Goal: Communication & Community: Participate in discussion

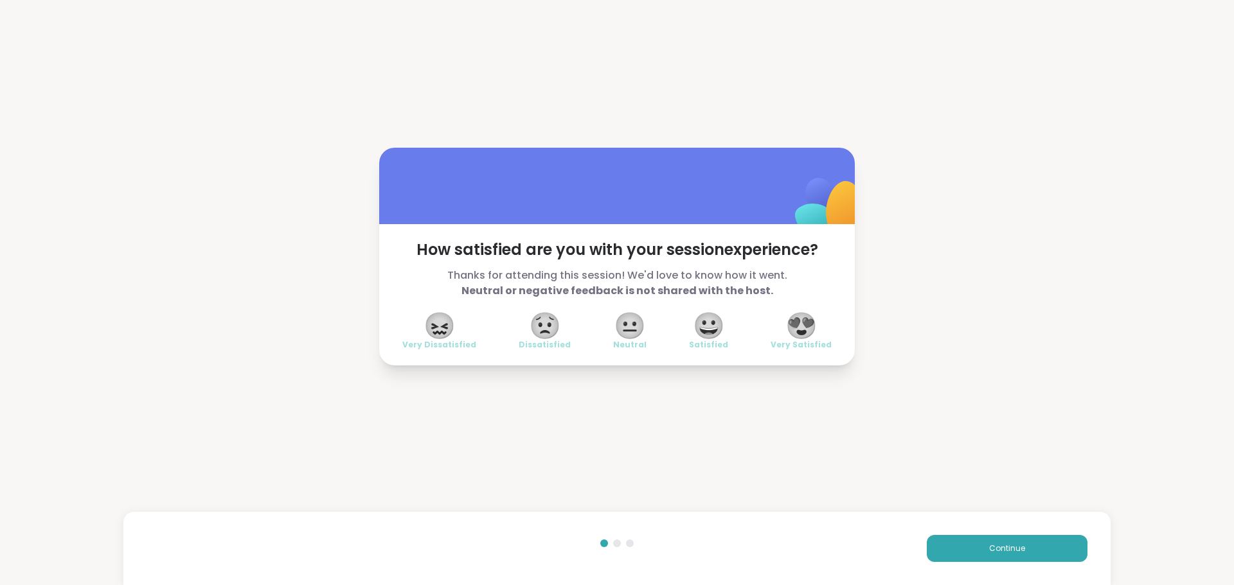
click at [797, 326] on span "😍" at bounding box center [801, 325] width 32 height 23
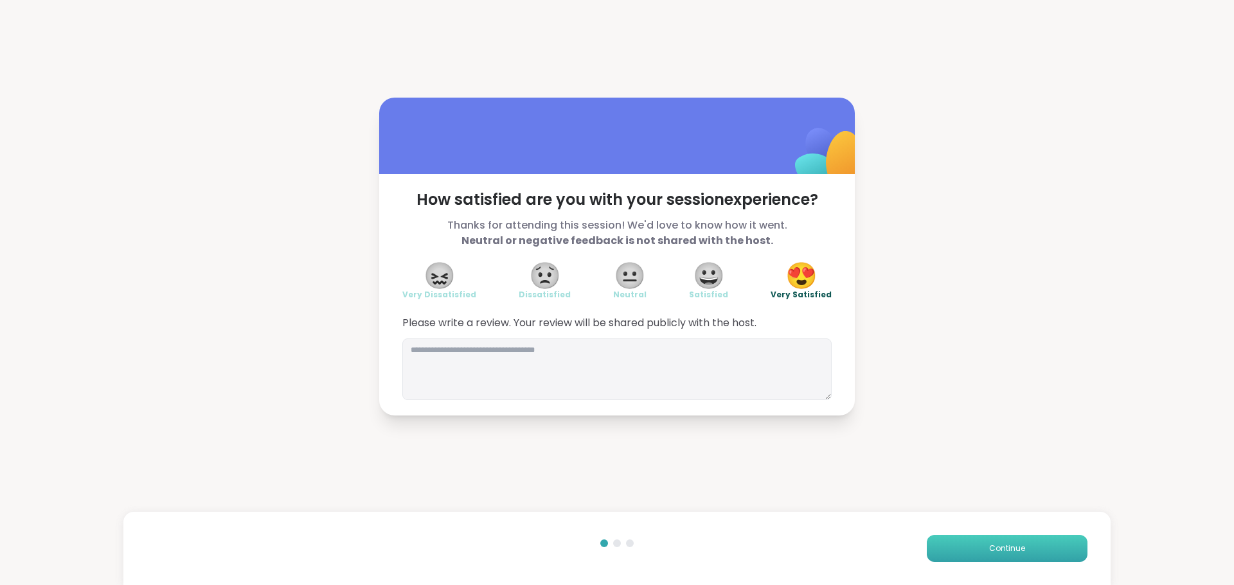
click at [945, 554] on button "Continue" at bounding box center [1007, 548] width 161 height 27
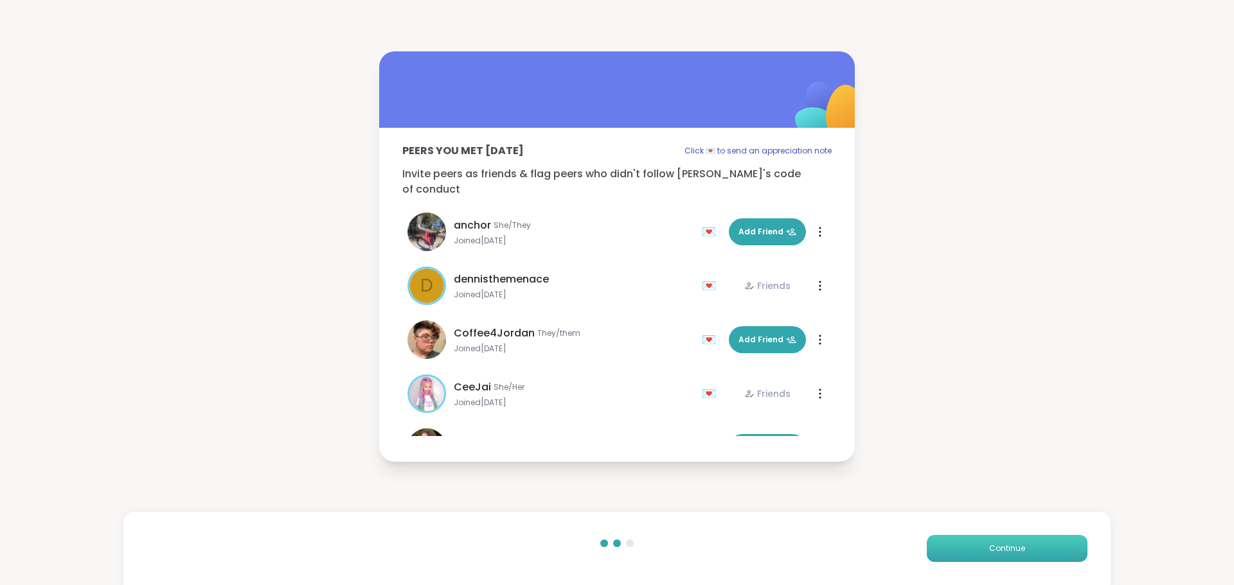
click at [945, 554] on button "Continue" at bounding box center [1007, 548] width 161 height 27
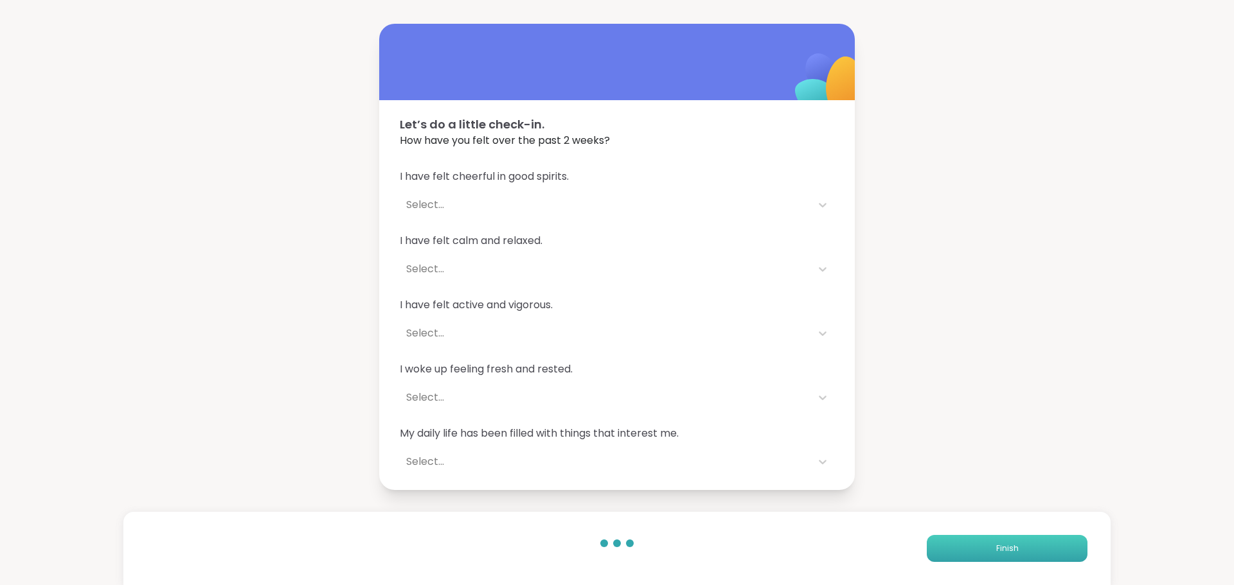
click at [945, 554] on button "Finish" at bounding box center [1007, 548] width 161 height 27
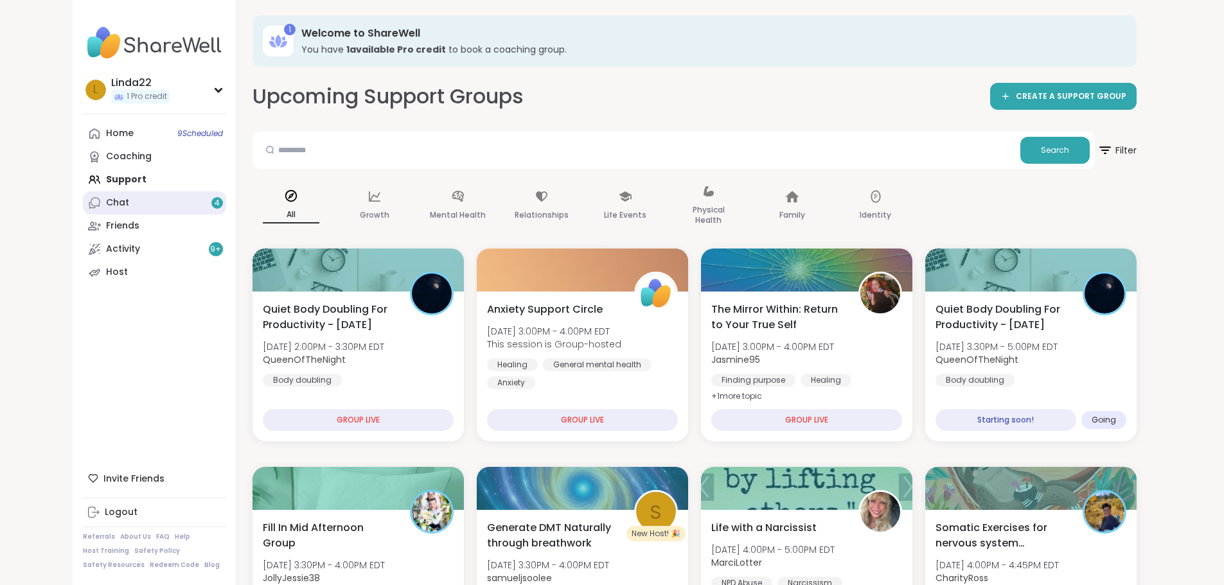
click at [97, 202] on link "Chat 4" at bounding box center [154, 202] width 143 height 23
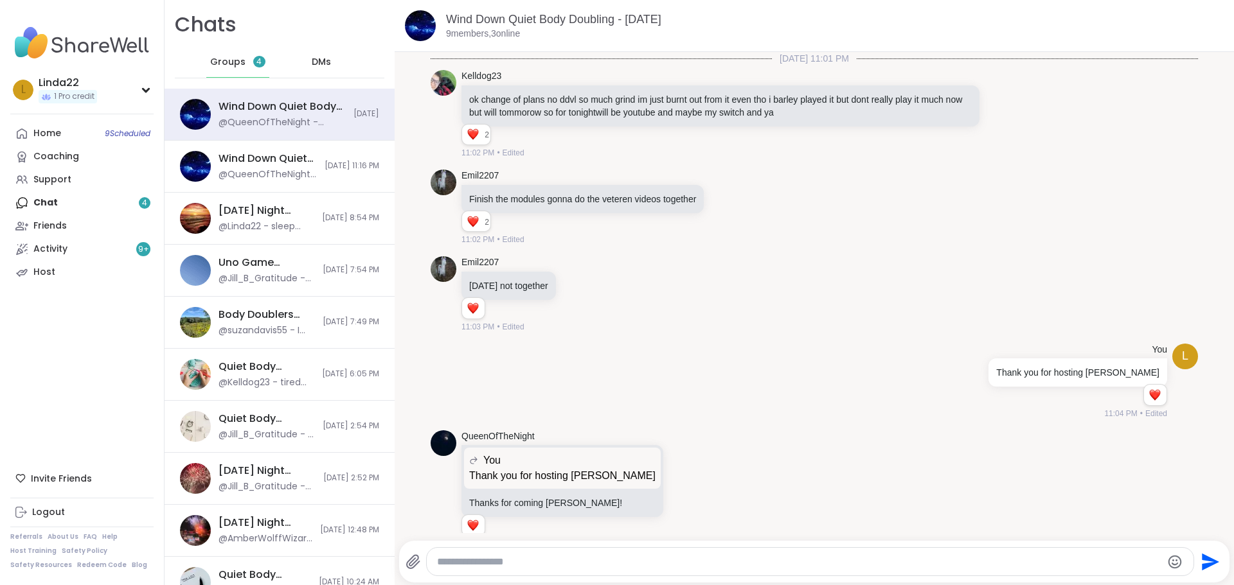
scroll to position [296, 0]
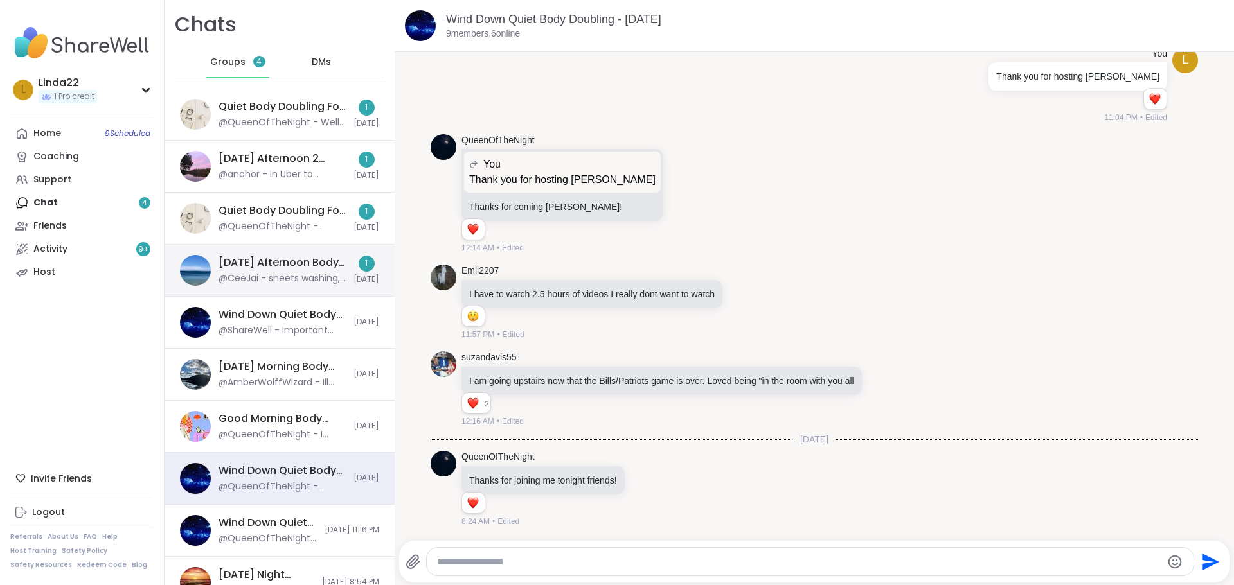
click at [332, 261] on div "Monday Afternoon Body Doublers and Chillers!, Oct 06" at bounding box center [281, 263] width 127 height 14
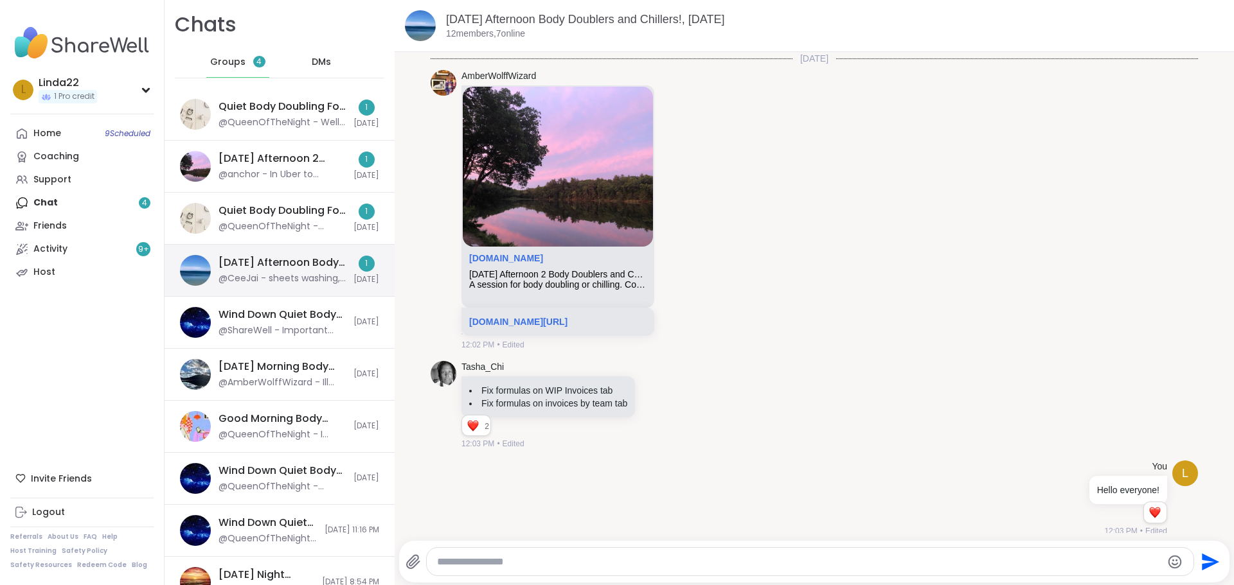
scroll to position [2047, 0]
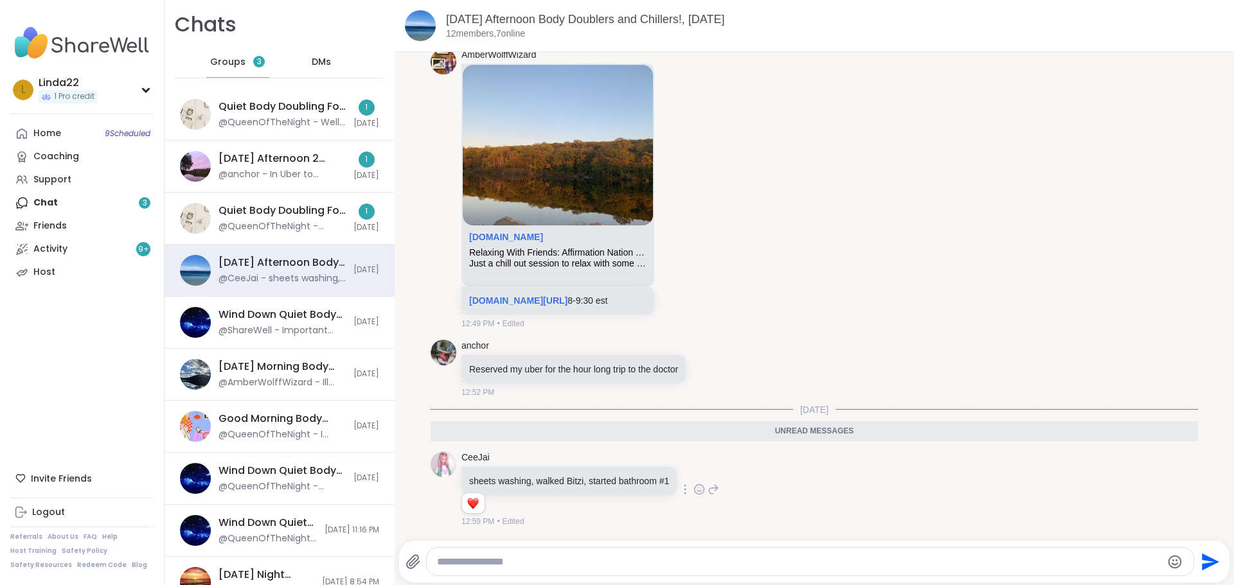
click at [697, 492] on icon at bounding box center [699, 490] width 4 height 1
click at [603, 468] on button "Select Reaction: Heart" at bounding box center [597, 469] width 26 height 26
click at [294, 224] on div "@QueenOfTheNight - ***Body Doubling Session Guidelines*** - **Respect the focus…" at bounding box center [281, 226] width 127 height 13
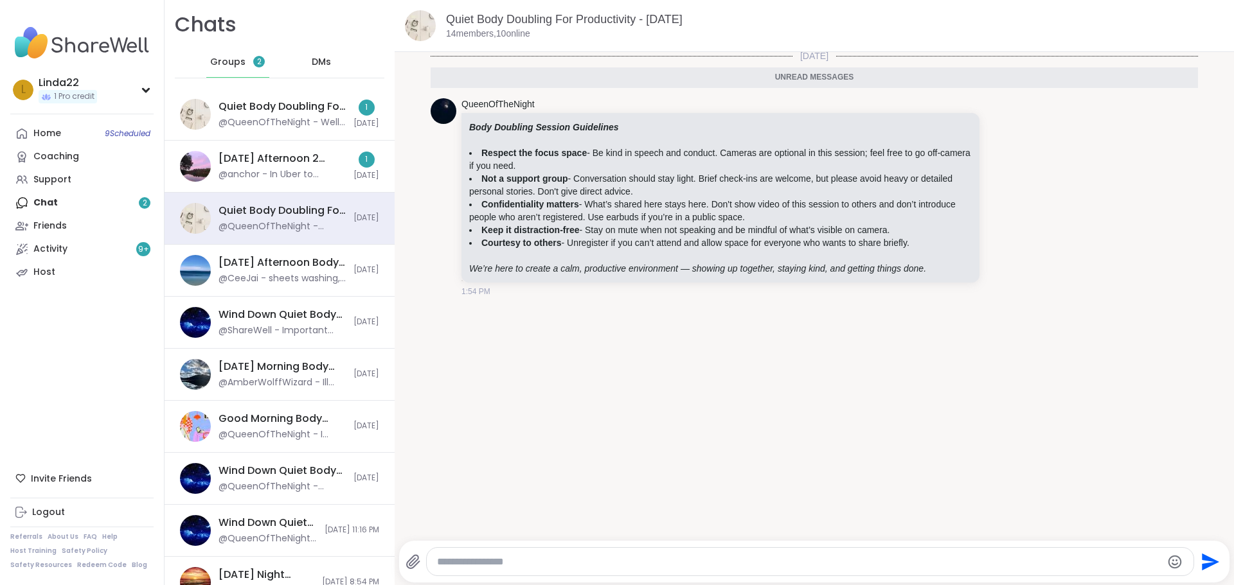
scroll to position [0, 0]
click at [307, 166] on div "Monday Afternoon 2 Body Doublers and Chillers!, Oct 06 @anchor - In Uber to Mia…" at bounding box center [281, 167] width 127 height 30
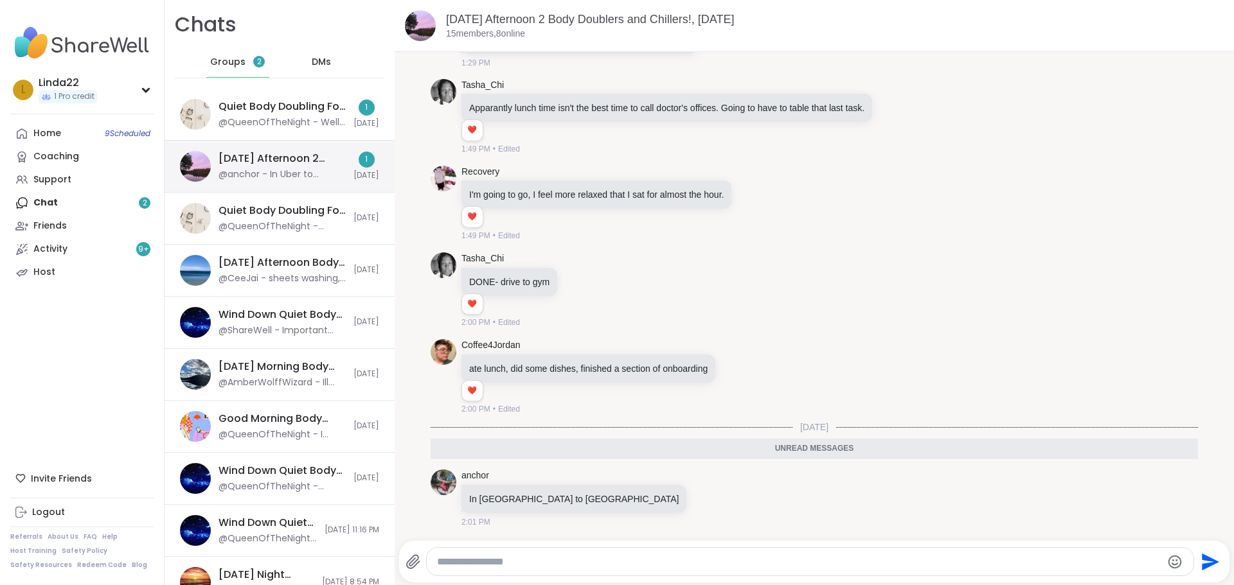
scroll to position [1899, 0]
click at [703, 495] on icon at bounding box center [709, 498] width 12 height 13
click at [703, 477] on div "Select Reaction: Heart" at bounding box center [709, 478] width 12 height 12
click at [566, 477] on div "anchor In Uber to Miami 2:01 PM" at bounding box center [594, 499] width 267 height 58
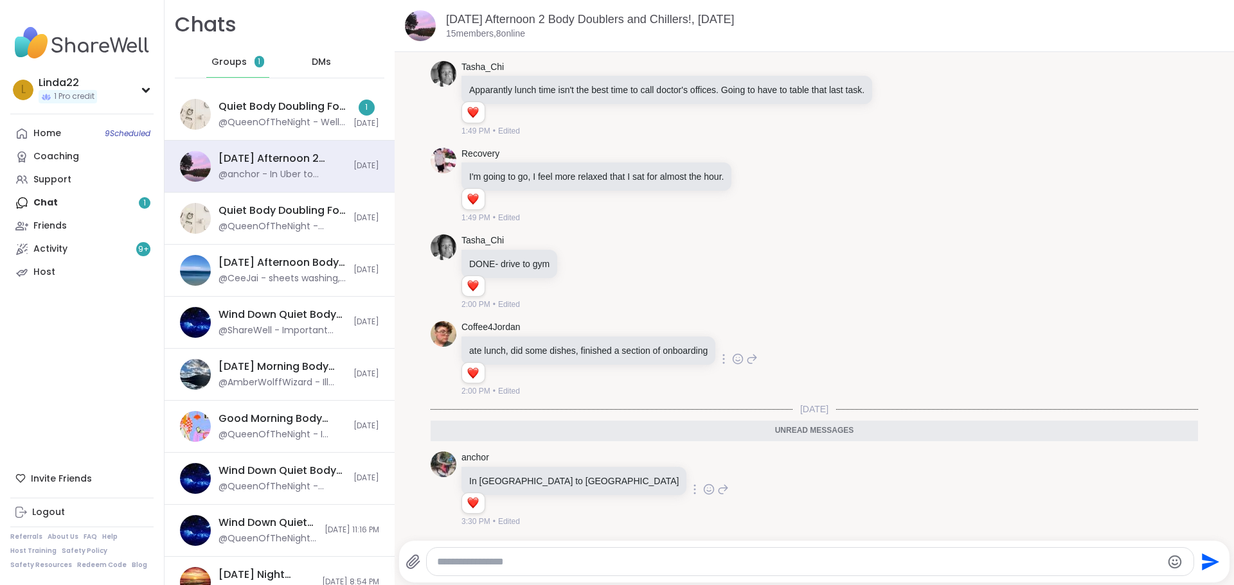
click at [569, 398] on div "Coffee4Jordan ate lunch, did some dishes, finished a section of onboarding 1 1 …" at bounding box center [589, 359] width 256 height 76
click at [236, 103] on div "Quiet Body Doubling For Productivity - Monday, Oct 06" at bounding box center [281, 107] width 127 height 14
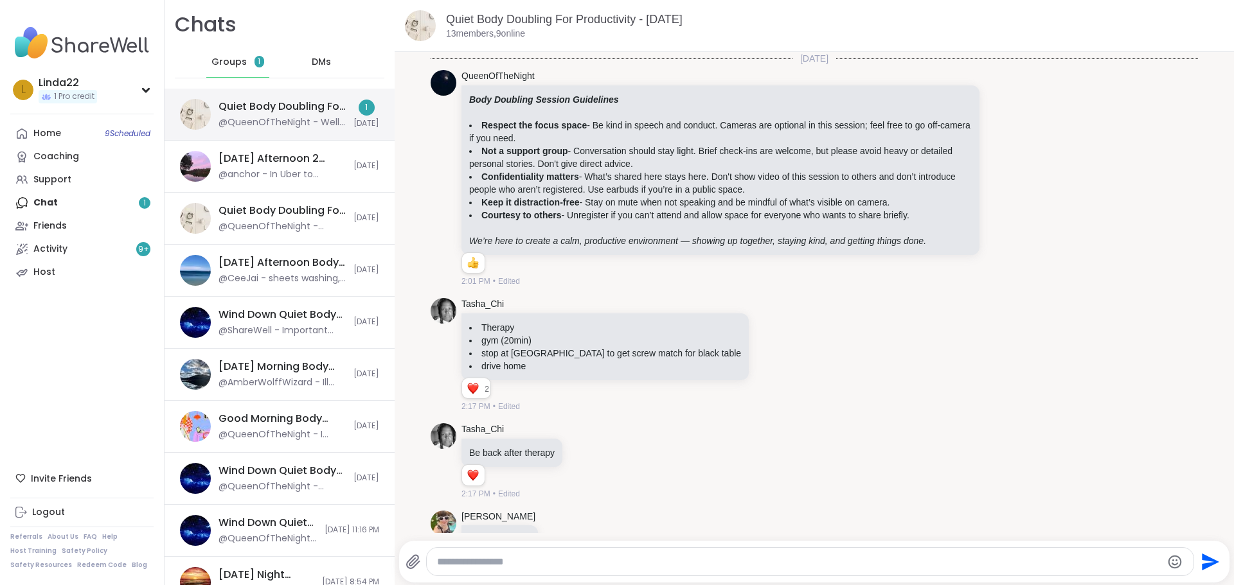
scroll to position [1831, 0]
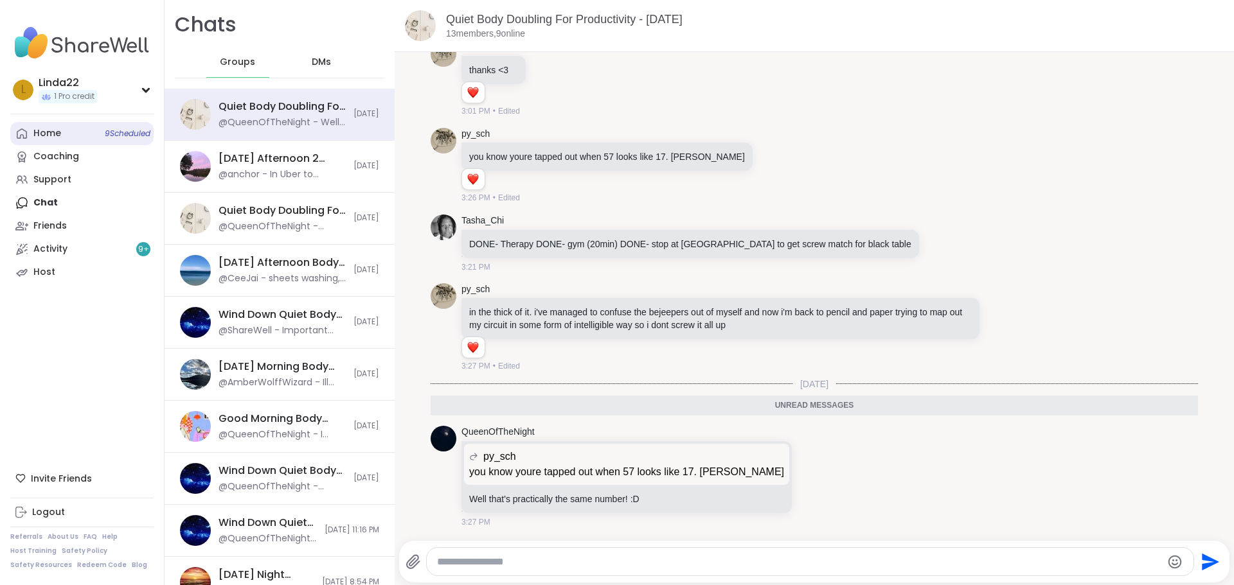
click at [91, 141] on link "Home 9 Scheduled" at bounding box center [81, 133] width 143 height 23
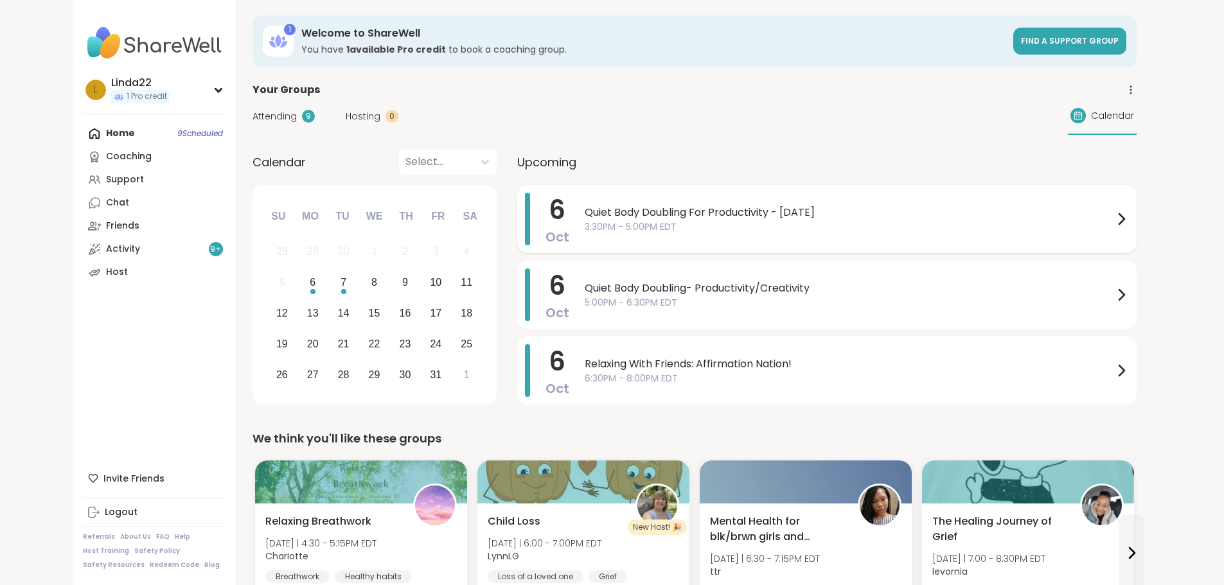
click at [585, 220] on span "3:30PM - 5:00PM EDT" at bounding box center [849, 226] width 529 height 13
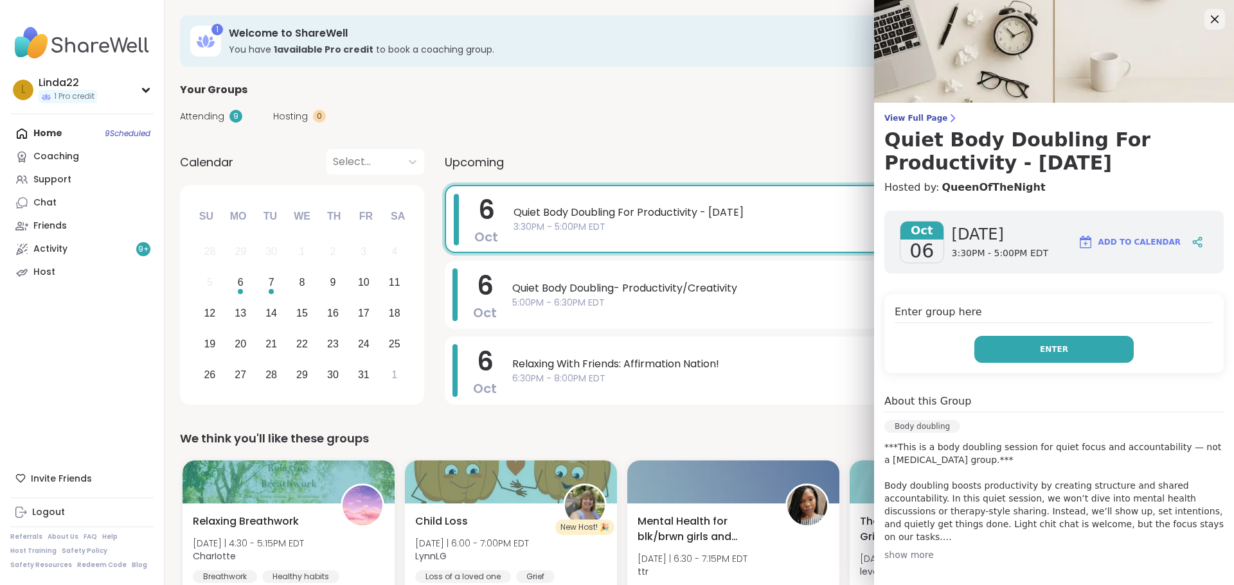
click at [992, 353] on button "Enter" at bounding box center [1053, 349] width 159 height 27
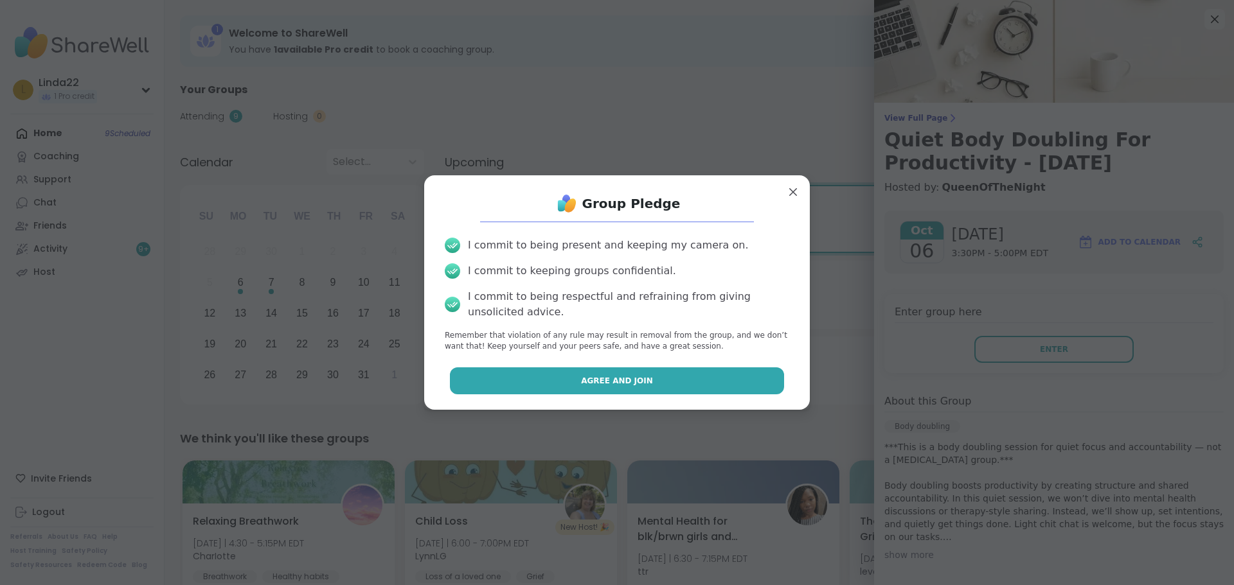
click at [746, 377] on button "Agree and Join" at bounding box center [617, 381] width 335 height 27
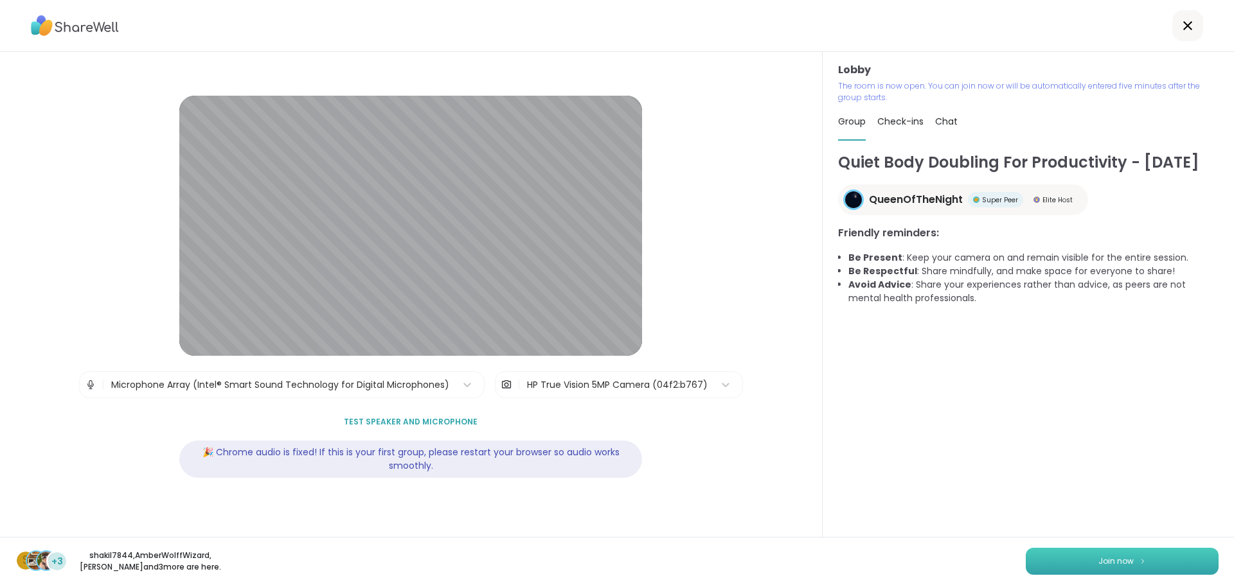
click at [1047, 557] on button "Join now" at bounding box center [1122, 561] width 193 height 27
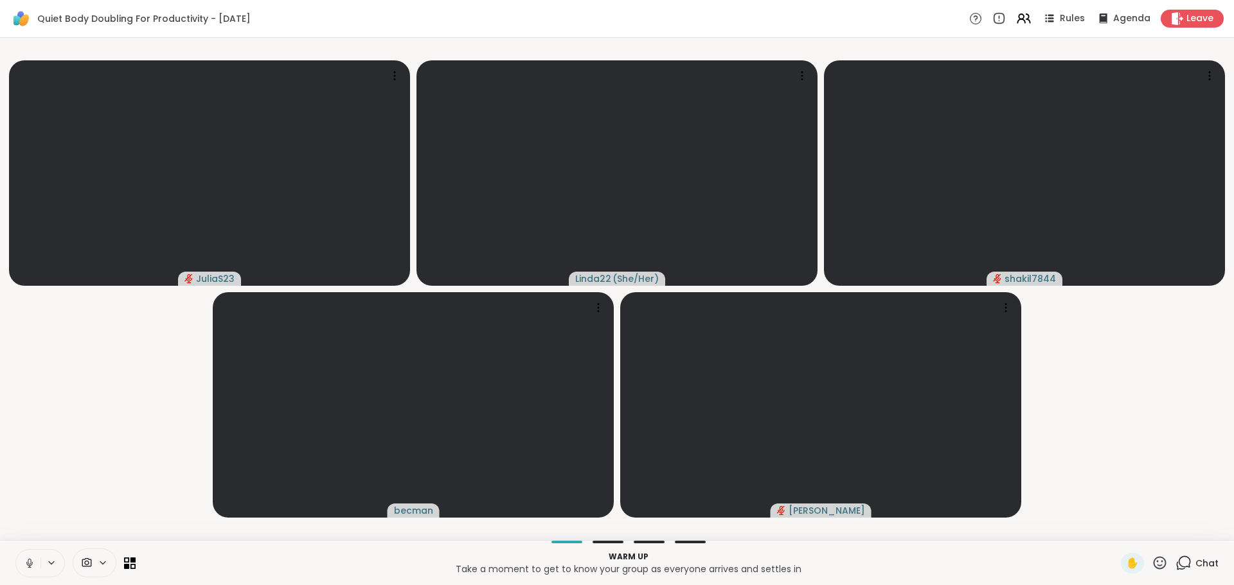
click at [24, 558] on button at bounding box center [28, 563] width 24 height 27
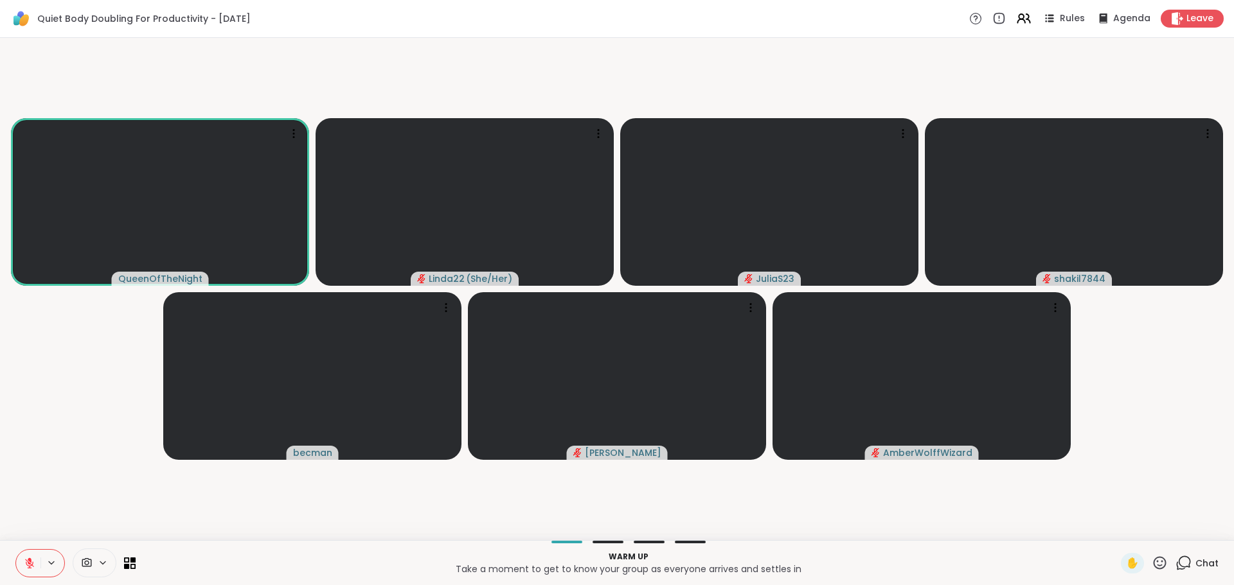
click at [1182, 562] on icon at bounding box center [1183, 563] width 16 height 16
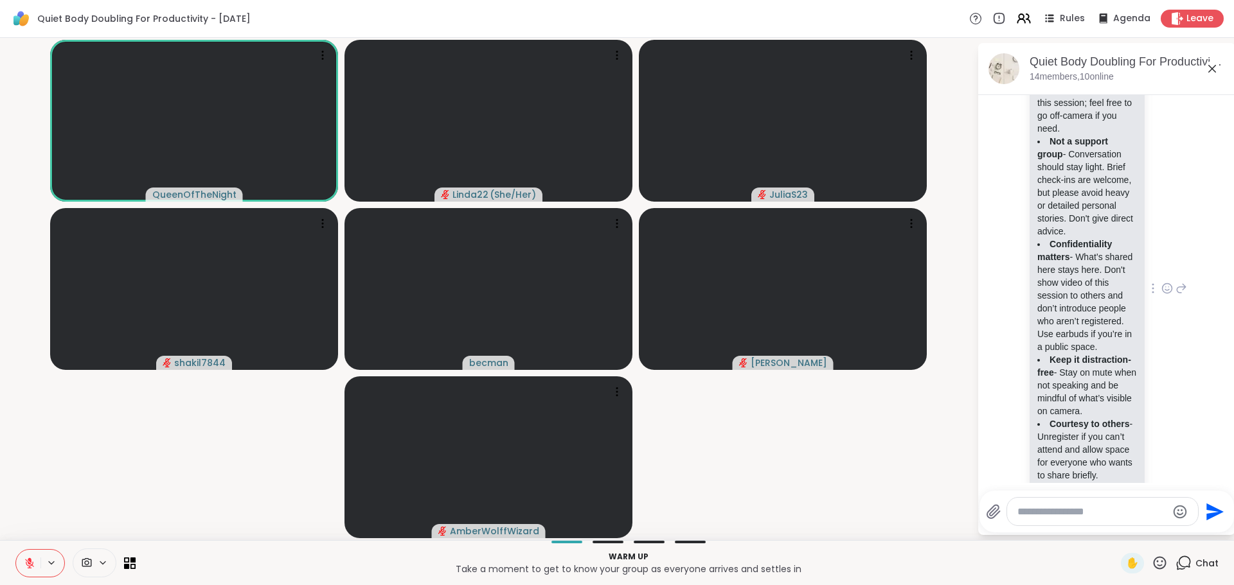
scroll to position [118, 0]
click at [1162, 305] on icon at bounding box center [1167, 301] width 10 height 10
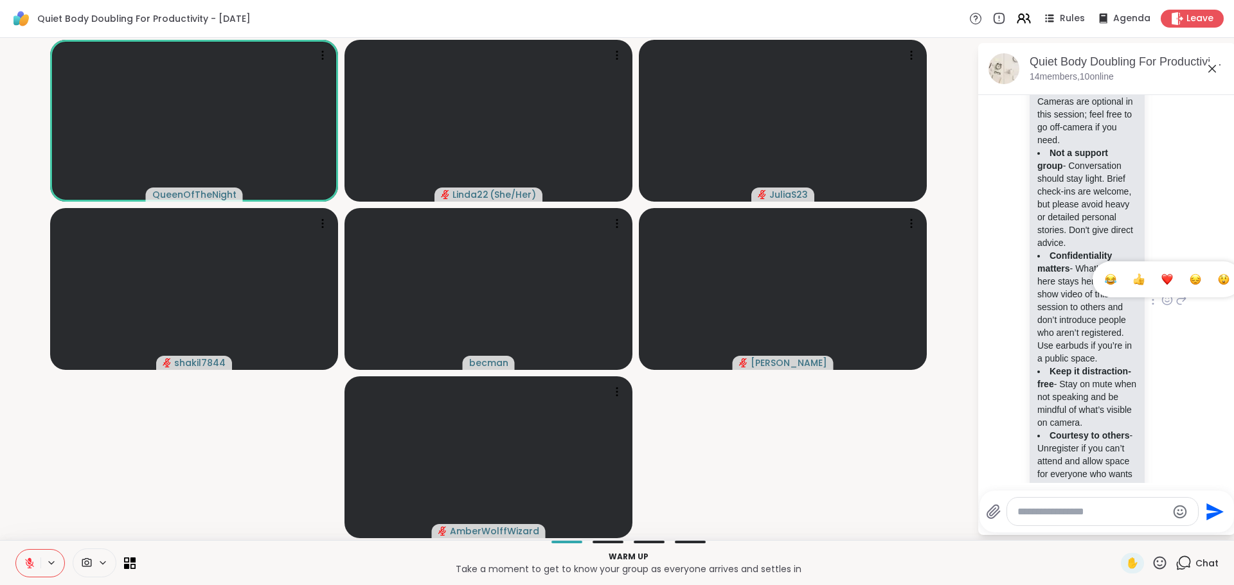
click at [1133, 286] on span "Select Reaction: Thumbs up" at bounding box center [1139, 279] width 12 height 13
click at [1129, 318] on div "Body Doubling Session Guidelines Respect the focus space - Be kind in speech an…" at bounding box center [1086, 300] width 115 height 581
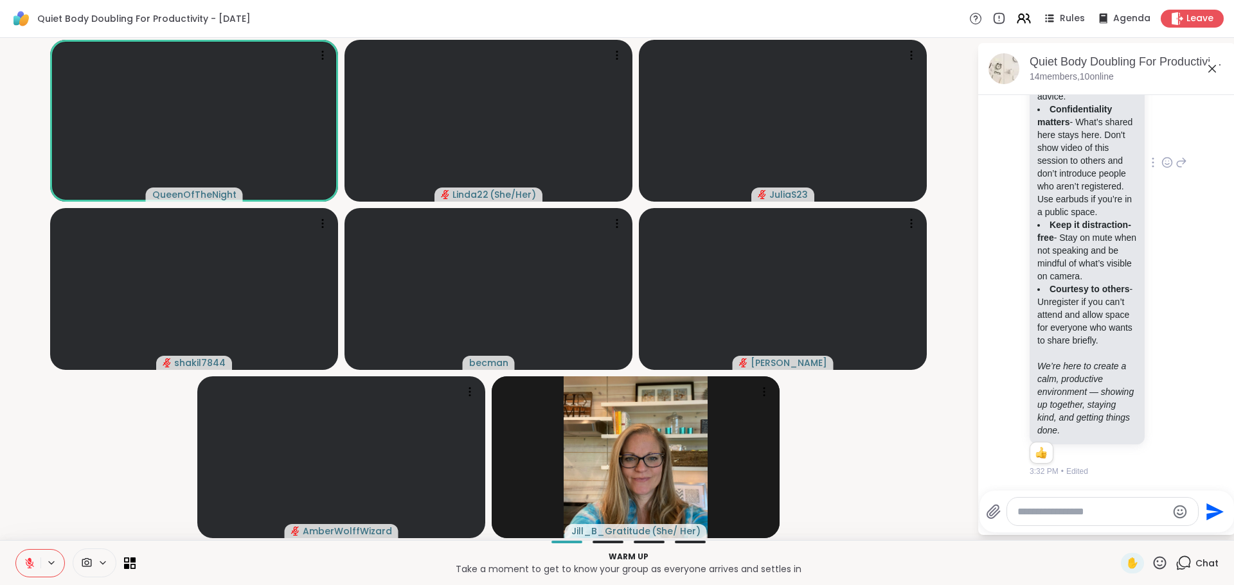
click at [1189, 404] on div "QueenOfTheNight Body Doubling Session Guidelines Respect the focus space - Be k…" at bounding box center [1107, 163] width 216 height 639
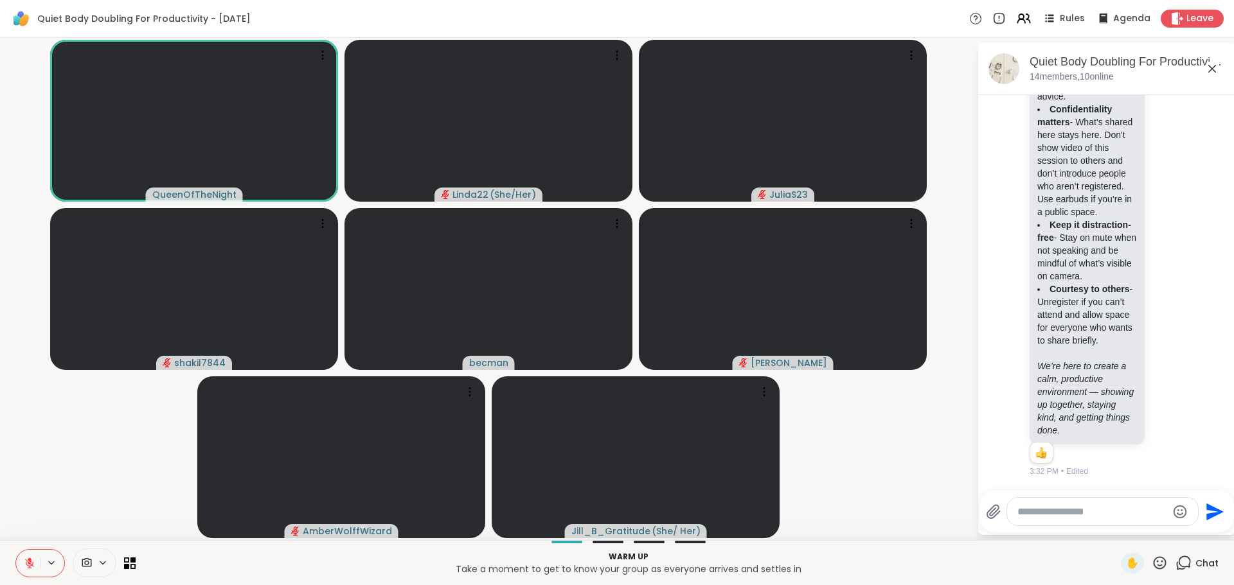
click at [1071, 510] on textarea "Type your message" at bounding box center [1092, 512] width 150 height 13
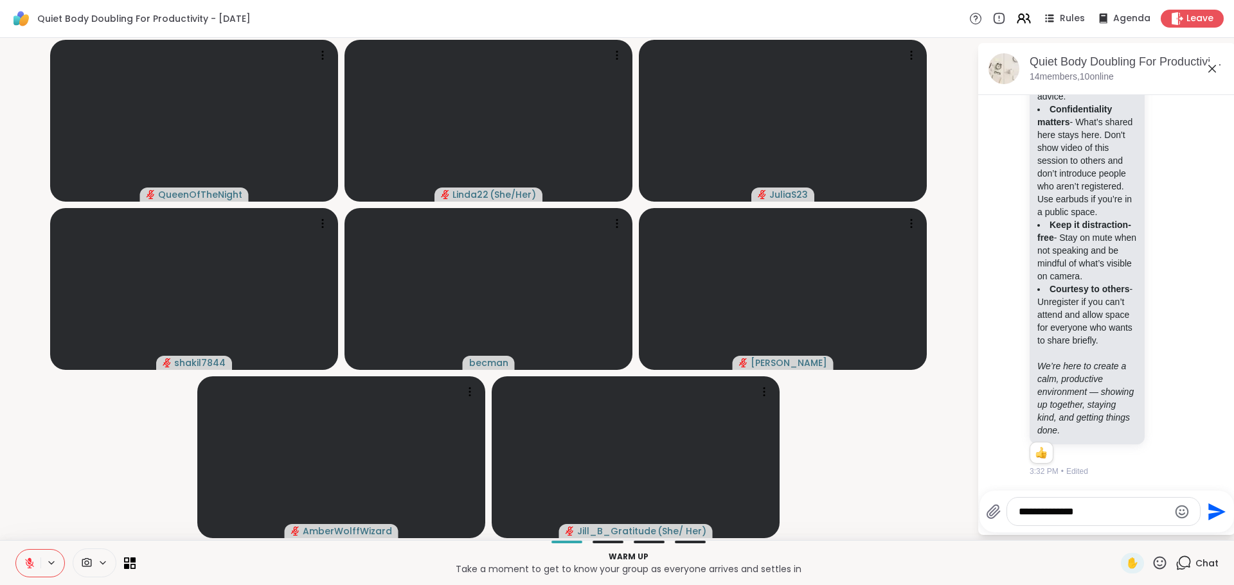
type textarea "**********"
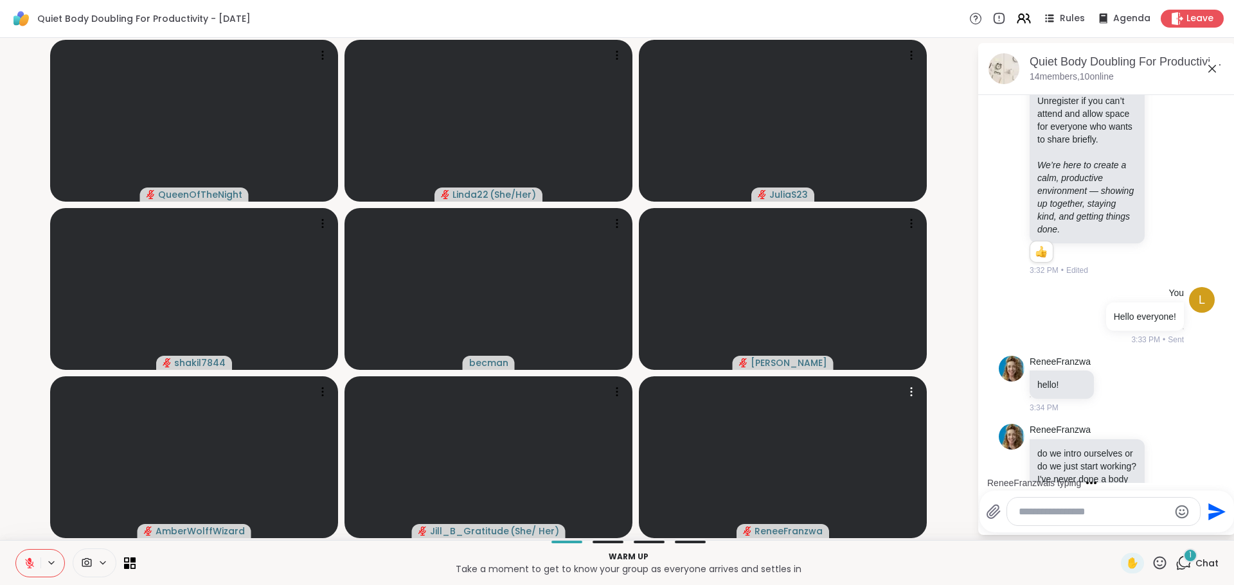
scroll to position [598, 0]
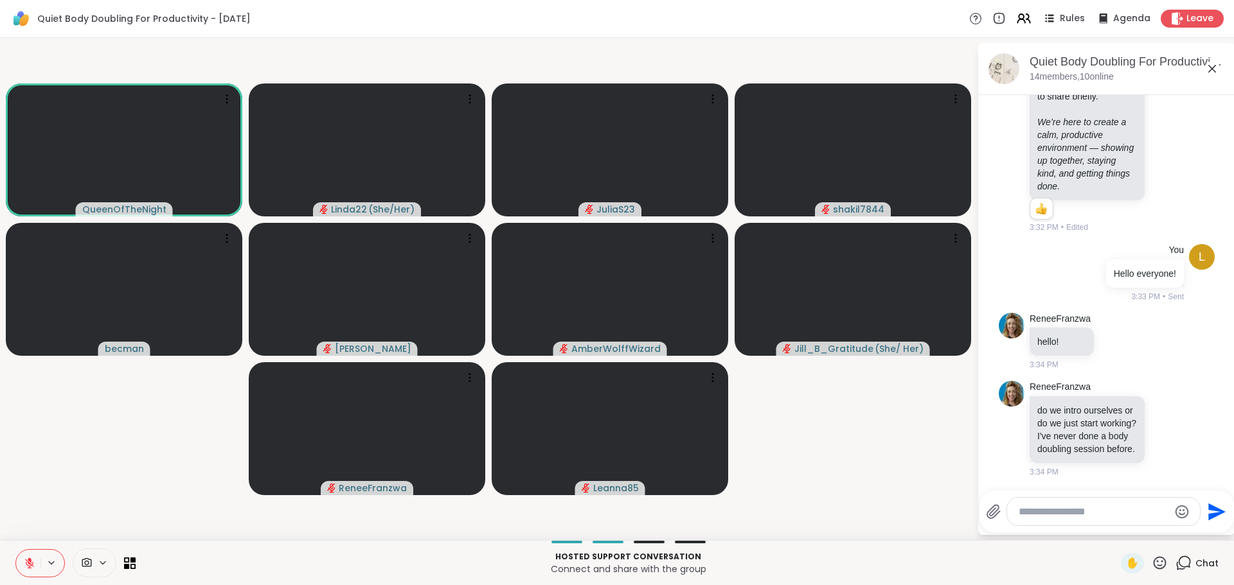
click at [1090, 512] on textarea "Type your message" at bounding box center [1093, 512] width 150 height 13
click at [1023, 514] on textarea "Type your message" at bounding box center [1093, 512] width 150 height 13
click at [1046, 516] on textarea "Type your message" at bounding box center [1093, 512] width 150 height 13
type textarea "**********"
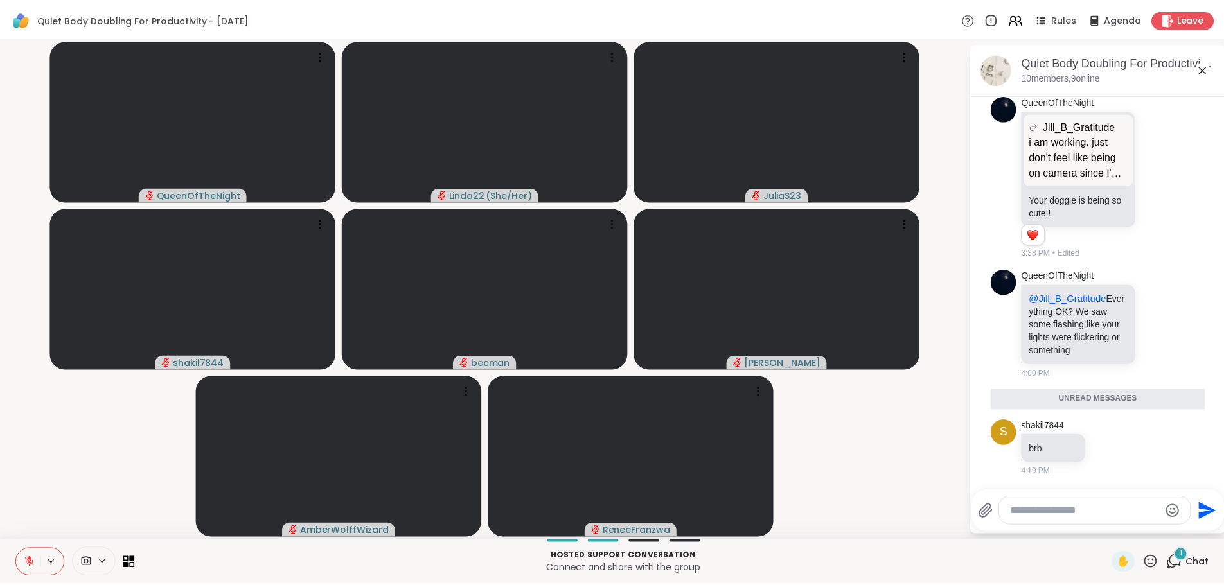
scroll to position [1262, 0]
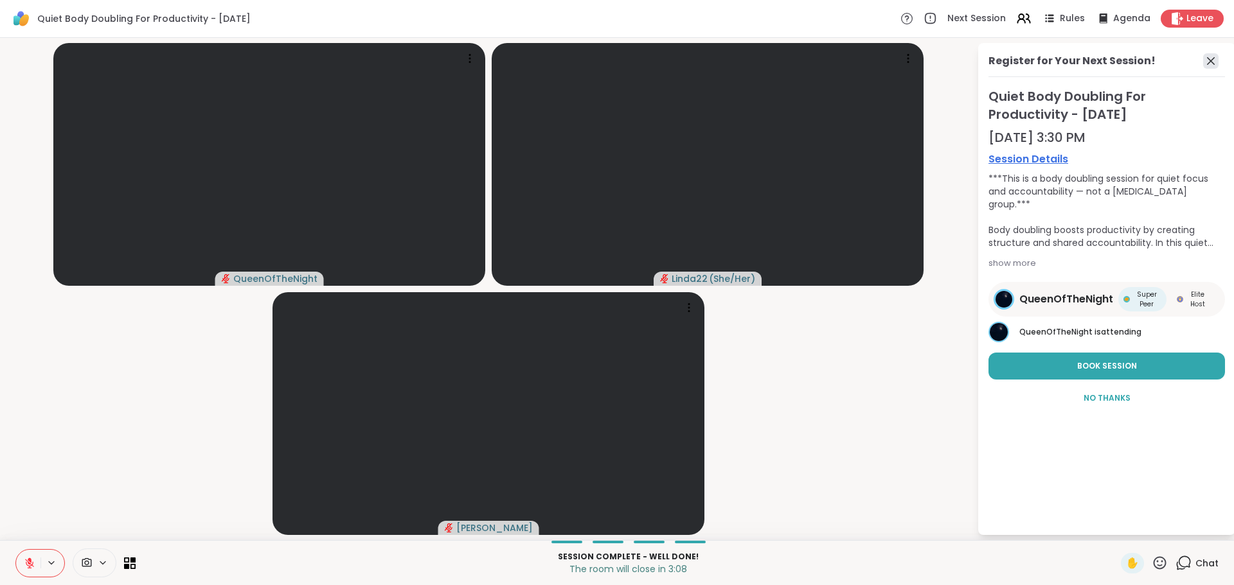
click at [1211, 61] on icon at bounding box center [1211, 61] width 8 height 8
click at [969, 61] on video-player-container "QueenOfTheNight Linda22 ( She/Her ) Adrienne_QueenOfTheDawn" at bounding box center [488, 289] width 961 height 492
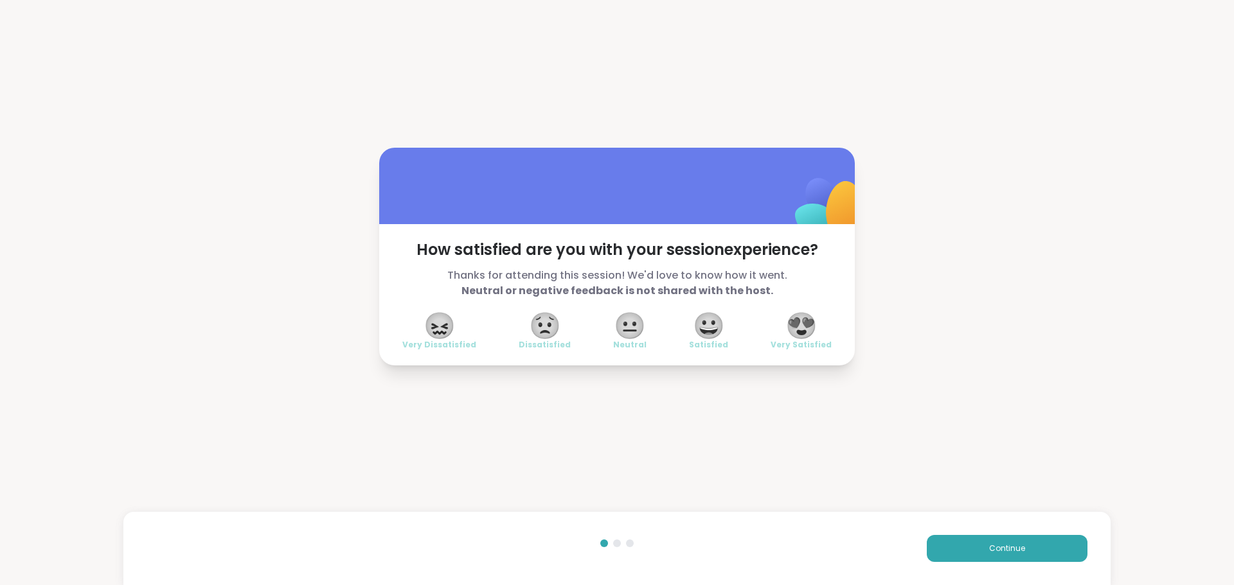
click at [793, 335] on span "😍" at bounding box center [801, 325] width 32 height 23
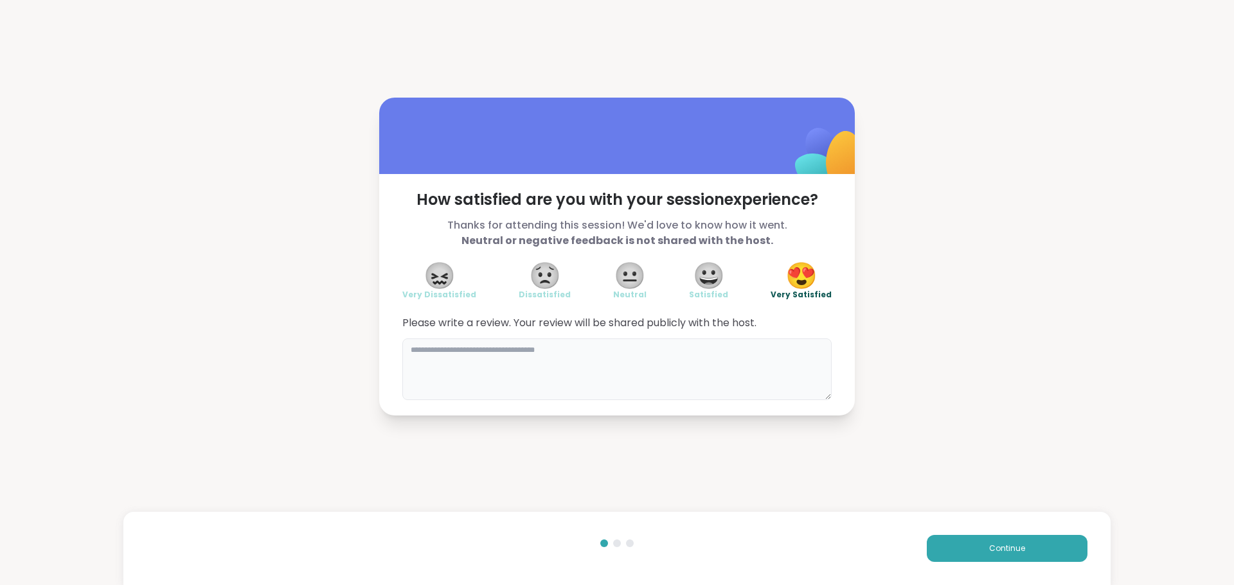
click at [589, 396] on textarea at bounding box center [616, 370] width 429 height 62
type textarea "**********"
click at [995, 551] on span "Continue" at bounding box center [1007, 549] width 36 height 12
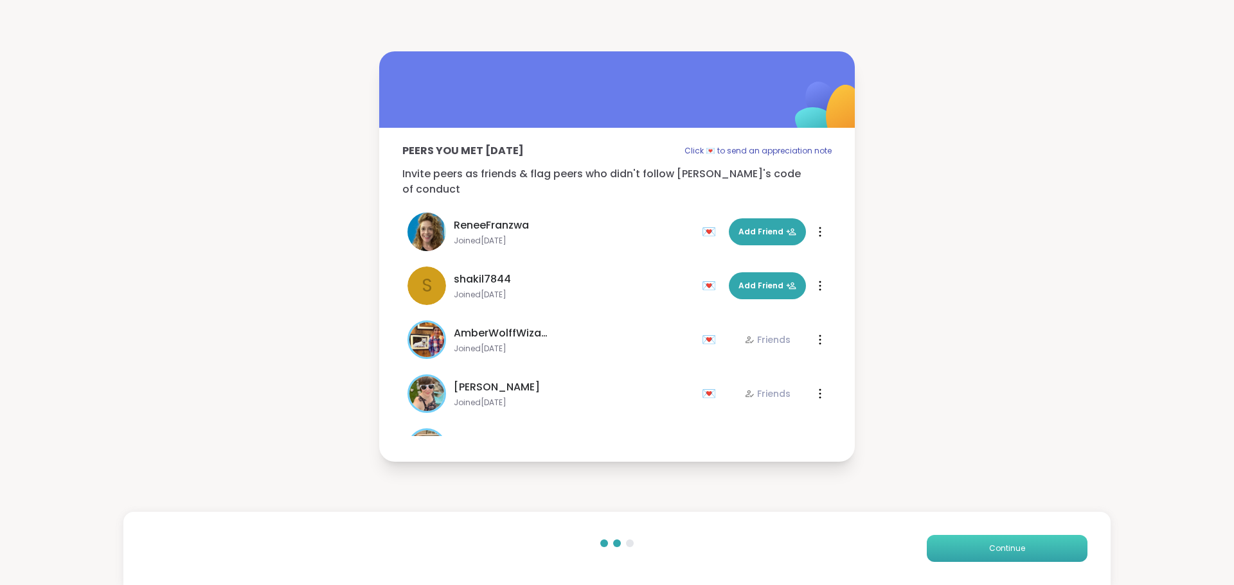
click at [995, 551] on span "Continue" at bounding box center [1007, 549] width 36 height 12
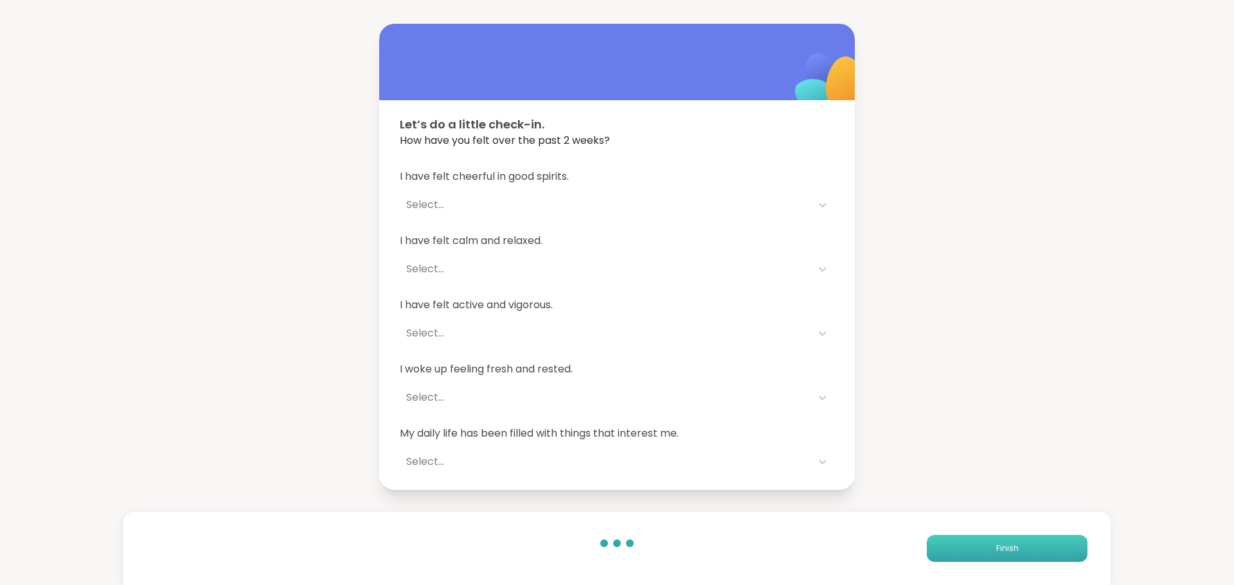
click at [996, 551] on span "Finish" at bounding box center [1007, 549] width 22 height 12
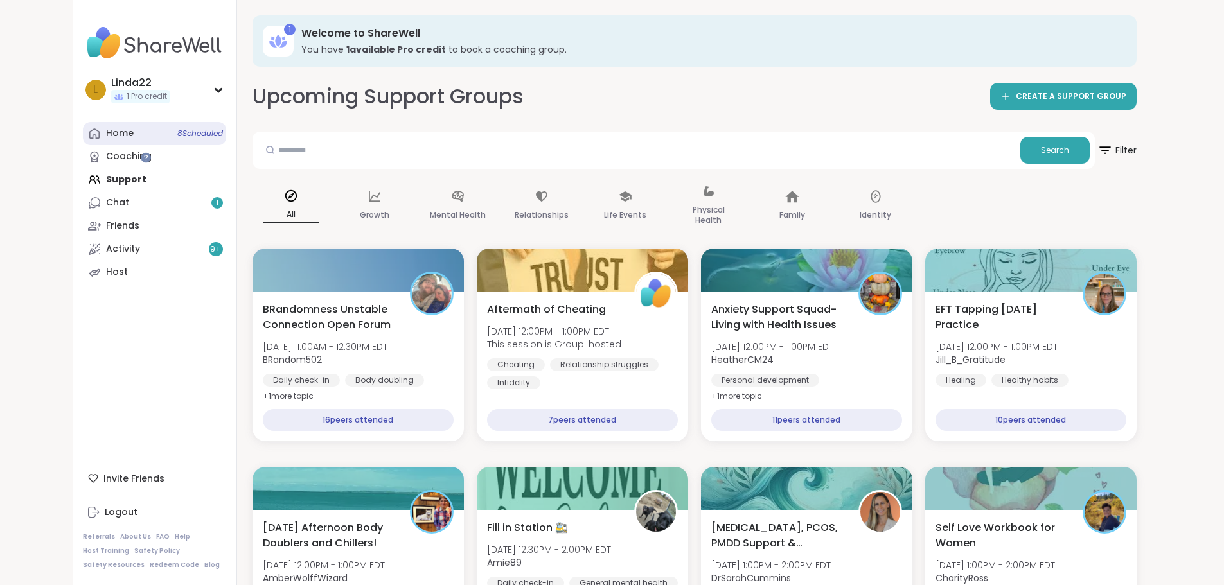
click at [177, 132] on span "8 Scheduled" at bounding box center [200, 134] width 46 height 10
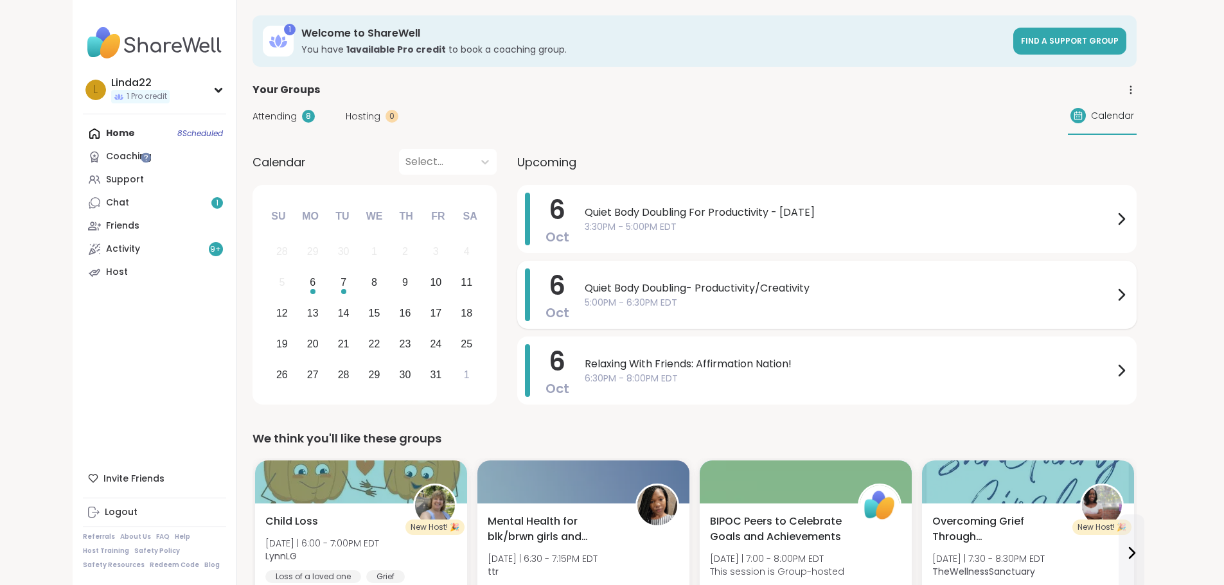
click at [585, 303] on span "5:00PM - 6:30PM EDT" at bounding box center [849, 302] width 529 height 13
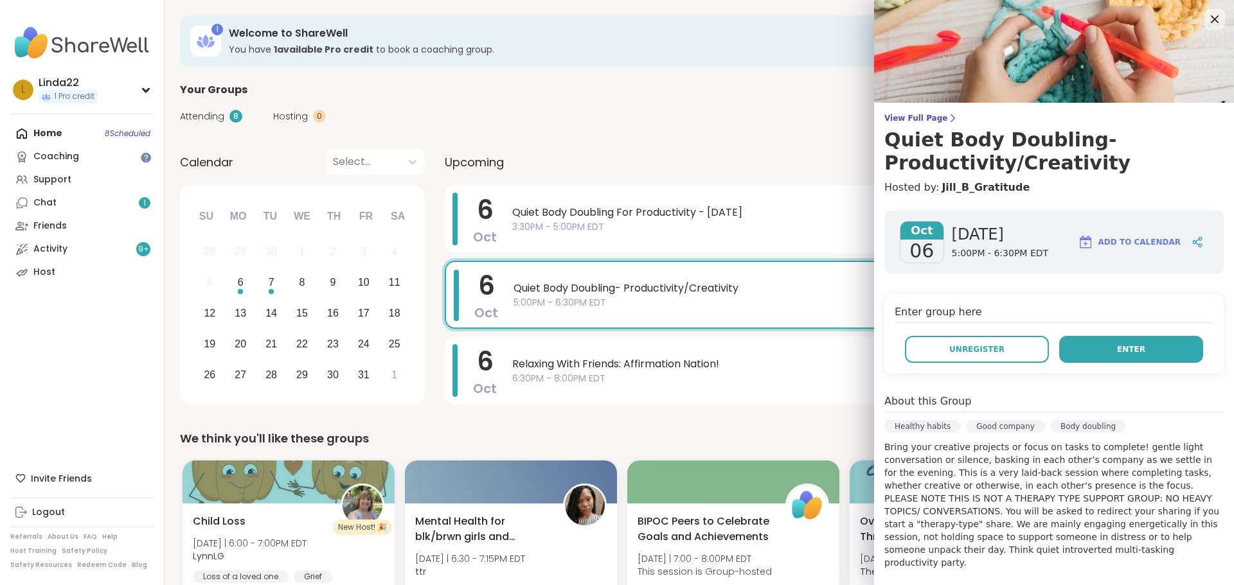
click at [1153, 341] on button "Enter" at bounding box center [1131, 349] width 144 height 27
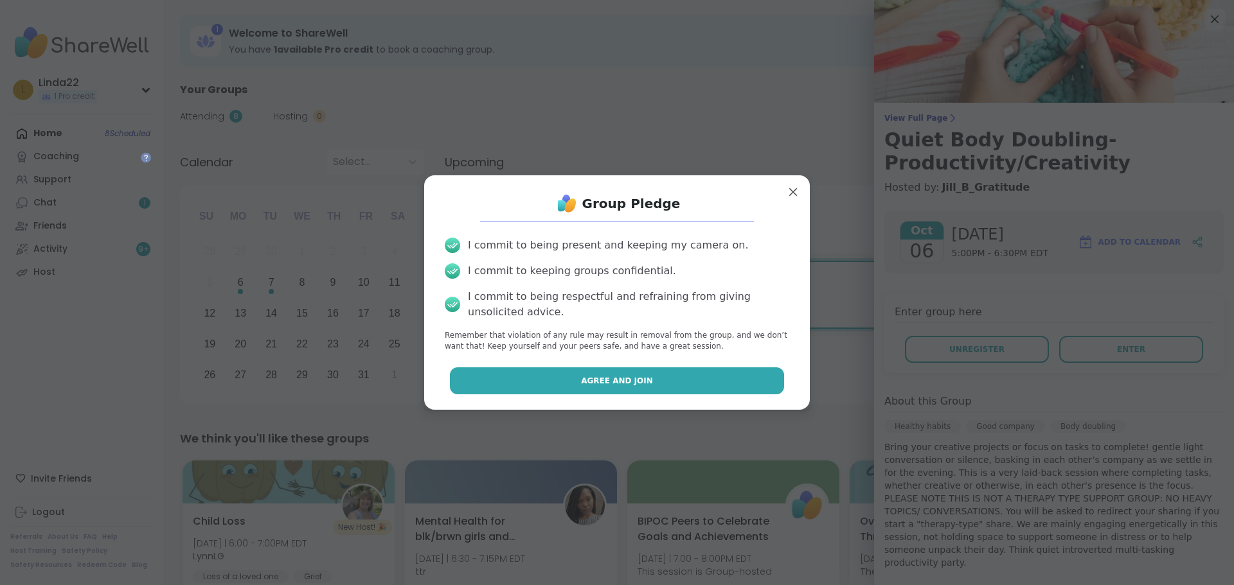
click at [648, 378] on button "Agree and Join" at bounding box center [617, 381] width 335 height 27
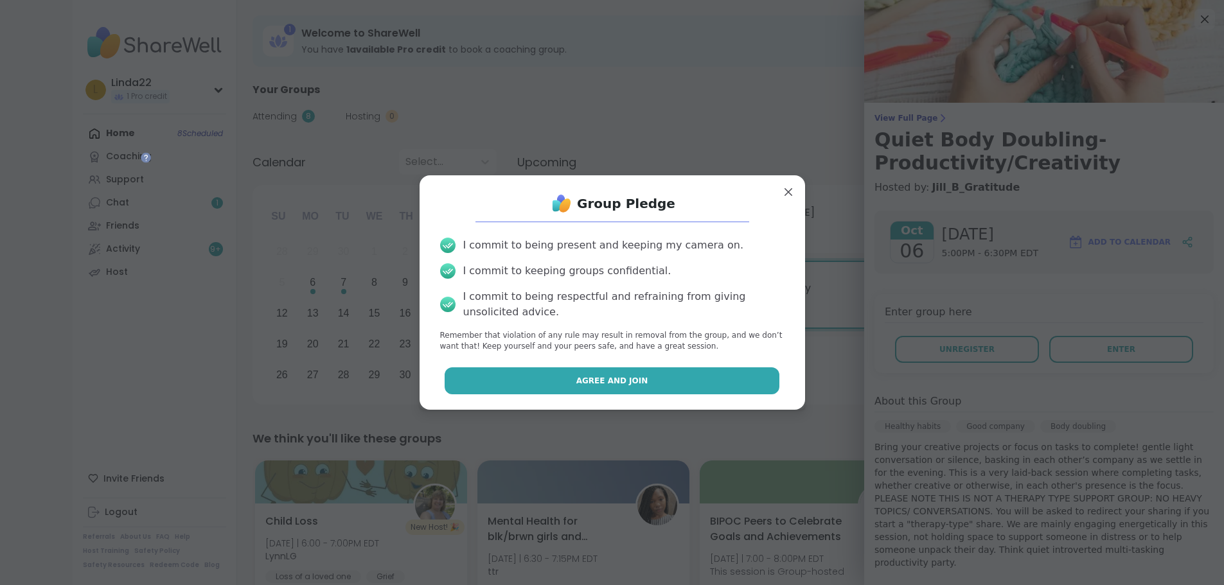
click at [648, 378] on span "6:30PM - 8:00PM EDT" at bounding box center [849, 378] width 529 height 13
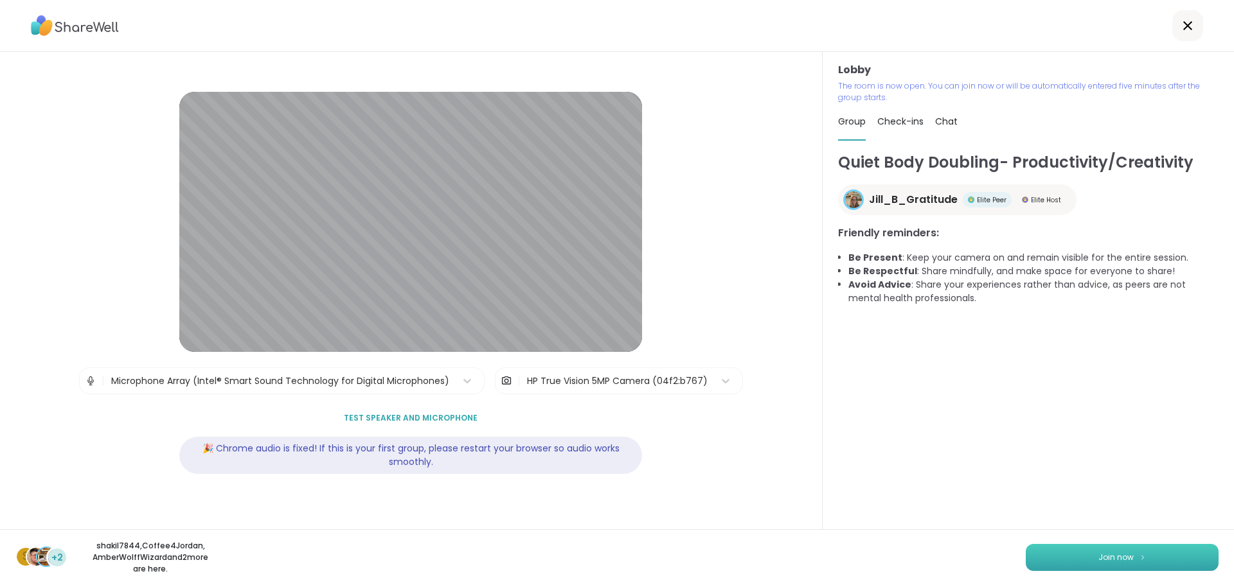
click at [1044, 558] on button "Join now" at bounding box center [1122, 557] width 193 height 27
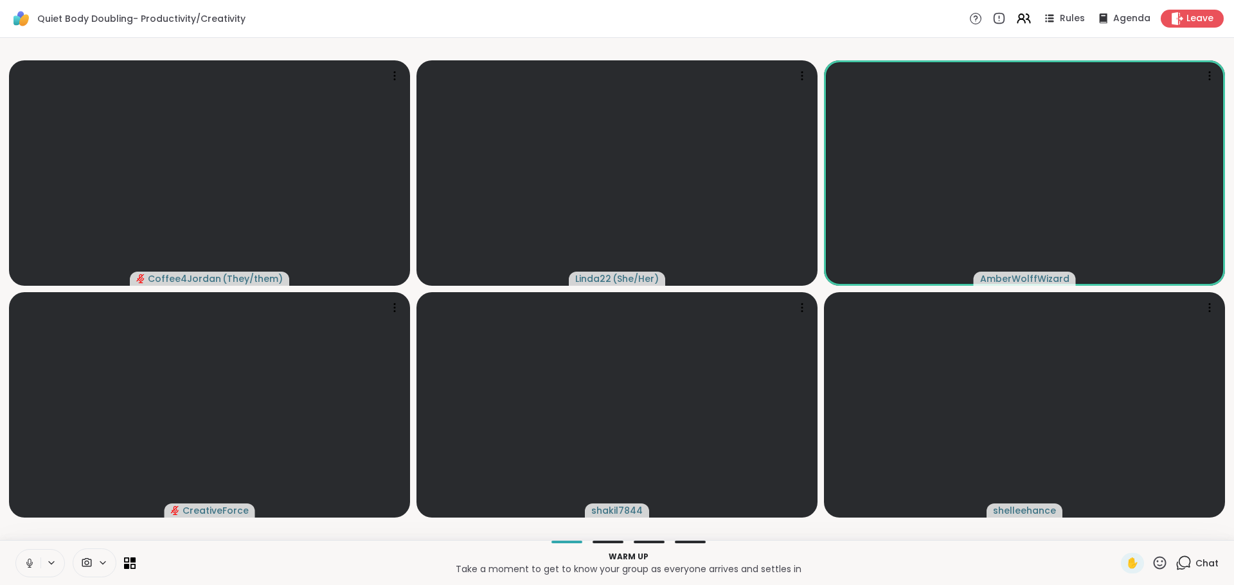
click at [28, 559] on icon at bounding box center [30, 564] width 12 height 12
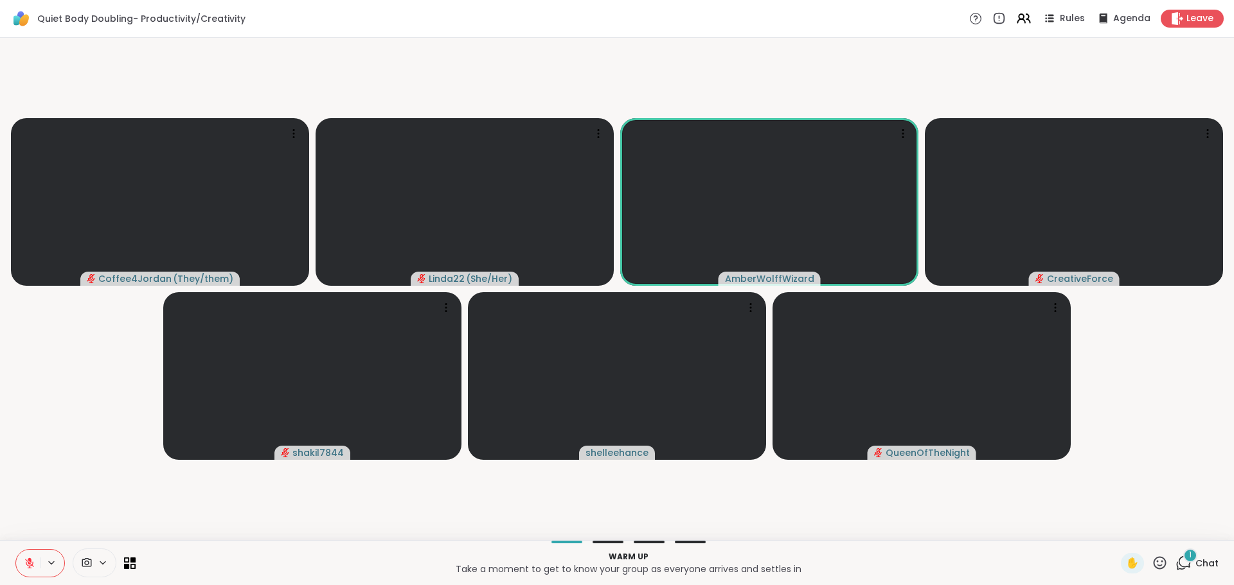
click at [1183, 558] on div "1" at bounding box center [1190, 556] width 14 height 14
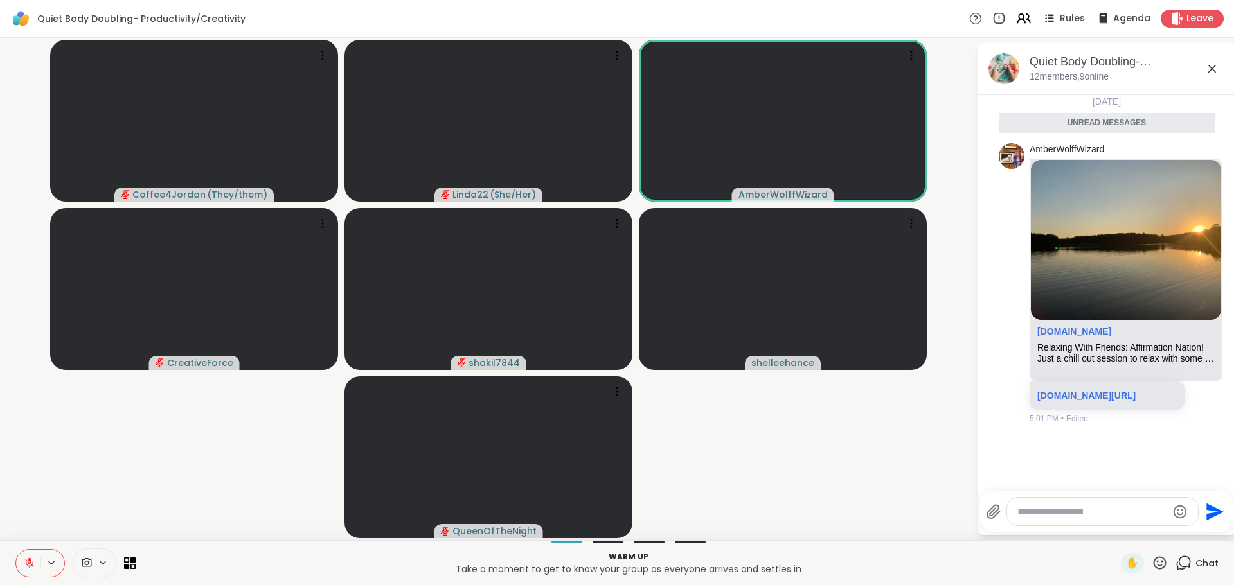
click at [1125, 524] on div at bounding box center [1102, 512] width 191 height 28
click at [1113, 513] on textarea "Type your message" at bounding box center [1092, 512] width 150 height 13
type textarea "**********"
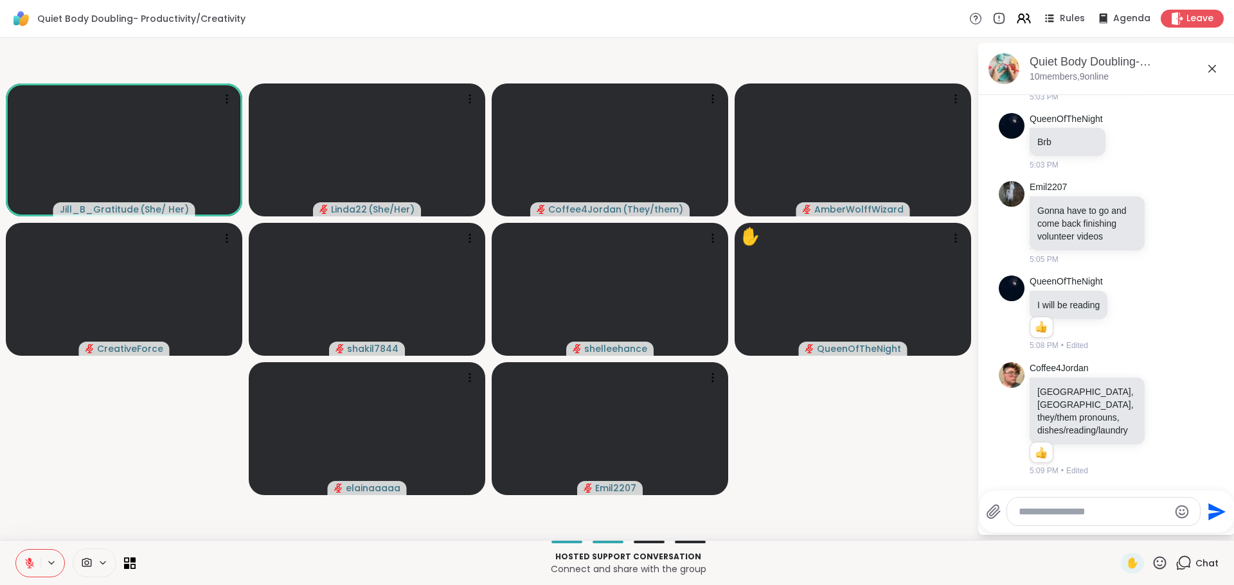
scroll to position [511, 0]
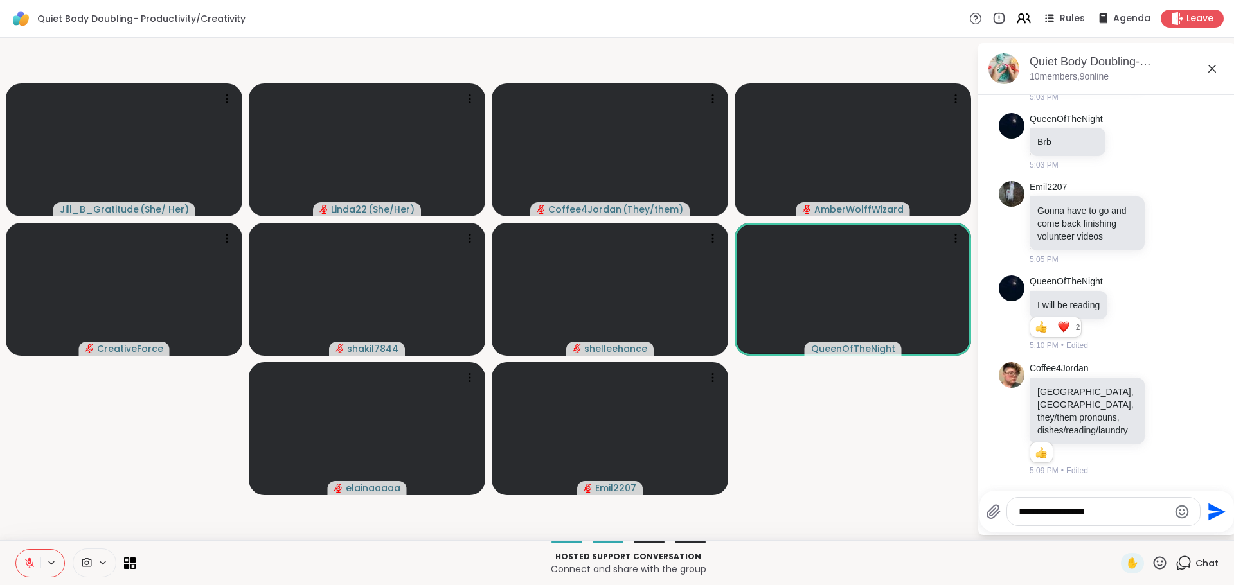
type textarea "**********"
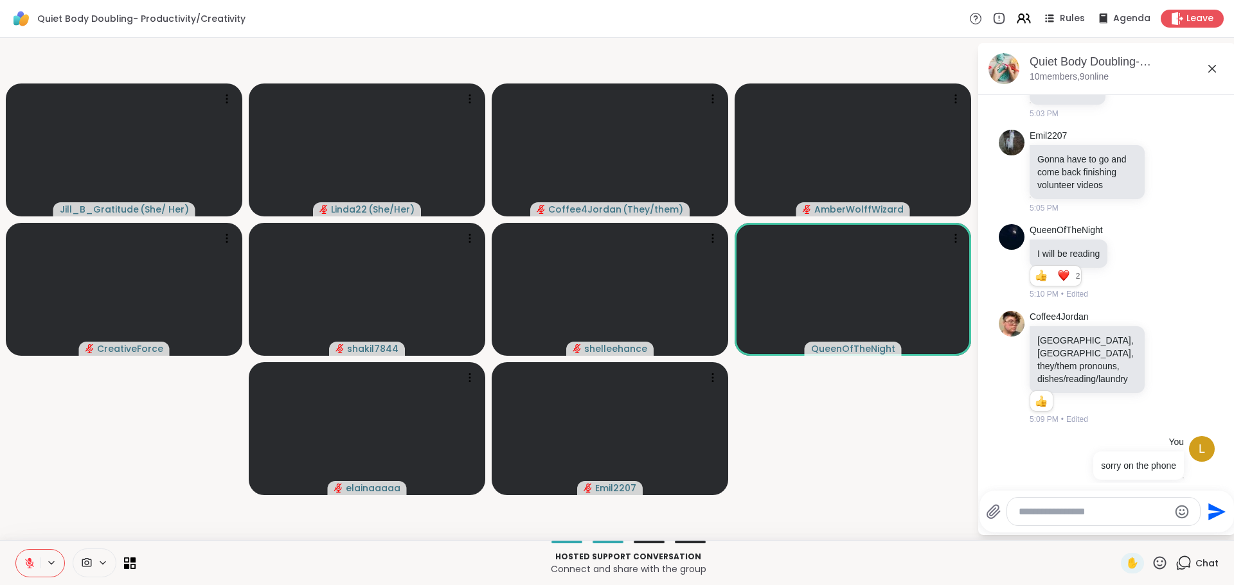
scroll to position [579, 0]
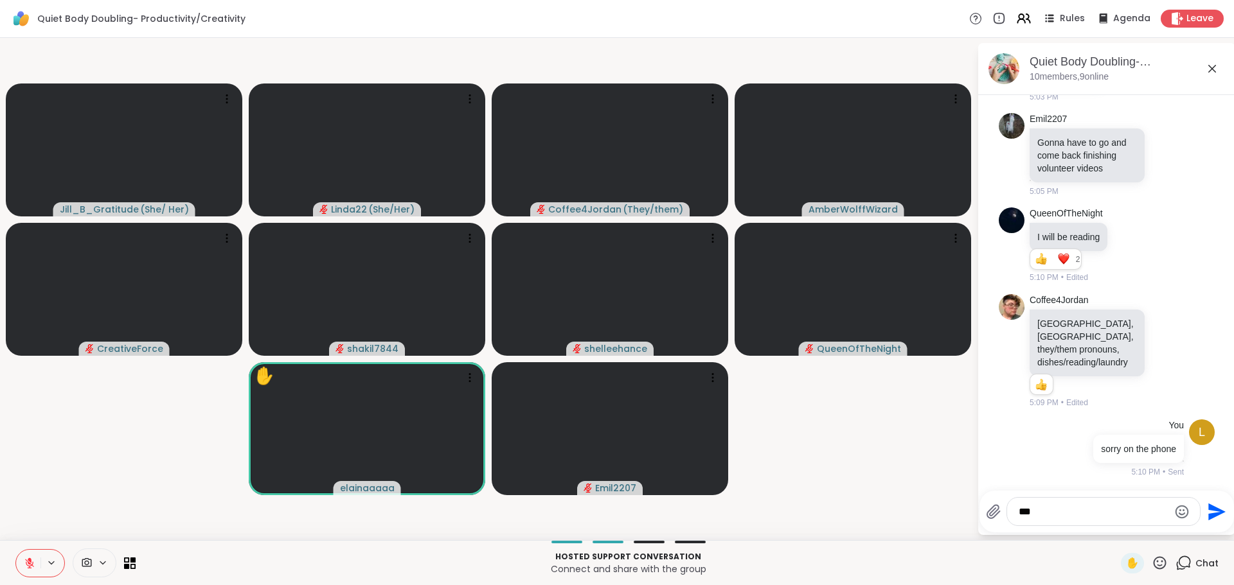
type textarea "****"
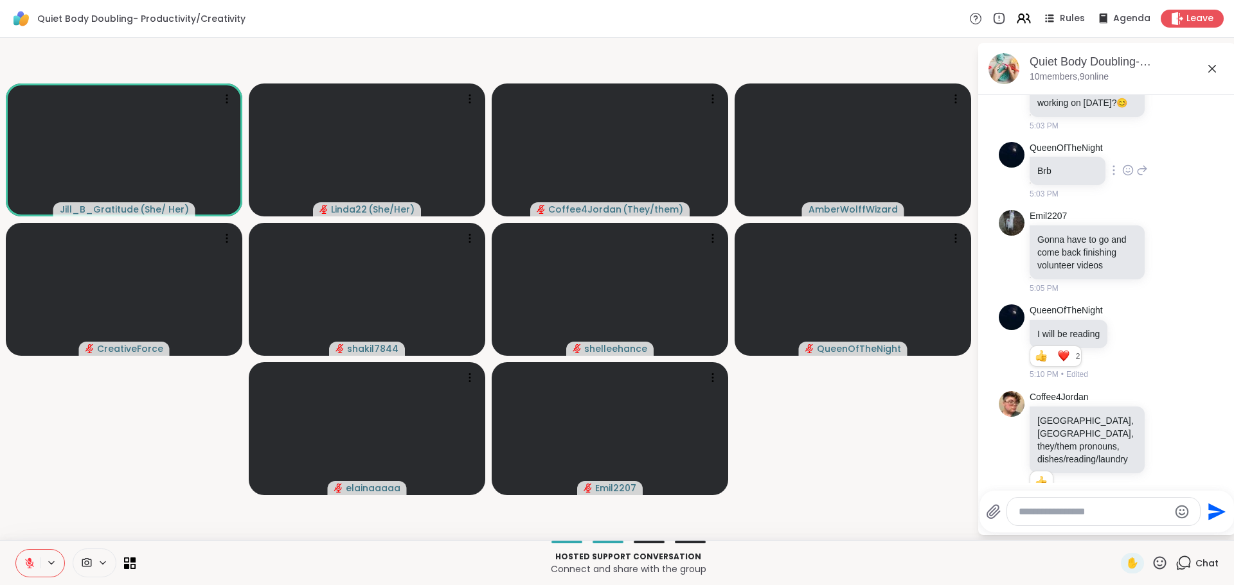
scroll to position [455, 0]
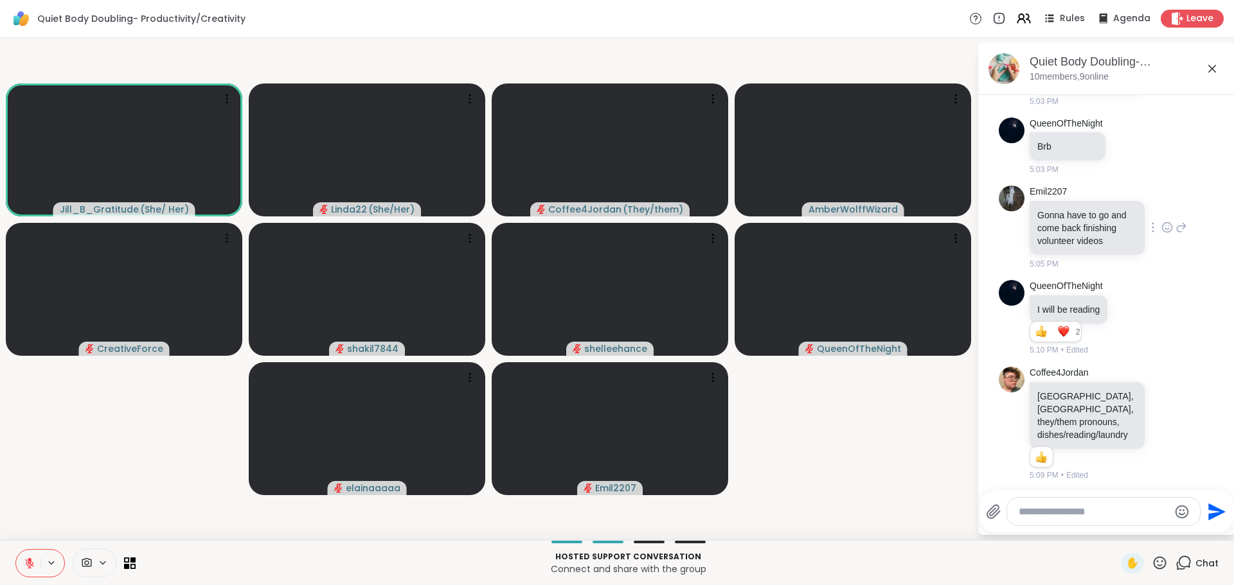
click at [1161, 234] on icon at bounding box center [1167, 227] width 12 height 13
click at [1161, 213] on div "Select Reaction: Heart" at bounding box center [1167, 207] width 12 height 12
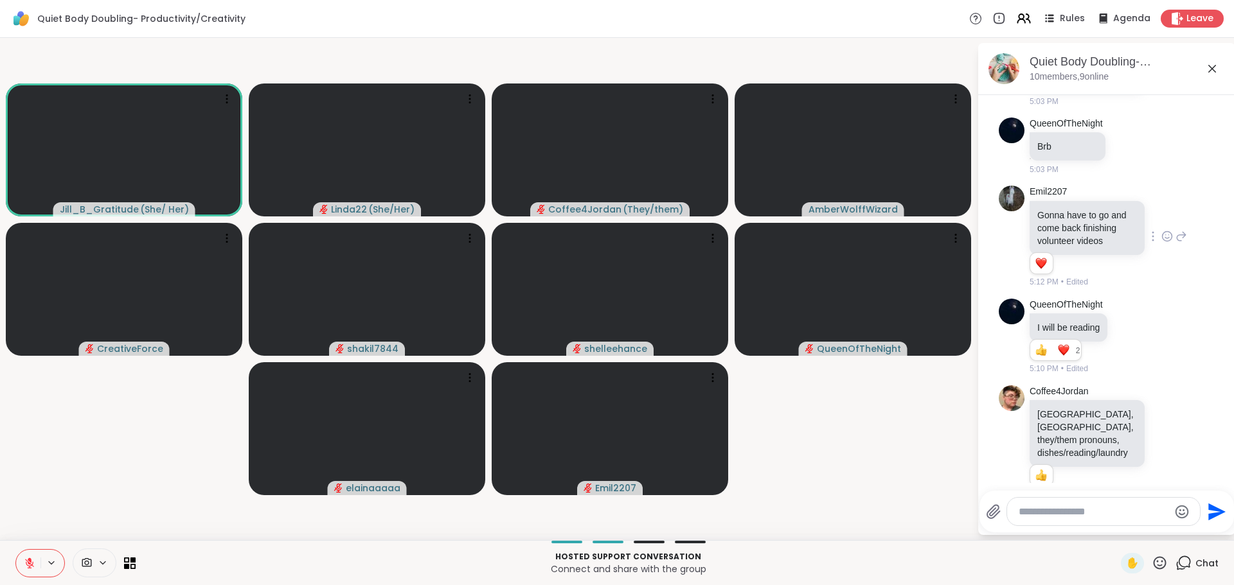
scroll to position [519, 0]
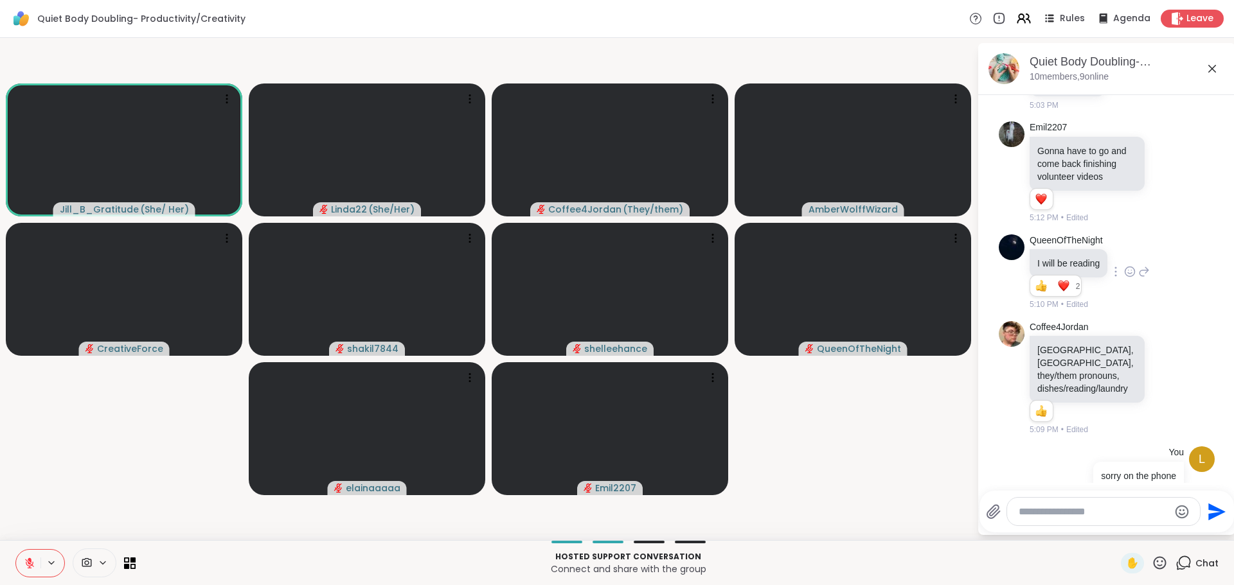
click at [1128, 278] on icon at bounding box center [1130, 271] width 12 height 13
click at [1128, 257] on div "Select Reaction: Heart" at bounding box center [1130, 251] width 12 height 12
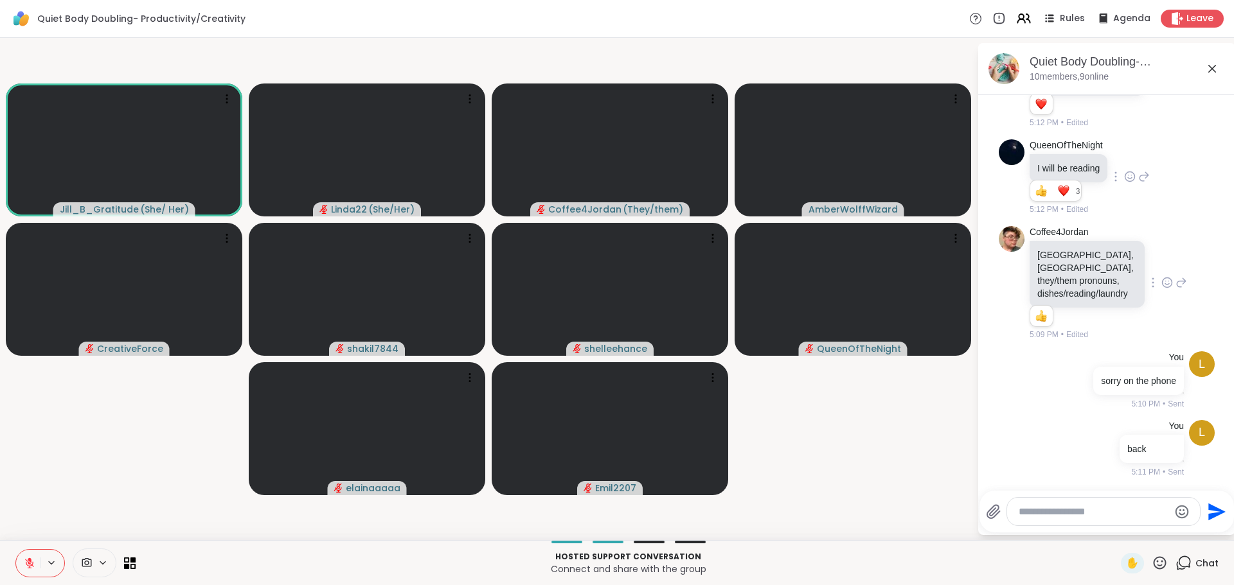
scroll to position [666, 0]
click at [1161, 285] on icon at bounding box center [1167, 282] width 12 height 13
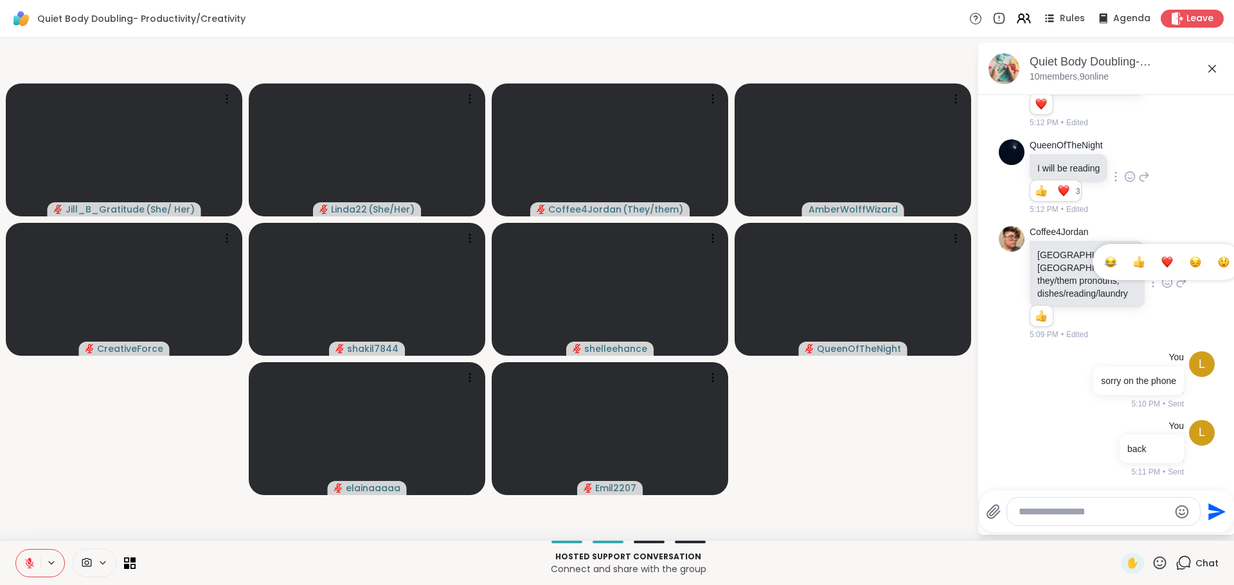
click at [1162, 285] on div at bounding box center [1167, 282] width 10 height 5
click at [1161, 281] on icon at bounding box center [1167, 282] width 12 height 13
click at [1161, 268] on div "Select Reaction: Heart" at bounding box center [1167, 262] width 12 height 12
click at [951, 440] on video-player-container "Jill_B_Gratitude ( She/ Her ) Linda22 ( She/Her ) Coffee4Jordan ( They/them ) A…" at bounding box center [488, 289] width 961 height 492
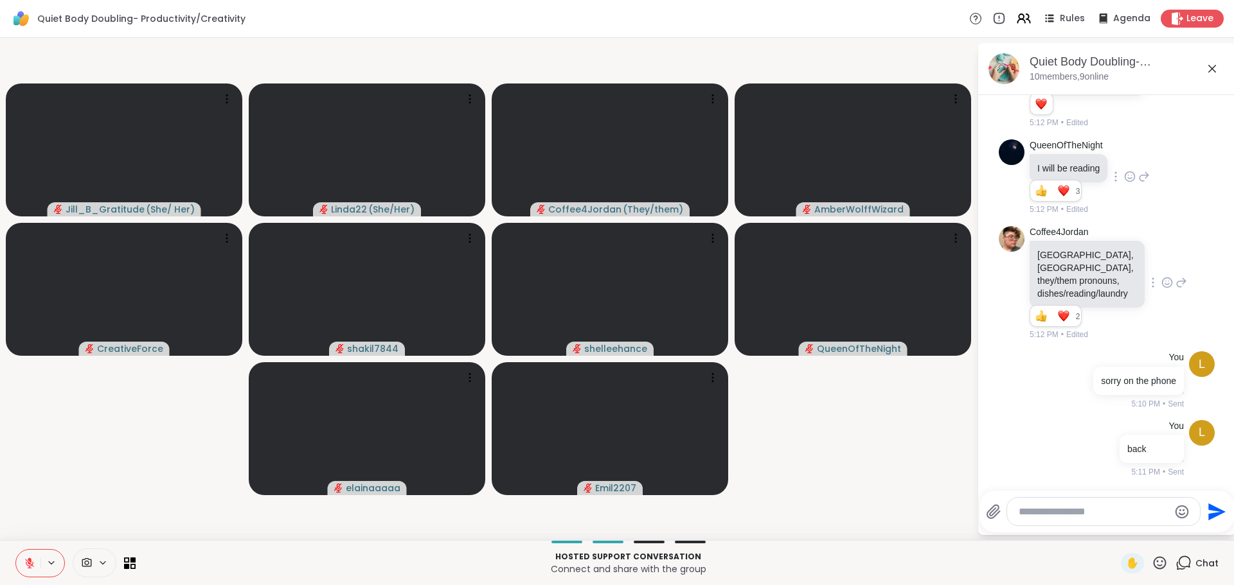
click at [1035, 519] on div at bounding box center [1103, 512] width 193 height 28
click at [1029, 511] on textarea "Type your message" at bounding box center [1093, 512] width 150 height 13
type textarea "**********"
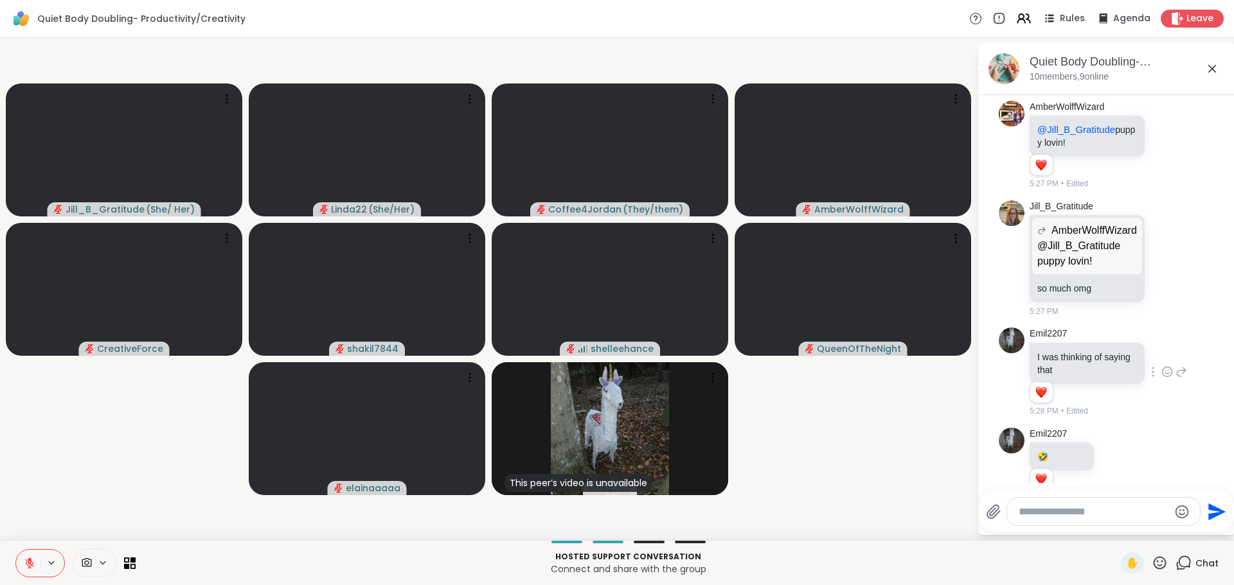
scroll to position [1213, 0]
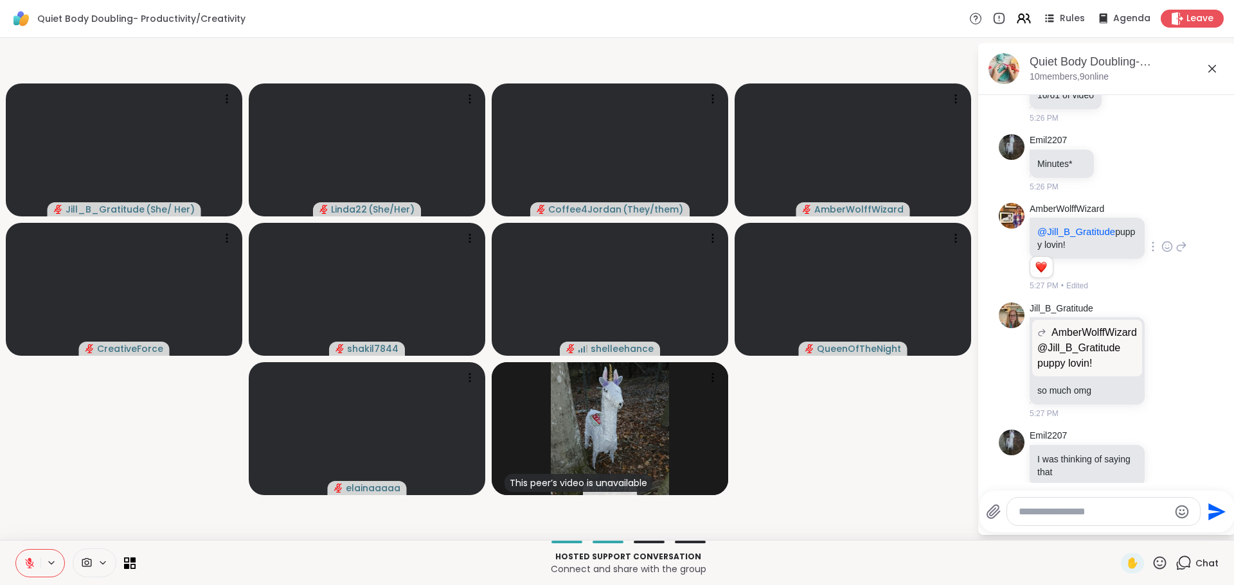
click at [1161, 253] on icon at bounding box center [1167, 246] width 12 height 13
click at [1161, 232] on div "Select Reaction: Heart" at bounding box center [1167, 226] width 12 height 12
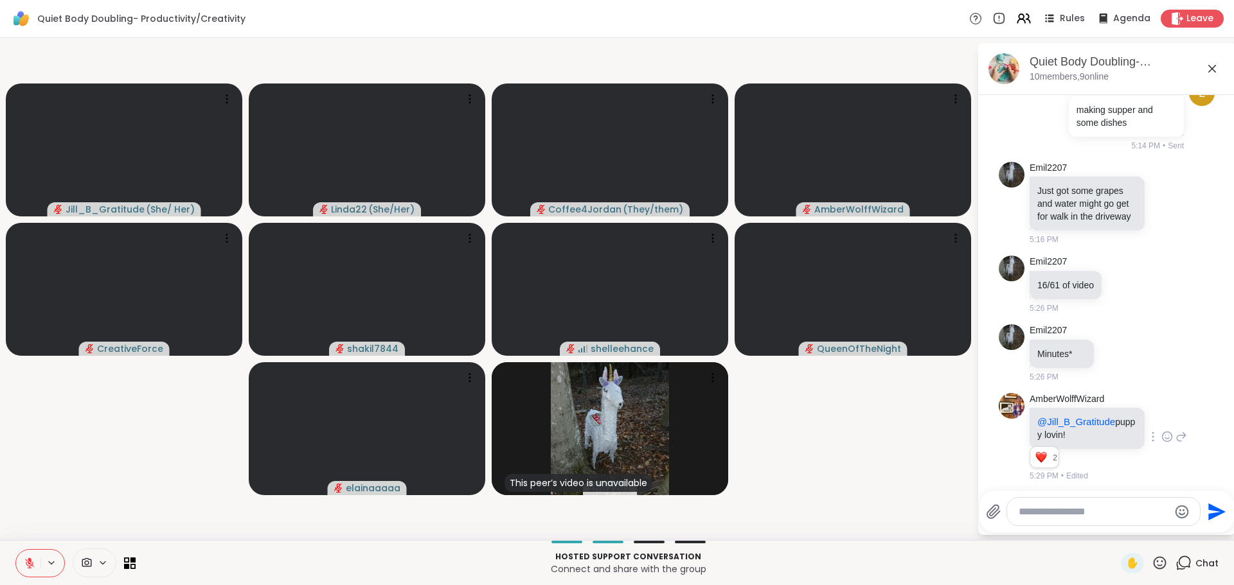
scroll to position [1020, 0]
click at [1161, 212] on icon at bounding box center [1167, 205] width 12 height 13
click at [1161, 191] on div "Select Reaction: Heart" at bounding box center [1167, 185] width 12 height 12
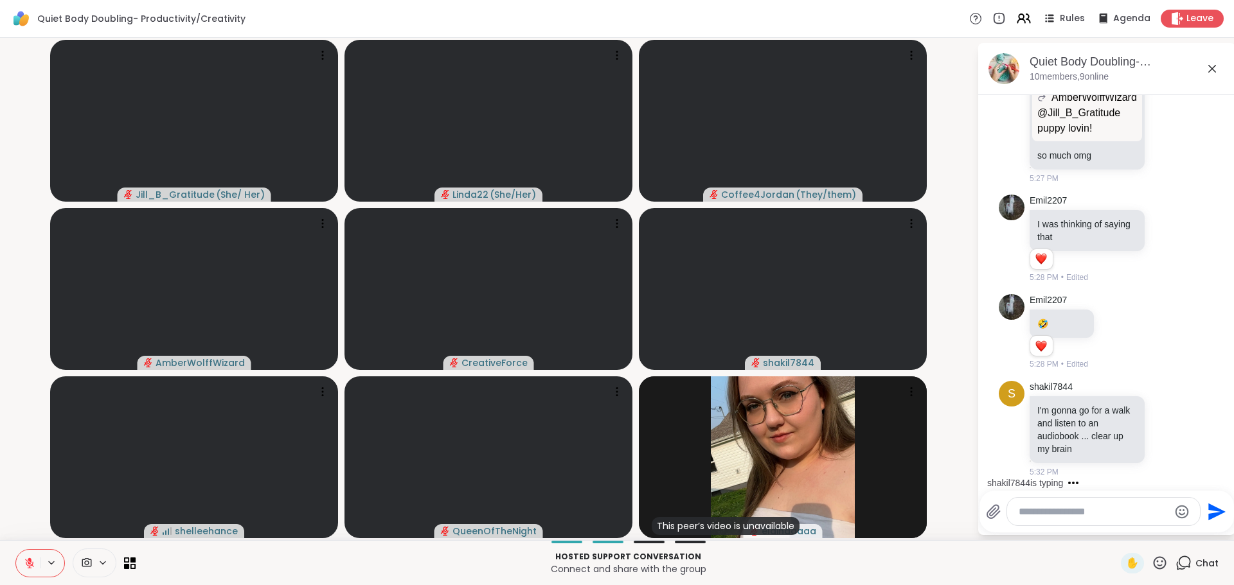
scroll to position [1599, 0]
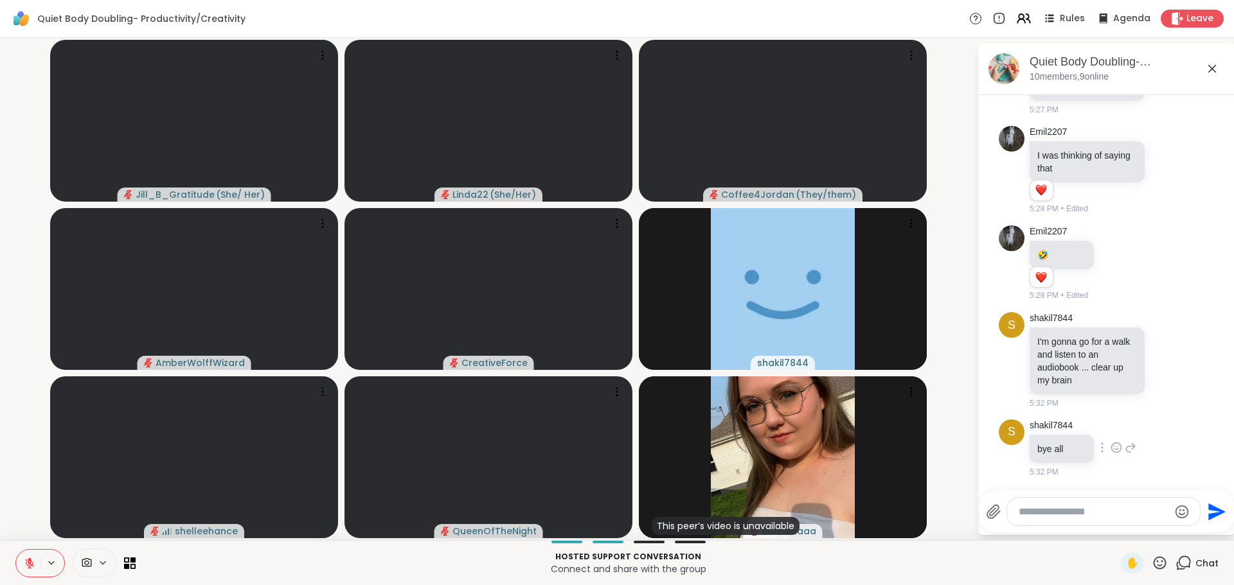
click at [1083, 482] on div "s shakil7844 bye all 5:32 PM" at bounding box center [1107, 448] width 216 height 69
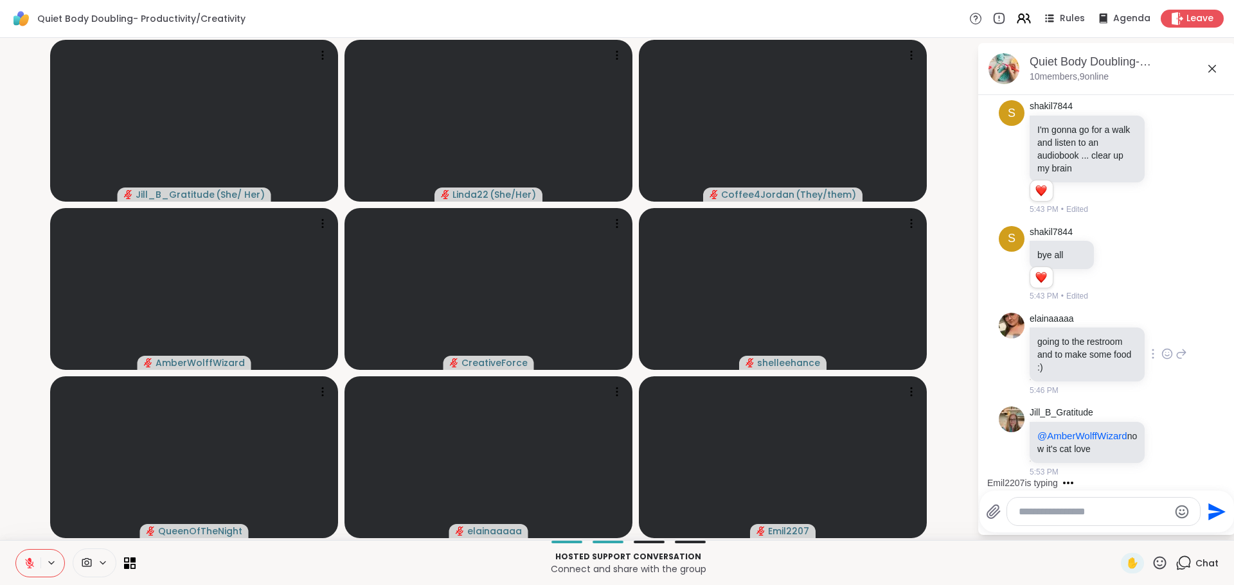
scroll to position [1944, 0]
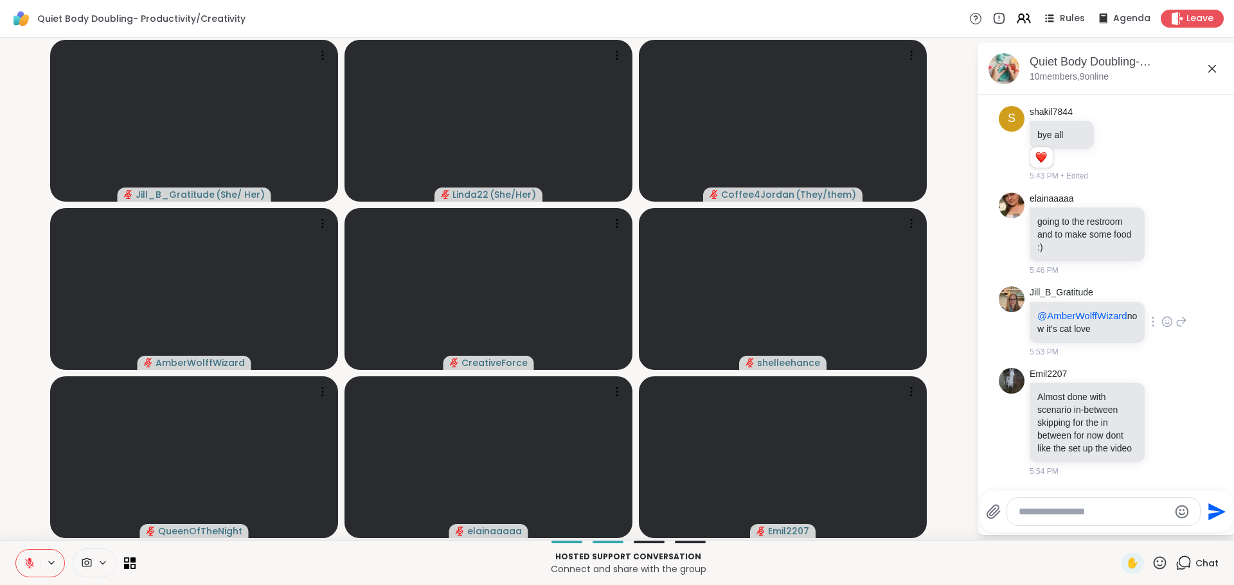
click at [1161, 315] on icon at bounding box center [1167, 321] width 12 height 13
click at [1161, 296] on div "Select Reaction: Heart" at bounding box center [1167, 302] width 12 height 12
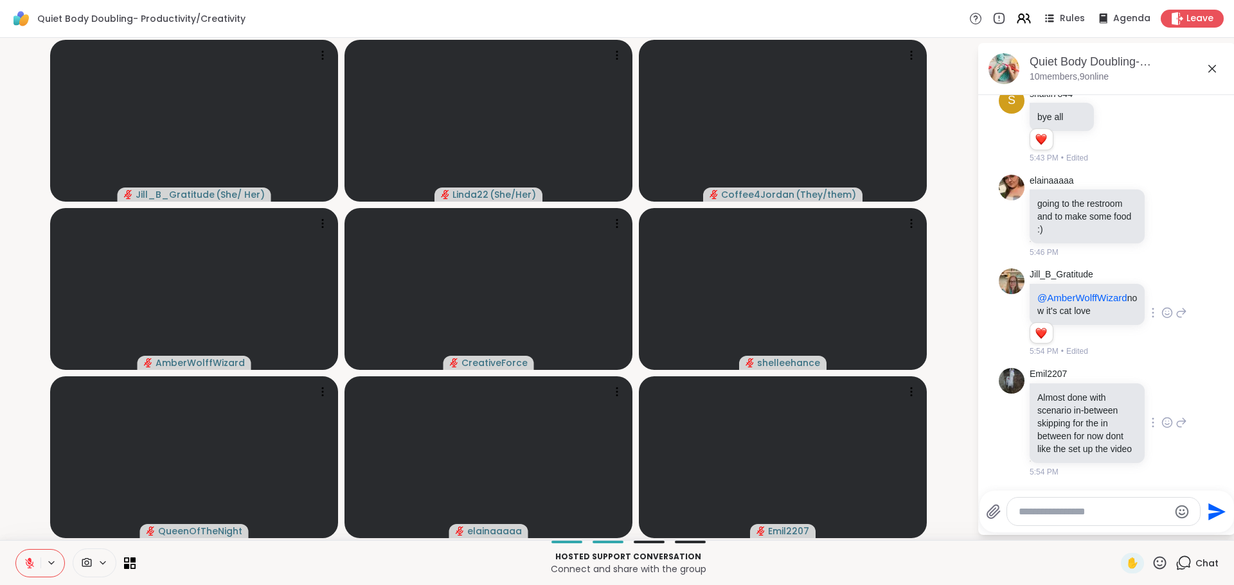
scroll to position [1981, 0]
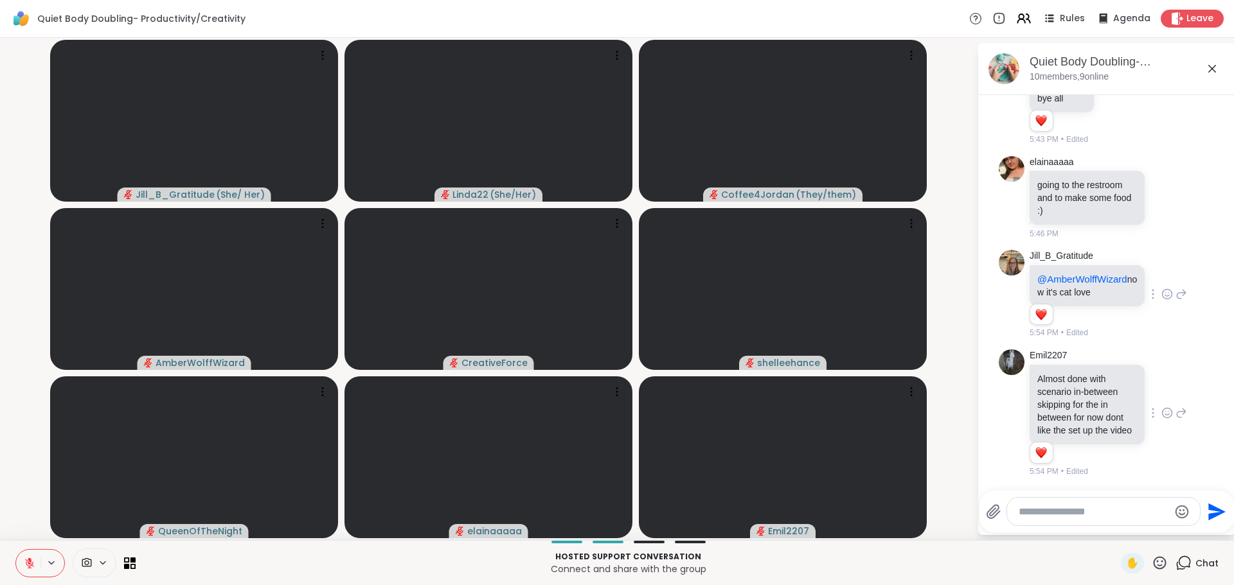
click at [1162, 409] on icon at bounding box center [1167, 414] width 10 height 10
click at [1161, 393] on span "Select Reaction: Heart" at bounding box center [1167, 392] width 12 height 13
click at [950, 416] on video-player-container "Jill_B_Gratitude ( She/ Her ) Linda22 ( She/Her ) Coffee4Jordan ( They/them ) A…" at bounding box center [488, 289] width 961 height 492
click at [955, 420] on video-player-container "Jill_B_Gratitude ( She/ Her ) Linda22 ( She/Her ) Coffee4Jordan ( They/them ) A…" at bounding box center [488, 289] width 961 height 492
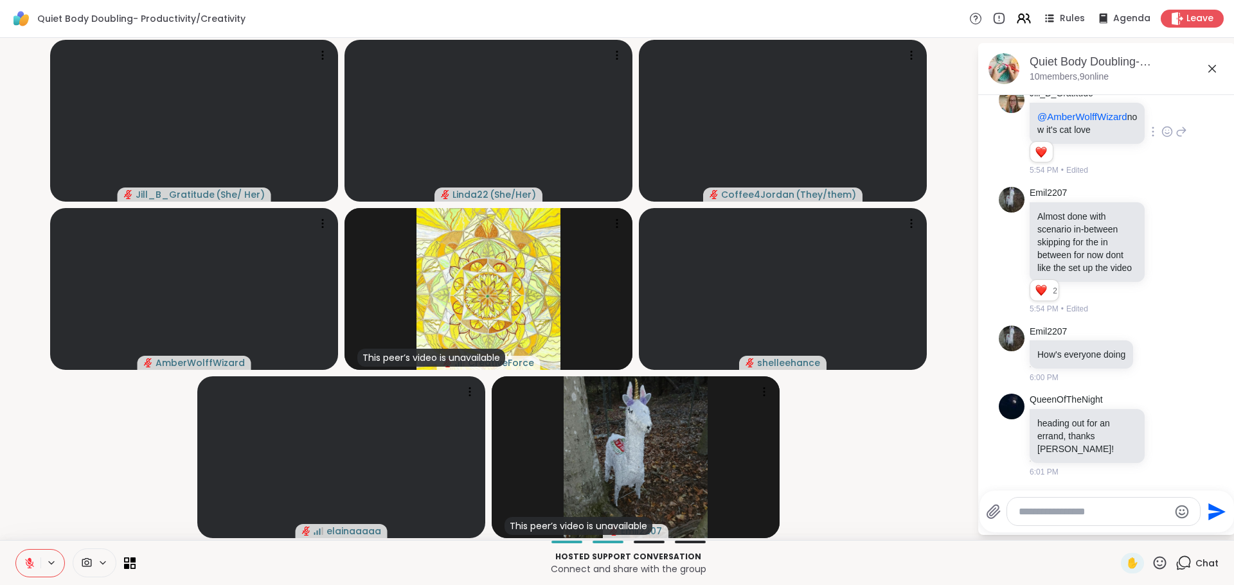
scroll to position [2162, 0]
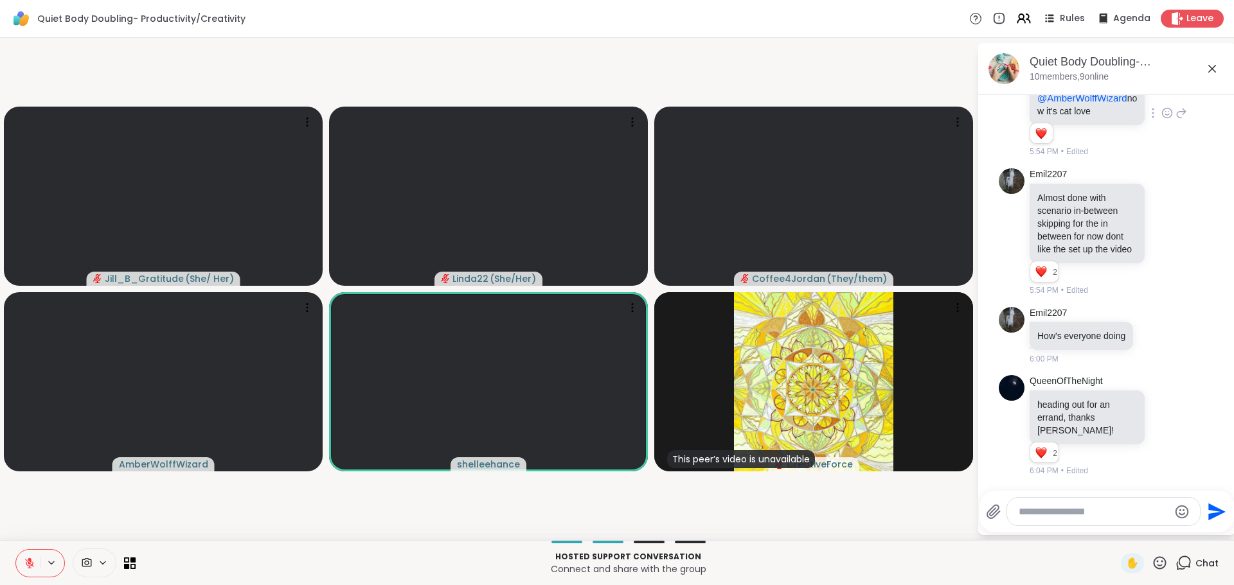
click at [639, 511] on video-player-container "Jill_B_Gratitude ( She/ Her ) Linda22 ( She/Her ) Coffee4Jordan ( They/them ) A…" at bounding box center [488, 289] width 961 height 492
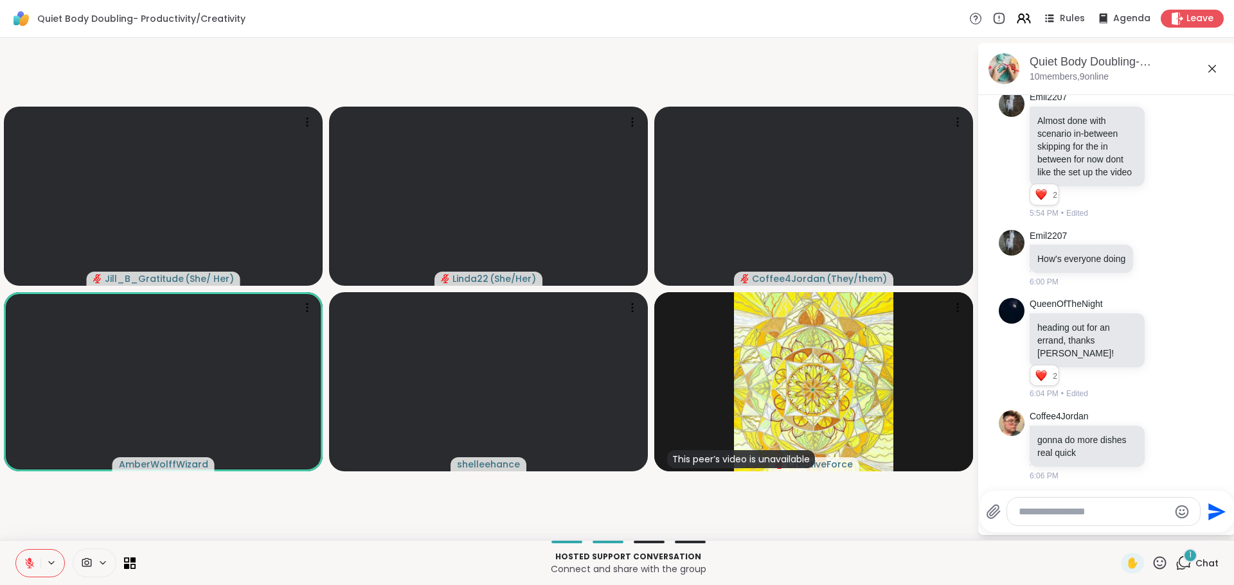
scroll to position [2243, 0]
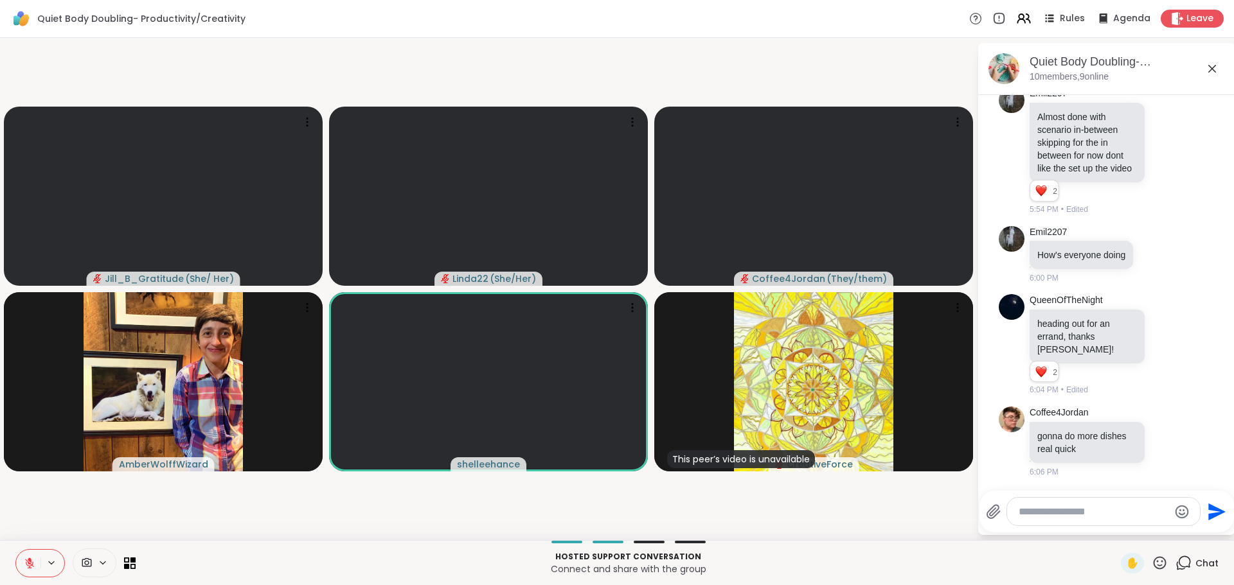
click at [751, 69] on video-player-container "Jill_B_Gratitude ( She/ Her ) Linda22 ( She/Her ) Coffee4Jordan ( They/them ) A…" at bounding box center [488, 289] width 961 height 492
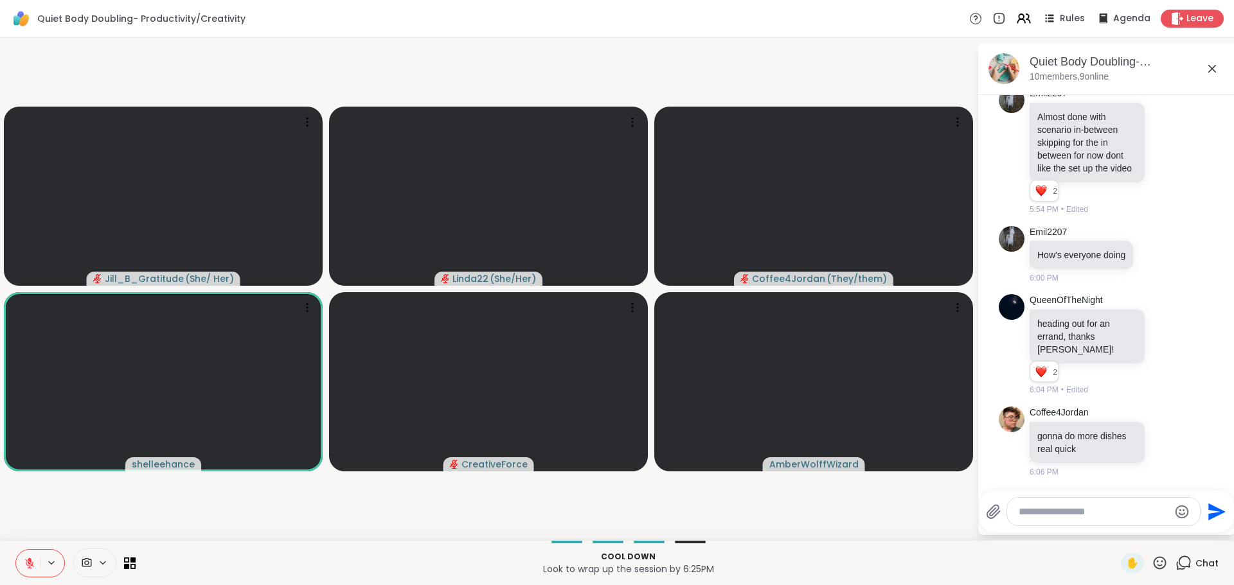
scroll to position [2262, 0]
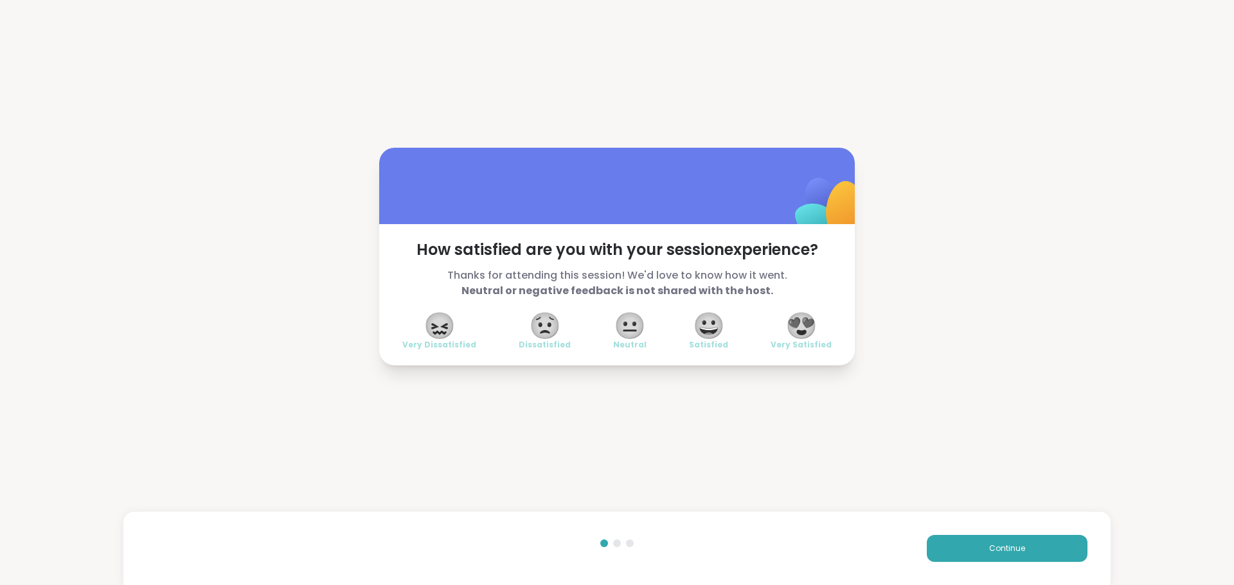
click at [795, 326] on span "😍" at bounding box center [801, 325] width 32 height 23
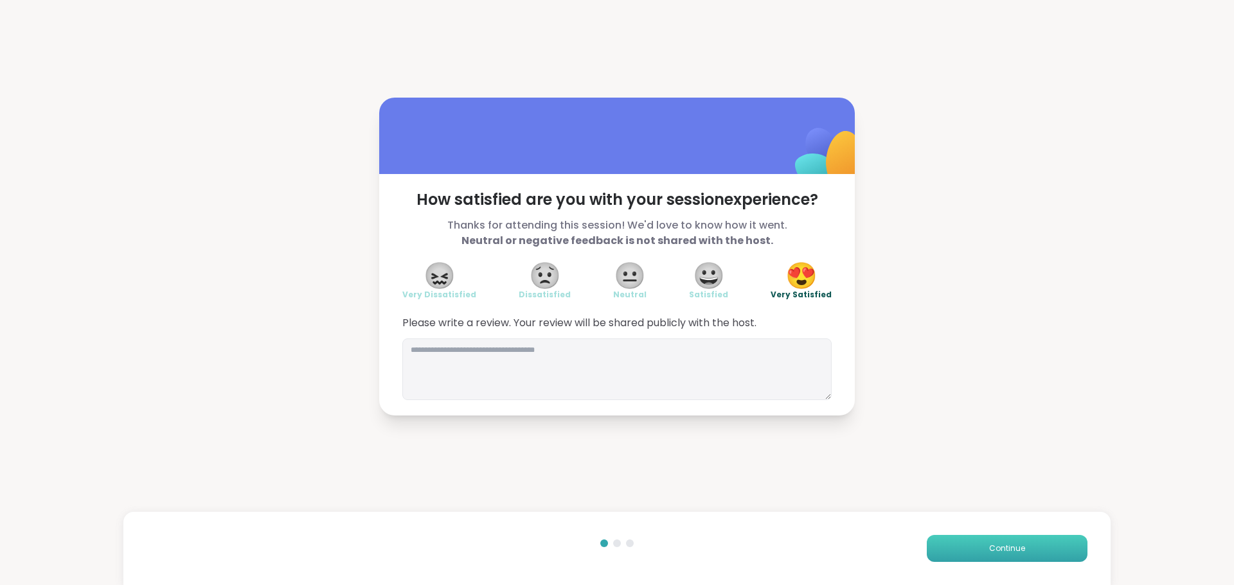
click at [935, 549] on button "Continue" at bounding box center [1007, 548] width 161 height 27
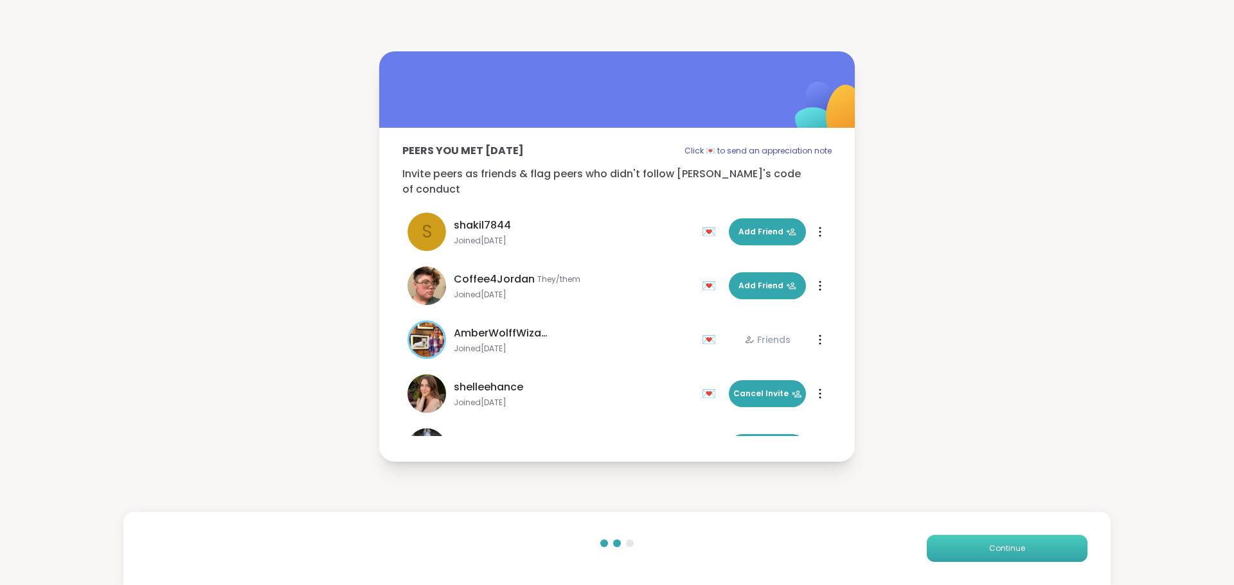
click at [935, 549] on button "Continue" at bounding box center [1007, 548] width 161 height 27
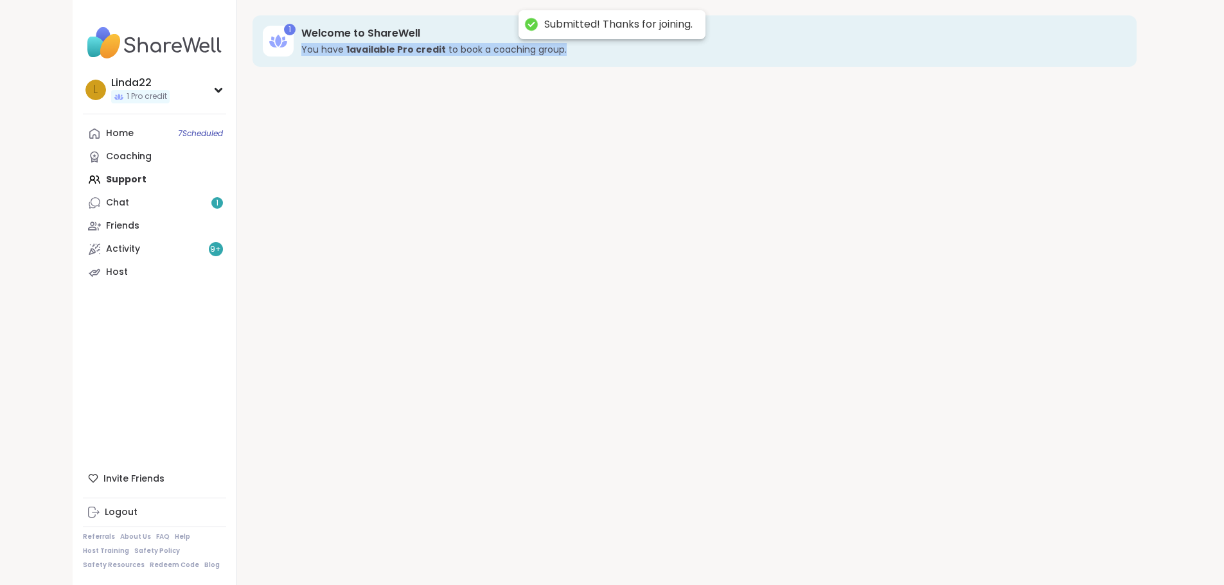
click at [935, 549] on div "1 Welcome to ShareWell You have 1 available Pro credit to book a coaching group." at bounding box center [694, 292] width 915 height 585
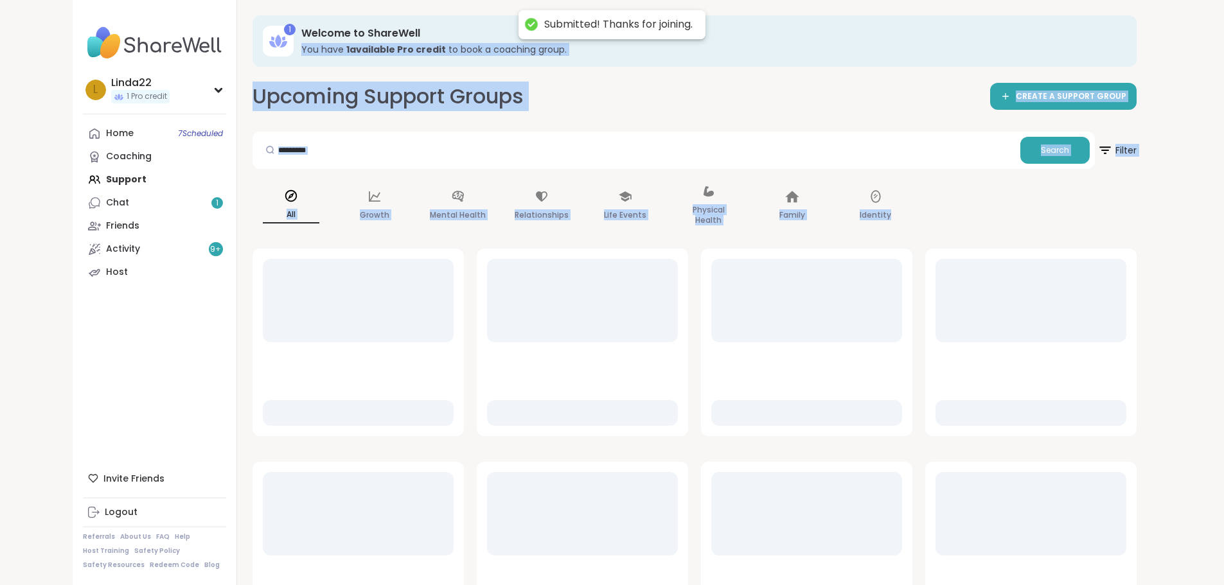
click at [555, 103] on div "Upcoming Support Groups CREATE A SUPPORT GROUP" at bounding box center [695, 96] width 884 height 29
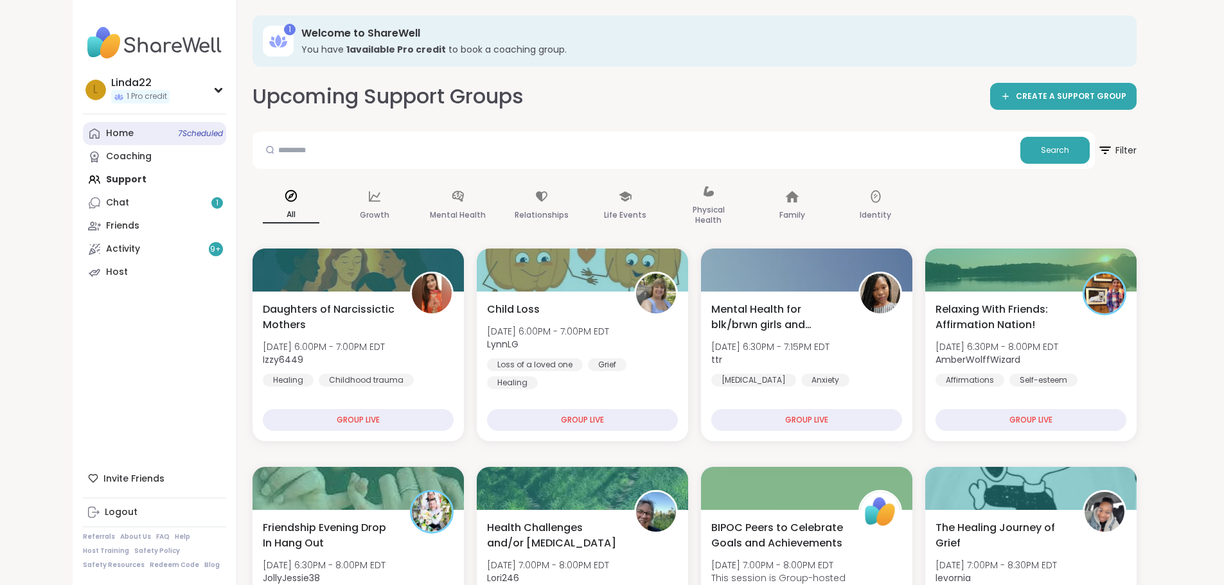
click at [178, 132] on span "7 Scheduled" at bounding box center [200, 134] width 45 height 10
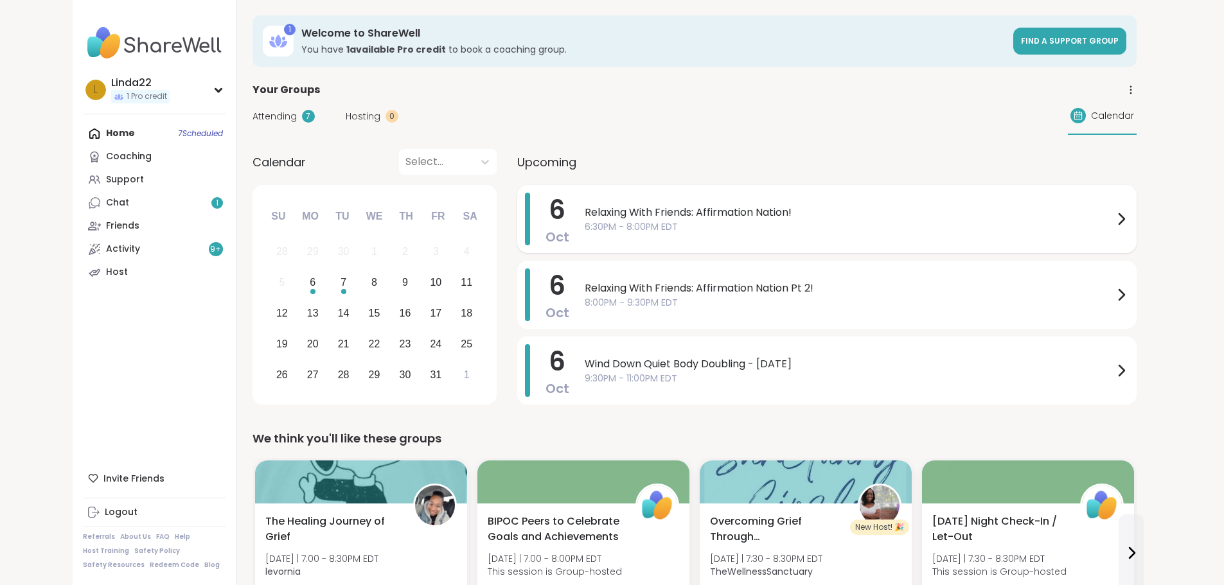
click at [585, 235] on div "Relaxing With Friends: Affirmation Nation! 6:30PM - 8:00PM EDT" at bounding box center [857, 219] width 544 height 53
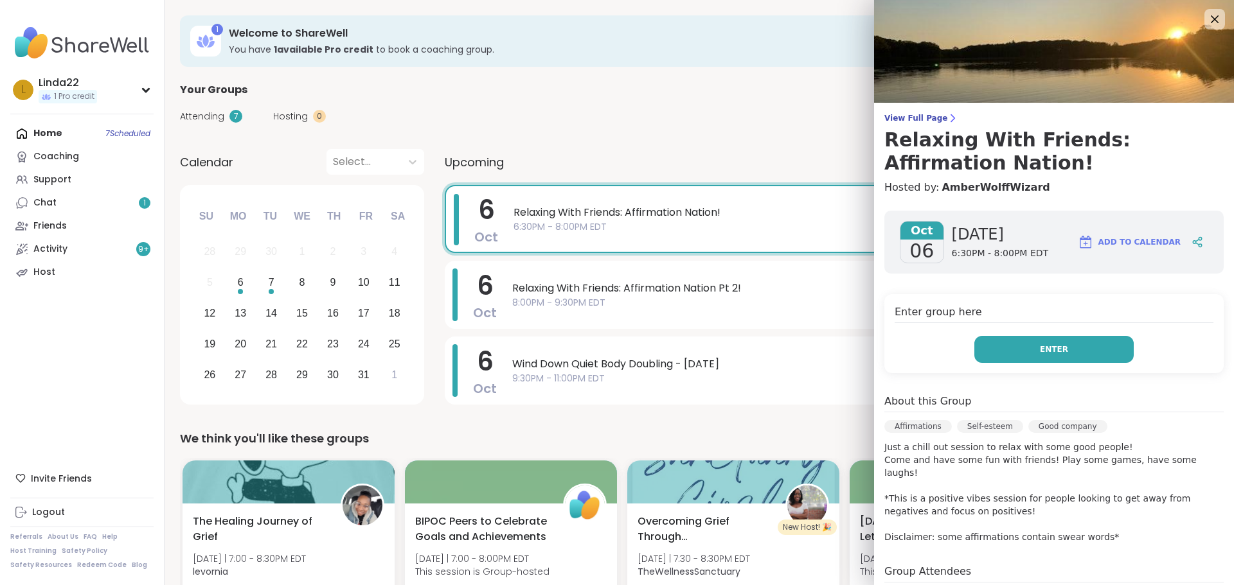
click at [1014, 357] on button "Enter" at bounding box center [1053, 349] width 159 height 27
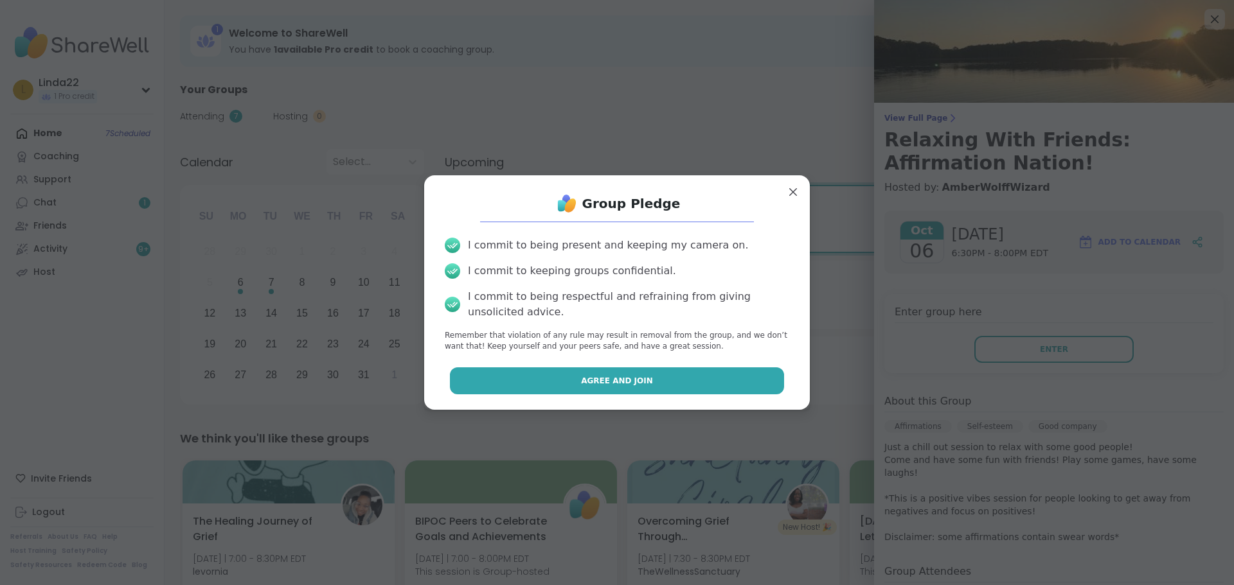
click at [731, 384] on button "Agree and Join" at bounding box center [617, 381] width 335 height 27
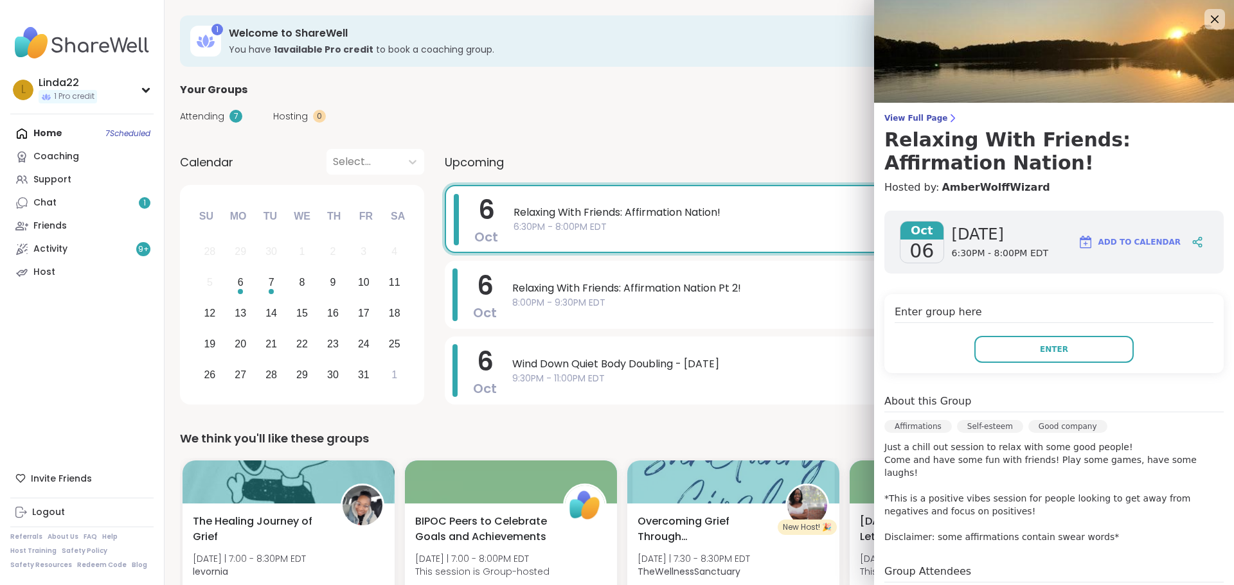
click at [731, 384] on span "9:30PM - 11:00PM EDT" at bounding box center [853, 378] width 683 height 13
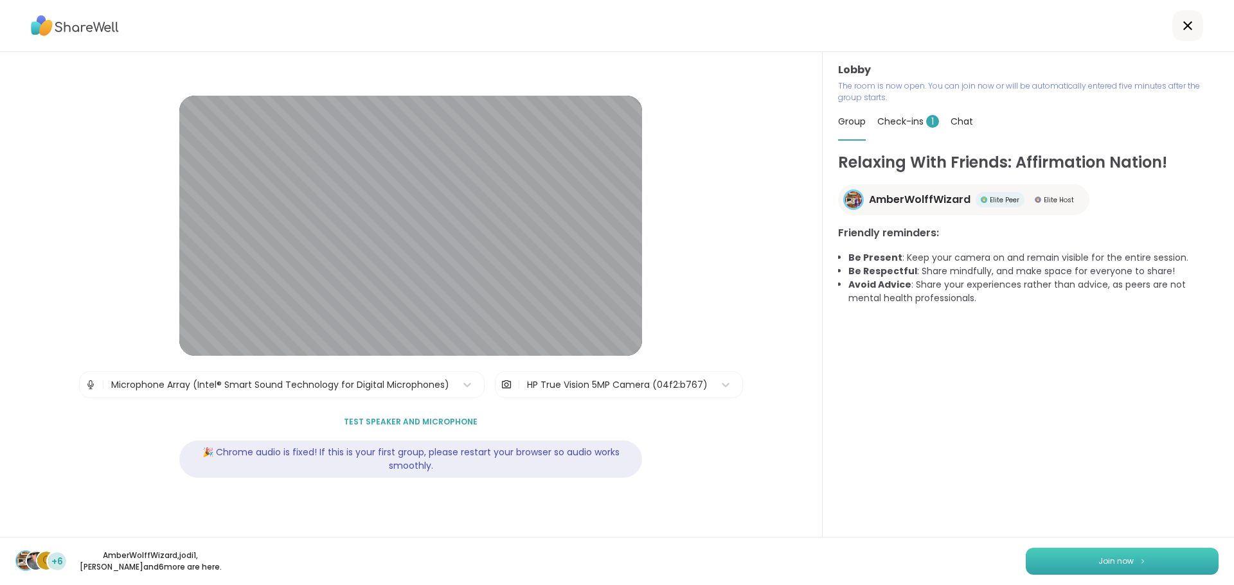
click at [1042, 562] on button "Join now" at bounding box center [1122, 561] width 193 height 27
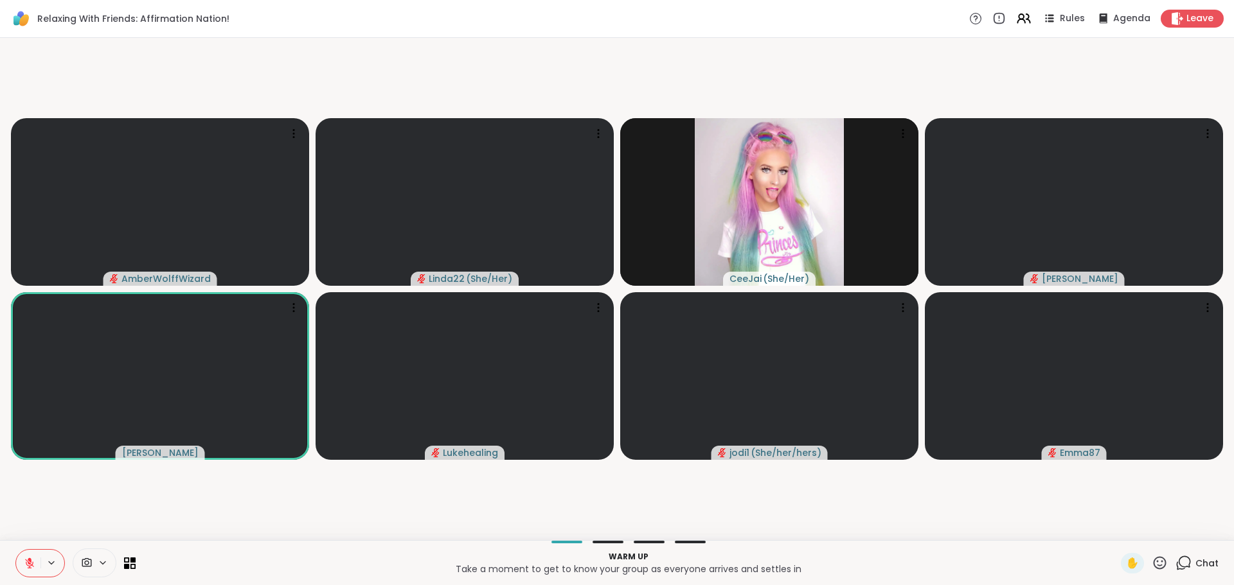
click at [25, 567] on icon at bounding box center [30, 564] width 12 height 12
click at [30, 560] on icon at bounding box center [30, 564] width 12 height 12
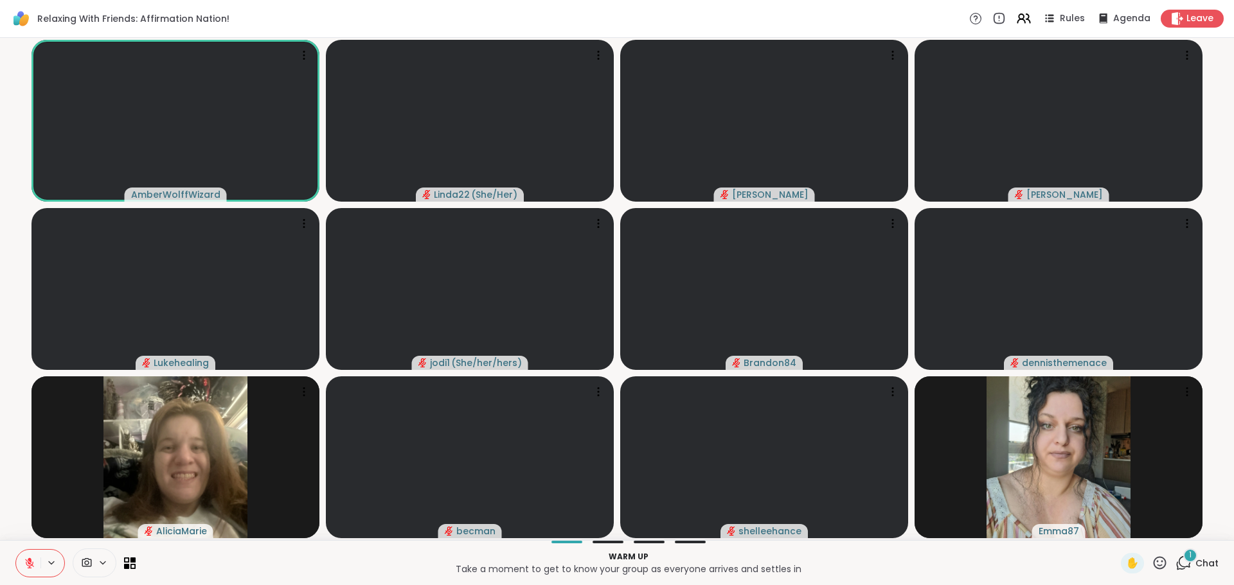
click at [1183, 555] on div "1" at bounding box center [1190, 556] width 14 height 14
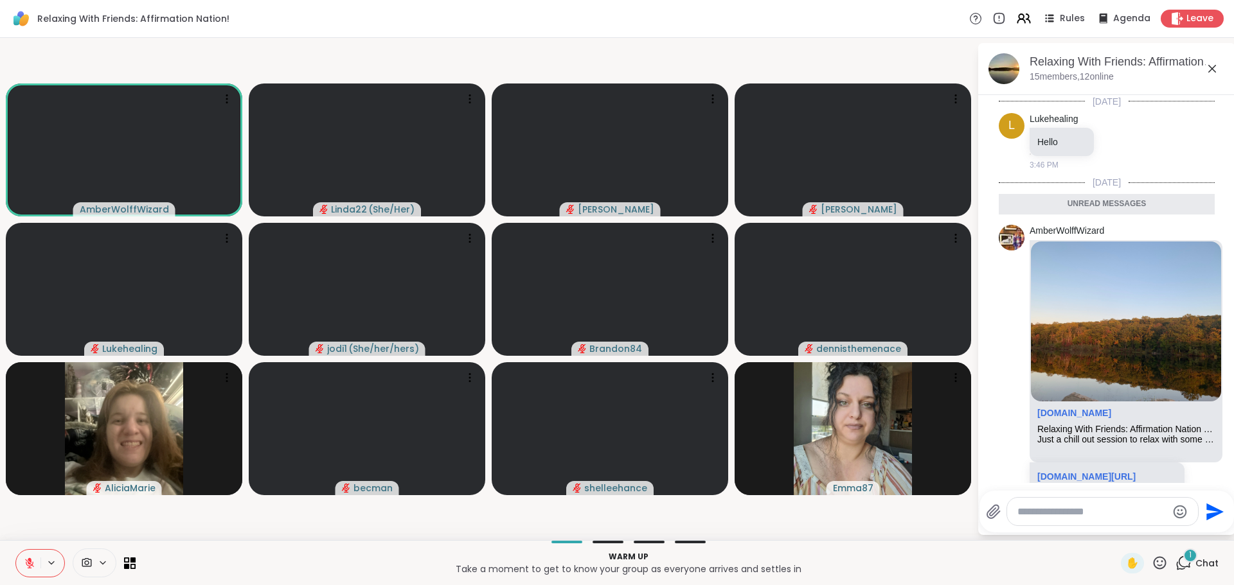
scroll to position [53, 0]
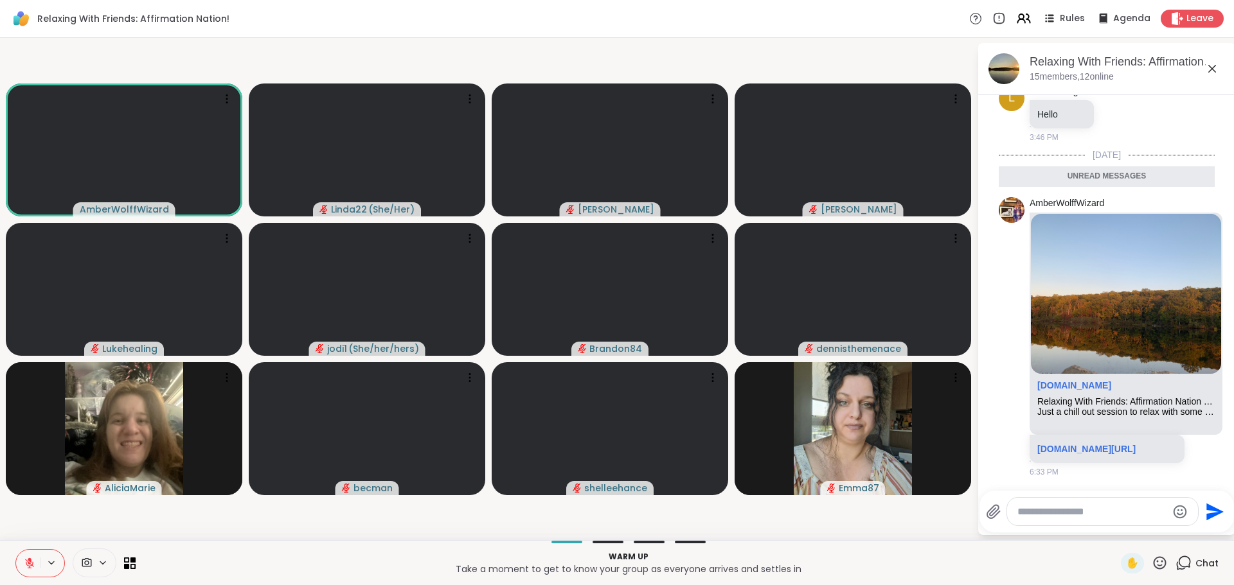
click at [1113, 513] on textarea "Type your message" at bounding box center [1092, 512] width 150 height 13
click at [1089, 444] on link "sharewellnow.com/session/ded6bd0a-430f-45d6-9b47-eef05291a0e3" at bounding box center [1086, 449] width 98 height 10
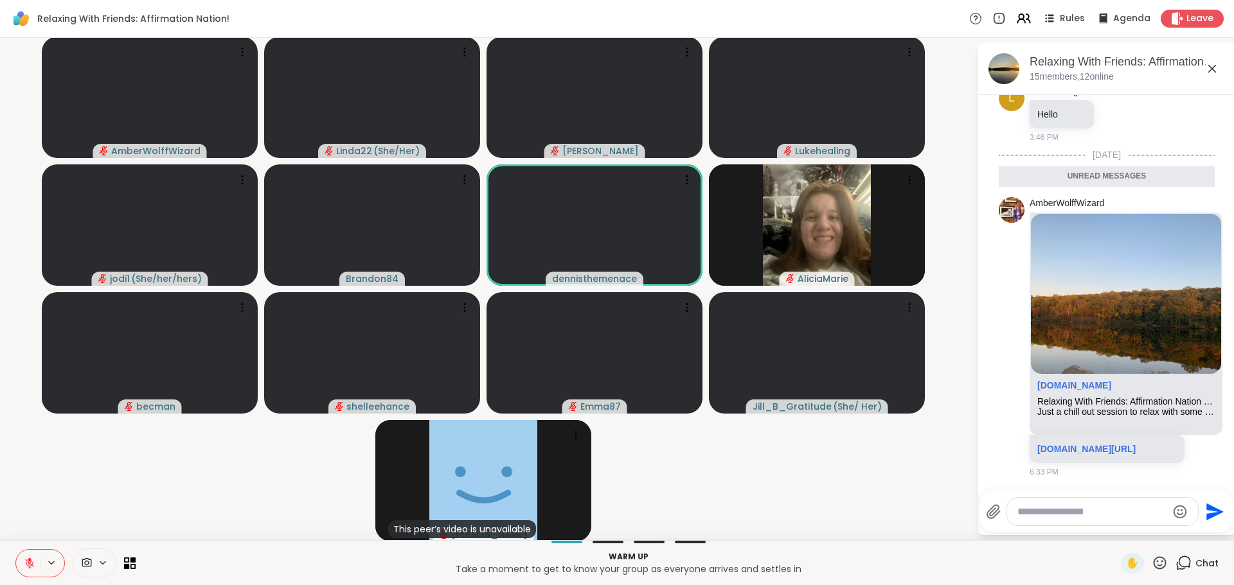
click at [889, 513] on video-player-container "AmberWolffWizard Linda22 ( She/Her ) Cyndy Lukehealing jodi1 ( She/her/hers ) B…" at bounding box center [488, 289] width 961 height 492
click at [1153, 558] on icon at bounding box center [1159, 562] width 13 height 13
click at [1115, 526] on span "❤️" at bounding box center [1121, 529] width 13 height 15
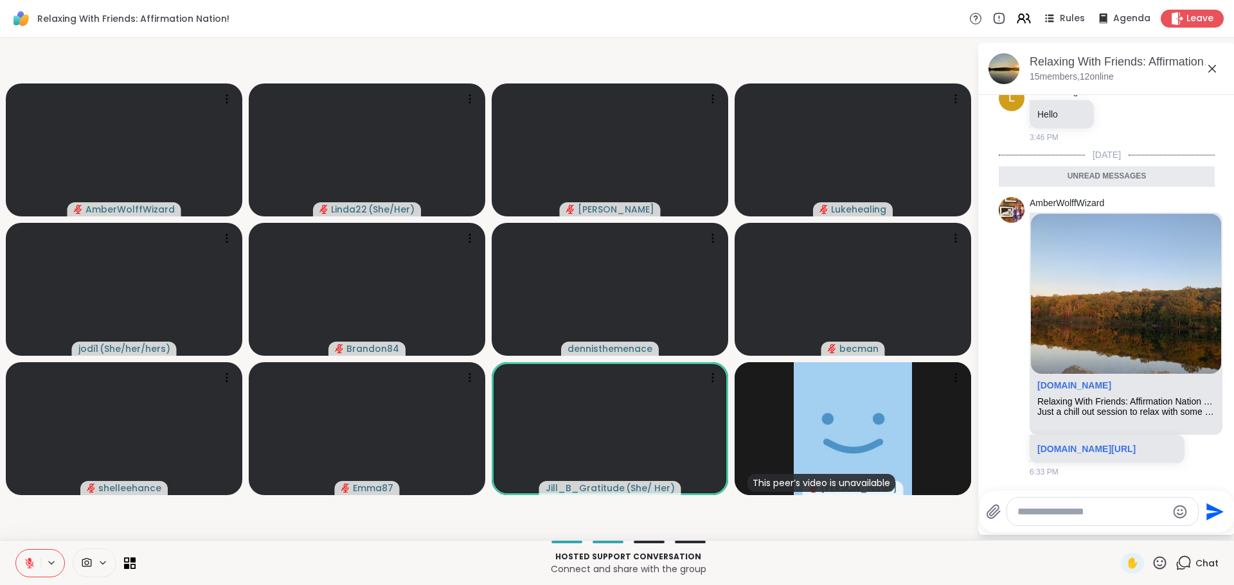
click at [1153, 561] on icon at bounding box center [1159, 562] width 13 height 13
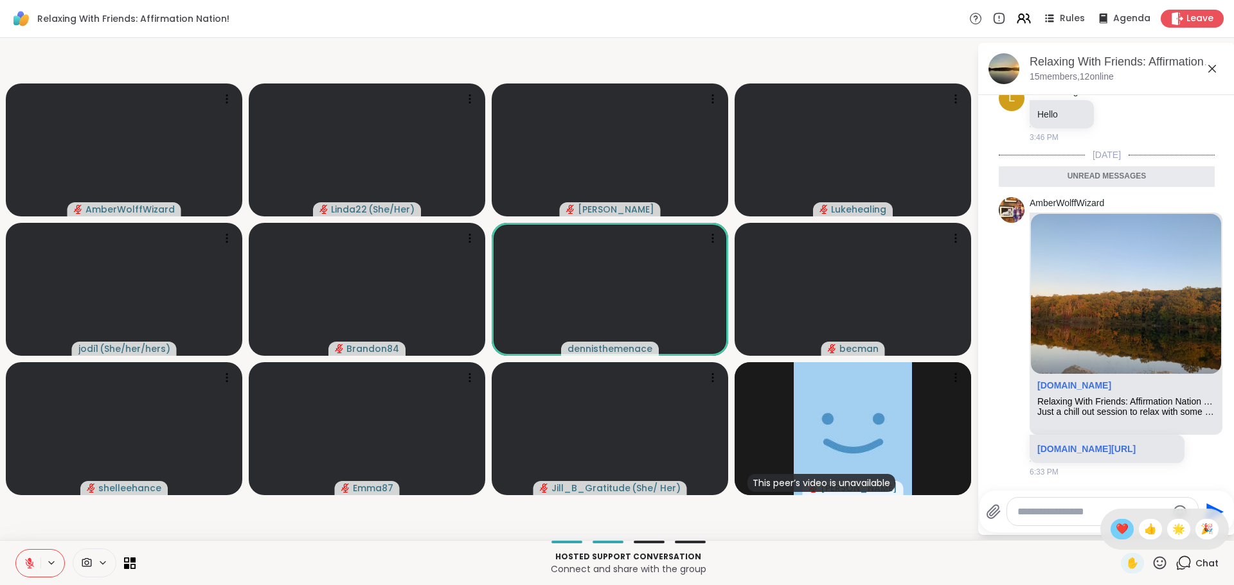
click at [1115, 533] on span "❤️" at bounding box center [1121, 529] width 13 height 15
click at [1107, 533] on div "Relaxing With Friends: Affirmation Nation!, Oct 06 15 members, 12 online Today …" at bounding box center [1106, 289] width 257 height 492
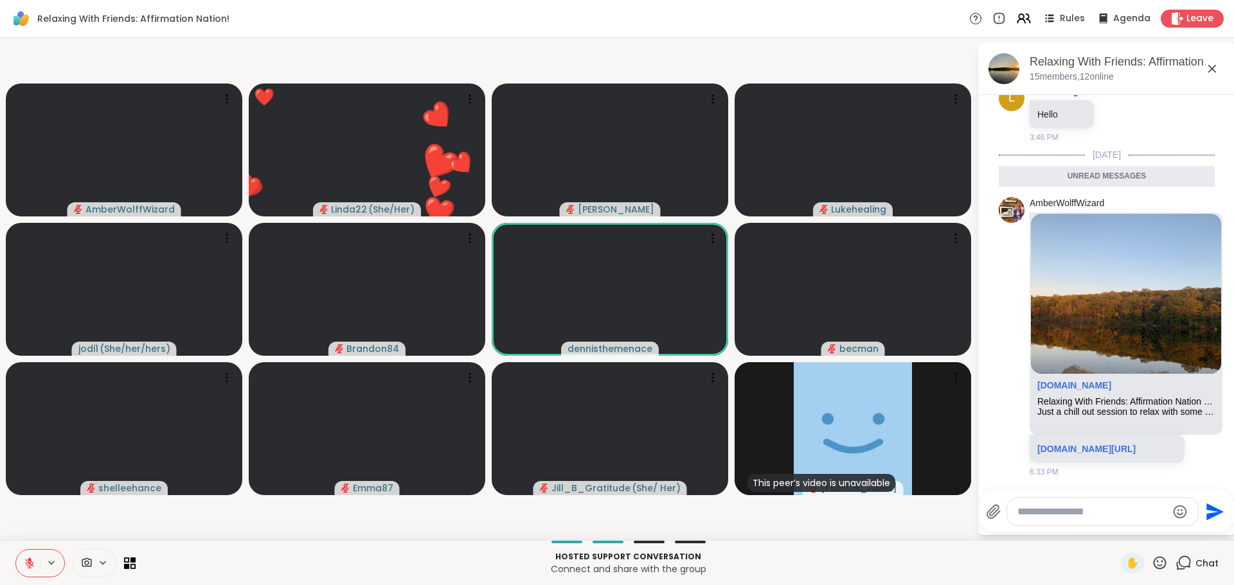
click at [934, 533] on video-player-container "AmberWolffWizard ❤️ Linda22 ( She/Her ) ❤️ ❤️ ❤️ ❤️ ❤️ ❤️ ❤️ ❤️ ❤️ ❤️ ❤️ ❤️ ❤️ …" at bounding box center [488, 289] width 961 height 492
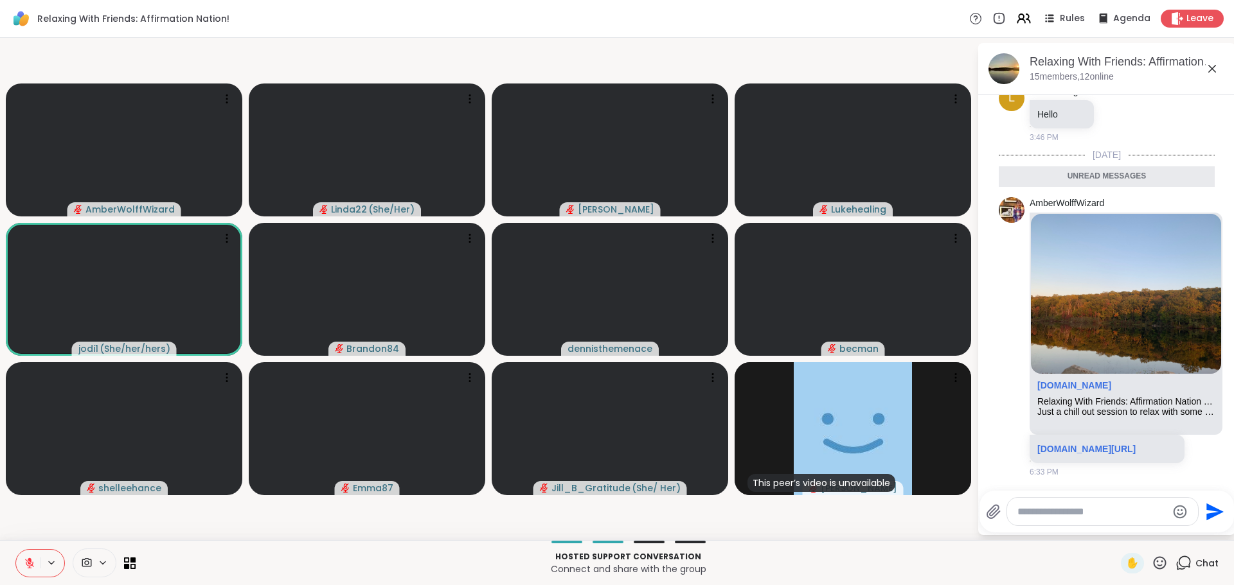
click at [769, 540] on div "AmberWolffWizard Linda22 ( She/Her ) Cyndy Lukehealing jodi1 ( She/her/hers ) B…" at bounding box center [617, 289] width 1234 height 502
click at [1153, 557] on icon at bounding box center [1159, 562] width 13 height 13
click at [1115, 533] on span "❤️" at bounding box center [1121, 529] width 13 height 15
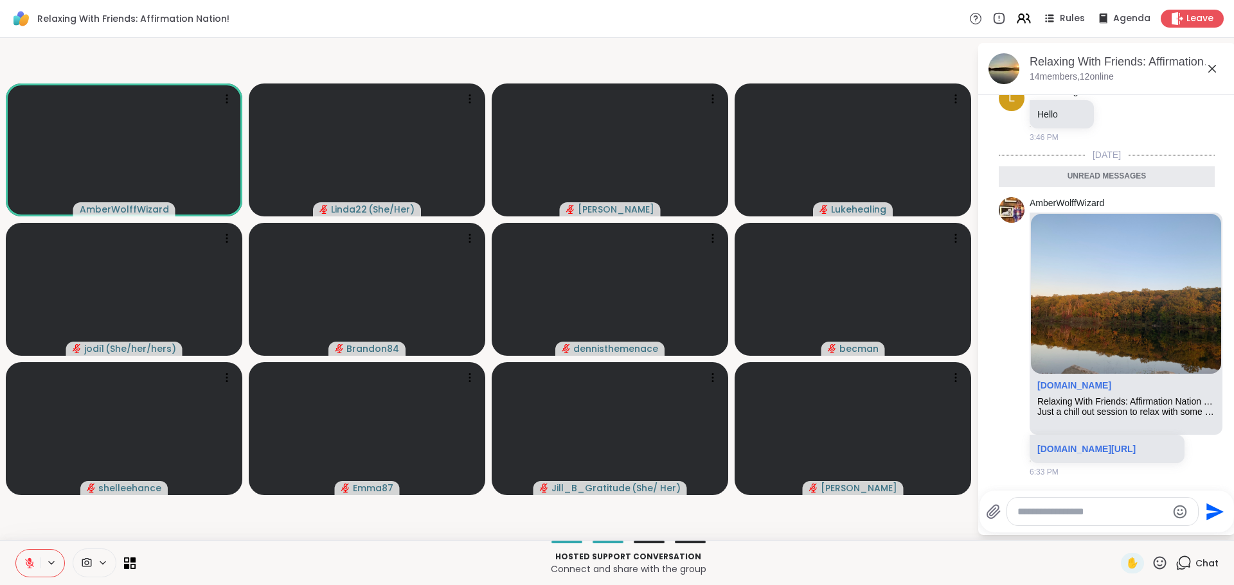
click at [1034, 511] on textarea "Type your message" at bounding box center [1092, 512] width 150 height 13
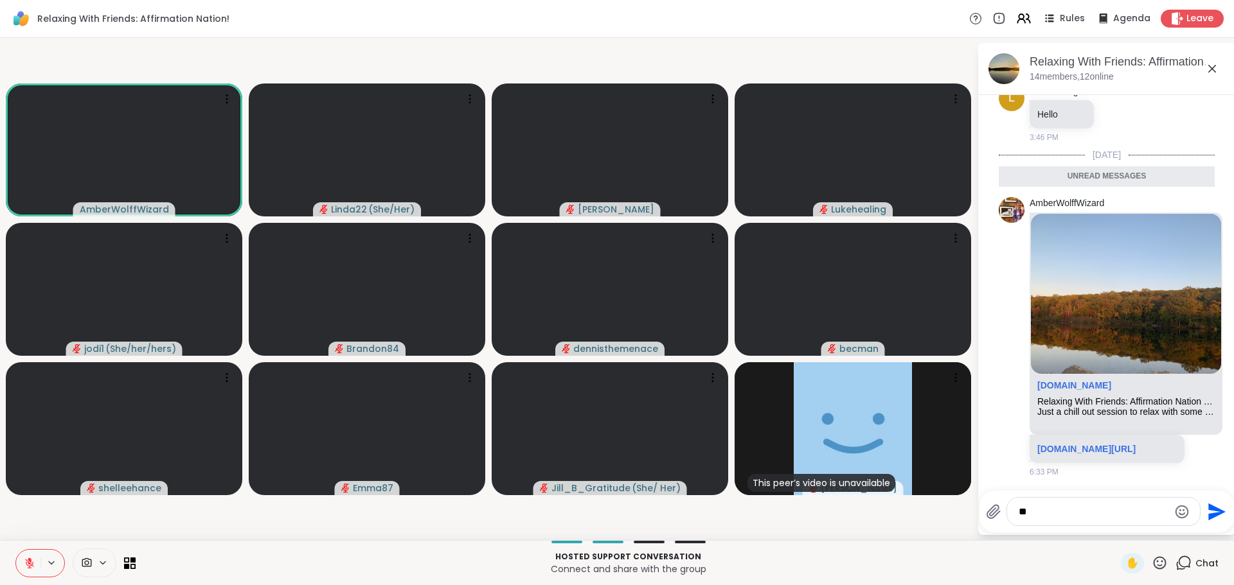
type textarea "*"
click at [1153, 567] on icon at bounding box center [1159, 563] width 16 height 16
click at [1153, 562] on icon at bounding box center [1159, 562] width 13 height 13
click at [1115, 525] on span "❤️" at bounding box center [1121, 529] width 13 height 15
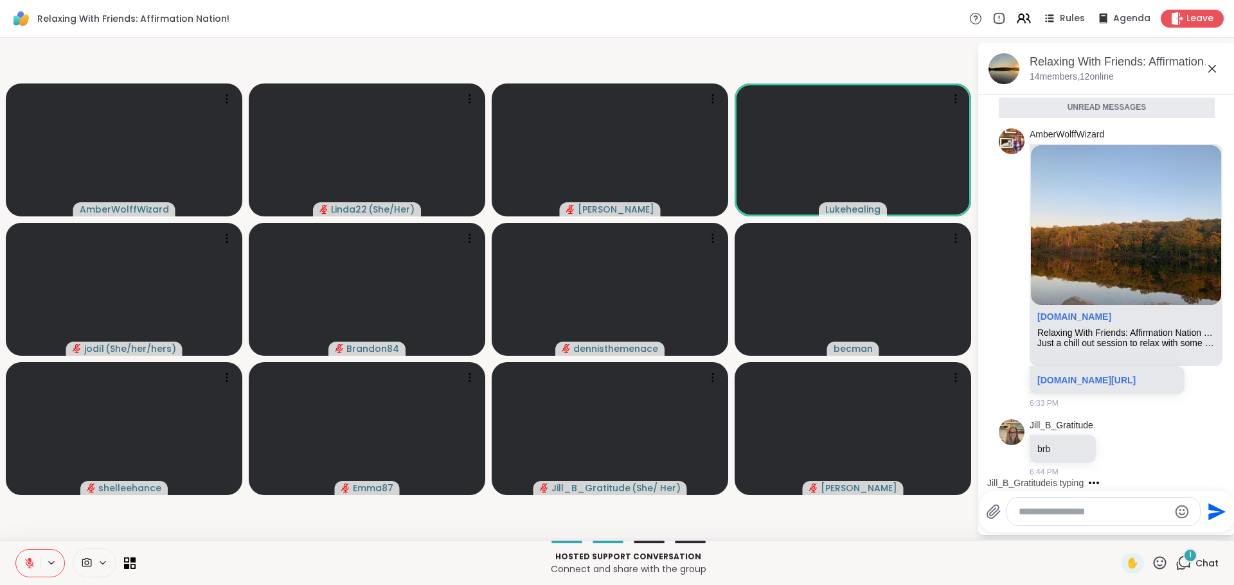
scroll to position [91, 0]
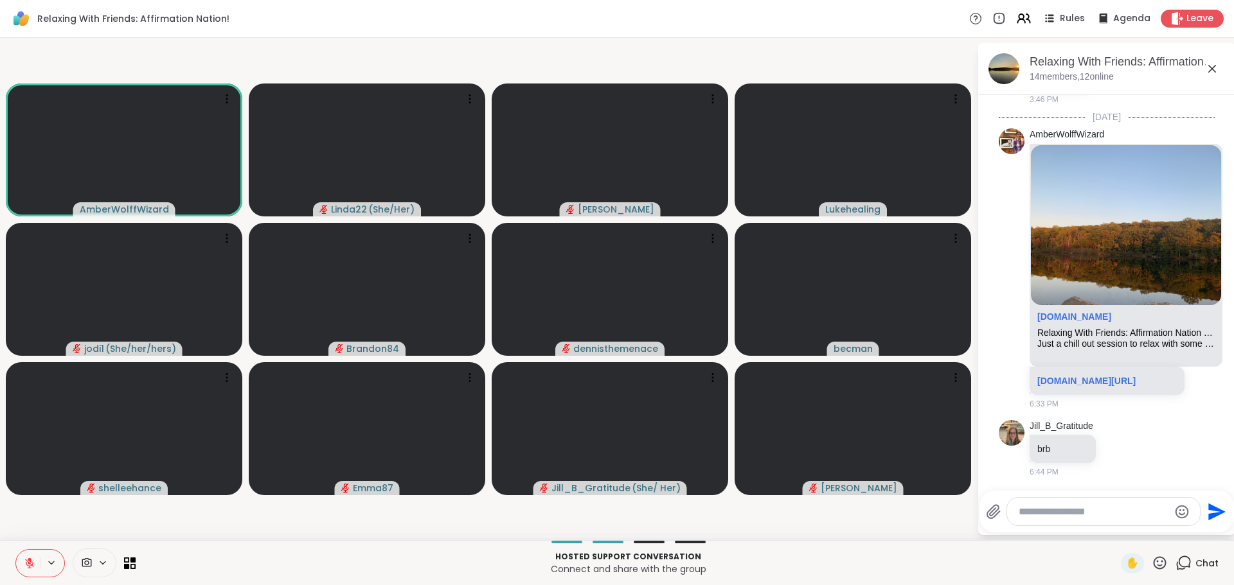
click at [28, 562] on icon at bounding box center [29, 563] width 9 height 9
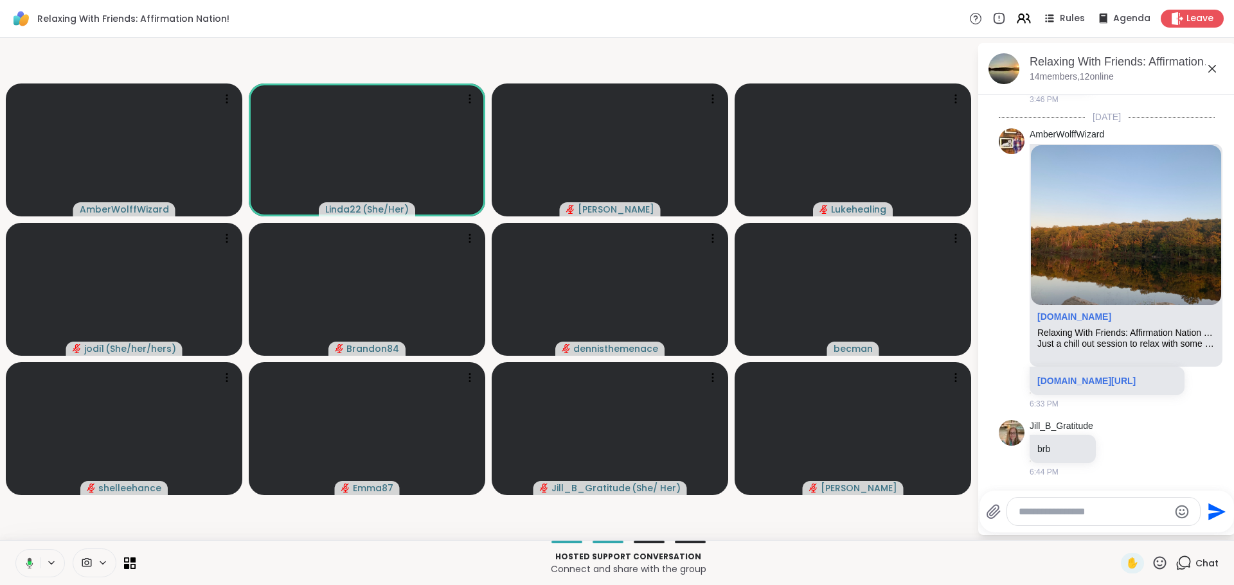
click at [28, 562] on icon at bounding box center [30, 564] width 4 height 4
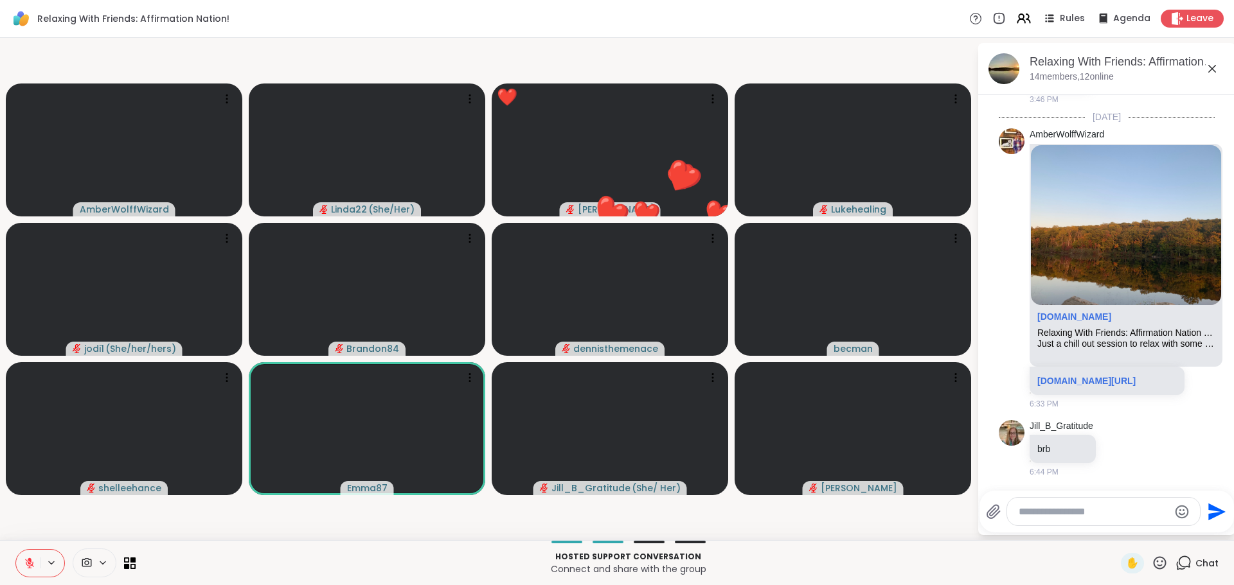
click at [1153, 557] on icon at bounding box center [1159, 562] width 13 height 13
click at [1115, 531] on span "❤️" at bounding box center [1121, 529] width 13 height 15
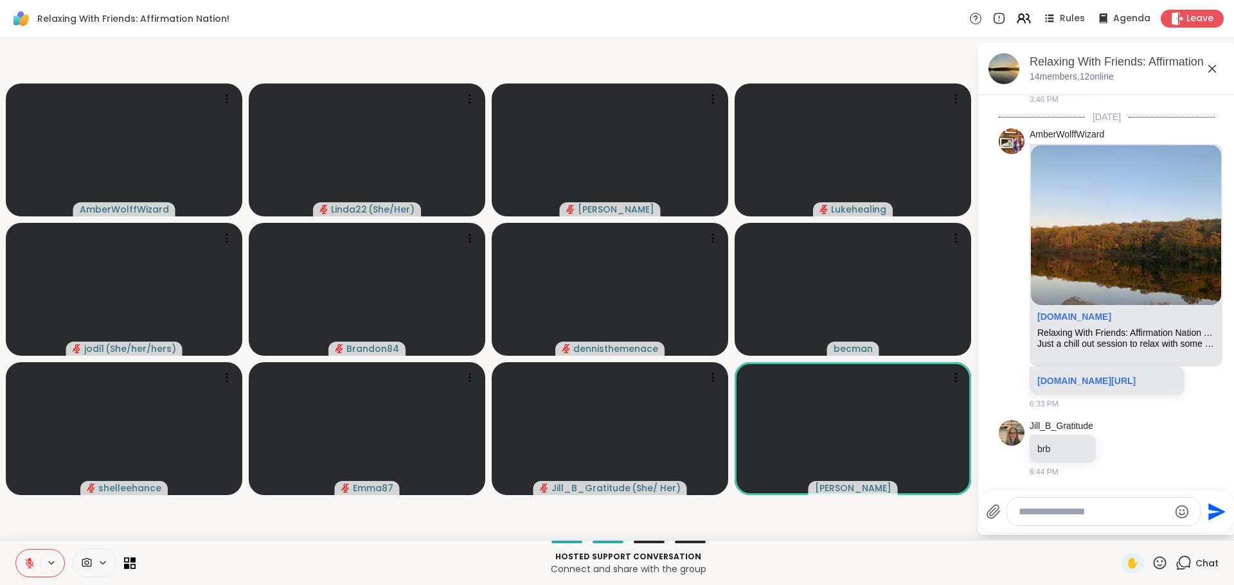
click at [1151, 558] on icon at bounding box center [1159, 563] width 16 height 16
click at [1115, 525] on span "❤️" at bounding box center [1121, 529] width 13 height 15
click at [1103, 525] on div at bounding box center [1103, 512] width 193 height 28
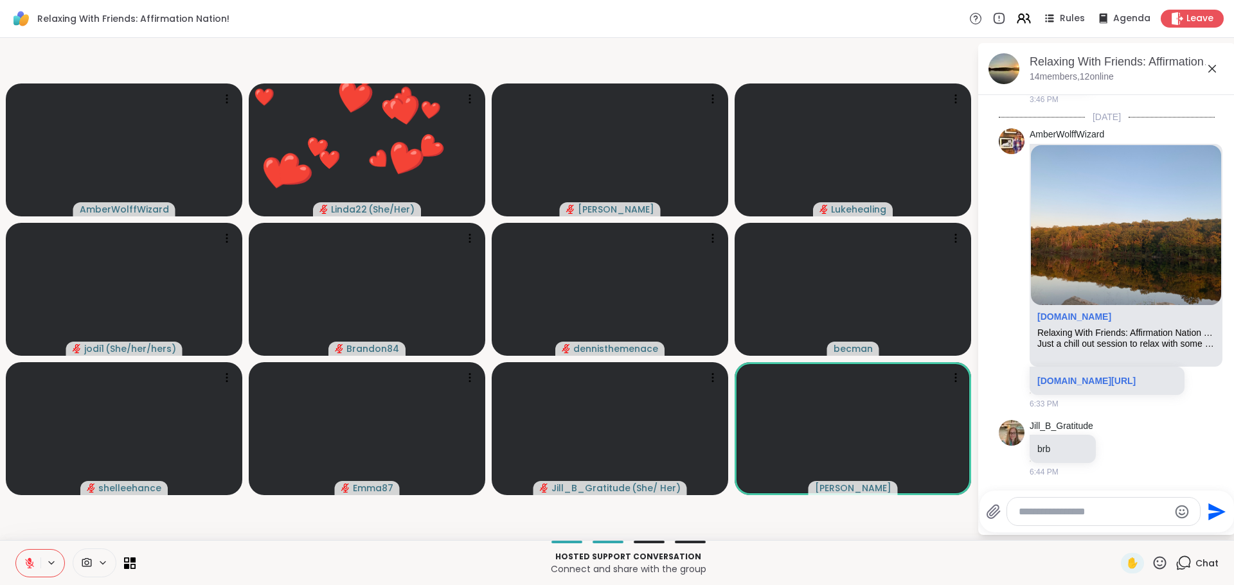
click at [939, 558] on p "Hosted support conversation" at bounding box center [628, 557] width 970 height 12
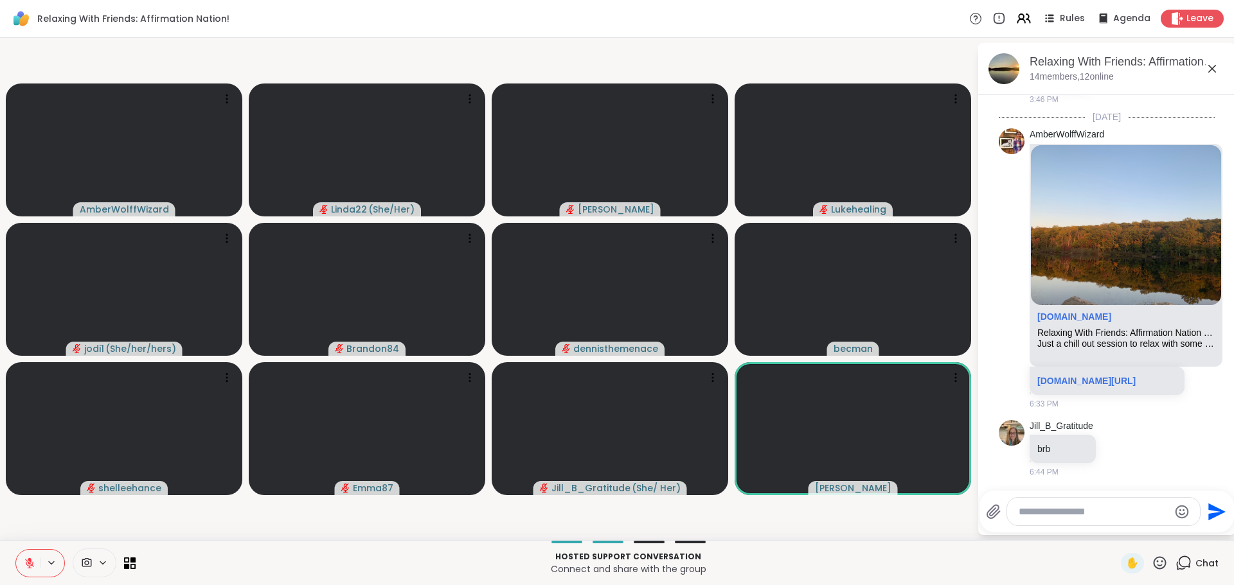
click at [1151, 560] on icon at bounding box center [1159, 563] width 16 height 16
click at [1115, 531] on span "❤️" at bounding box center [1121, 529] width 13 height 15
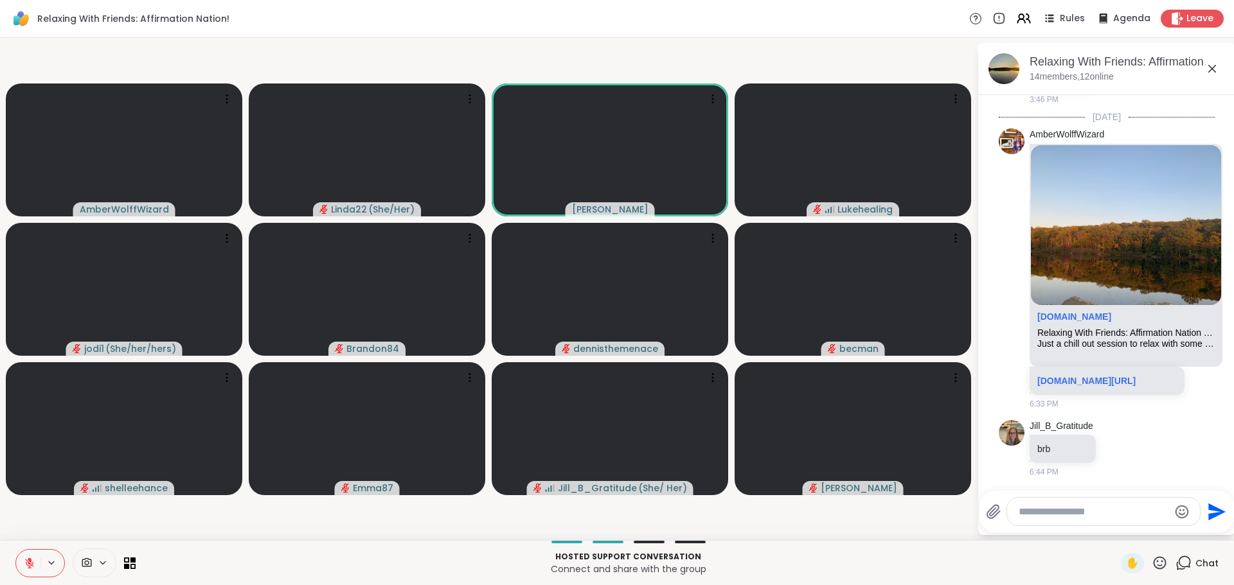
click at [28, 566] on icon at bounding box center [30, 564] width 12 height 12
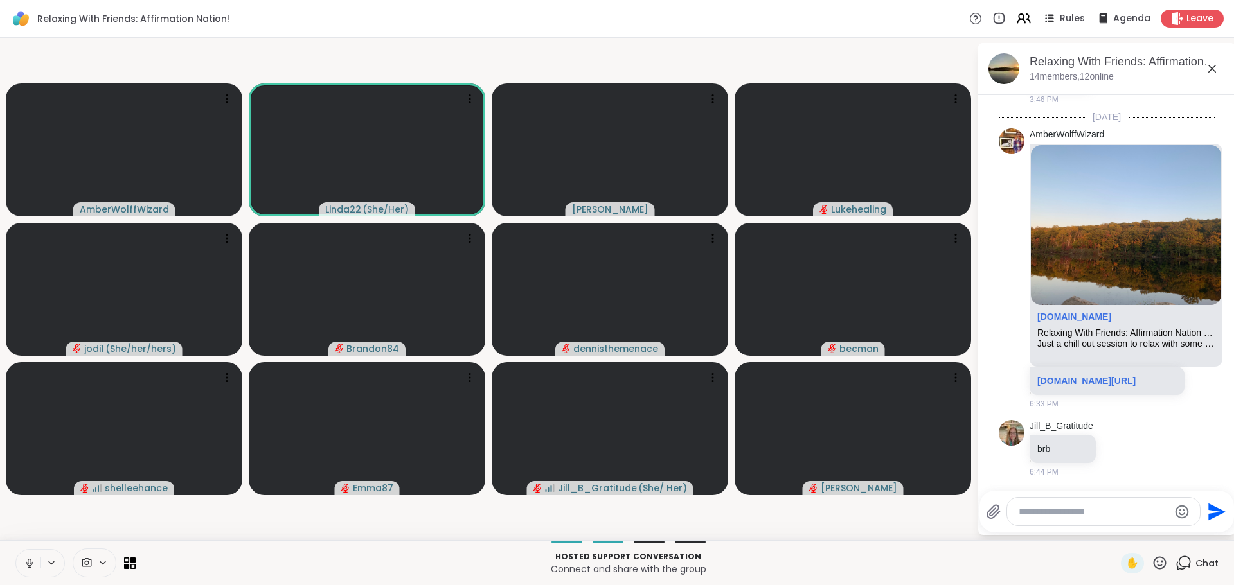
click at [28, 565] on icon at bounding box center [30, 564] width 12 height 12
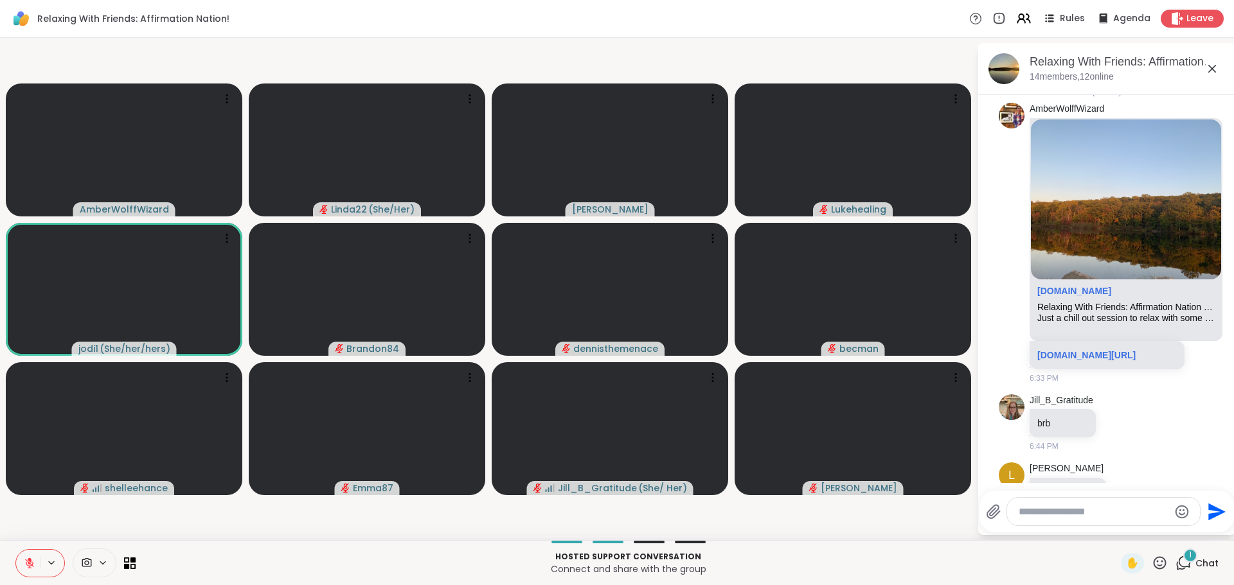
scroll to position [160, 0]
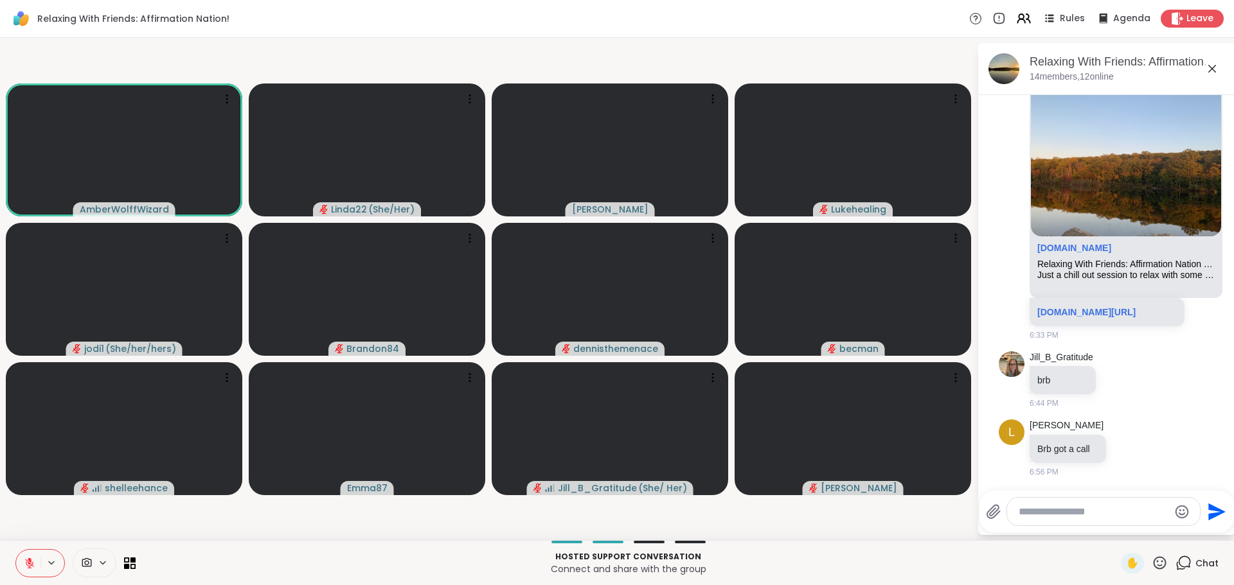
click at [1153, 564] on icon at bounding box center [1159, 562] width 13 height 13
click at [1151, 562] on icon at bounding box center [1159, 563] width 16 height 16
click at [1115, 533] on span "❤️" at bounding box center [1121, 529] width 13 height 15
click at [1153, 558] on icon at bounding box center [1159, 562] width 13 height 13
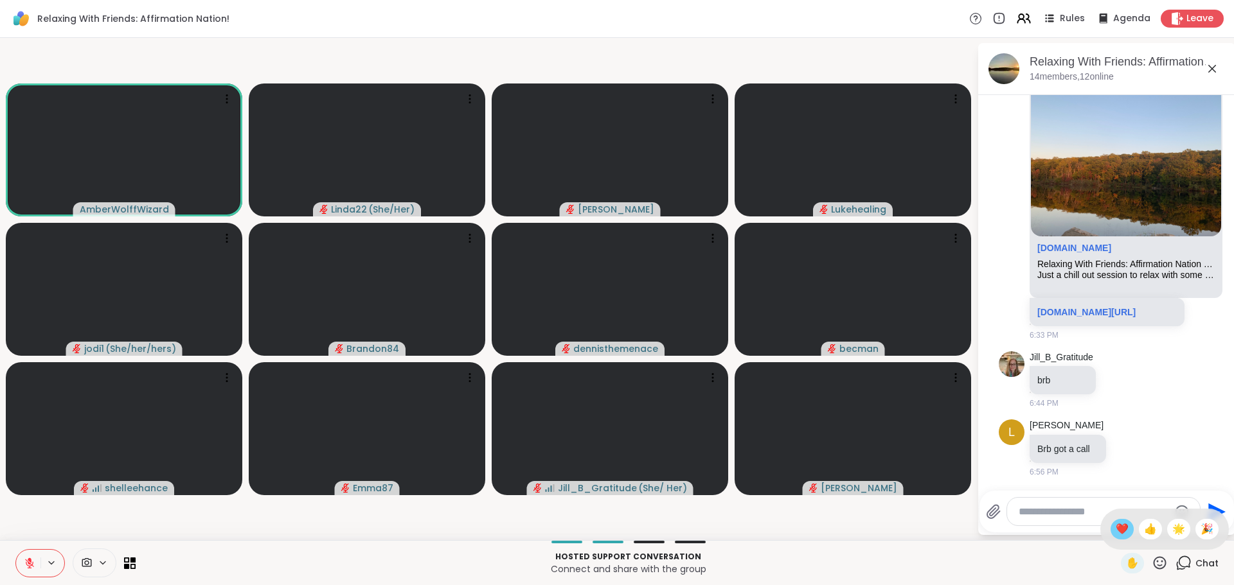
click at [1115, 522] on span "❤️" at bounding box center [1121, 529] width 13 height 15
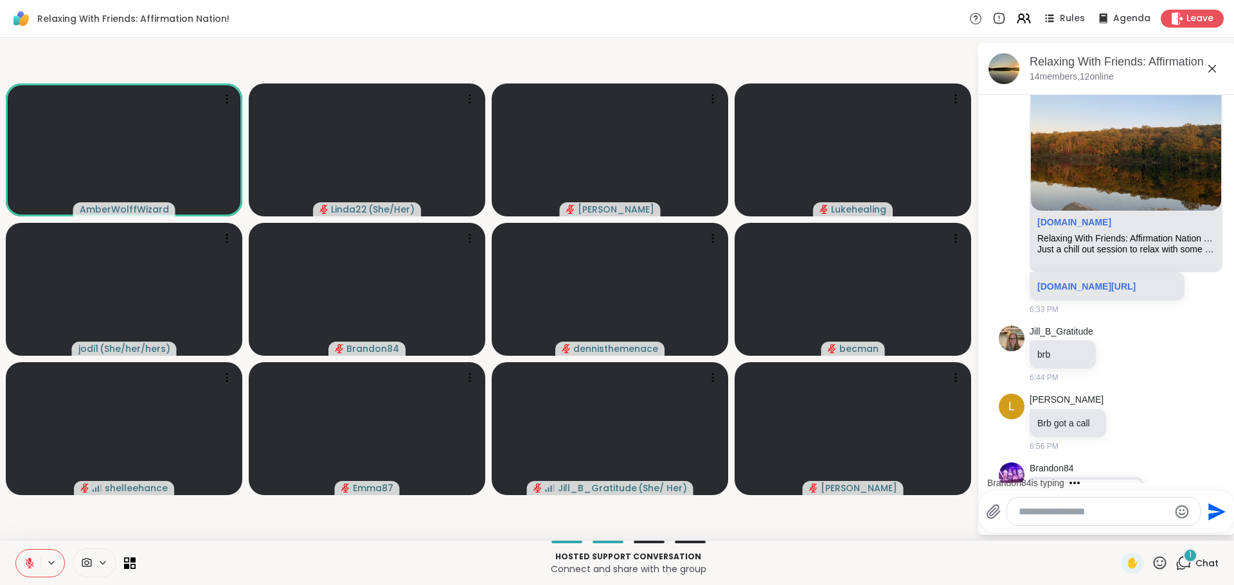
scroll to position [285, 0]
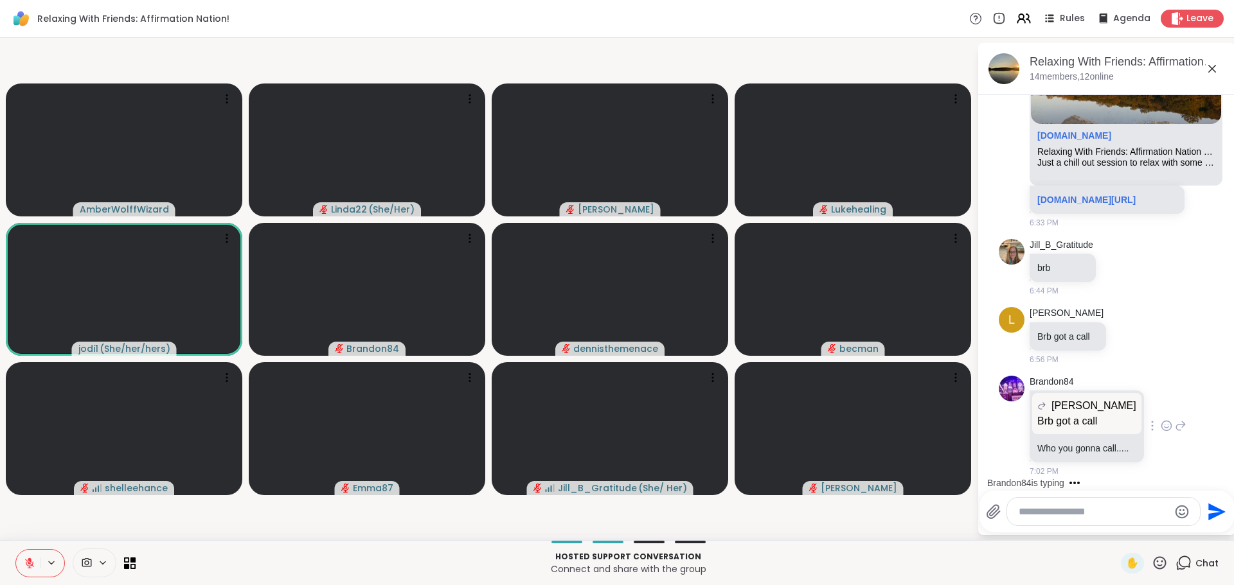
click at [1176, 422] on icon at bounding box center [1180, 426] width 9 height 9
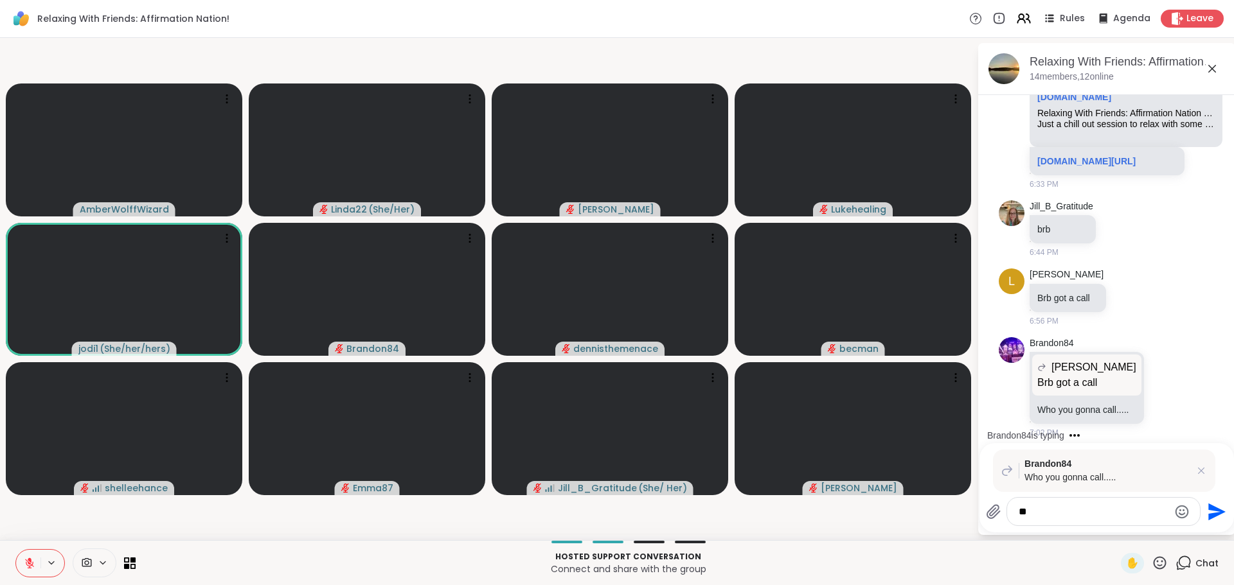
type textarea "*"
click at [1202, 468] on icon at bounding box center [1201, 471] width 13 height 13
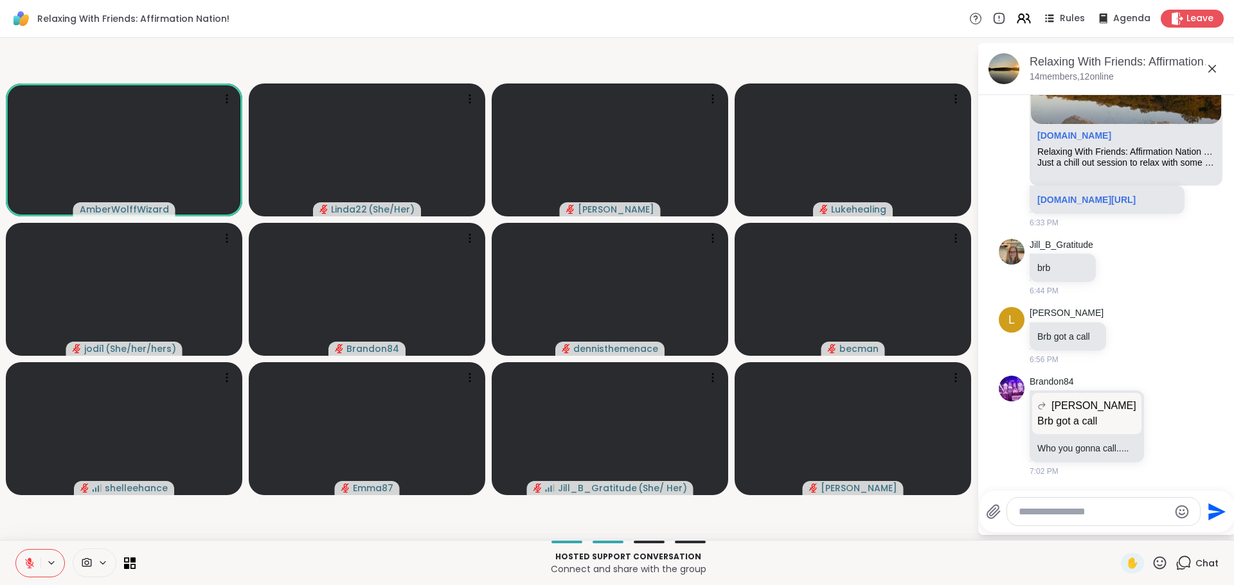
scroll to position [353, 0]
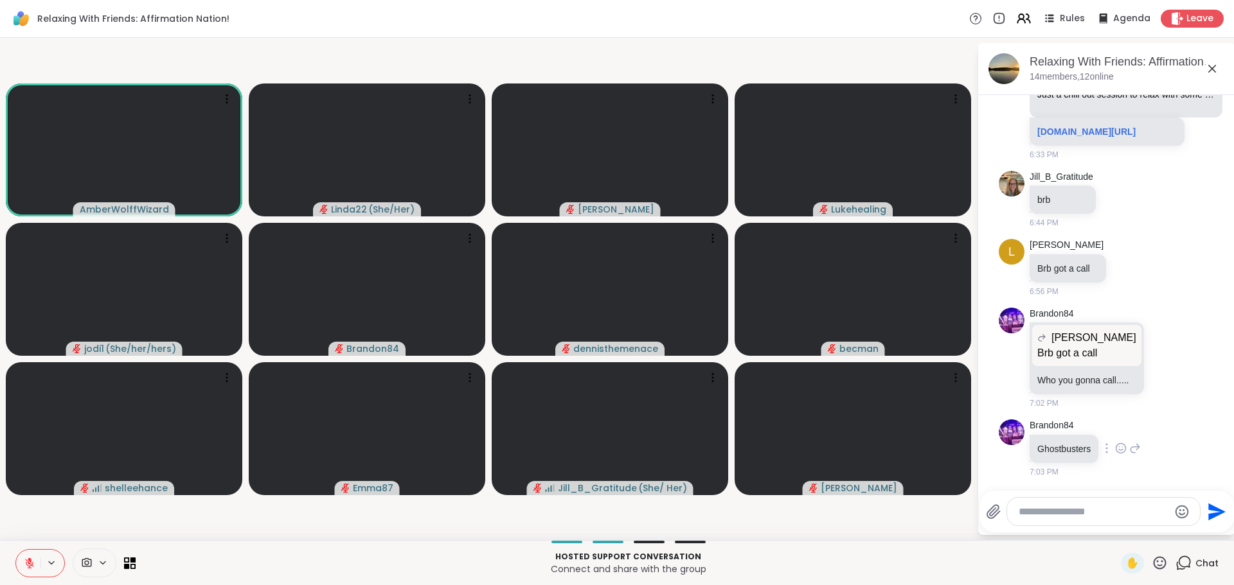
click at [1132, 449] on icon at bounding box center [1135, 448] width 12 height 15
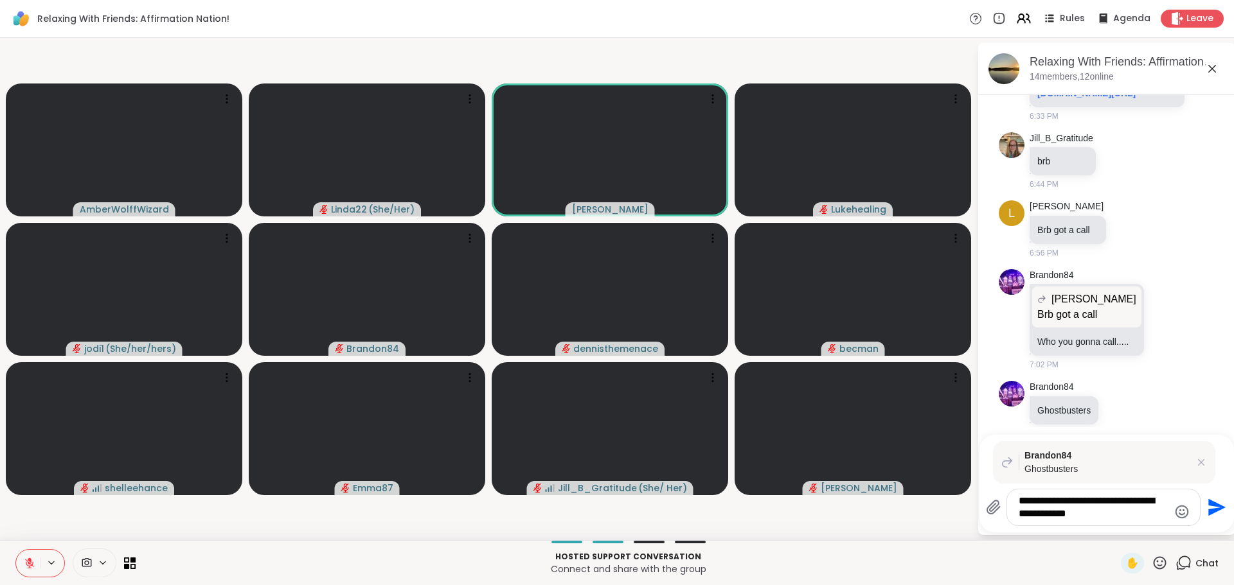
type textarea "**********"
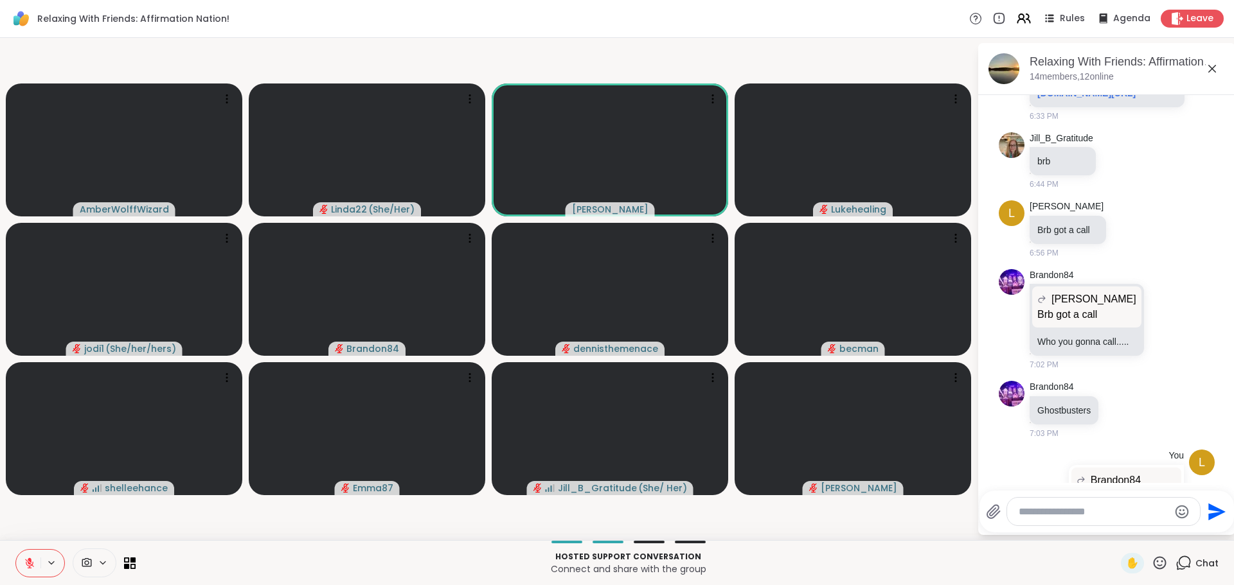
scroll to position [479, 0]
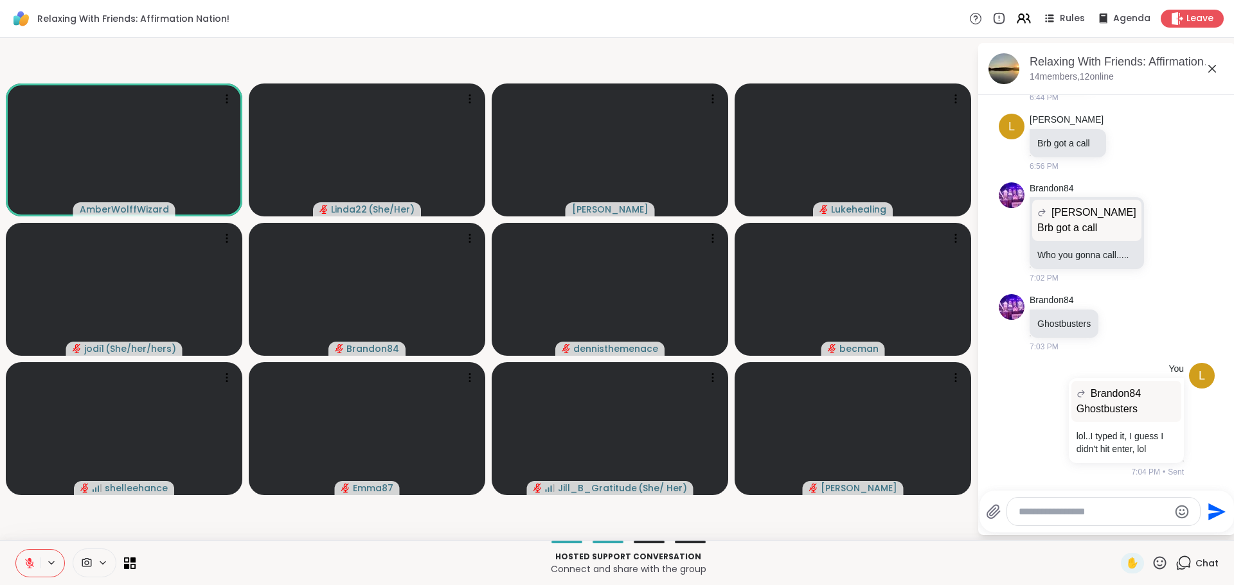
click at [1058, 509] on textarea "Type your message" at bounding box center [1093, 512] width 150 height 13
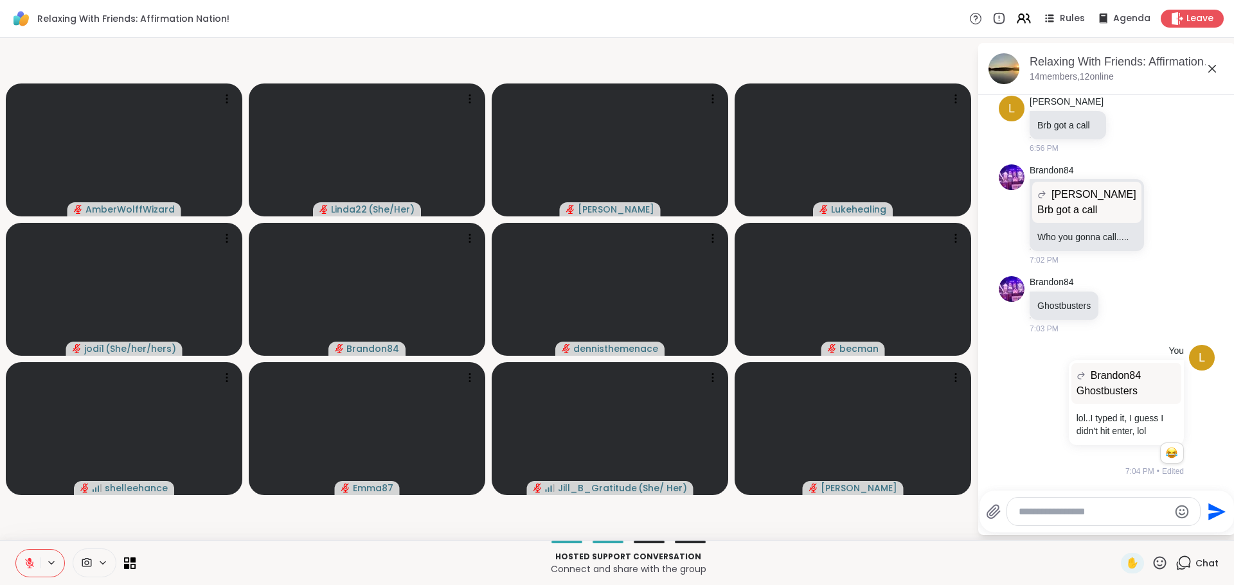
click at [24, 555] on button at bounding box center [28, 563] width 24 height 27
click at [27, 563] on icon at bounding box center [29, 564] width 6 height 4
click at [27, 556] on button at bounding box center [28, 563] width 24 height 27
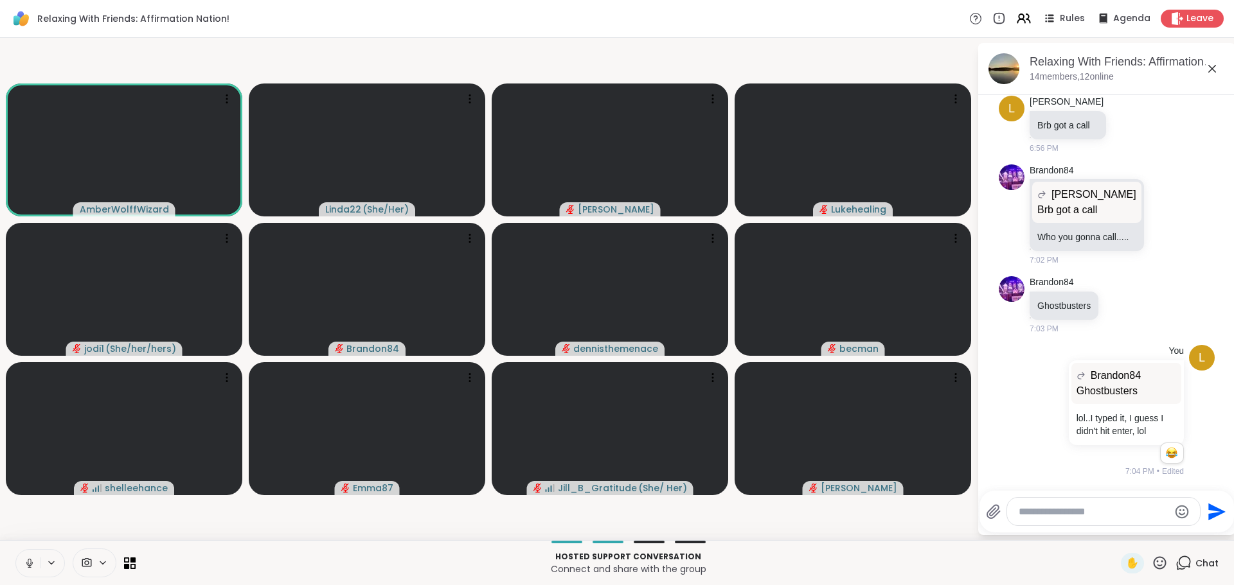
click at [27, 556] on button at bounding box center [28, 563] width 24 height 27
click at [1153, 561] on icon at bounding box center [1159, 562] width 13 height 13
click at [1115, 537] on span "❤️" at bounding box center [1121, 529] width 13 height 15
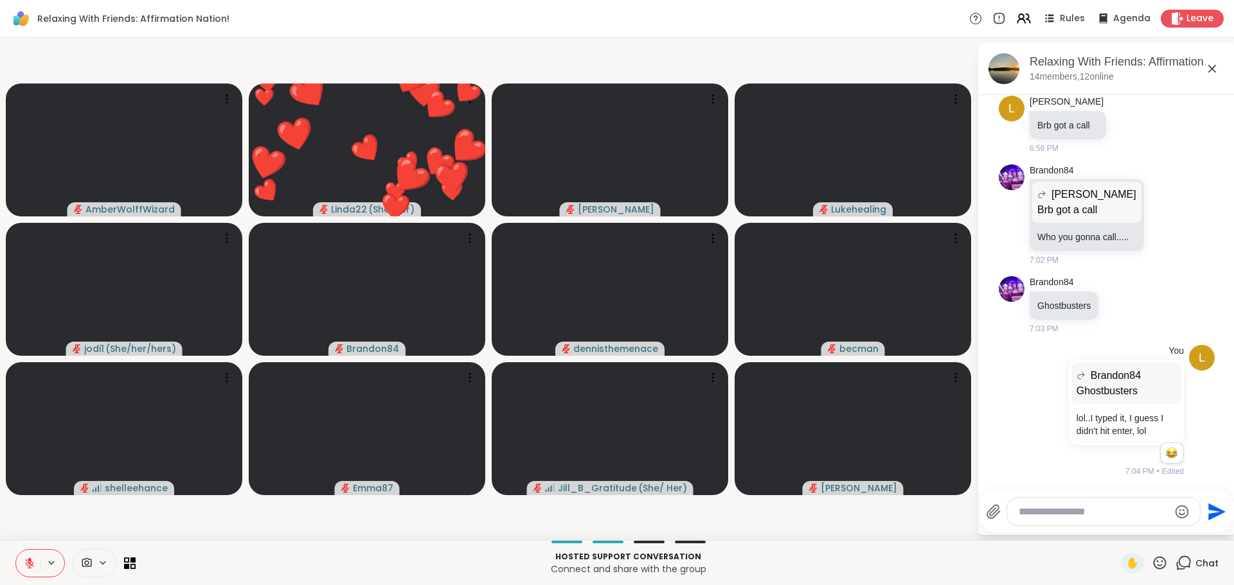
click at [831, 562] on div "Hosted support conversation Connect and share with the group" at bounding box center [628, 563] width 970 height 29
click at [831, 562] on p "Hosted support conversation" at bounding box center [628, 557] width 970 height 12
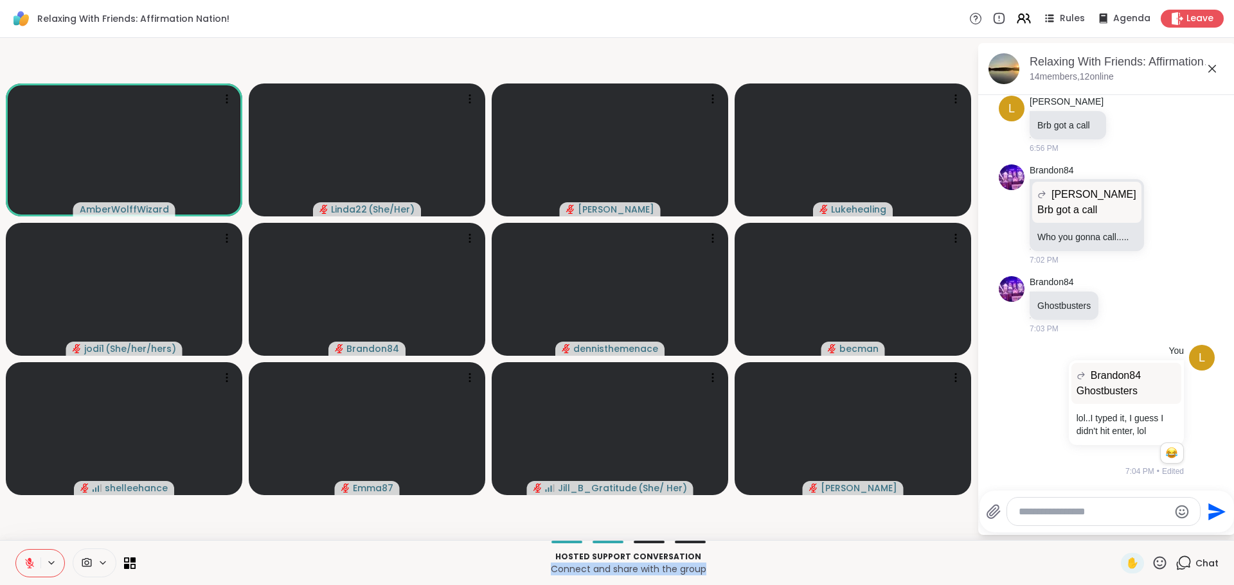
click at [29, 556] on button at bounding box center [28, 563] width 24 height 27
click at [30, 561] on icon at bounding box center [30, 564] width 12 height 12
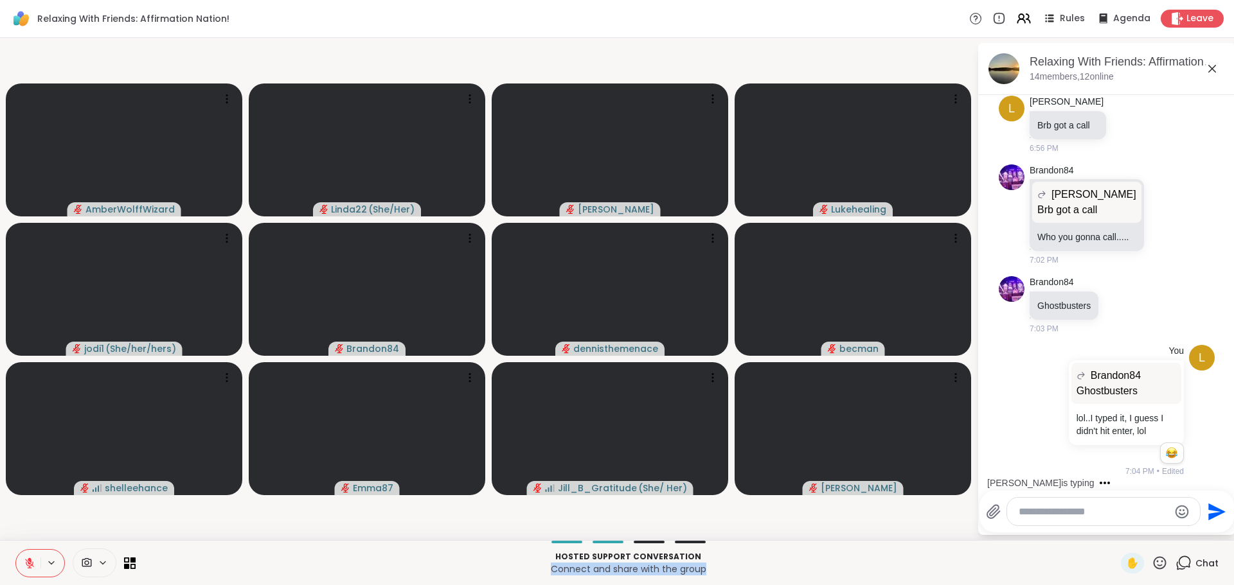
scroll to position [609, 0]
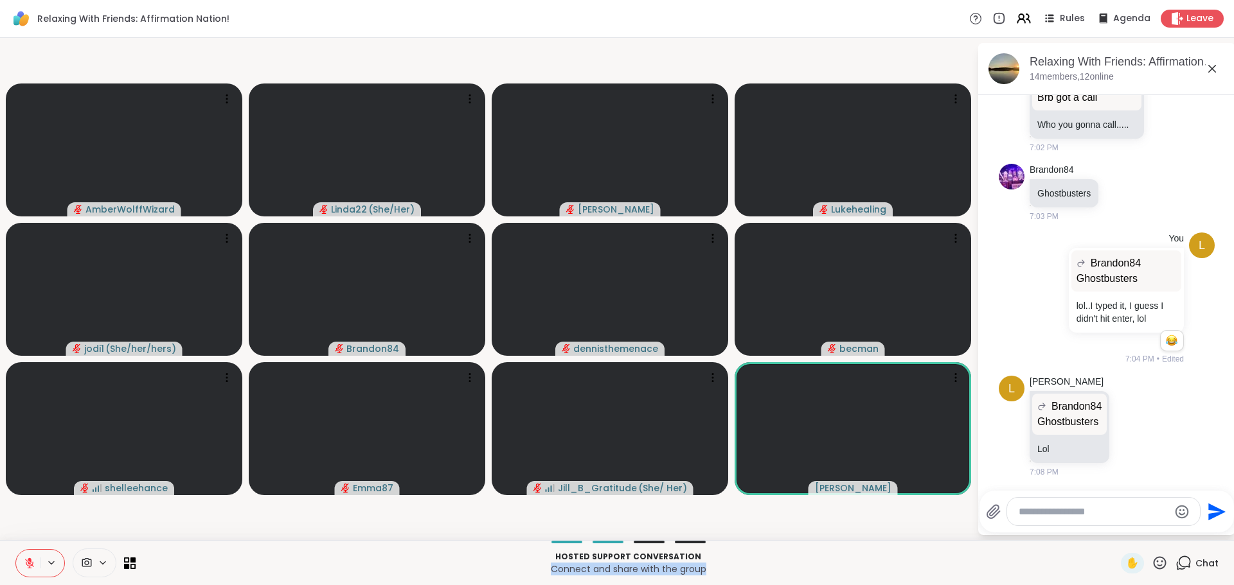
click at [283, 565] on p "Connect and share with the group" at bounding box center [628, 569] width 970 height 13
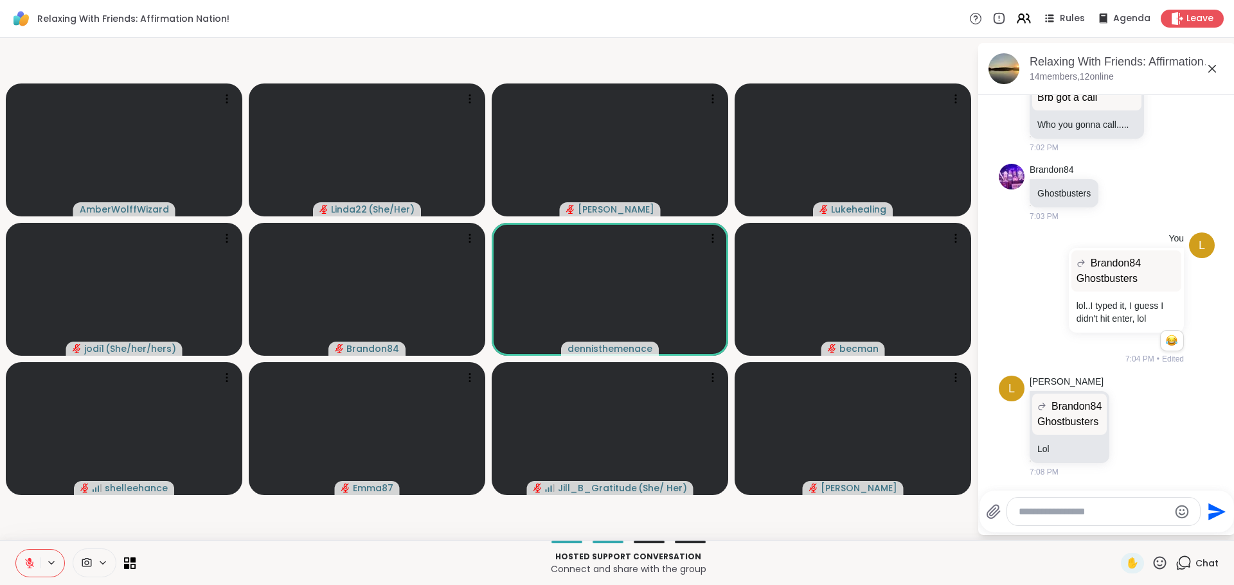
click at [1151, 564] on icon at bounding box center [1159, 563] width 16 height 16
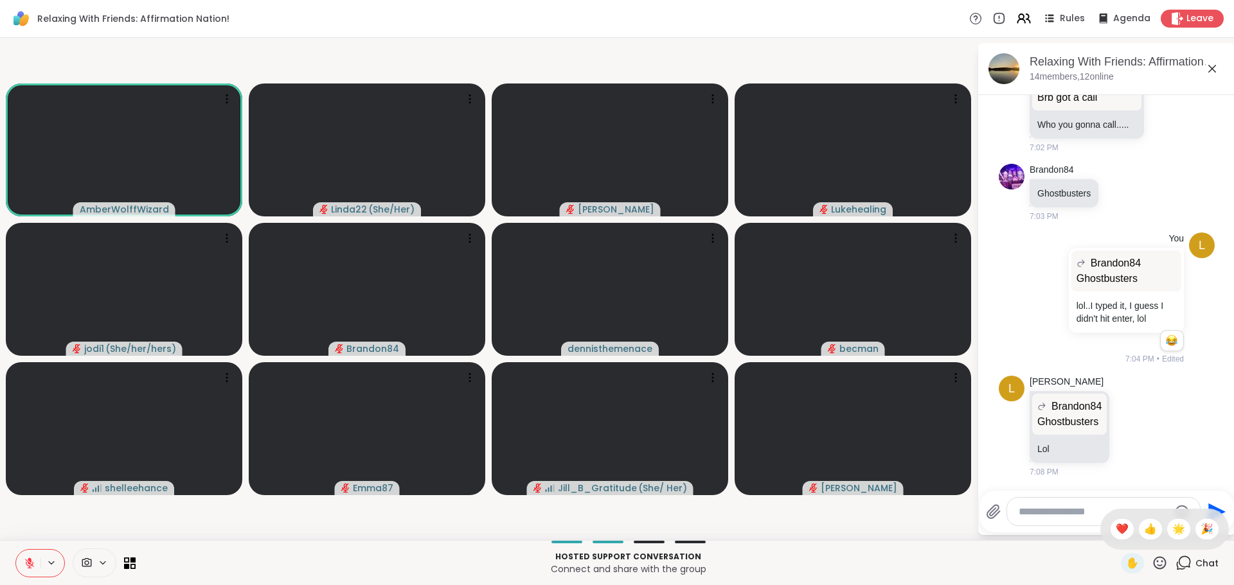
drag, startPoint x: 1108, startPoint y: 528, endPoint x: 1089, endPoint y: 522, distance: 20.7
click at [1115, 528] on span "❤️" at bounding box center [1121, 529] width 13 height 15
click at [1151, 561] on icon at bounding box center [1159, 563] width 16 height 16
click at [1115, 531] on span "❤️" at bounding box center [1121, 529] width 13 height 15
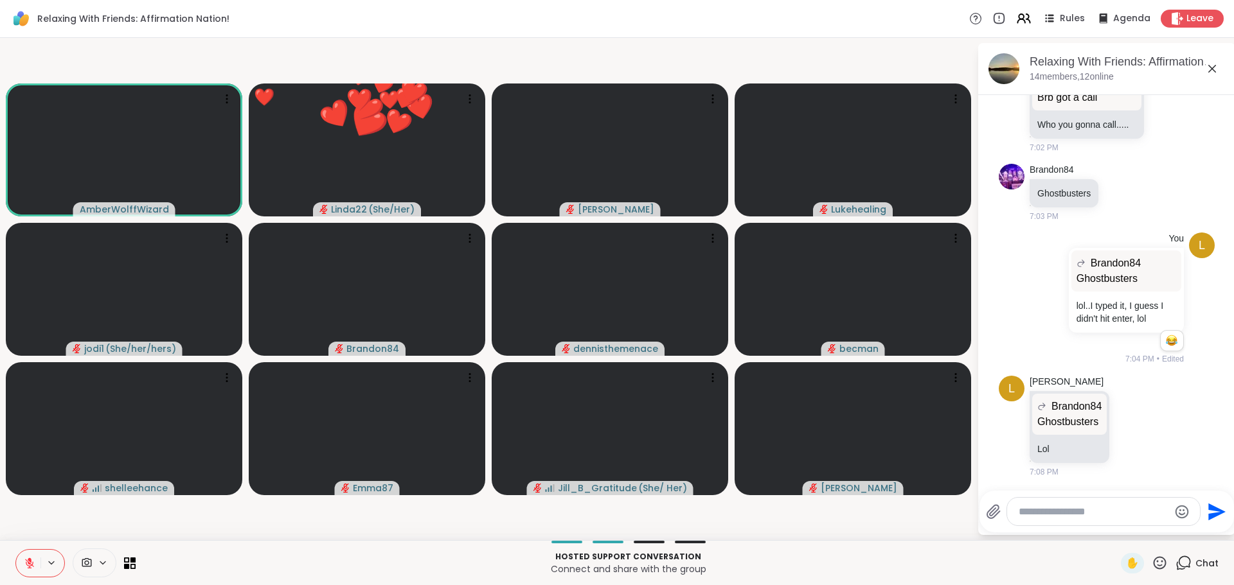
click at [901, 518] on video-player-container "AmberWolffWizard ❤️ Linda22 ( She/Her ) ❤️ ❤️ ❤️ ❤️ ❤️ ❤️ ❤️ ❤️ ❤️ ❤️ ❤️ ❤️ ❤️ …" at bounding box center [488, 289] width 961 height 492
click at [893, 519] on video-player-container "AmberWolffWizard ❤️ Linda22 ( She/Her ) ❤️ ❤️ ❤️ ❤️ ❤️ ❤️ ❤️ ❤️ ❤️ ❤️ ❤️ ❤️ ❤️ …" at bounding box center [488, 289] width 961 height 492
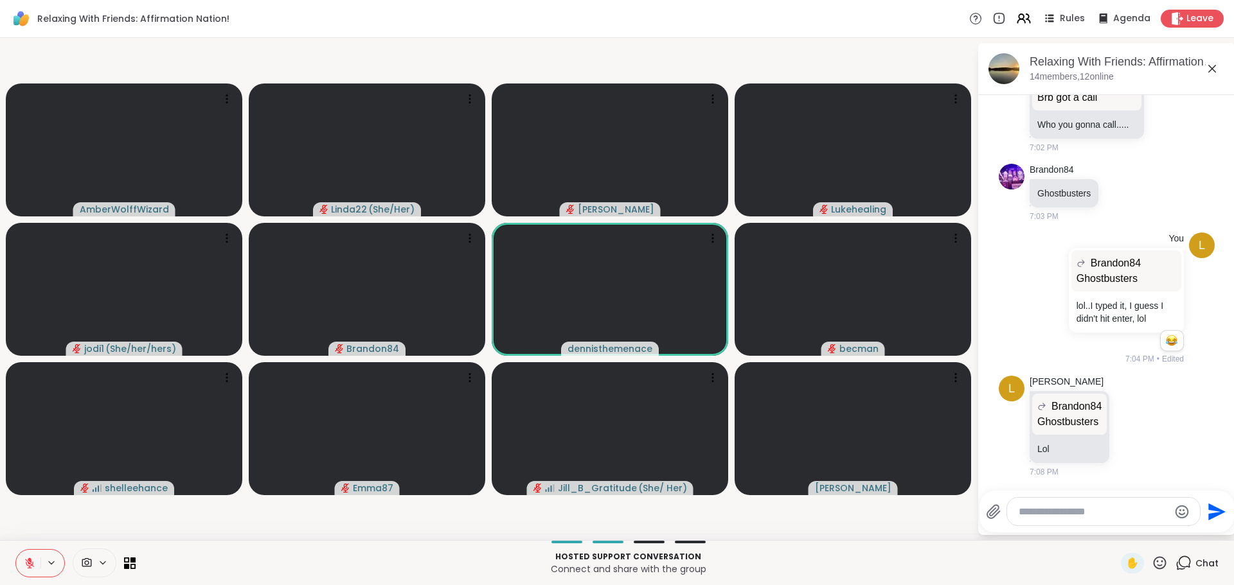
click at [1151, 559] on icon at bounding box center [1159, 563] width 16 height 16
click at [1172, 531] on span "🌟" at bounding box center [1178, 529] width 13 height 15
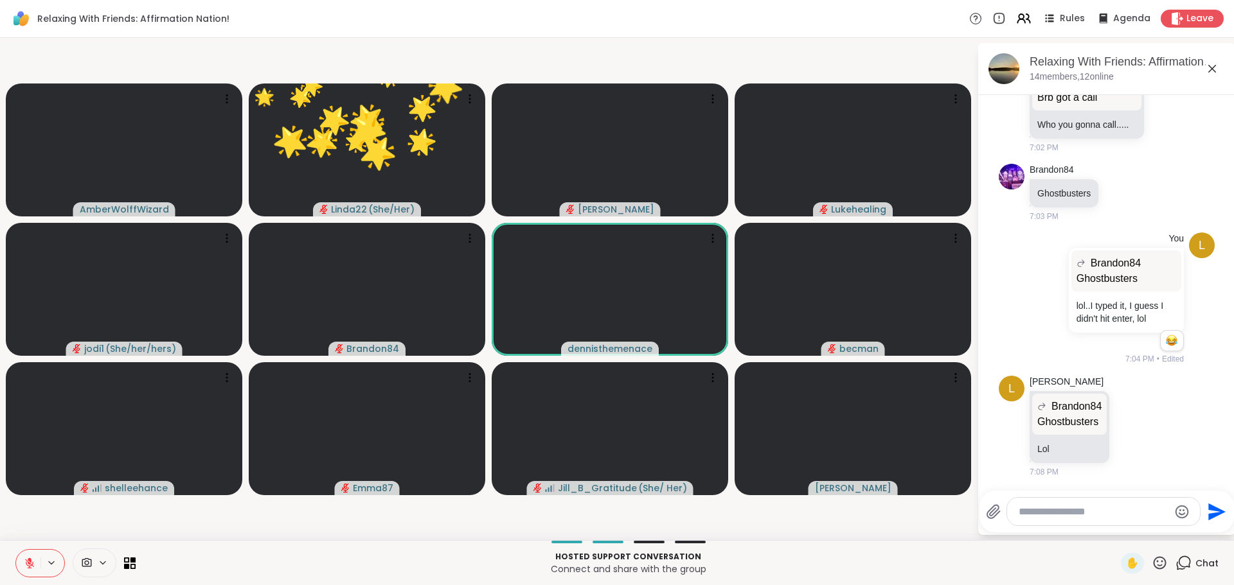
click at [820, 547] on div "Hosted support conversation Connect and share with the group ✋ Chat" at bounding box center [617, 562] width 1234 height 45
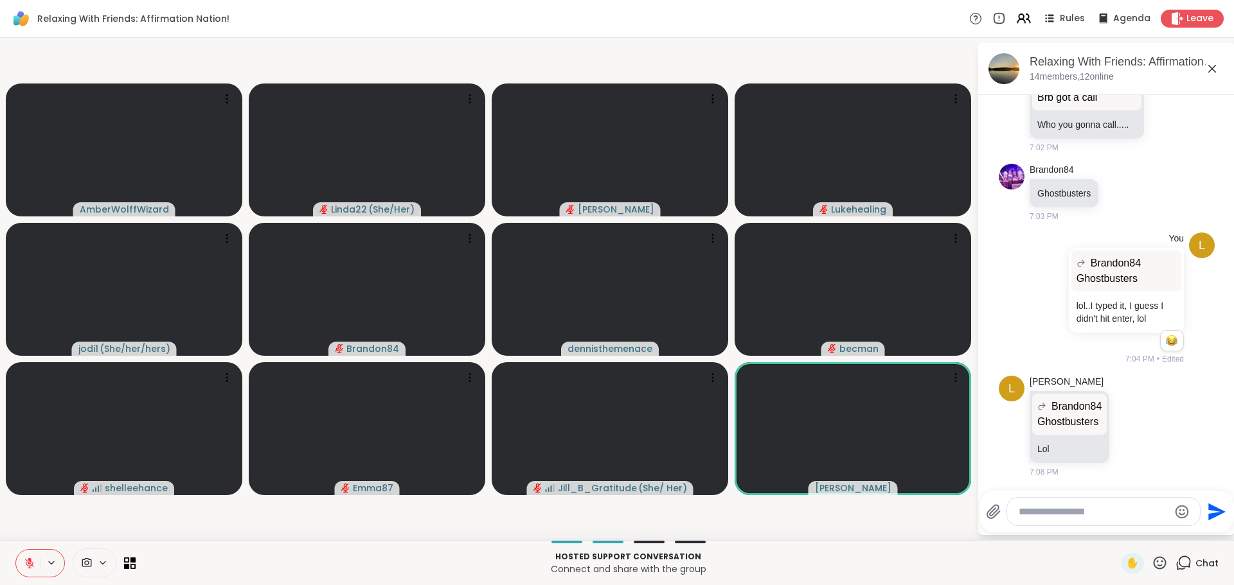
click at [1151, 558] on icon at bounding box center [1159, 563] width 16 height 16
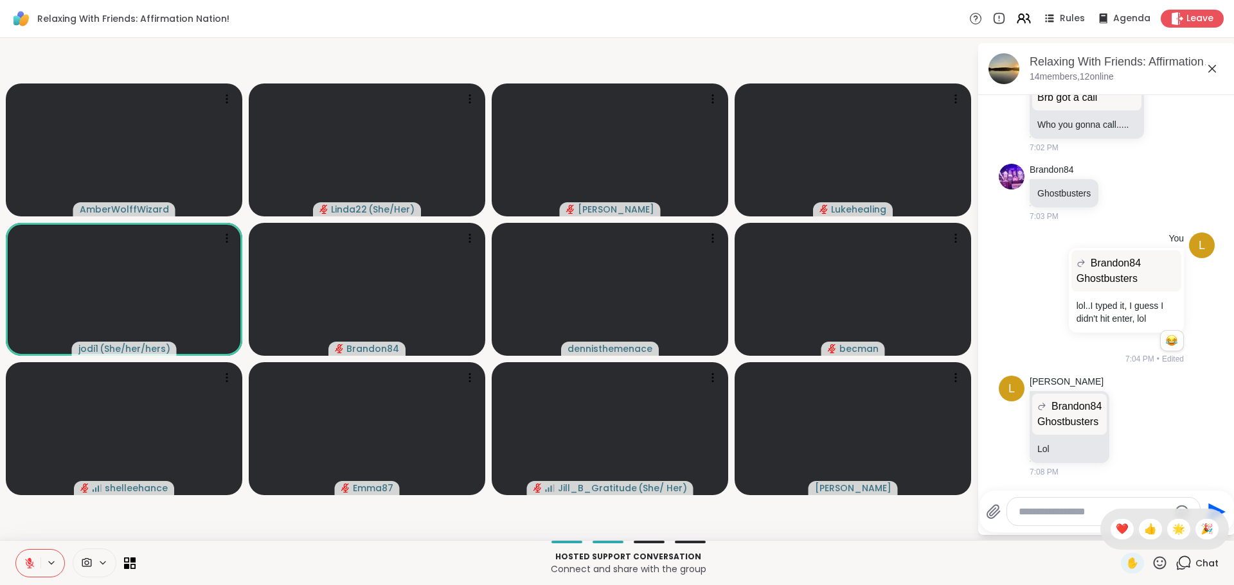
drag, startPoint x: 1158, startPoint y: 527, endPoint x: 1137, endPoint y: 526, distance: 20.6
click at [1167, 527] on div "🌟" at bounding box center [1178, 529] width 23 height 21
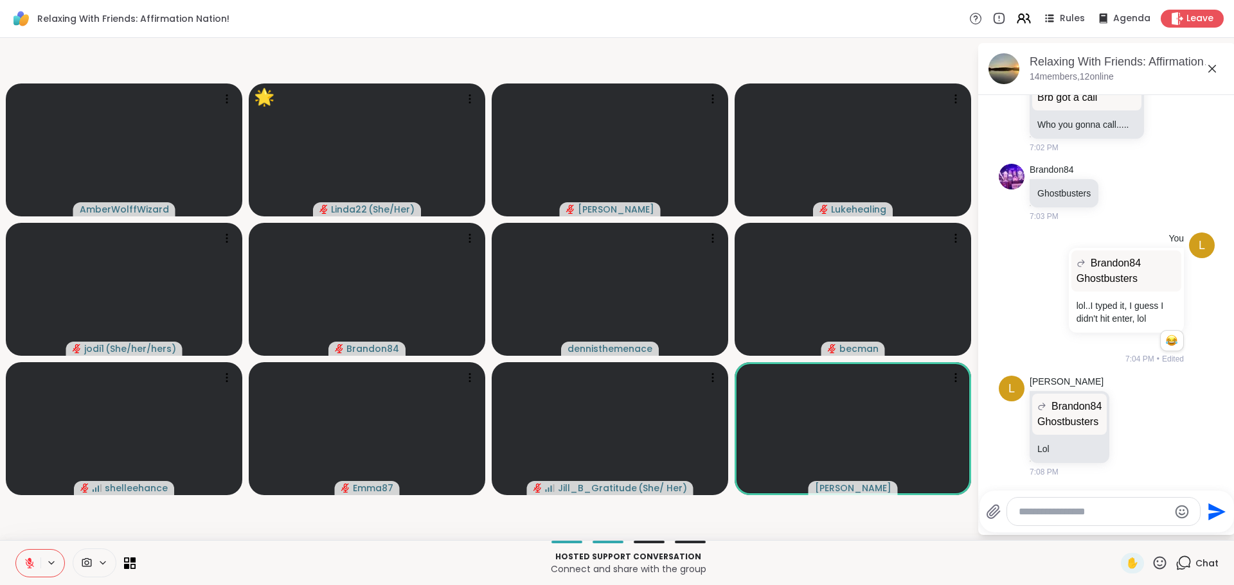
click at [870, 546] on div "Hosted support conversation Connect and share with the group ✋ Chat" at bounding box center [617, 562] width 1234 height 45
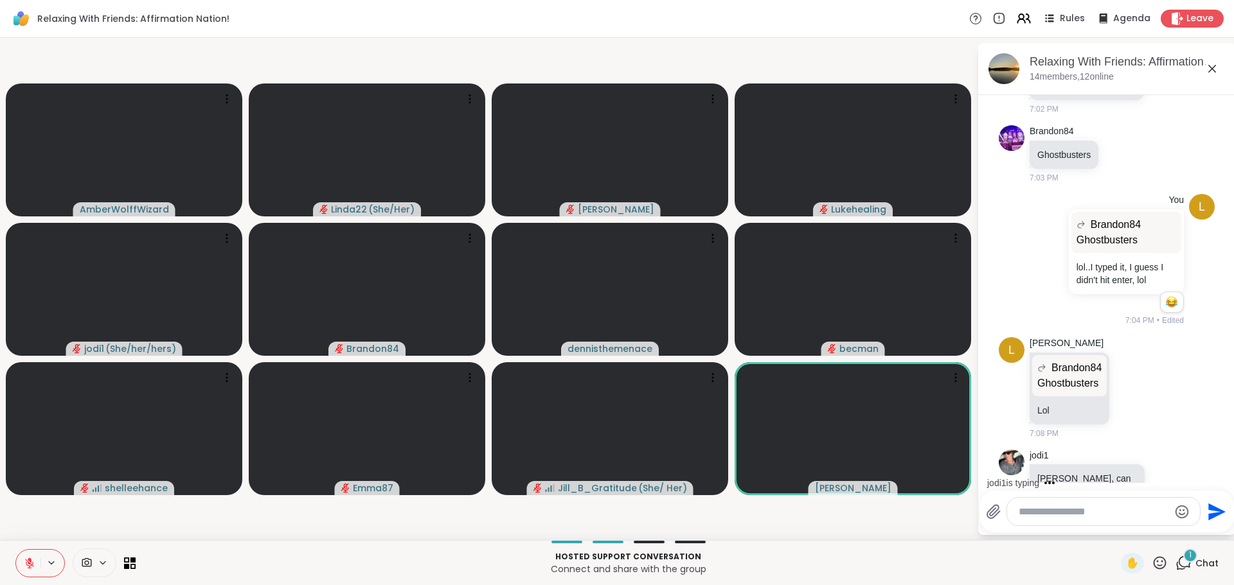
scroll to position [691, 0]
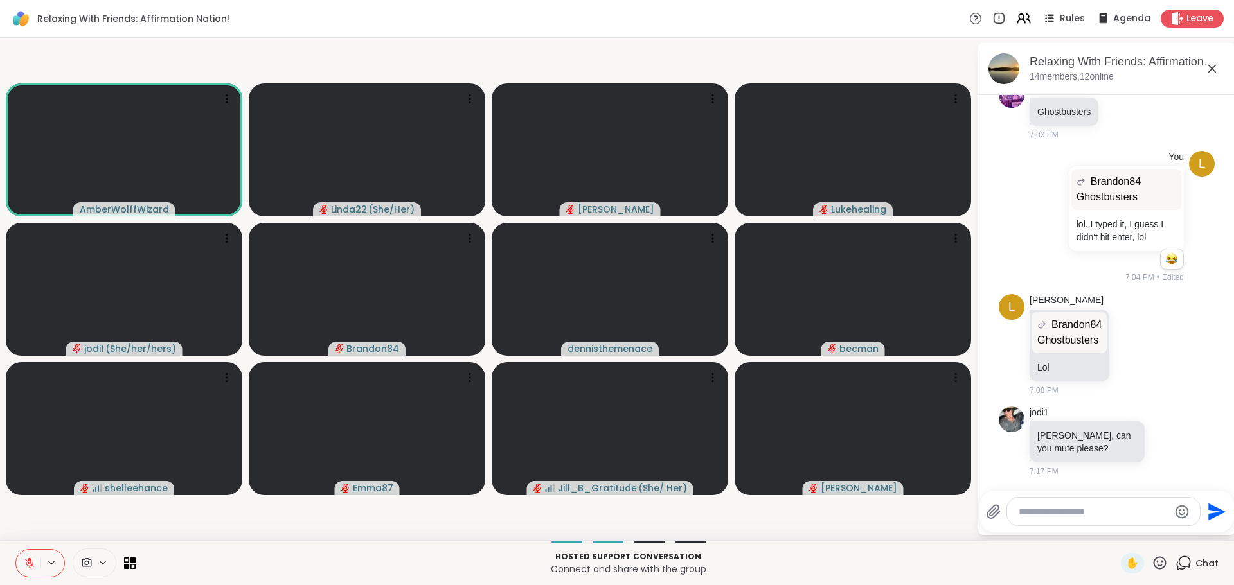
click at [32, 562] on icon at bounding box center [30, 564] width 12 height 12
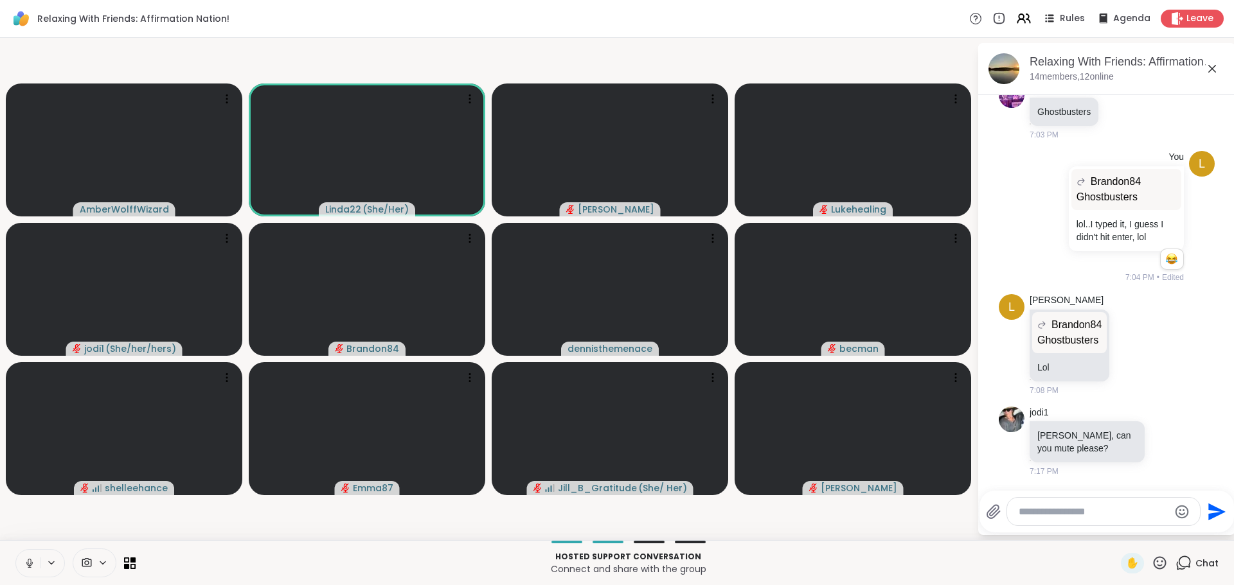
click at [30, 560] on icon at bounding box center [30, 564] width 12 height 12
click at [741, 546] on div "Hosted support conversation Connect and share with the group ✋ Chat" at bounding box center [617, 562] width 1234 height 45
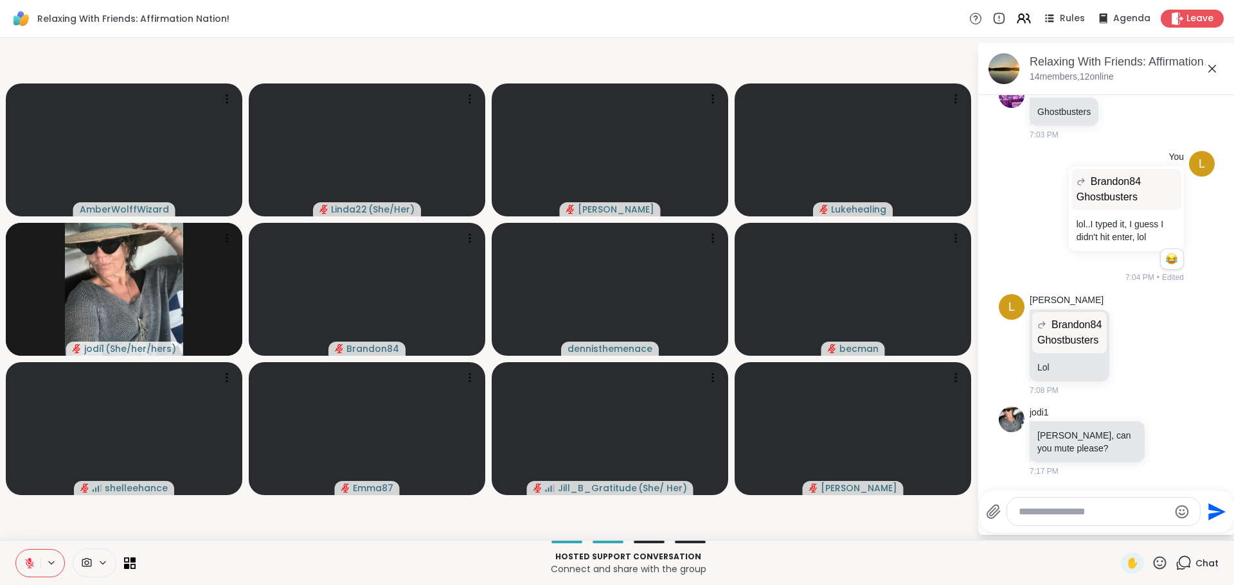
click at [31, 560] on icon at bounding box center [30, 560] width 4 height 5
click at [28, 558] on icon at bounding box center [30, 564] width 12 height 12
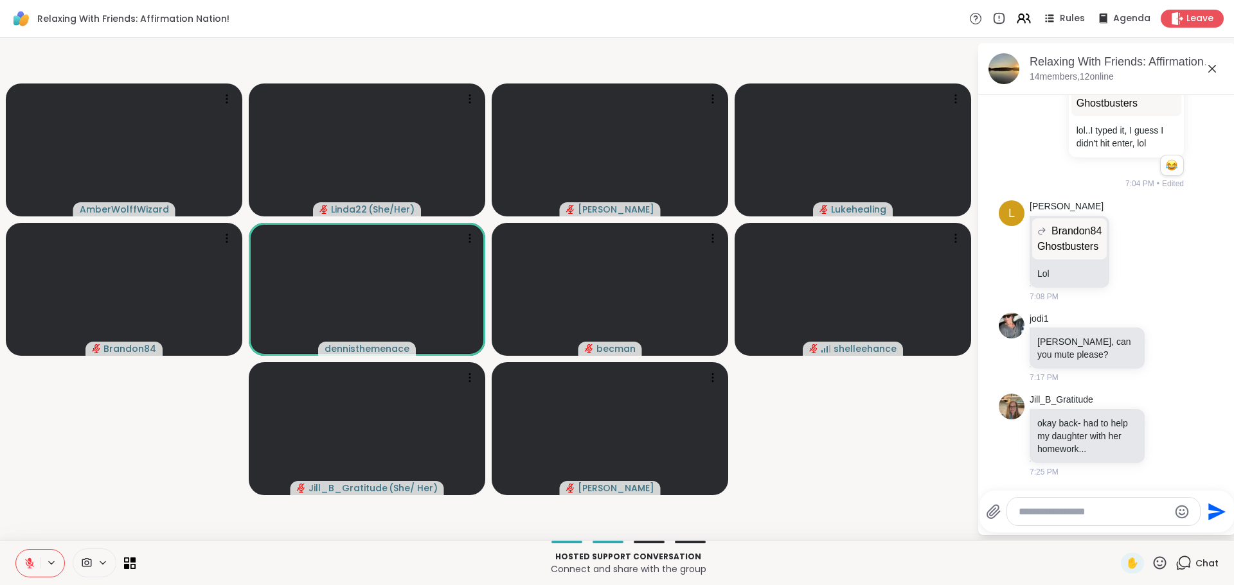
scroll to position [803, 0]
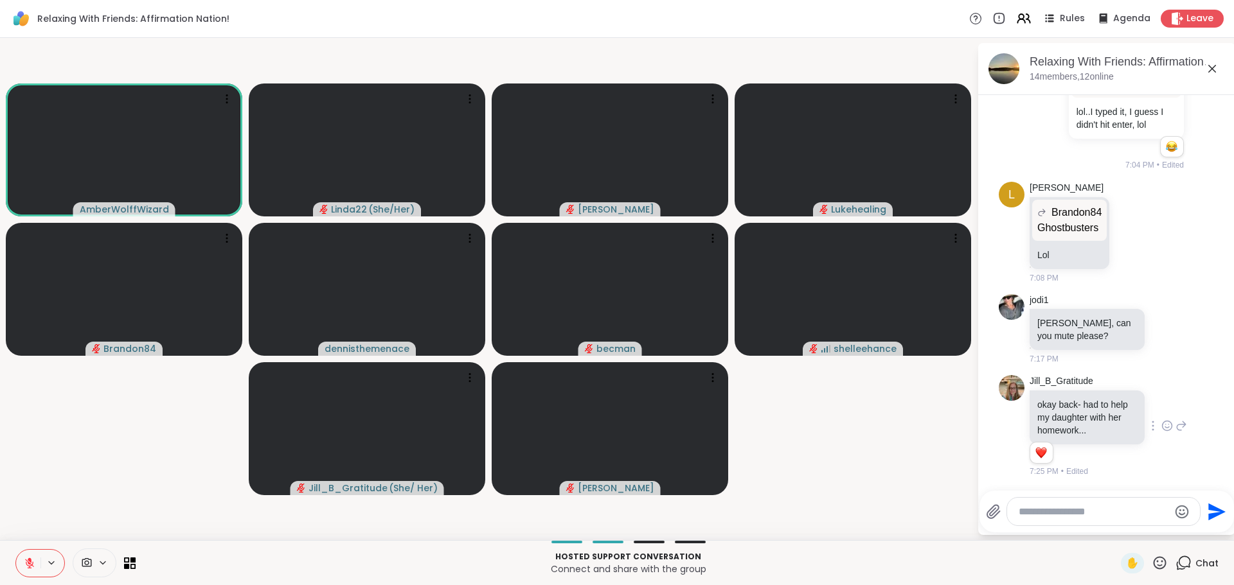
click at [1162, 427] on icon at bounding box center [1167, 427] width 10 height 10
click at [1161, 407] on div "Select Reaction: Heart" at bounding box center [1167, 406] width 12 height 12
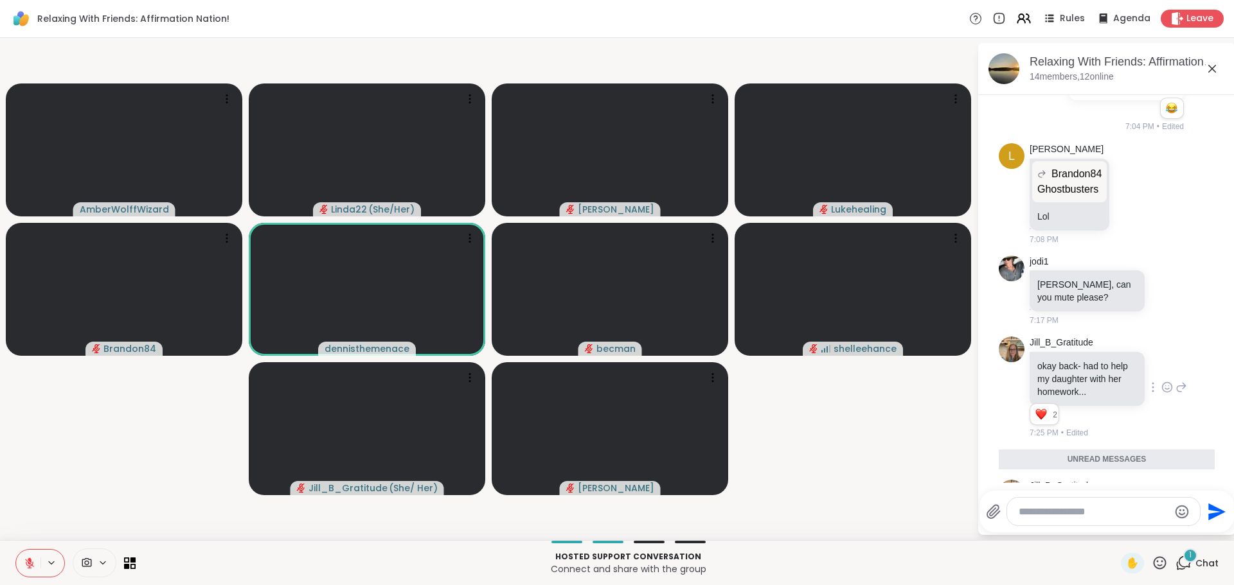
scroll to position [984, 0]
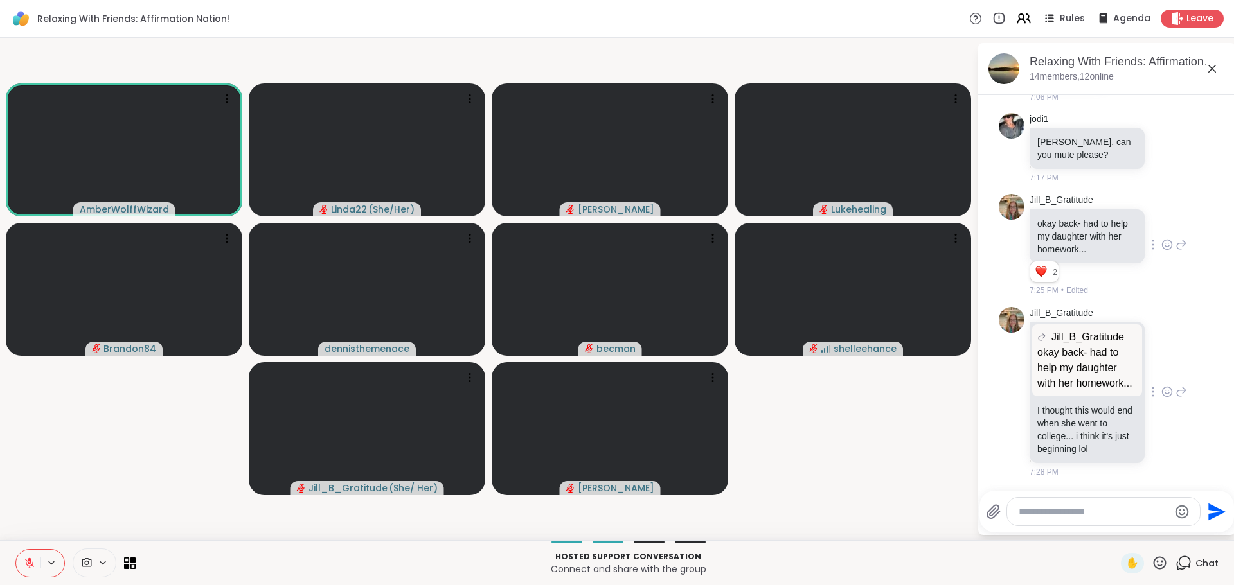
click at [1175, 393] on icon at bounding box center [1181, 391] width 12 height 15
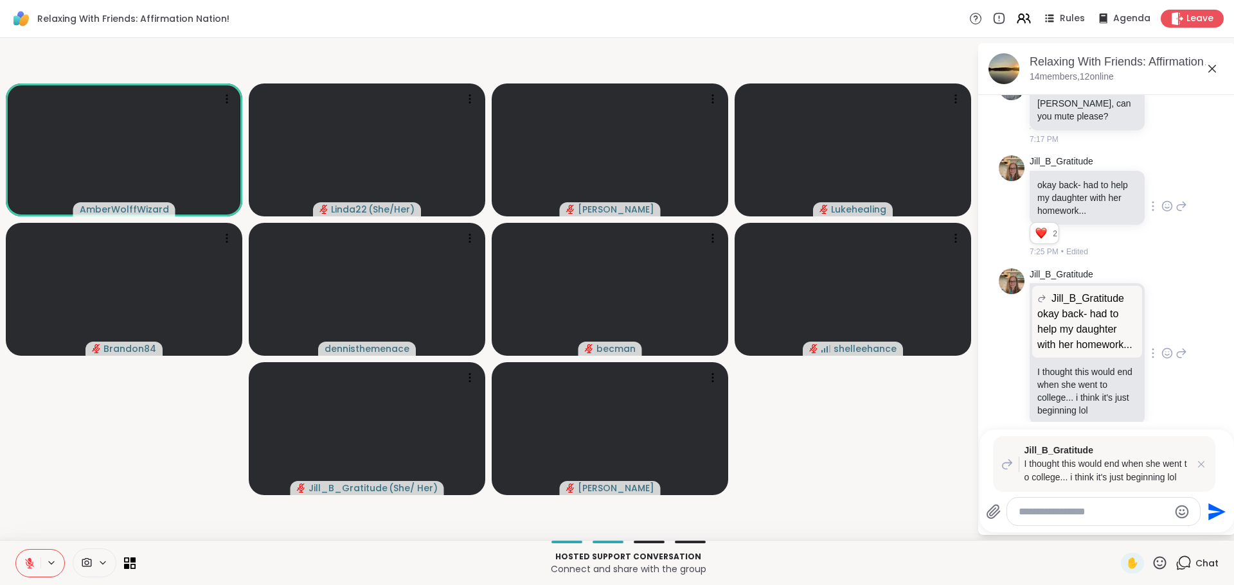
scroll to position [1015, 0]
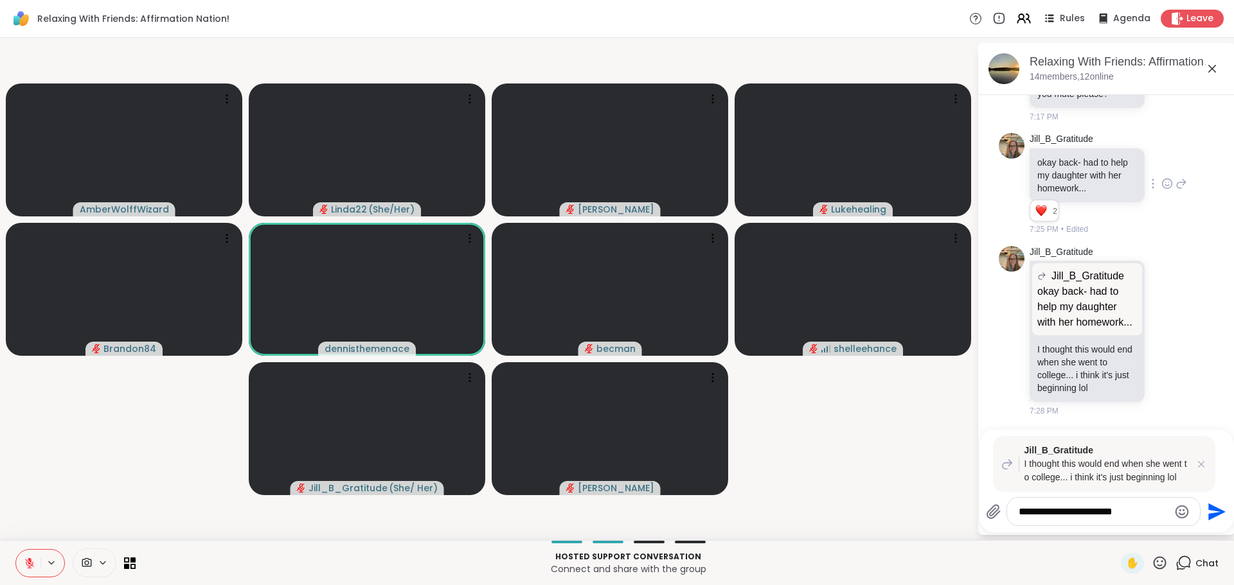
type textarea "**********"
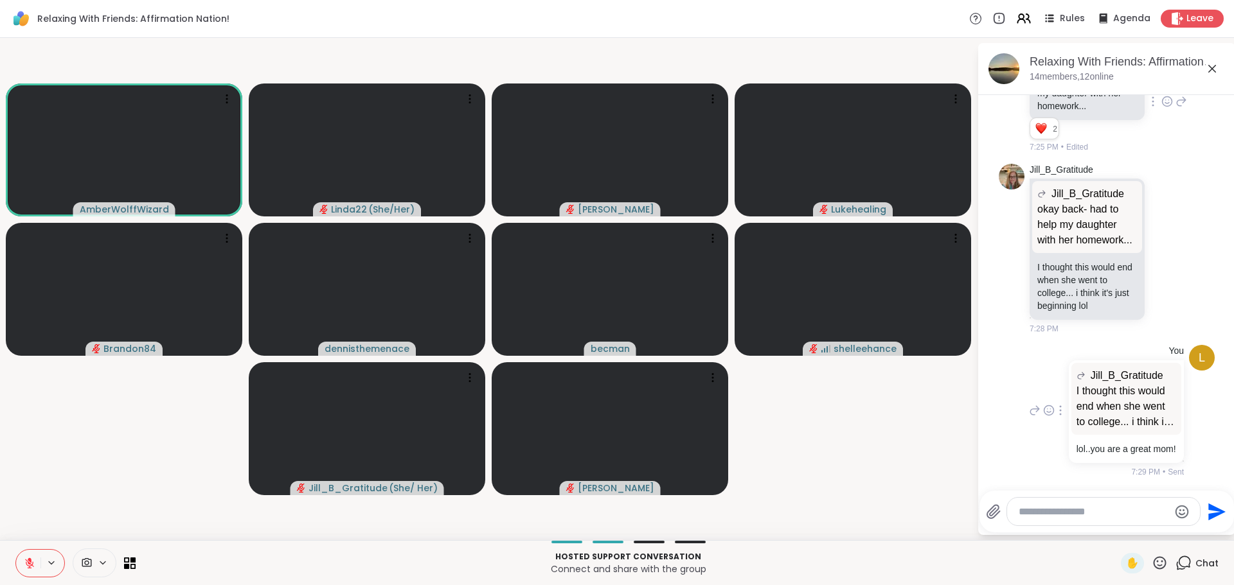
scroll to position [1159, 0]
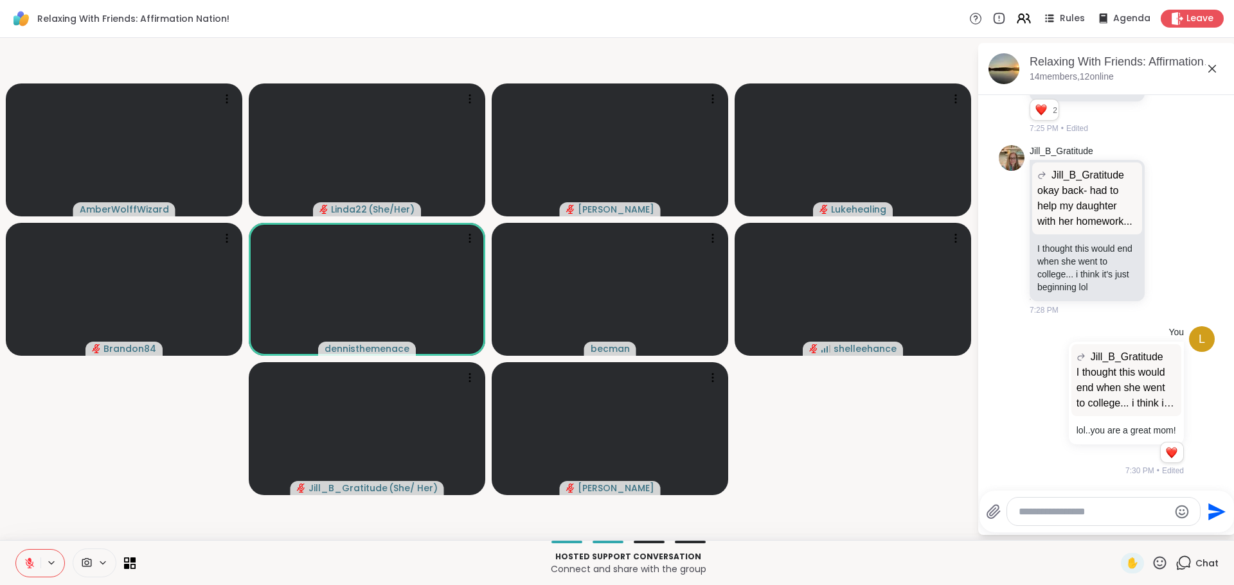
click at [1151, 565] on icon at bounding box center [1159, 563] width 16 height 16
click at [1115, 533] on span "❤️" at bounding box center [1121, 529] width 13 height 15
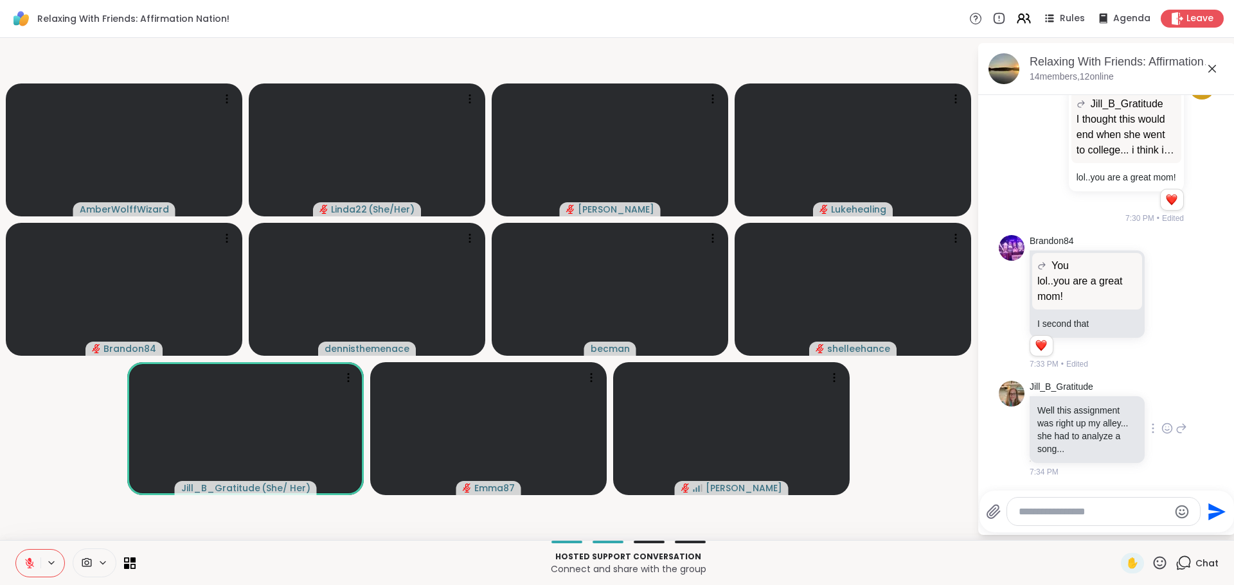
scroll to position [1448, 0]
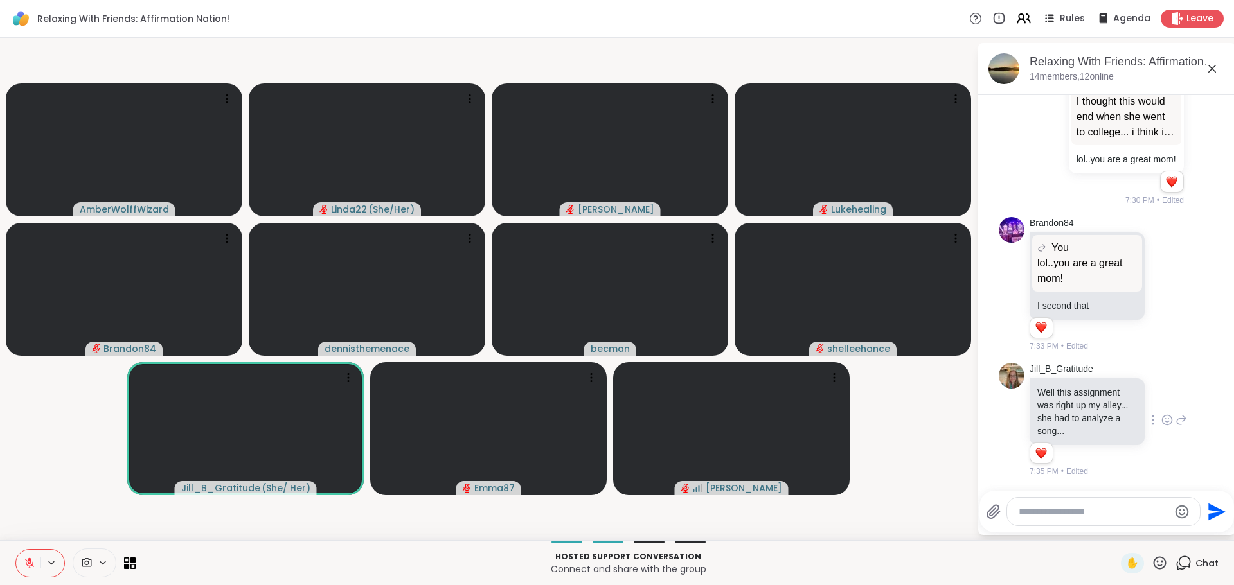
click at [1161, 421] on icon at bounding box center [1167, 420] width 12 height 13
click at [1161, 405] on span "Select Reaction: Heart" at bounding box center [1167, 399] width 12 height 13
click at [1151, 555] on icon at bounding box center [1159, 563] width 16 height 16
click at [1154, 560] on icon at bounding box center [1159, 563] width 16 height 16
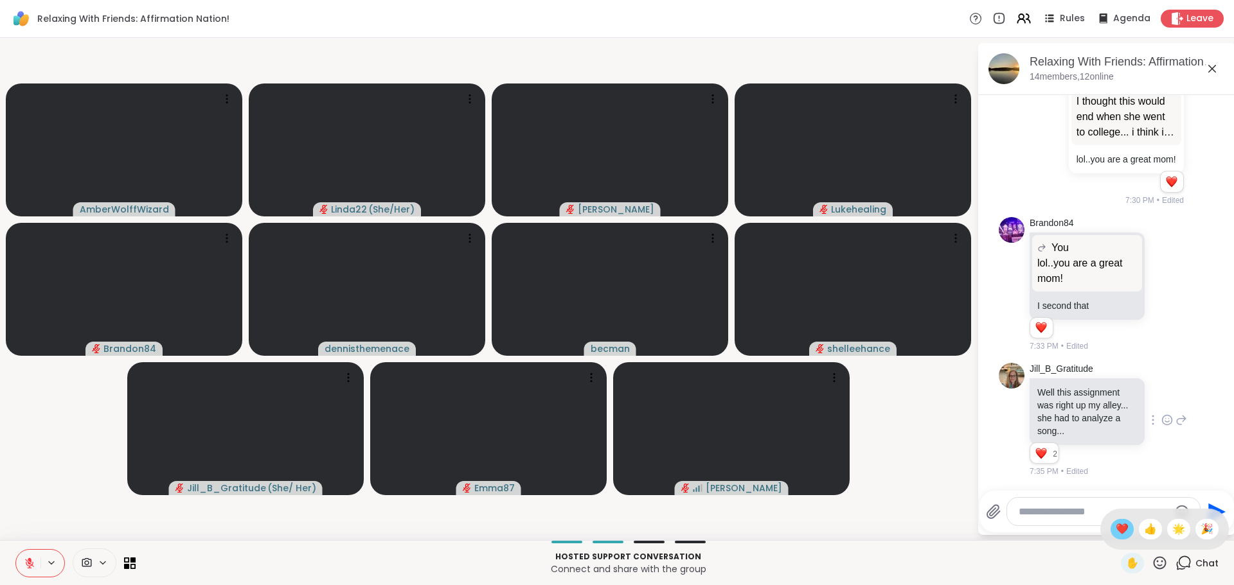
click at [1110, 538] on div "❤️" at bounding box center [1121, 529] width 23 height 21
click at [936, 525] on video-player-container "AmberWolffWizard ❤️ Linda22 ( She/Her ) ❤️ ❤️ ❤️ ❤️ ❤️ ❤️ ❤️ ❤️ ❤️ ❤️ ❤️ ❤️ ❤️ …" at bounding box center [488, 289] width 961 height 492
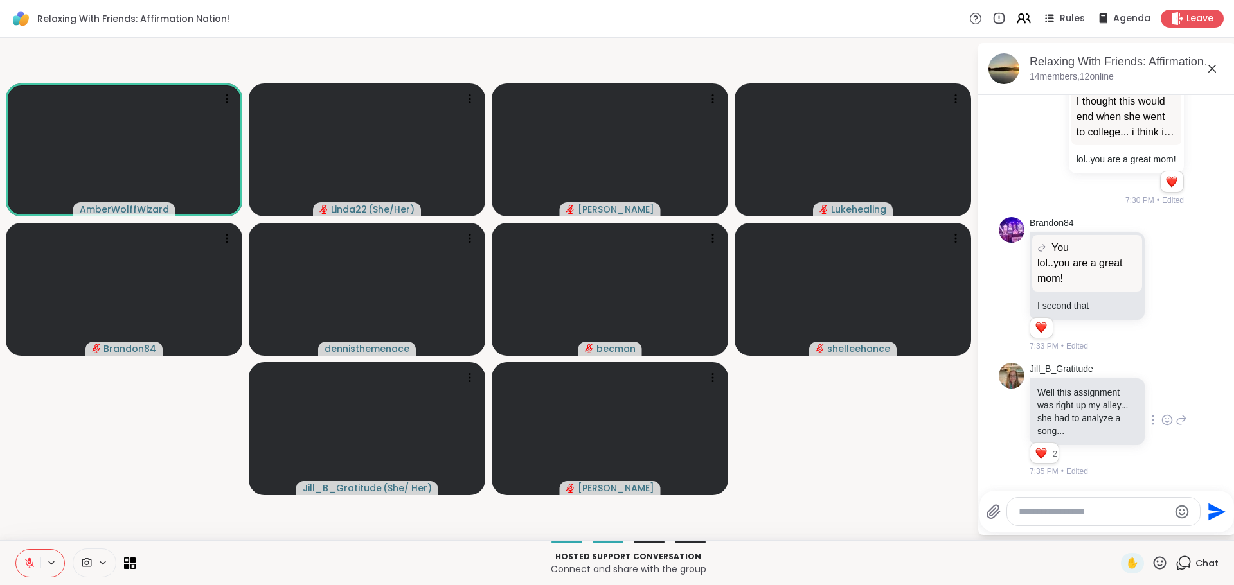
click at [22, 564] on button at bounding box center [28, 563] width 24 height 27
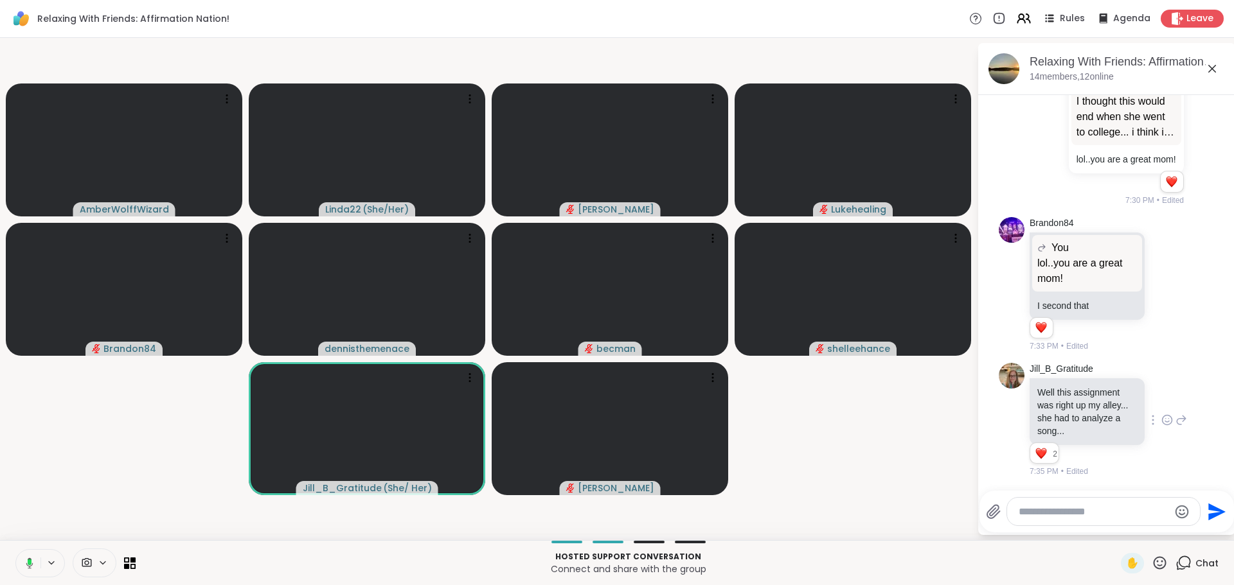
click at [30, 562] on rect at bounding box center [30, 563] width 4 height 6
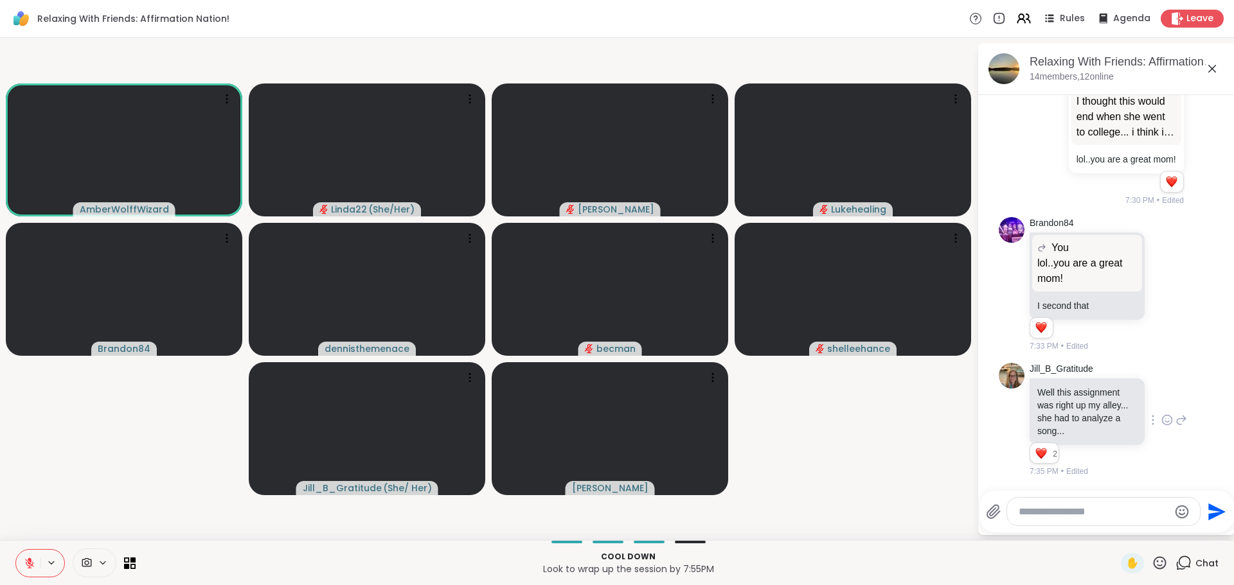
scroll to position [1517, 0]
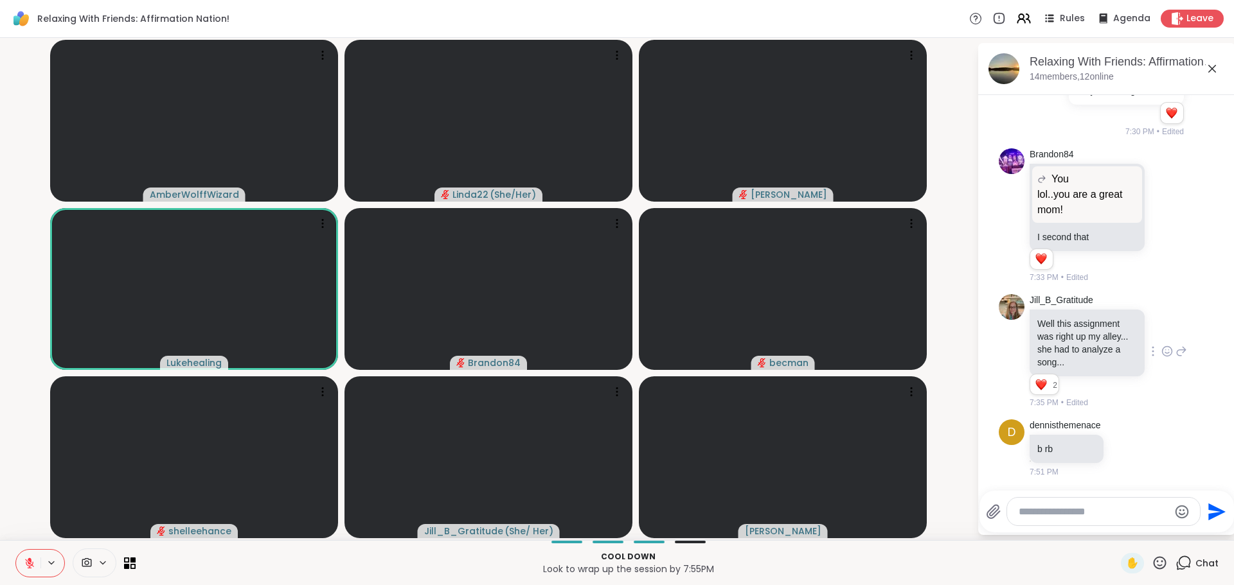
click at [6, 232] on div "AmberWolffWizard Linda22 ( She/Her ) Cyndy Lukehealing Brandon84 becman shellee…" at bounding box center [617, 289] width 1234 height 502
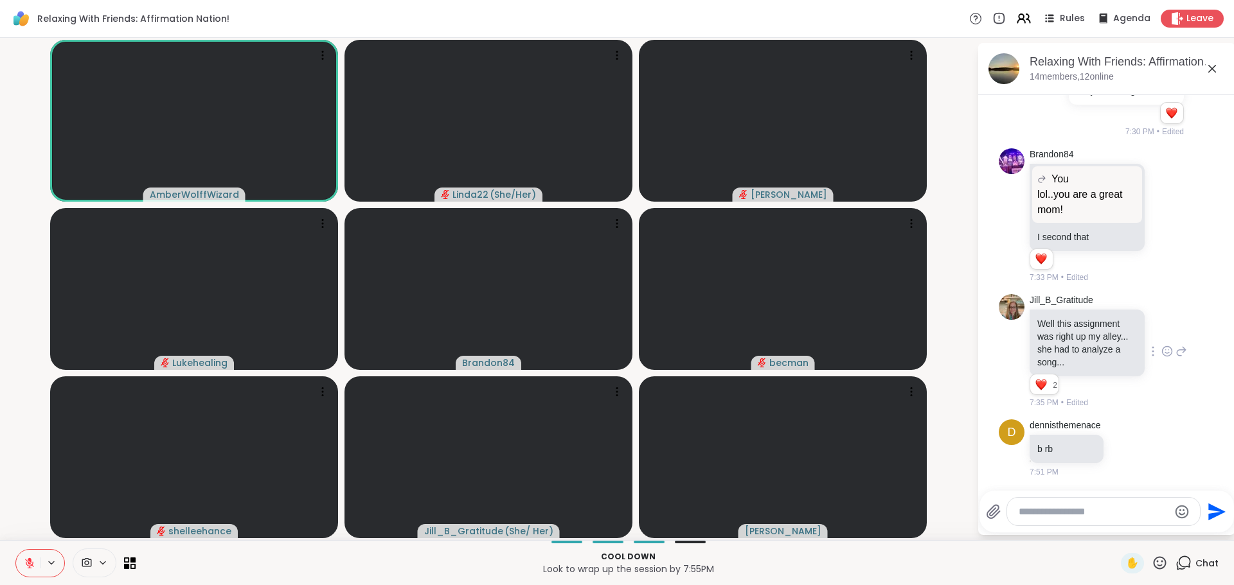
click at [973, 549] on div "Cool down Look to wrap up the session by 7:55PM" at bounding box center [628, 563] width 970 height 29
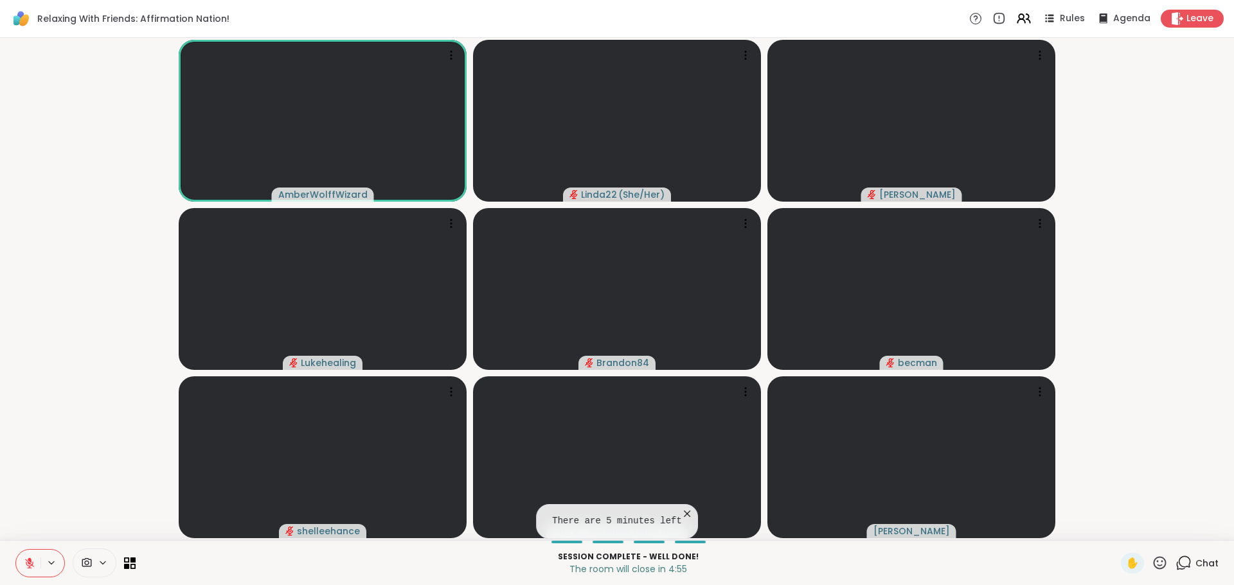
click at [682, 510] on icon at bounding box center [686, 514] width 13 height 13
click at [1195, 561] on span "Chat" at bounding box center [1206, 563] width 23 height 13
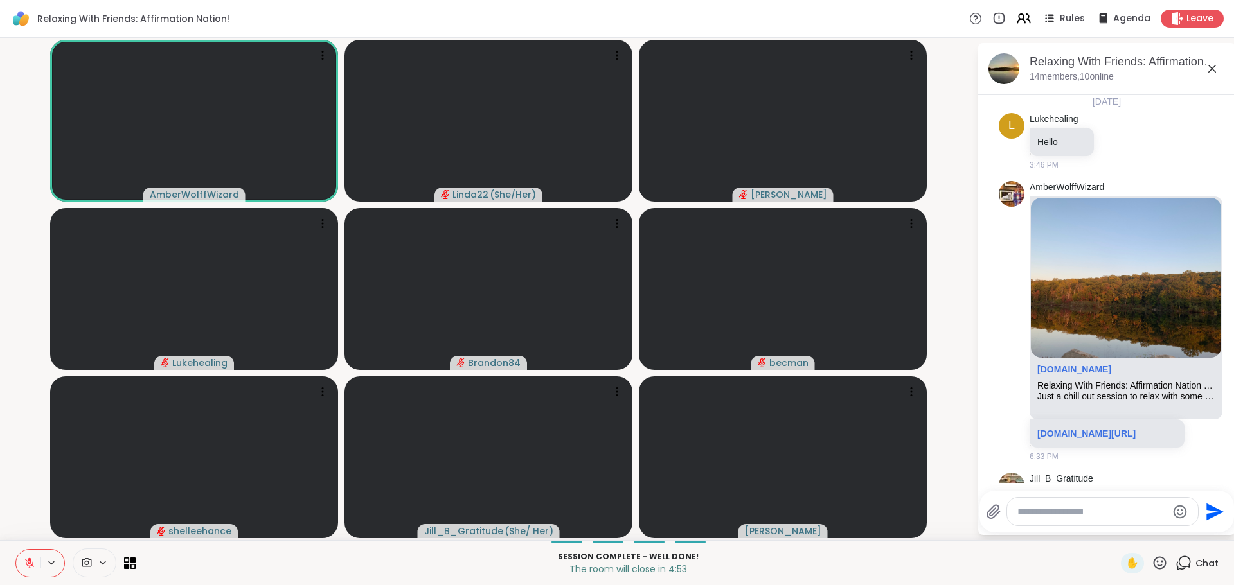
scroll to position [1504, 0]
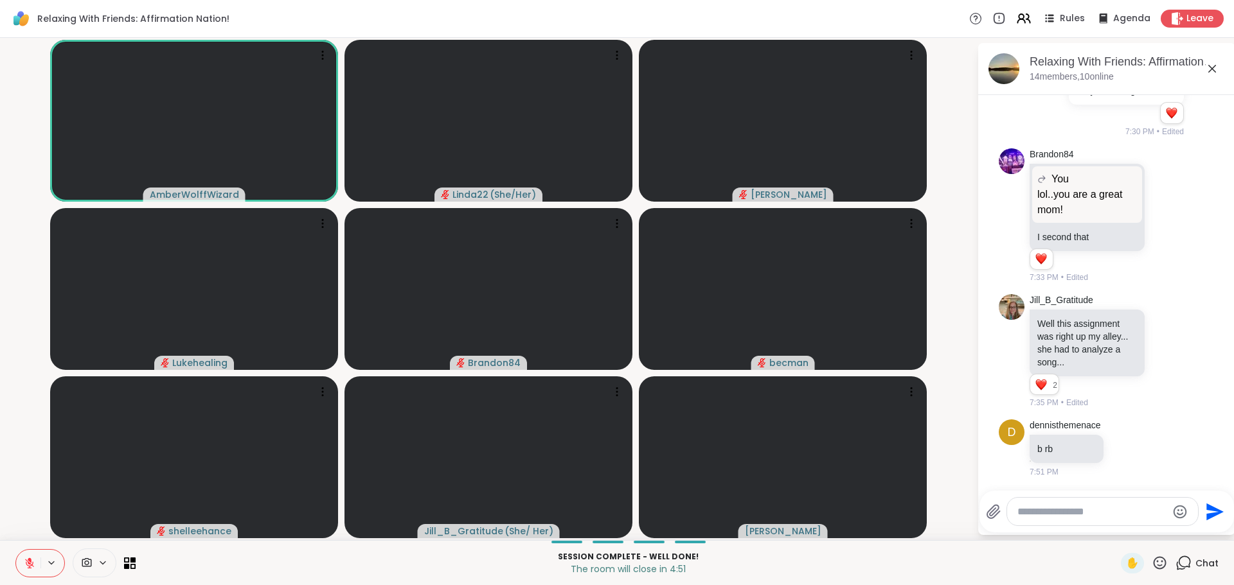
click at [1211, 61] on icon at bounding box center [1211, 68] width 15 height 15
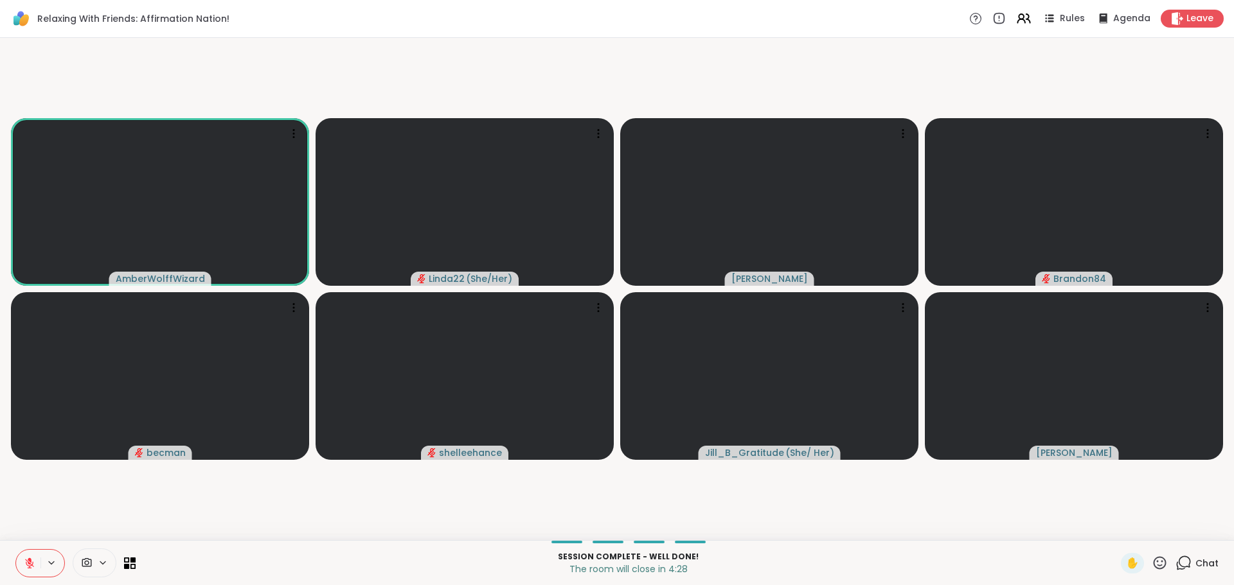
click at [1175, 558] on icon at bounding box center [1183, 563] width 16 height 16
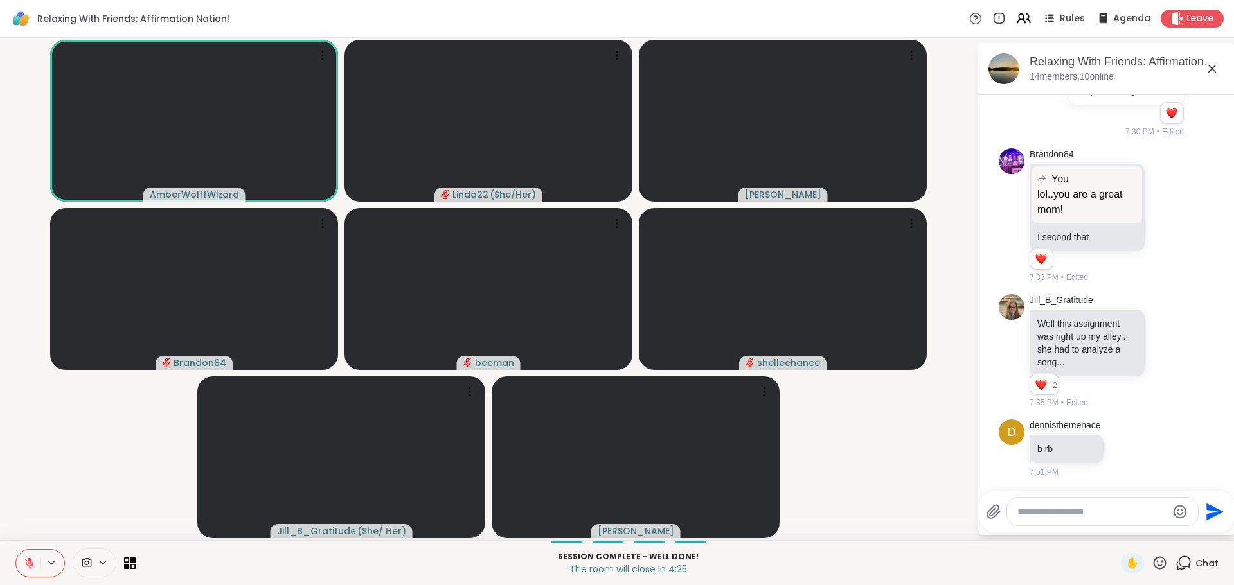
click at [1151, 559] on icon at bounding box center [1159, 563] width 16 height 16
click at [1115, 528] on span "❤️" at bounding box center [1121, 529] width 13 height 15
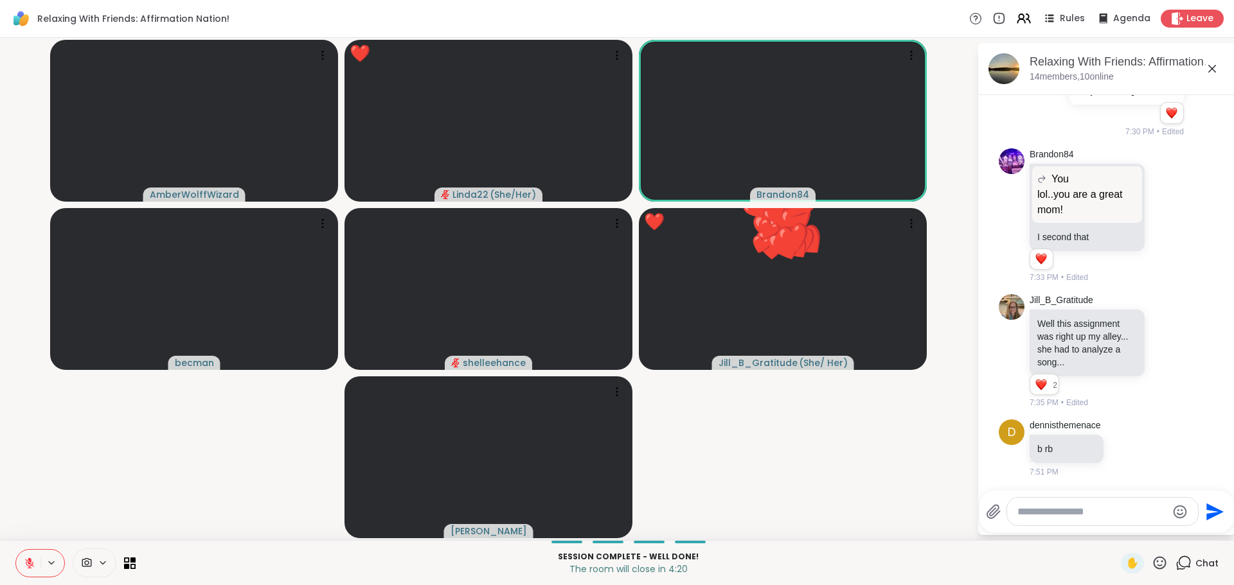
click at [1215, 67] on icon at bounding box center [1211, 68] width 15 height 15
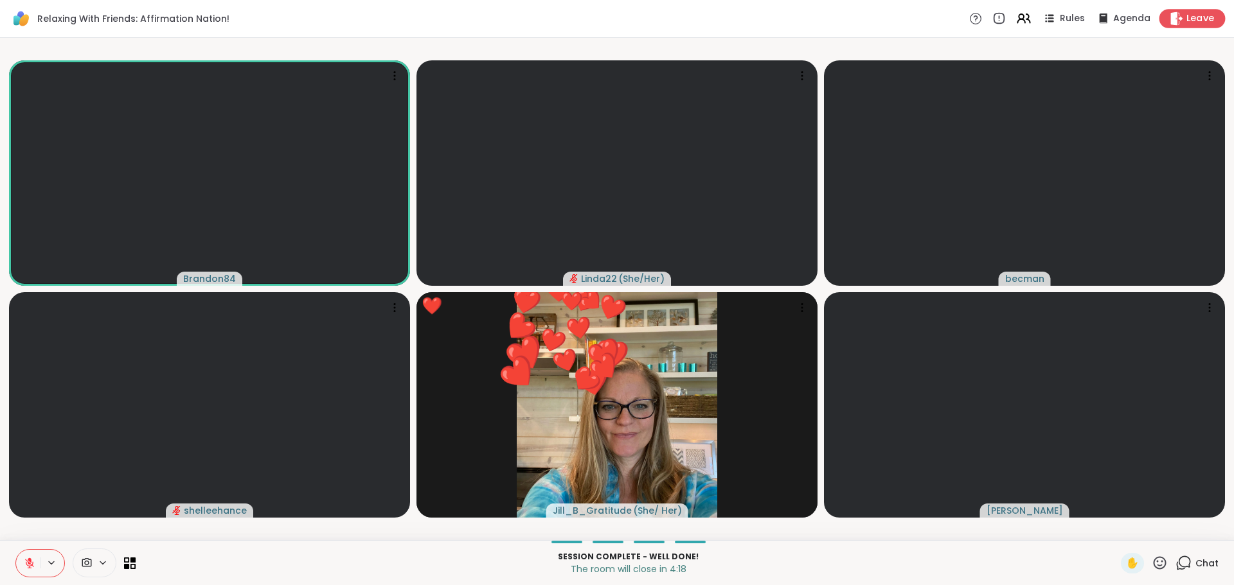
click at [1197, 13] on span "Leave" at bounding box center [1200, 18] width 28 height 13
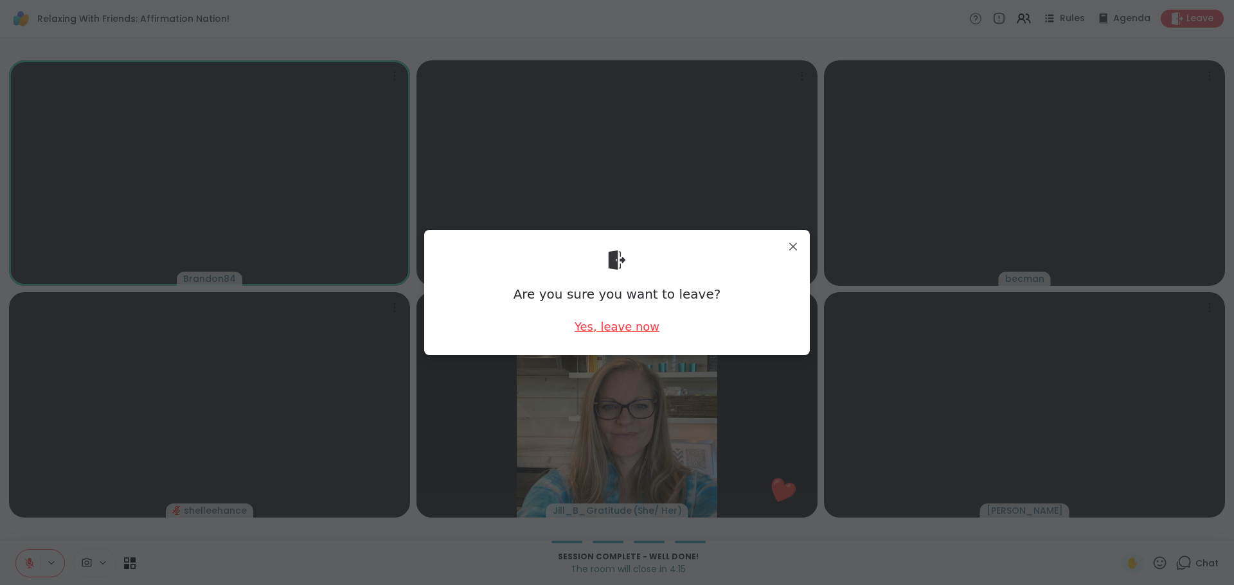
click at [596, 330] on div "Yes, leave now" at bounding box center [616, 327] width 85 height 16
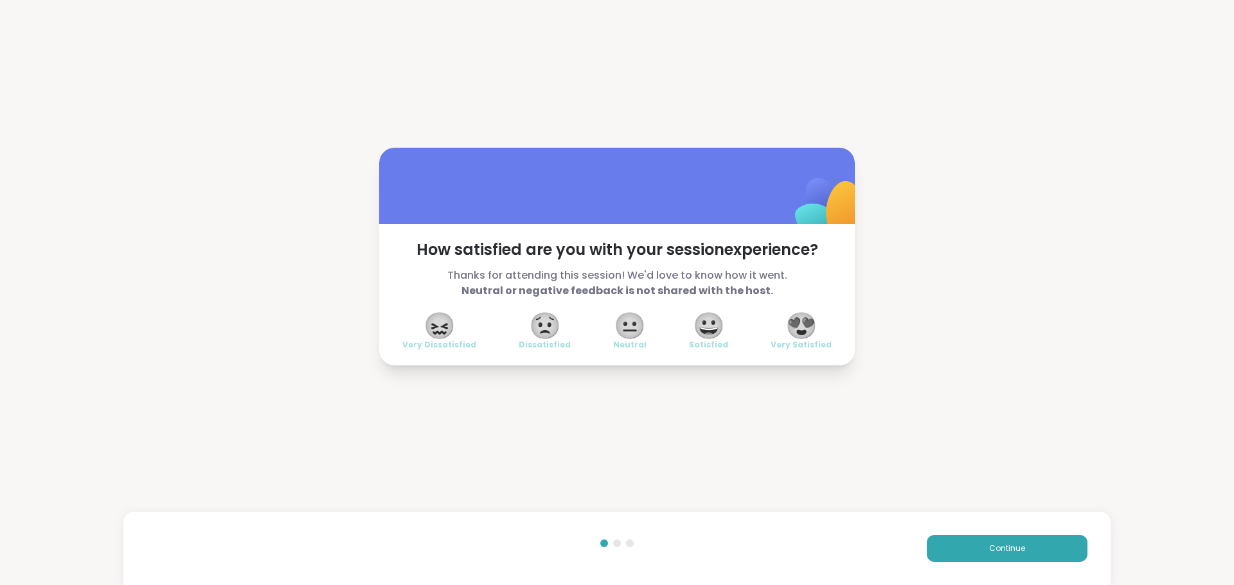
click at [804, 321] on span "😍" at bounding box center [801, 325] width 32 height 23
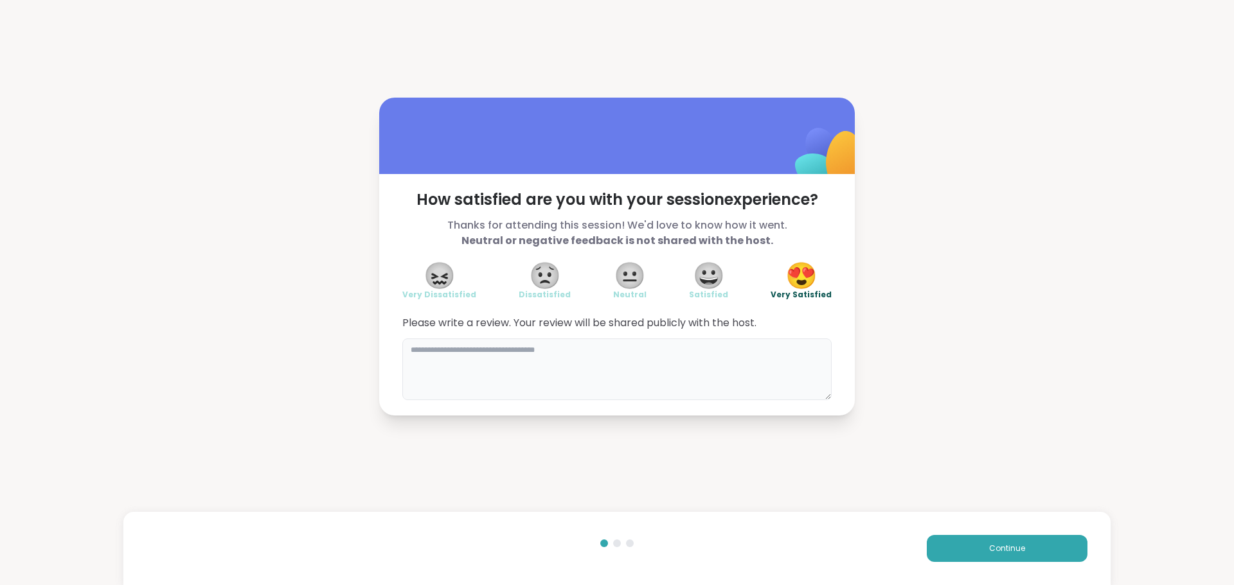
click at [658, 378] on textarea at bounding box center [616, 370] width 429 height 62
type textarea "**********"
click at [937, 538] on button "Continue" at bounding box center [1007, 548] width 161 height 27
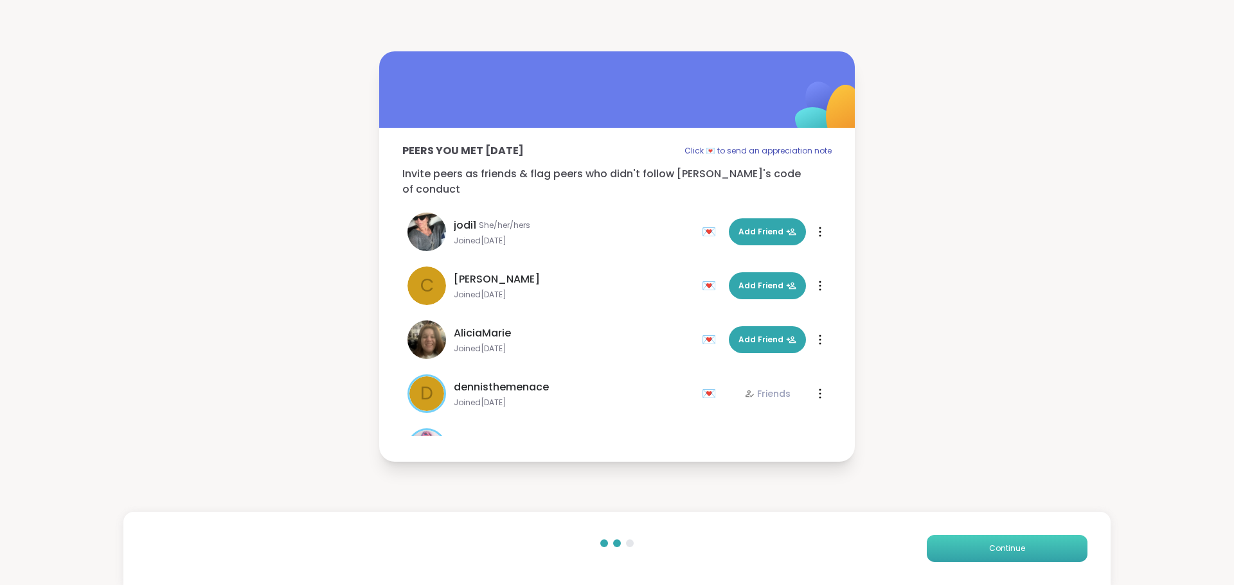
click at [937, 538] on button "Continue" at bounding box center [1007, 548] width 161 height 27
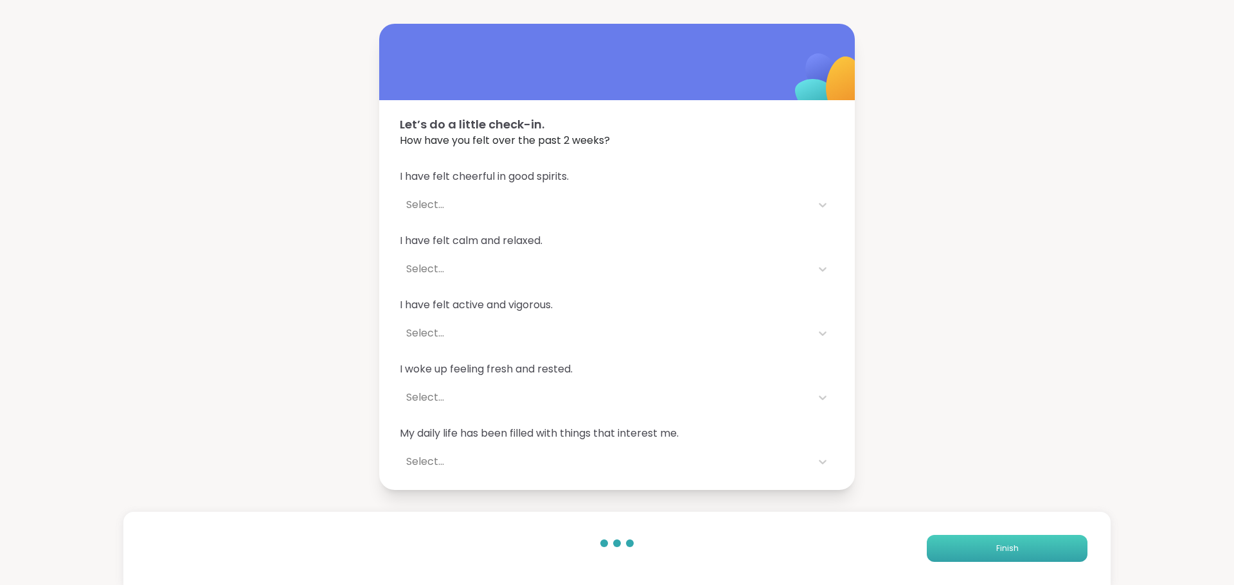
click at [937, 538] on button "Finish" at bounding box center [1007, 548] width 161 height 27
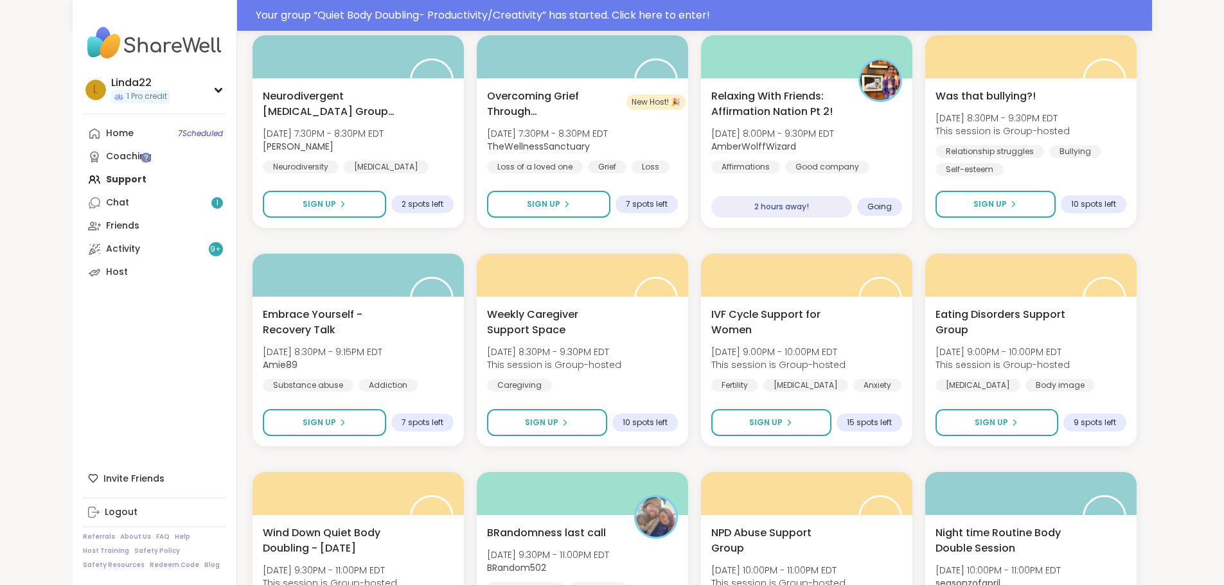
scroll to position [835, 0]
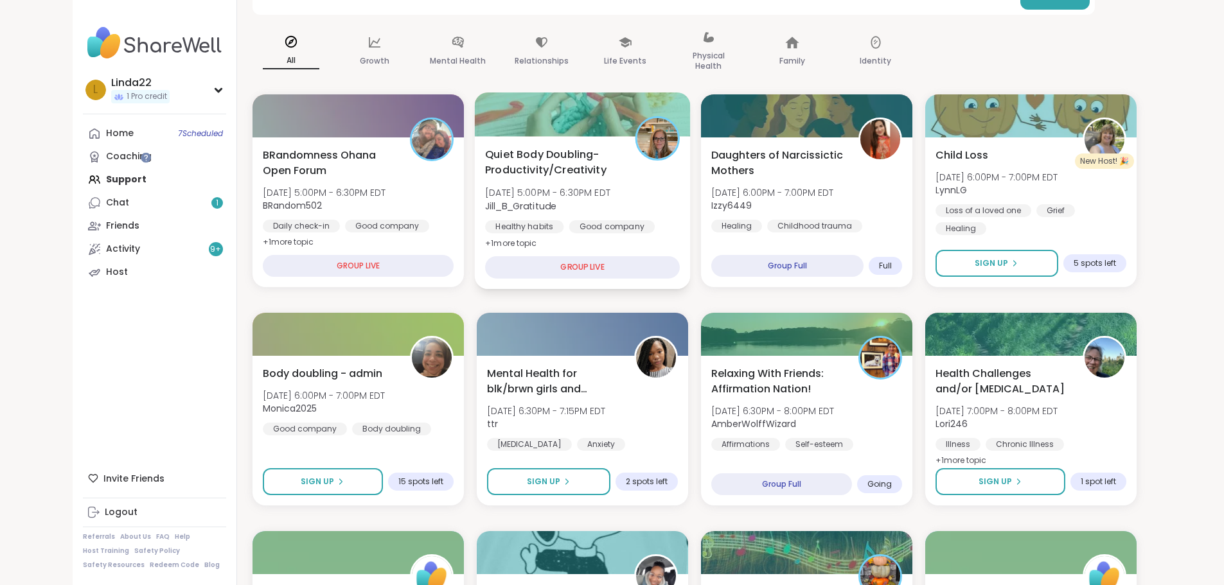
scroll to position [162, 0]
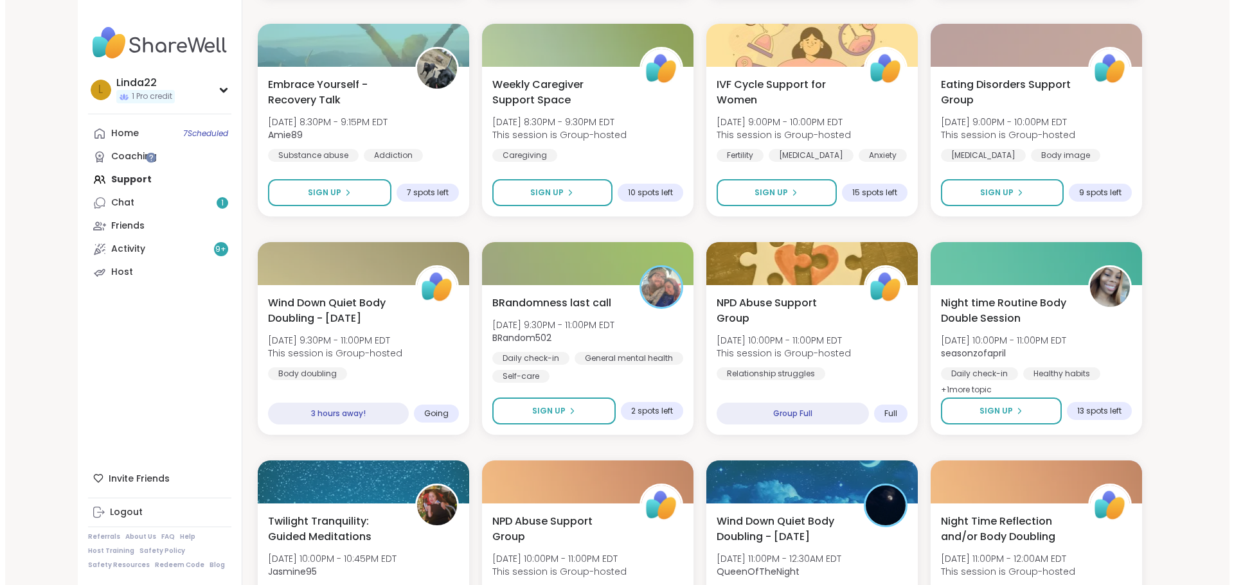
scroll to position [1092, 0]
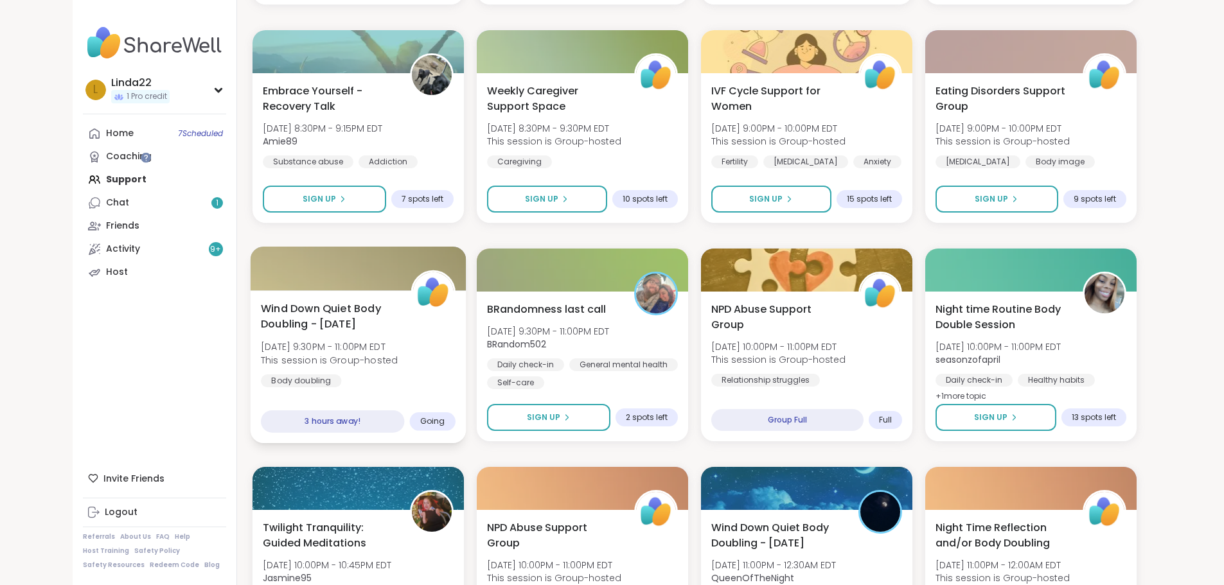
click at [344, 274] on div at bounding box center [358, 269] width 216 height 44
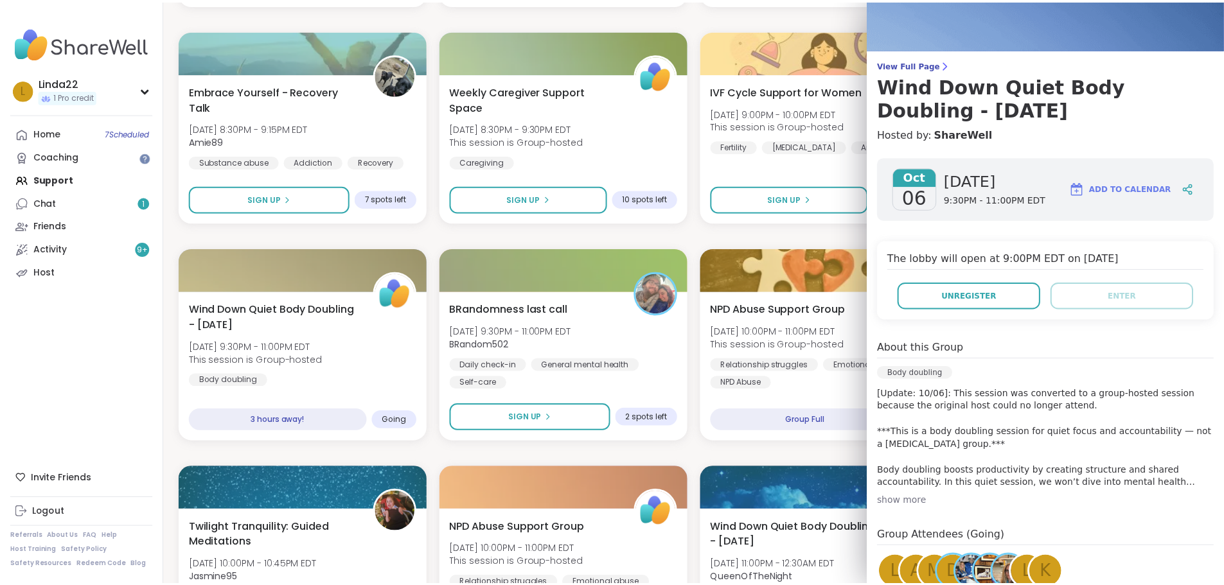
scroll to position [193, 0]
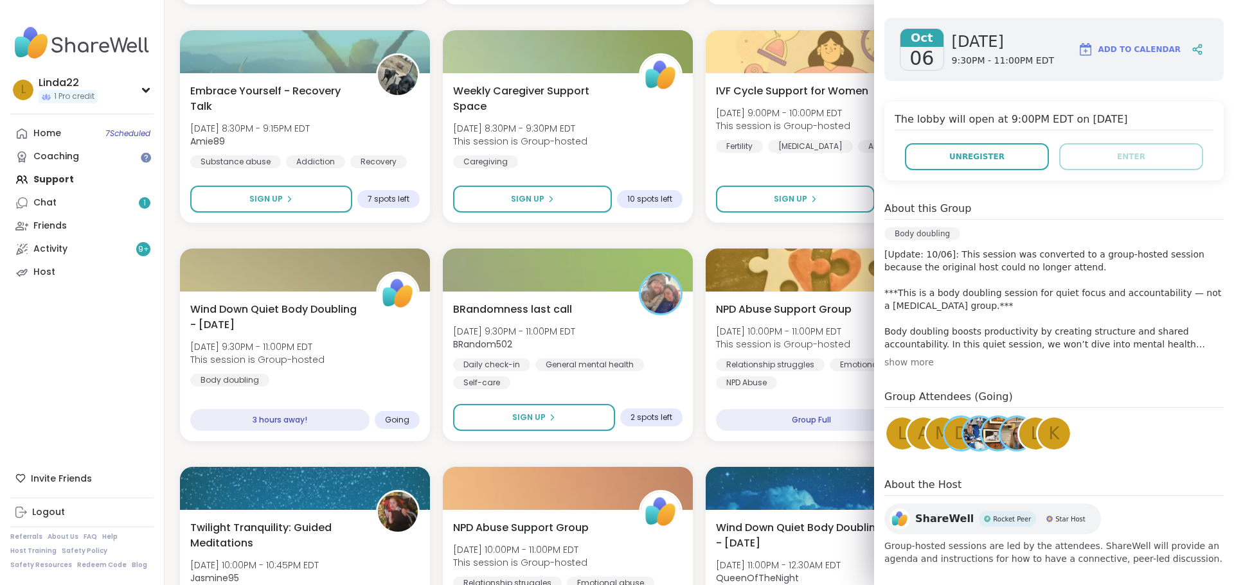
click at [646, 238] on div "BRandomness Ohana Open Forum [DATE] 5:00PM - 6:30PM EDT BRandom502 Daily check-…" at bounding box center [699, 126] width 1038 height 1941
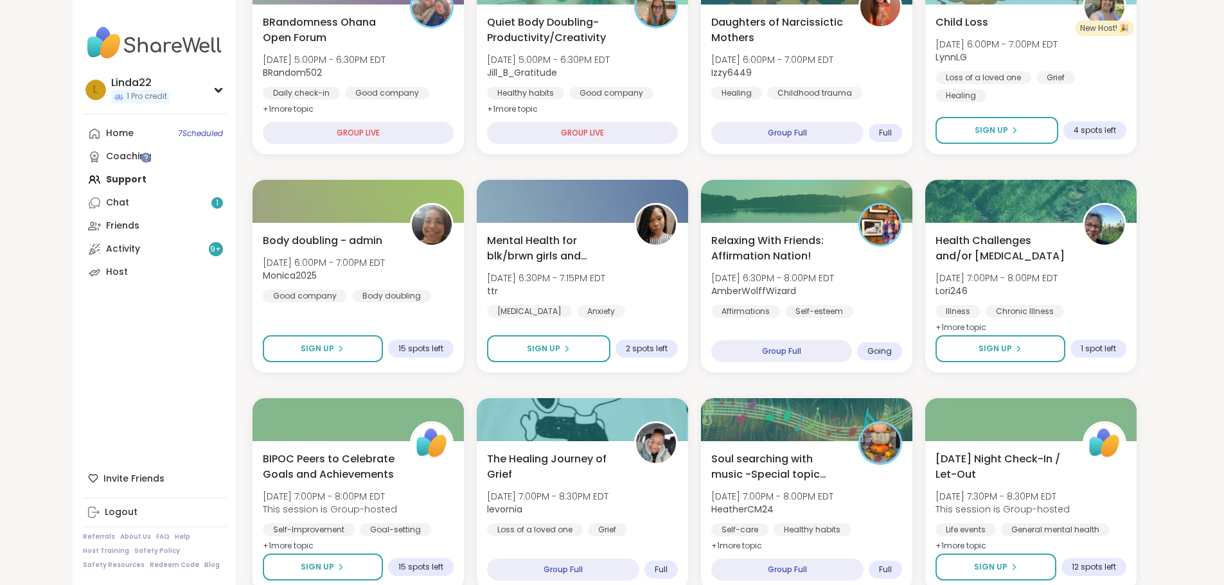
scroll to position [64, 0]
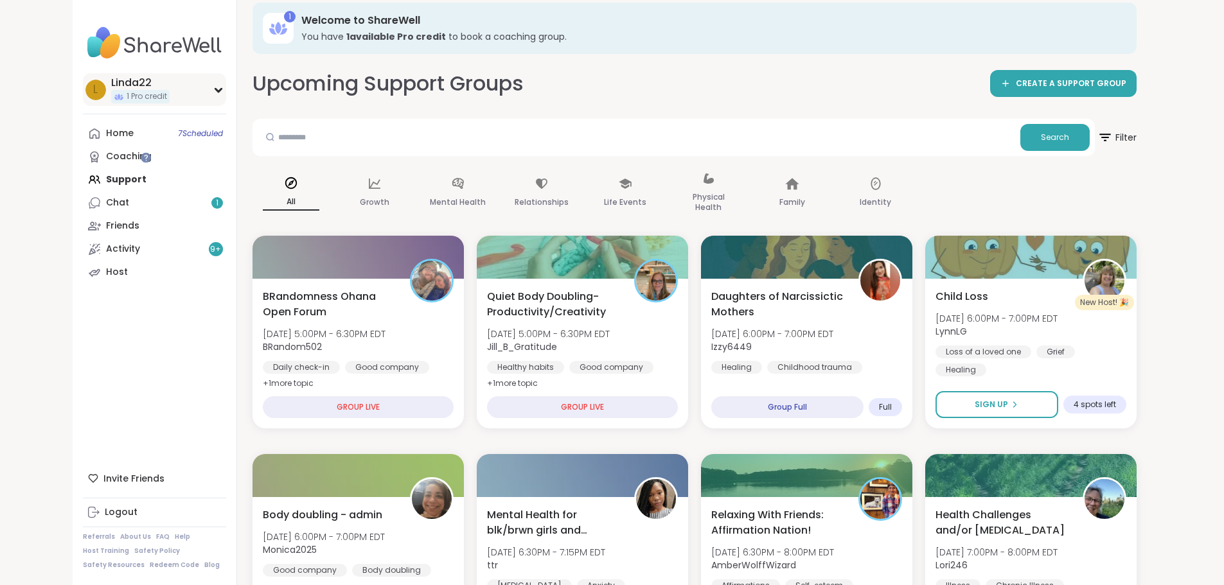
click at [152, 89] on div "L Linda22 1 Pro credit" at bounding box center [154, 89] width 143 height 33
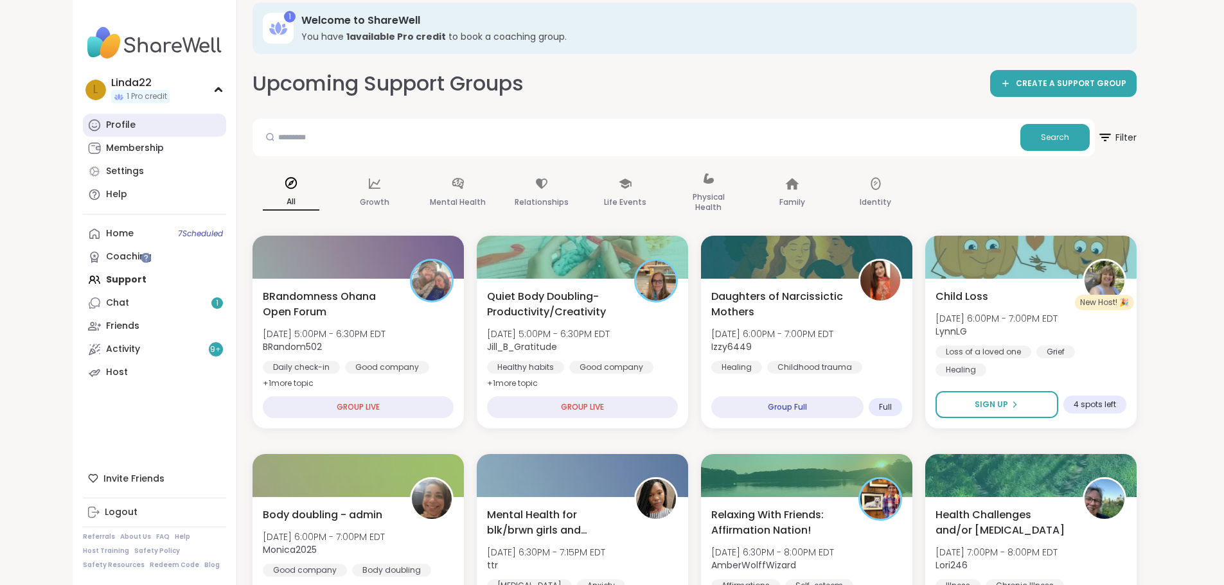
click at [135, 118] on link "Profile" at bounding box center [154, 125] width 143 height 23
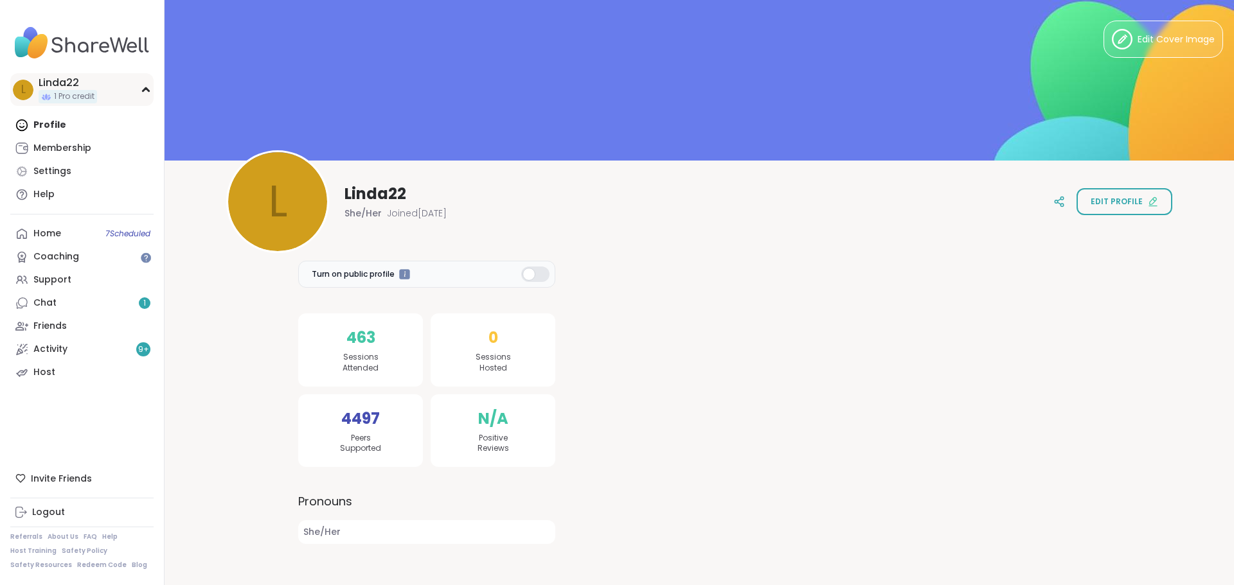
click at [133, 94] on div "L Linda22 1 Pro credit" at bounding box center [81, 89] width 143 height 33
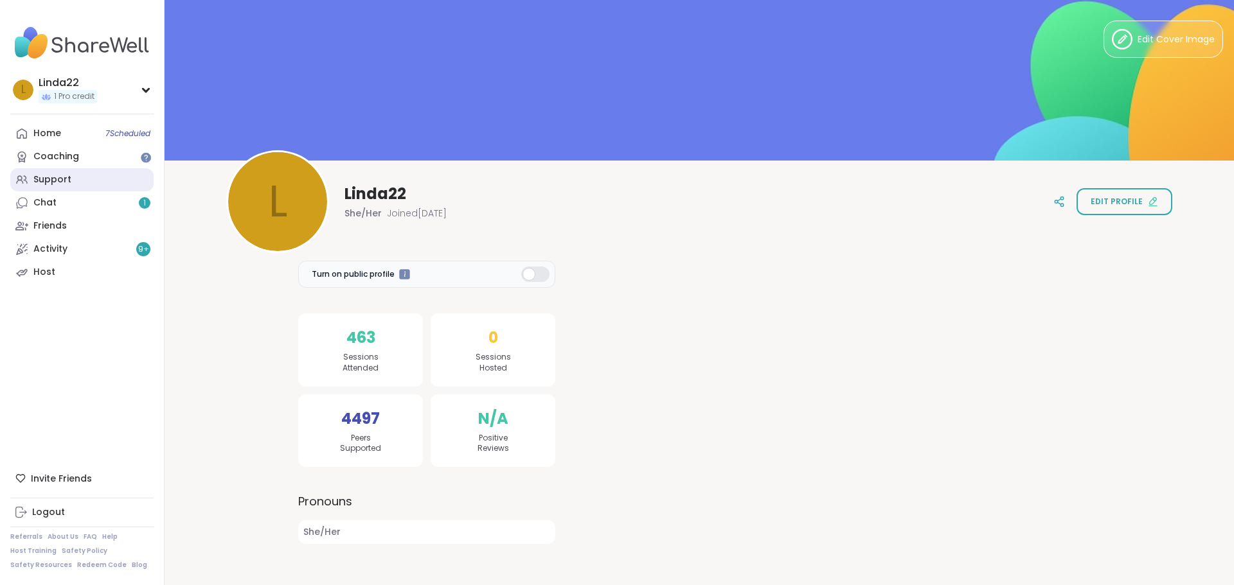
click at [116, 175] on link "Support" at bounding box center [81, 179] width 143 height 23
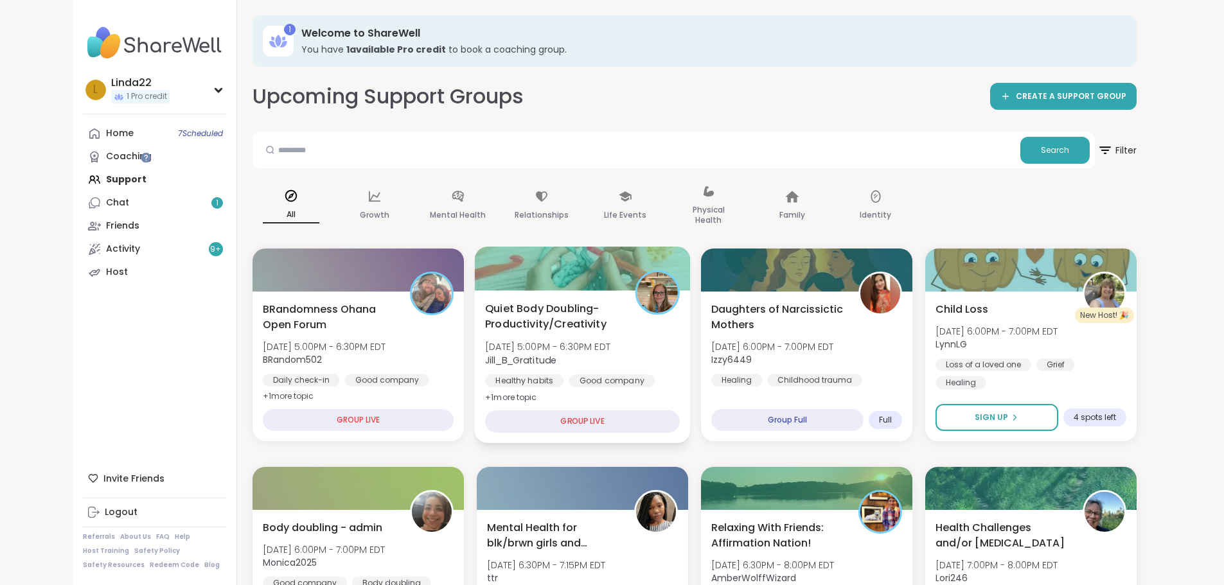
click at [580, 260] on div at bounding box center [582, 269] width 216 height 44
click at [658, 271] on div at bounding box center [657, 293] width 44 height 44
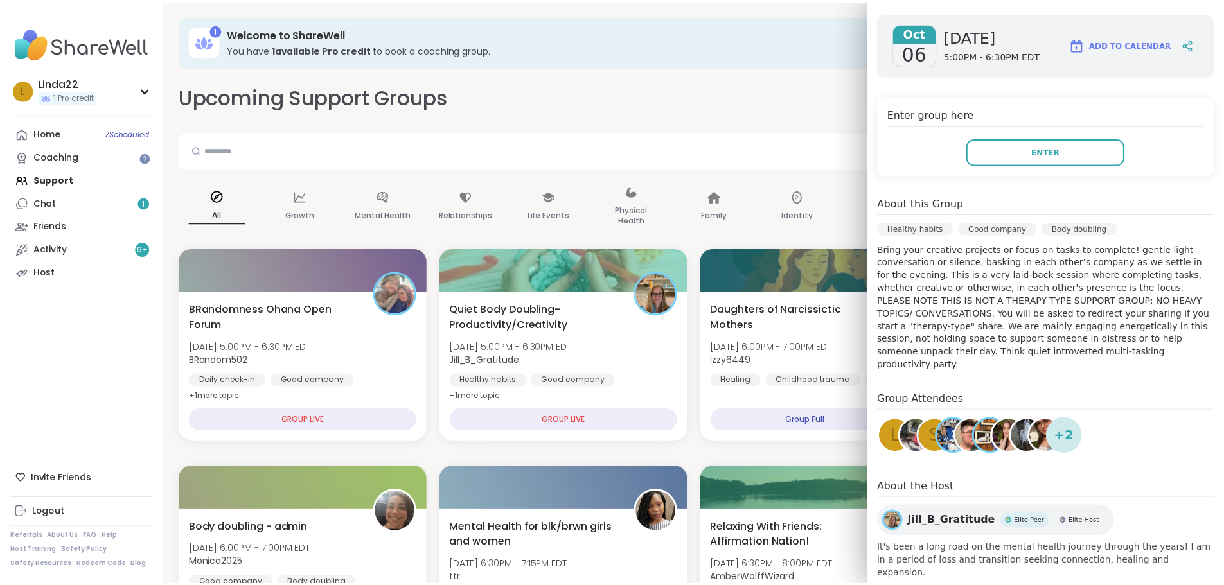
scroll to position [199, 0]
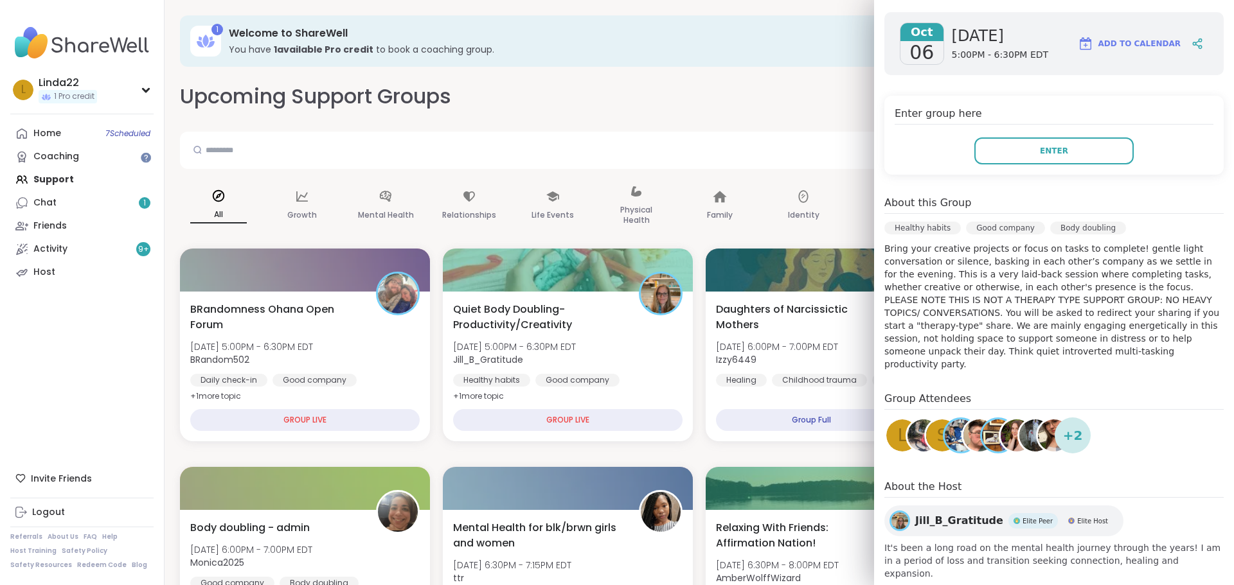
click at [756, 83] on div "Upcoming Support Groups CREATE A SUPPORT GROUP" at bounding box center [699, 96] width 1038 height 29
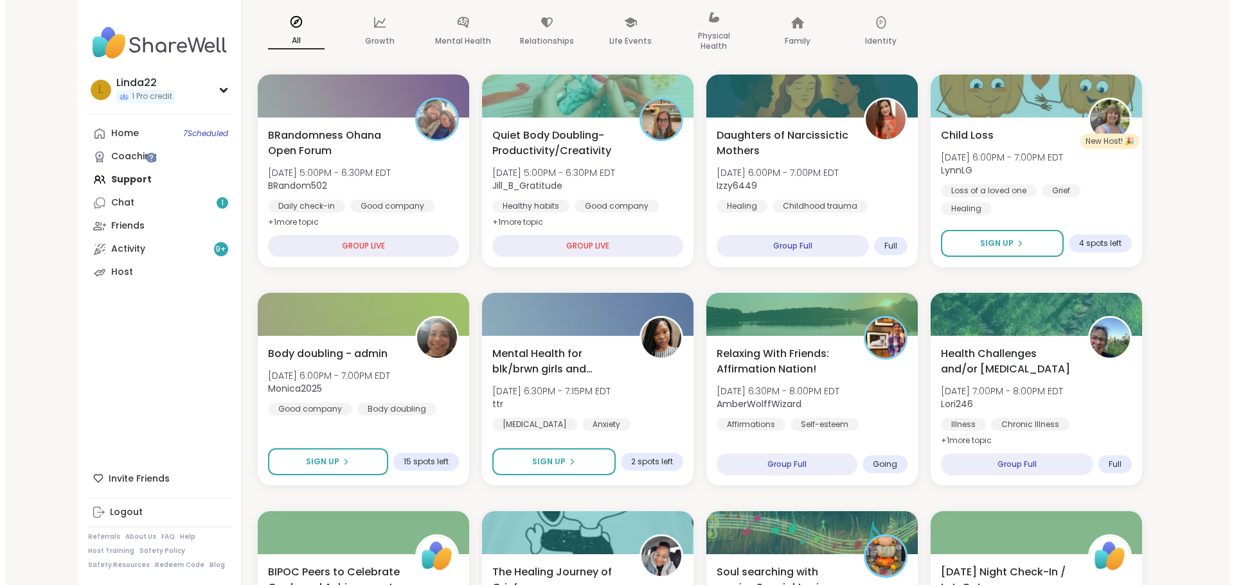
scroll to position [193, 0]
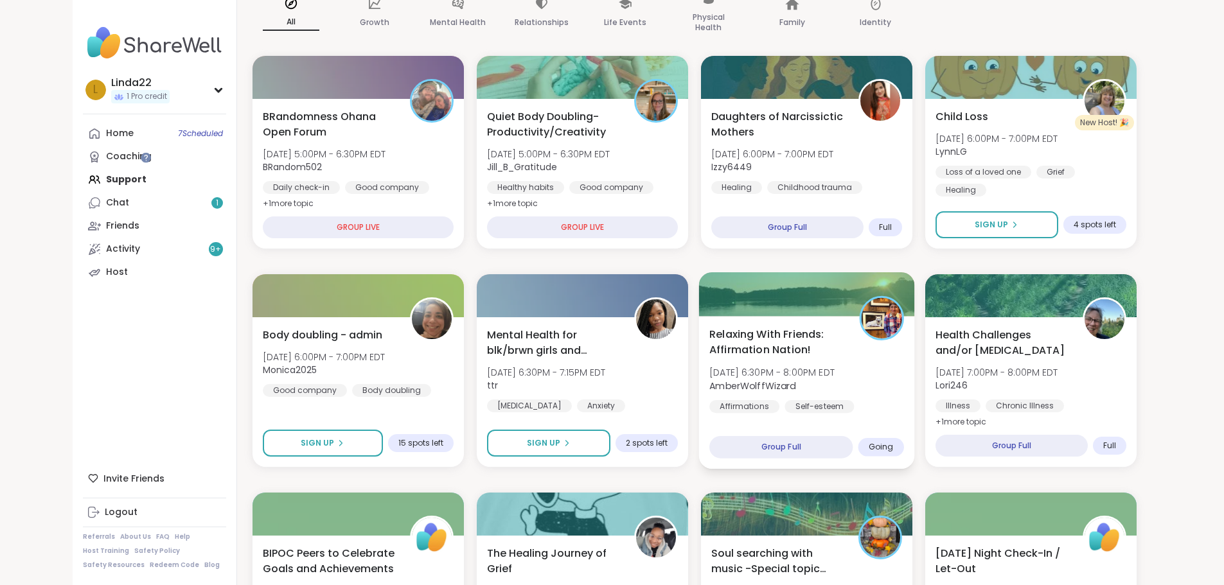
click at [749, 285] on div at bounding box center [806, 294] width 216 height 44
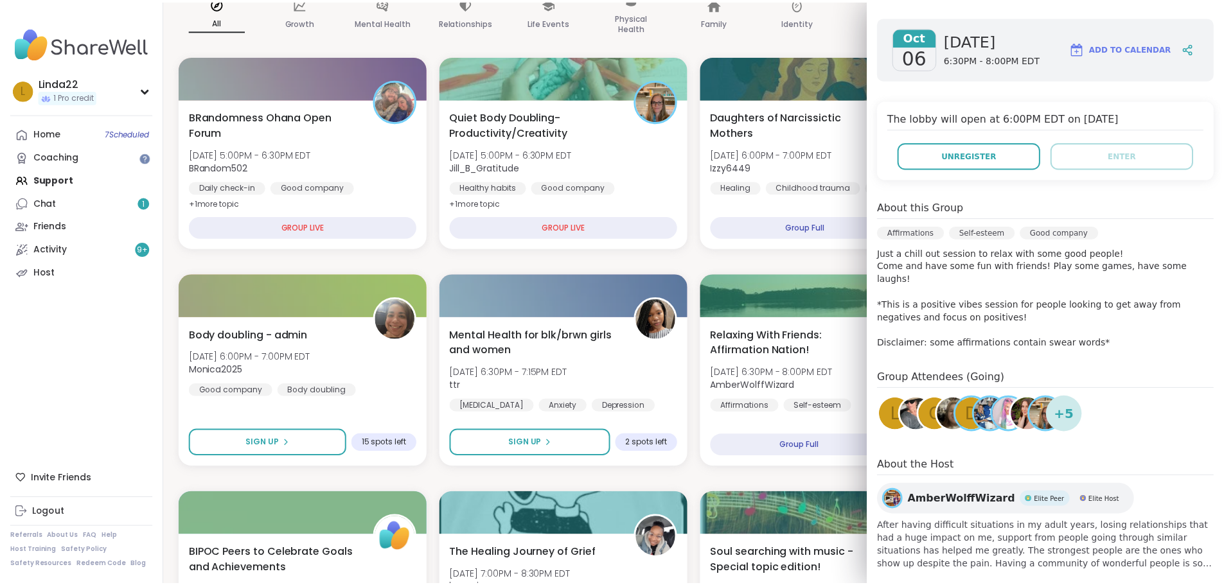
scroll to position [199, 0]
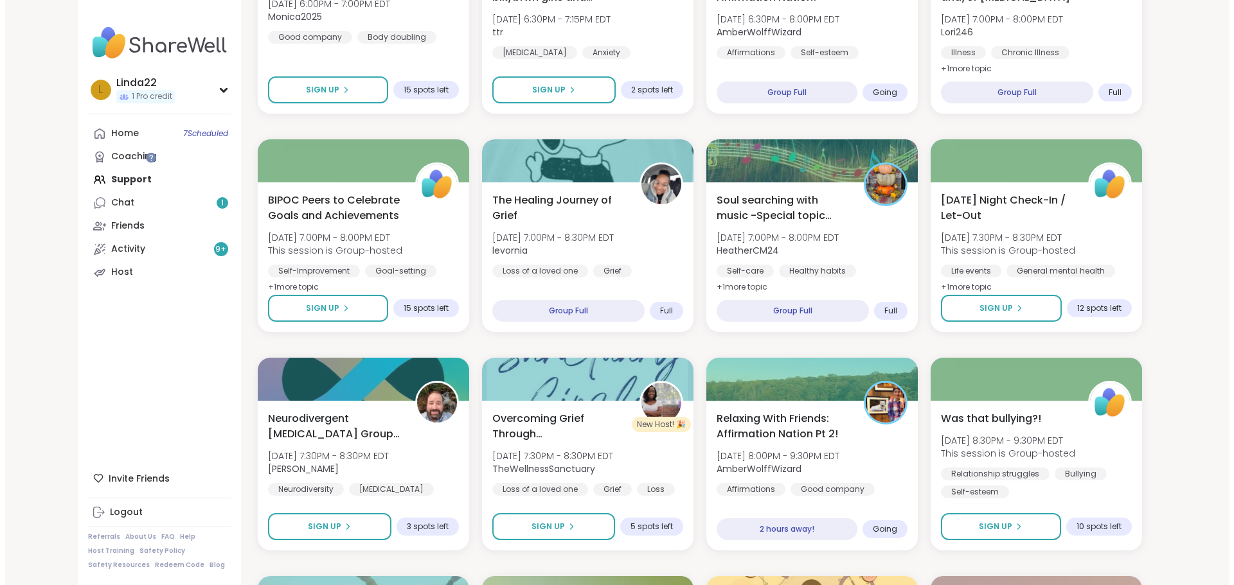
scroll to position [578, 0]
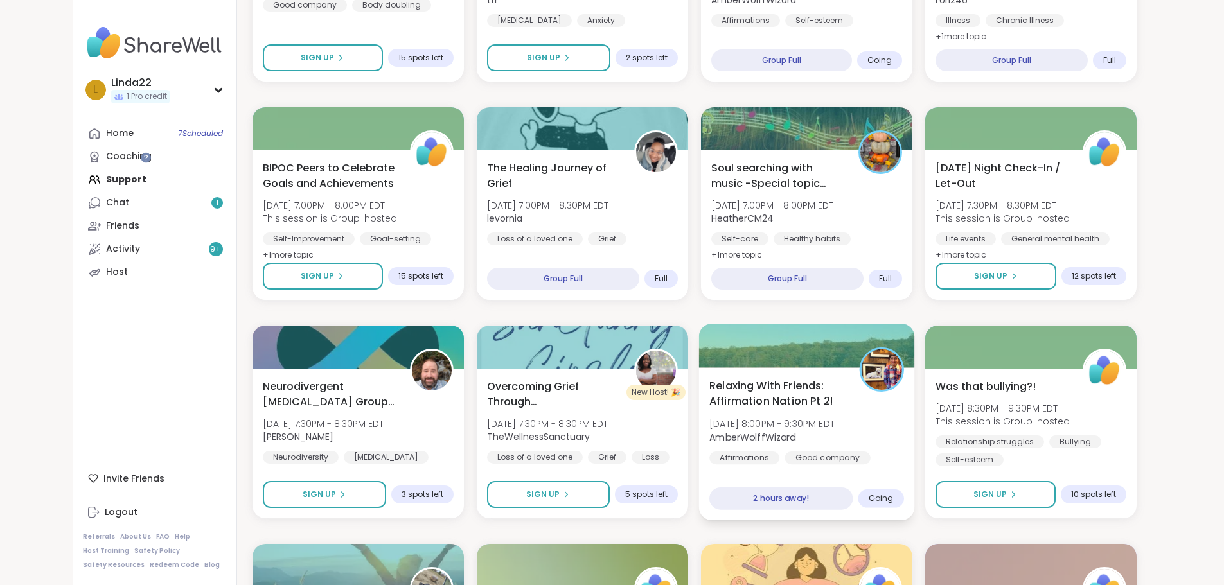
click at [801, 353] on div at bounding box center [806, 346] width 216 height 44
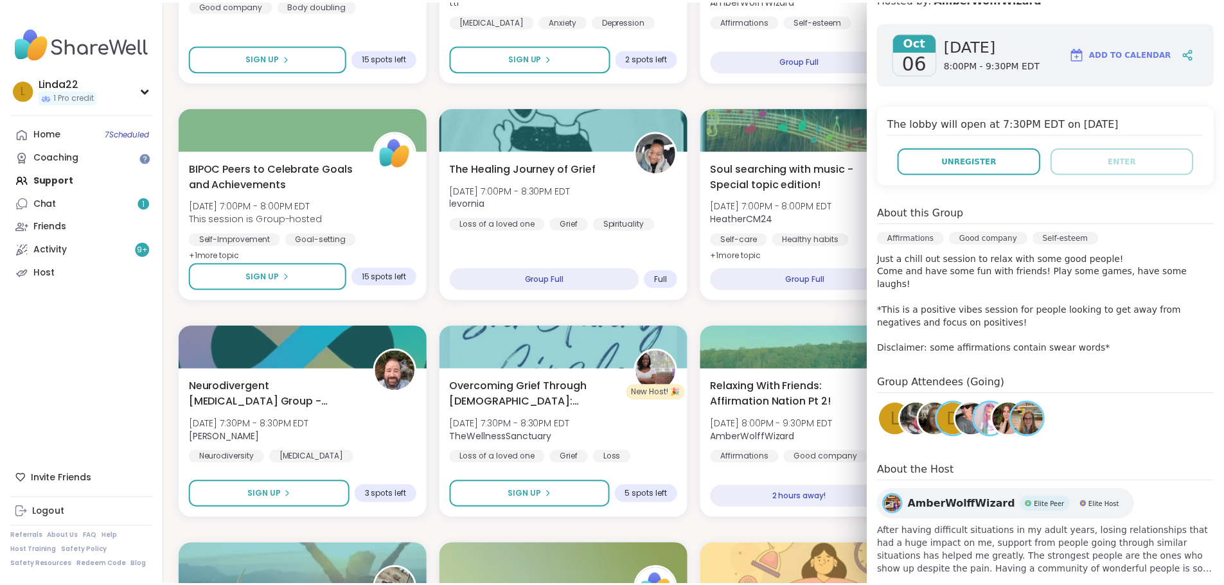
scroll to position [193, 0]
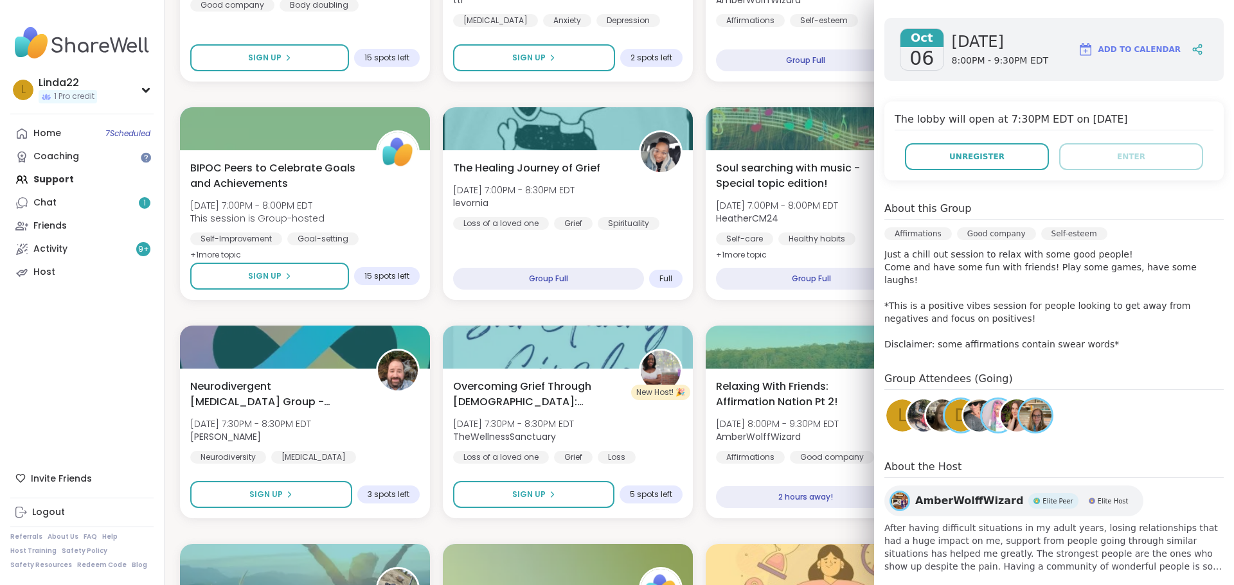
click at [954, 407] on span "d" at bounding box center [960, 416] width 13 height 25
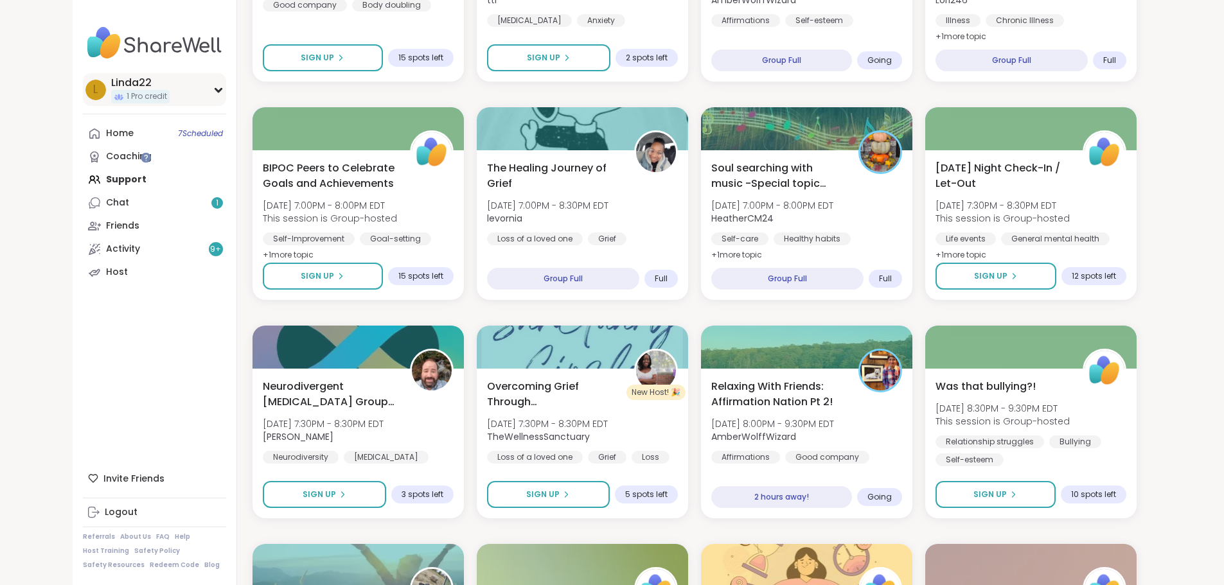
click at [137, 94] on div "L Linda22 1 Pro credit" at bounding box center [154, 89] width 143 height 33
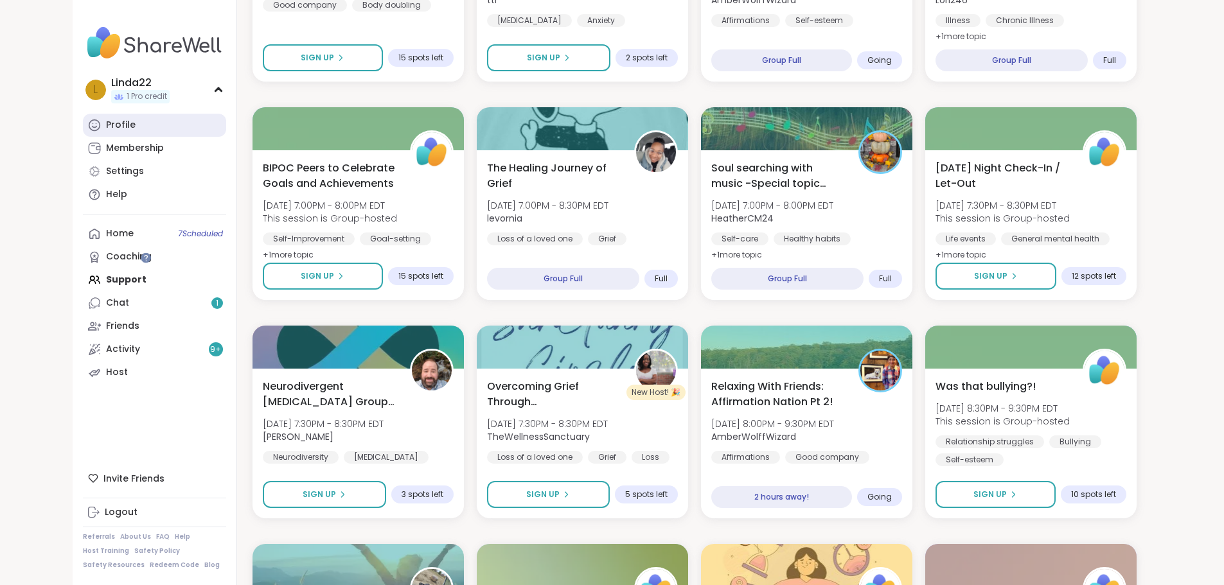
click at [119, 130] on link "Profile" at bounding box center [154, 125] width 143 height 23
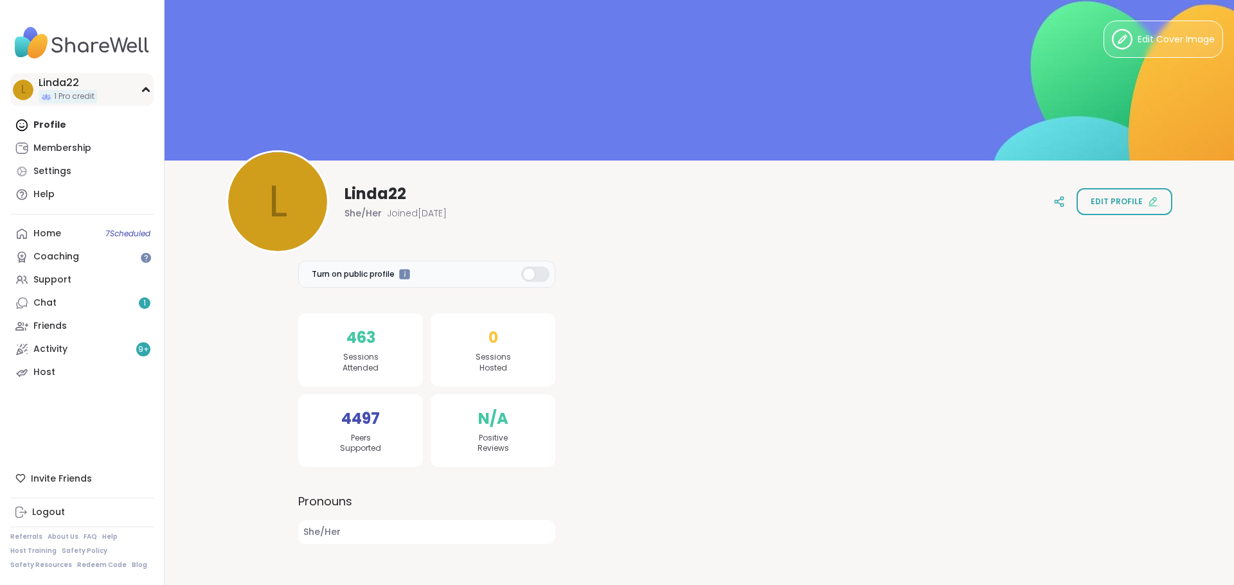
click at [123, 99] on div "L Linda22 1 Pro credit" at bounding box center [81, 89] width 143 height 33
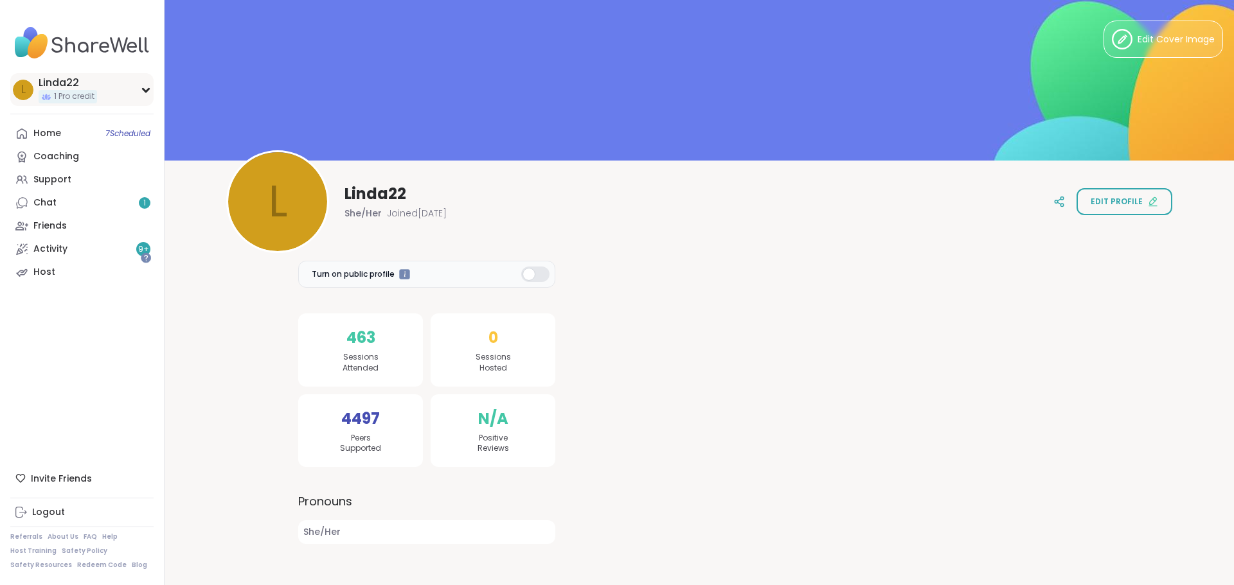
click at [123, 99] on div "L Linda22 1 Pro credit" at bounding box center [81, 89] width 143 height 33
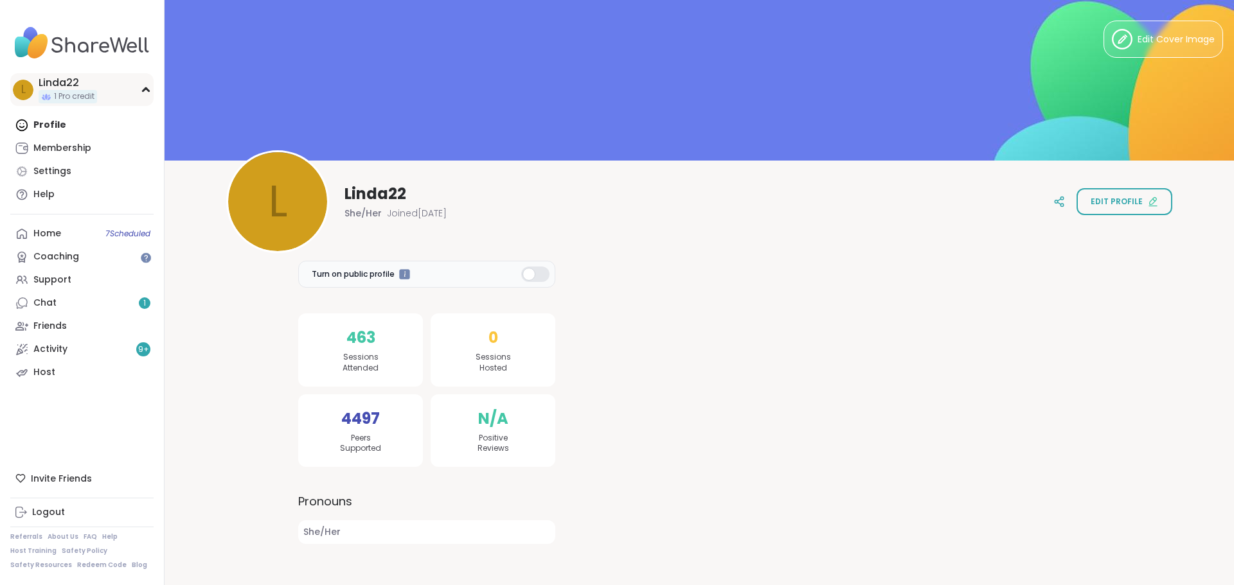
click at [123, 103] on div "L Linda22 1 Pro credit" at bounding box center [81, 89] width 143 height 33
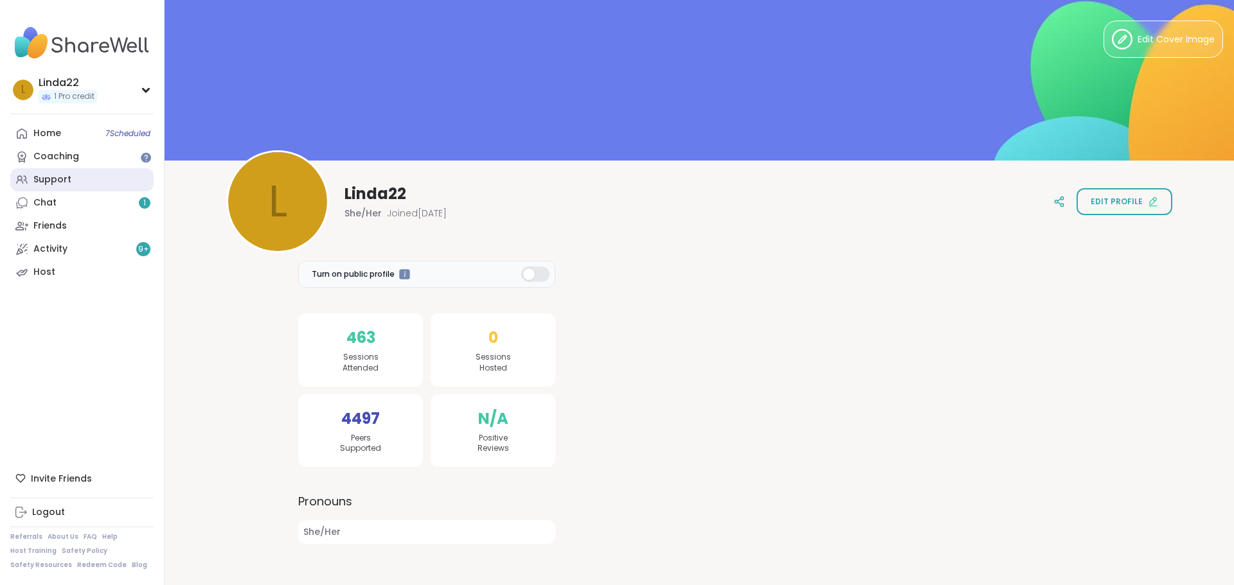
click at [101, 184] on link "Support" at bounding box center [81, 179] width 143 height 23
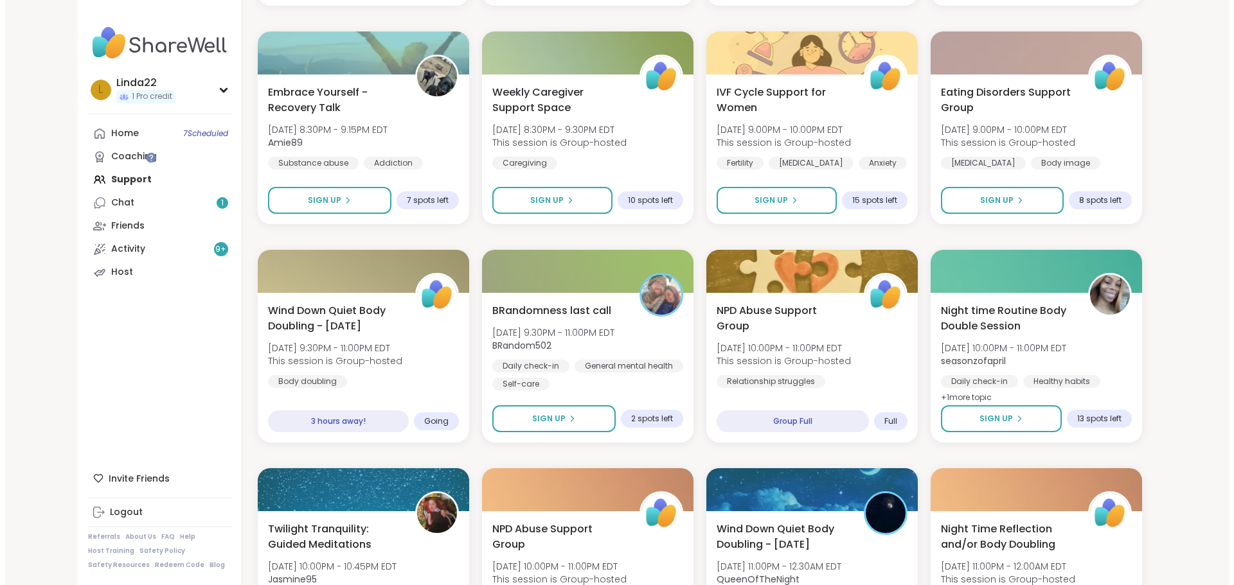
scroll to position [1092, 0]
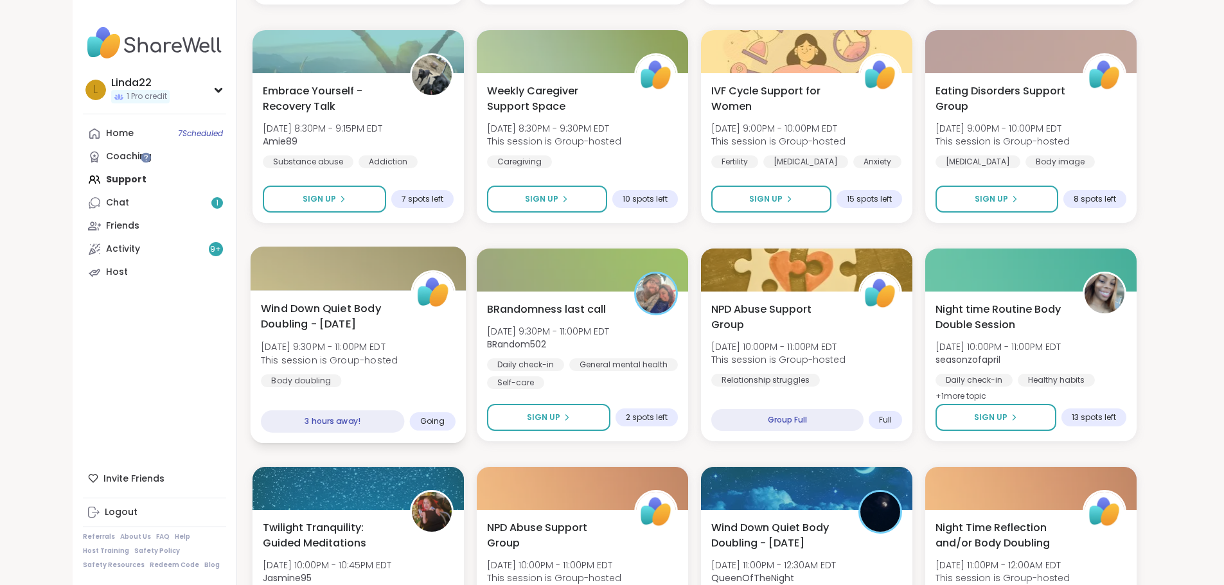
click at [353, 280] on div at bounding box center [358, 269] width 216 height 44
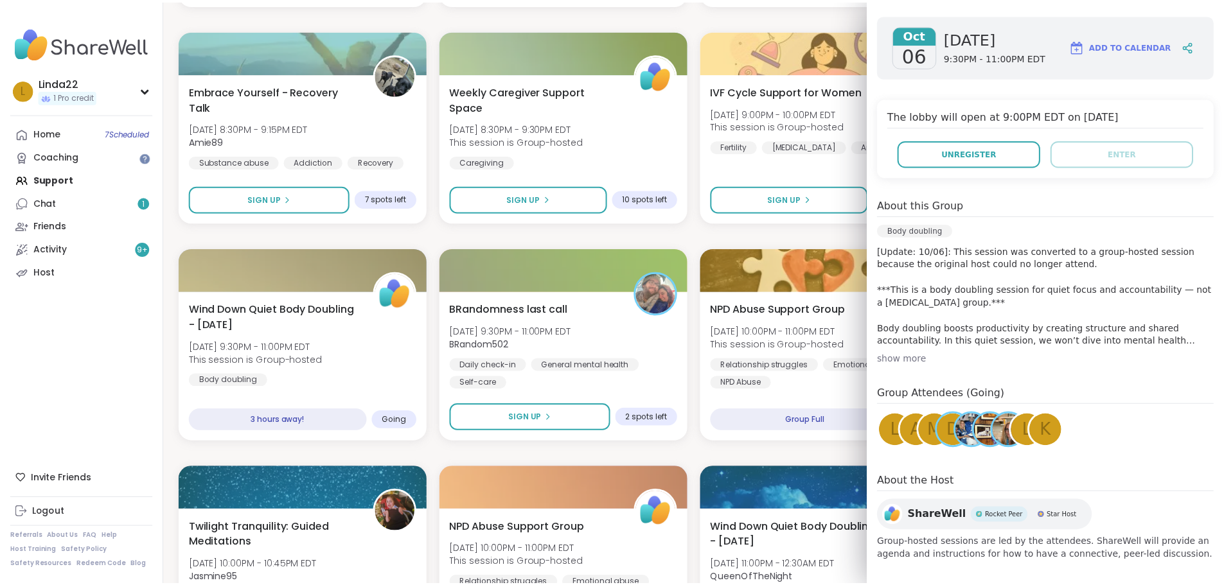
scroll to position [204, 0]
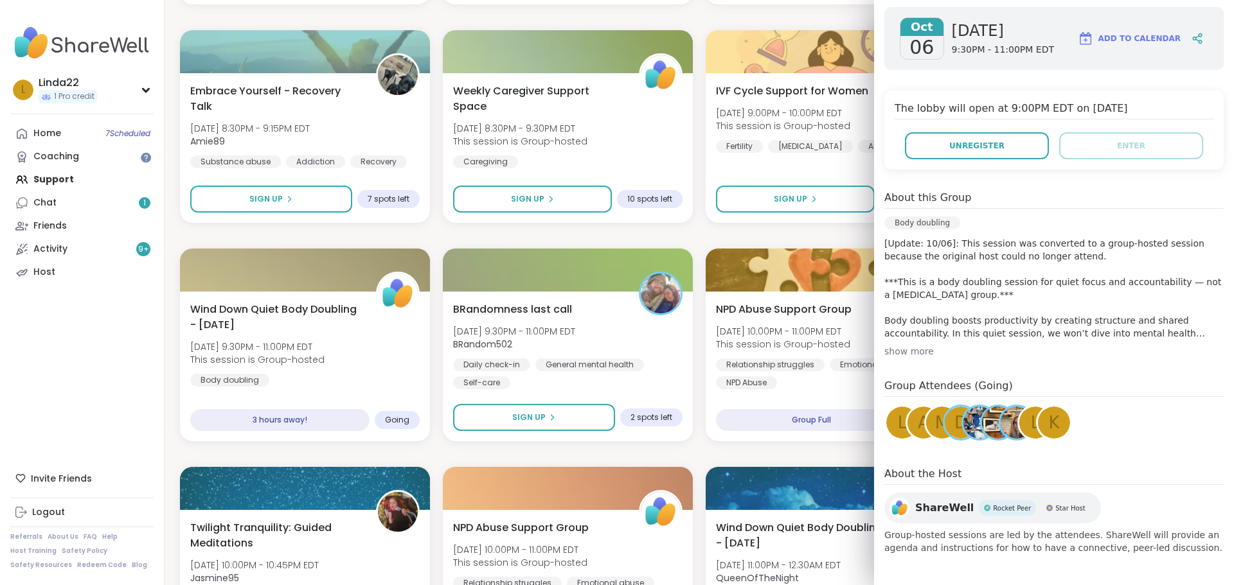
click at [645, 229] on div "BRandomness Ohana Open Forum [DATE] 5:00PM - 6:30PM EDT BRandom502 Daily check-…" at bounding box center [699, 126] width 1038 height 1941
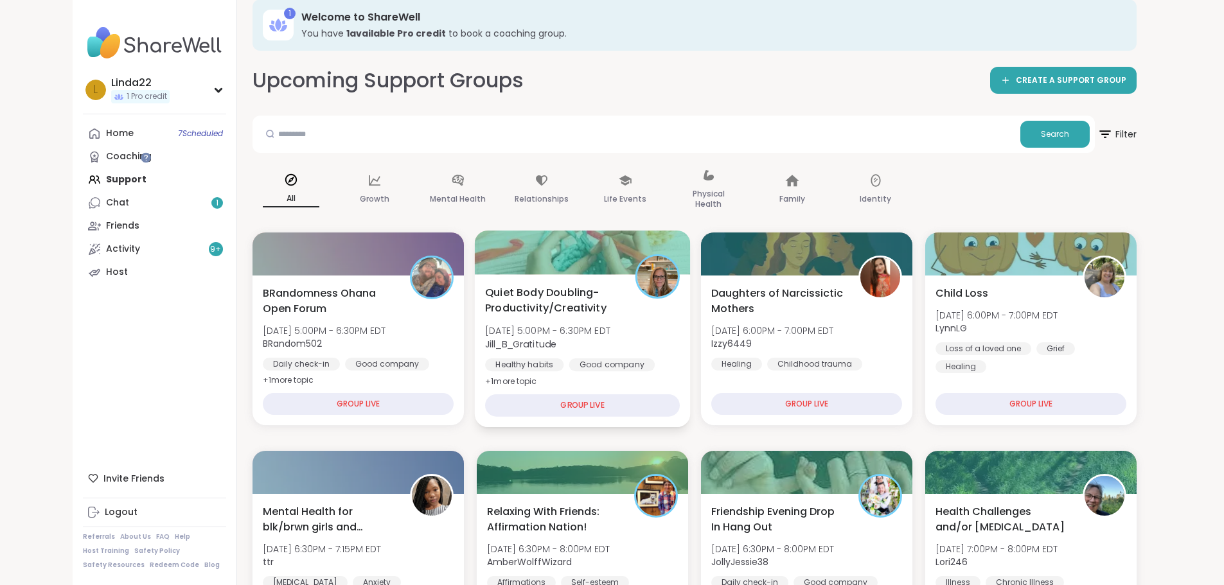
scroll to position [0, 0]
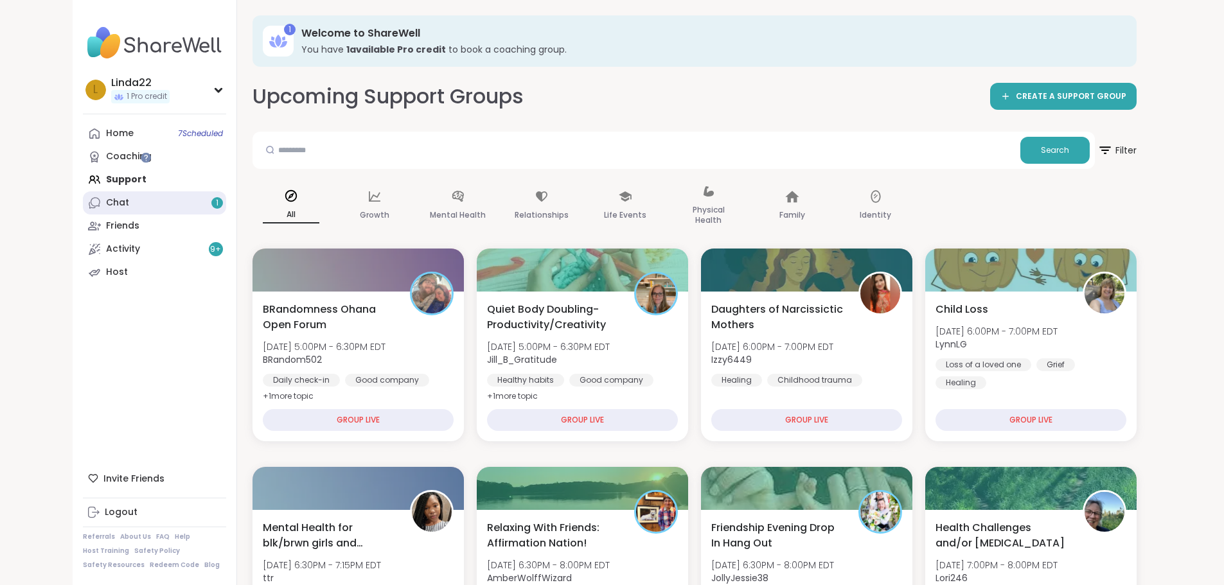
click at [103, 208] on link "Chat 1" at bounding box center [154, 202] width 143 height 23
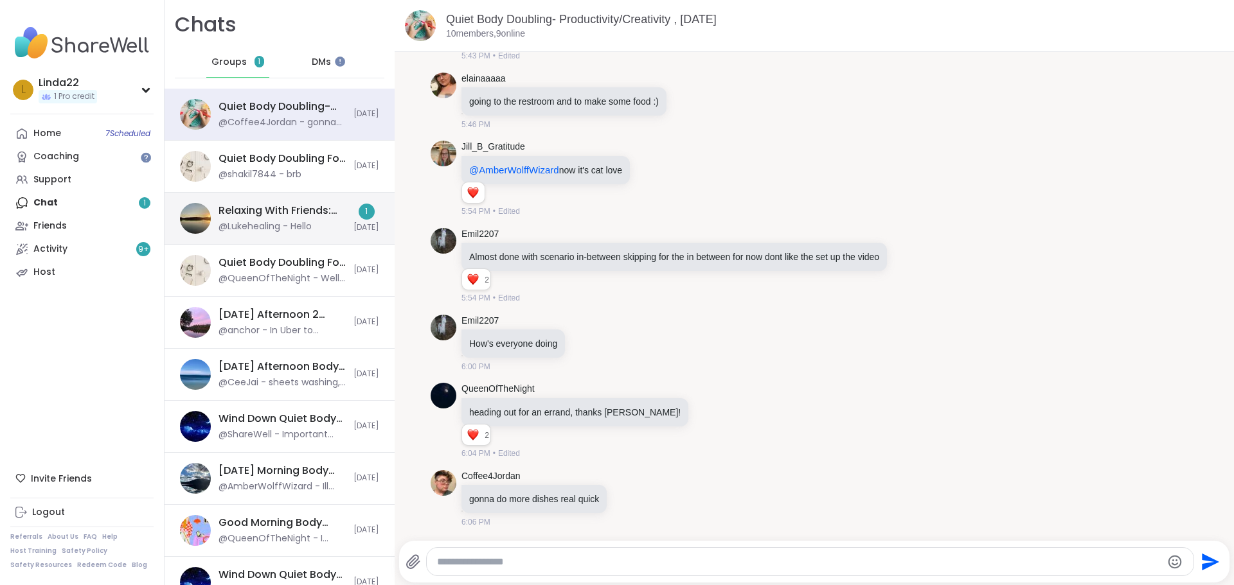
click at [314, 225] on div "Relaxing With Friends: Affirmation Nation!, [DATE] @Lukehealing - Hello" at bounding box center [281, 219] width 127 height 30
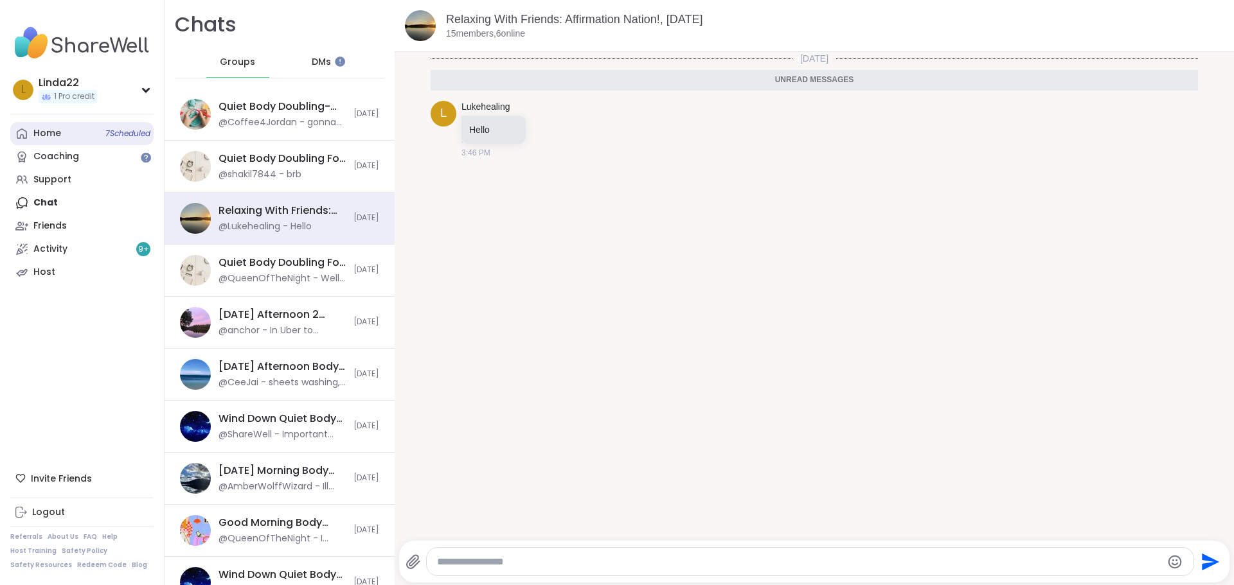
click at [108, 129] on span "7 Scheduled" at bounding box center [127, 134] width 45 height 10
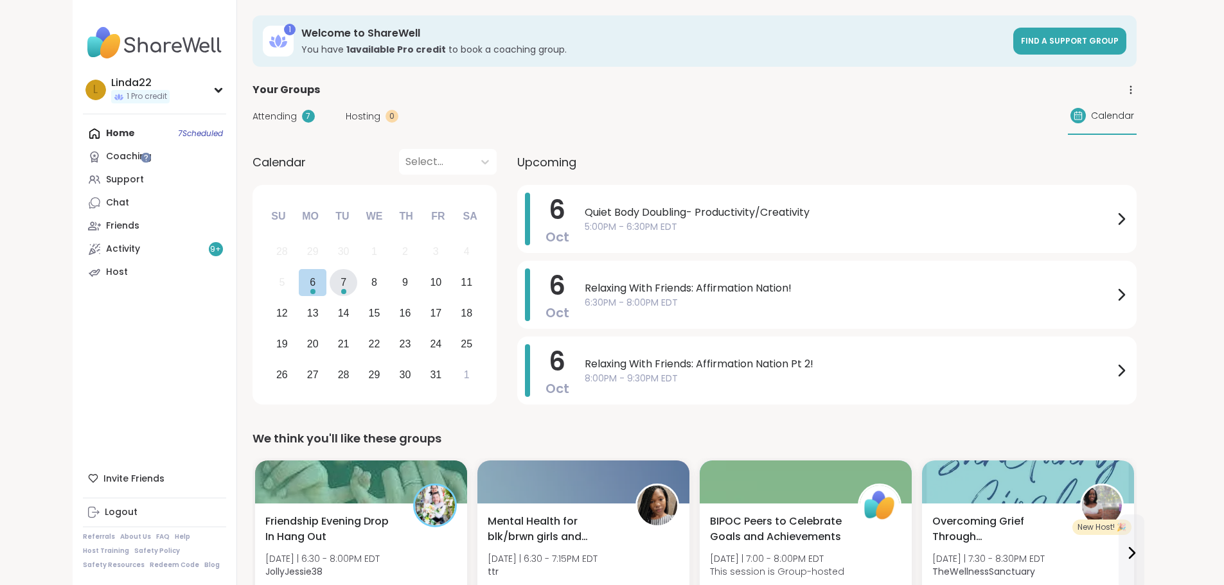
click at [330, 290] on div "7" at bounding box center [344, 283] width 28 height 28
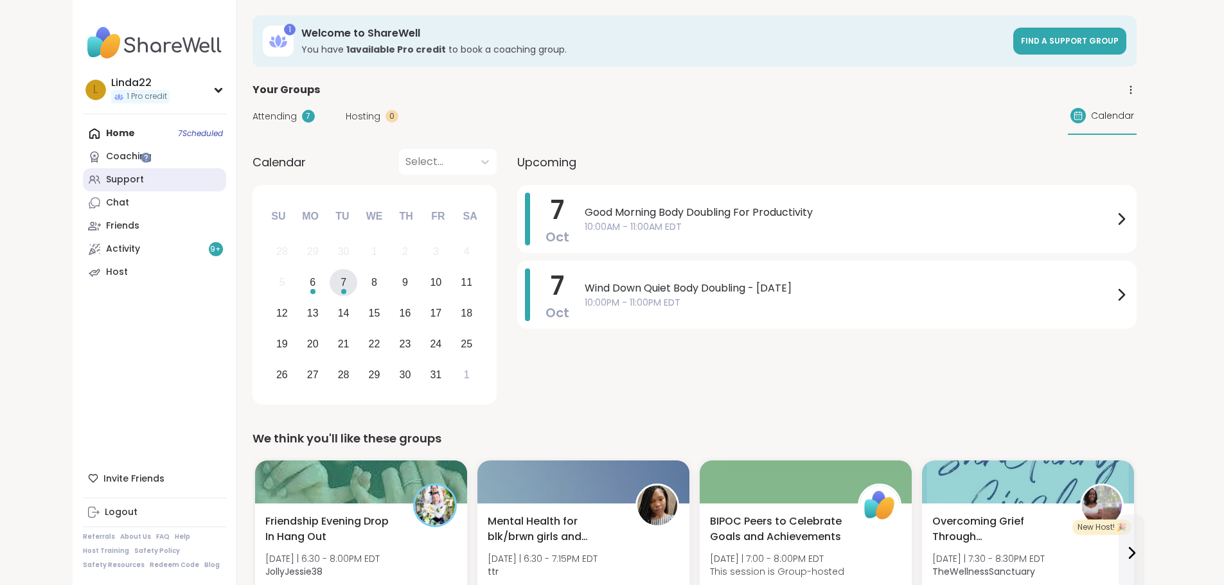
click at [133, 182] on link "Support" at bounding box center [154, 179] width 143 height 23
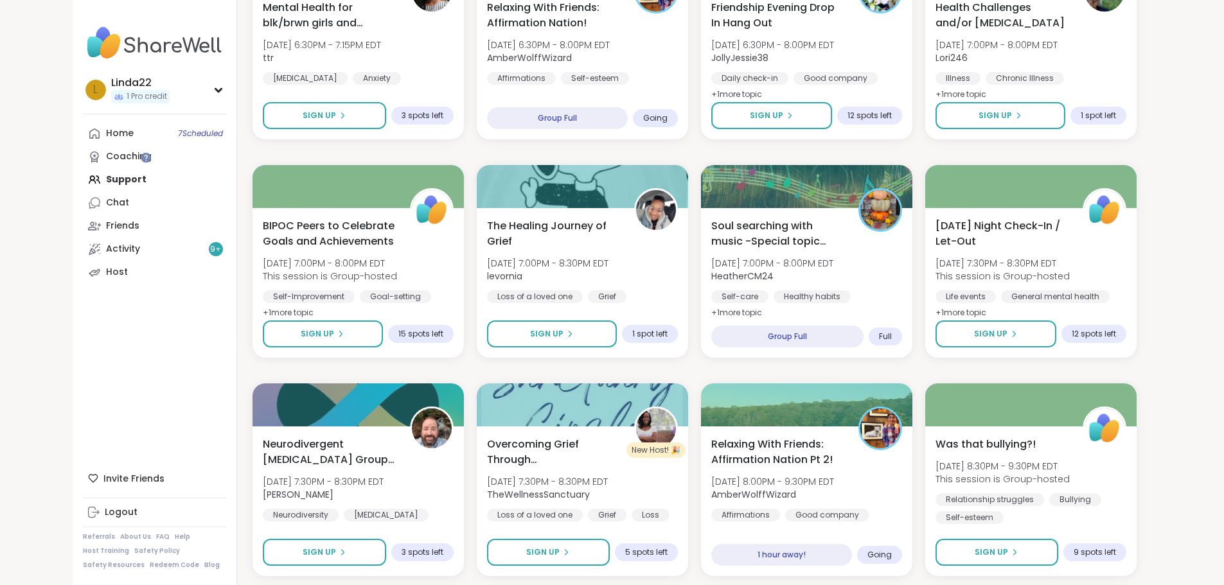
scroll to position [514, 0]
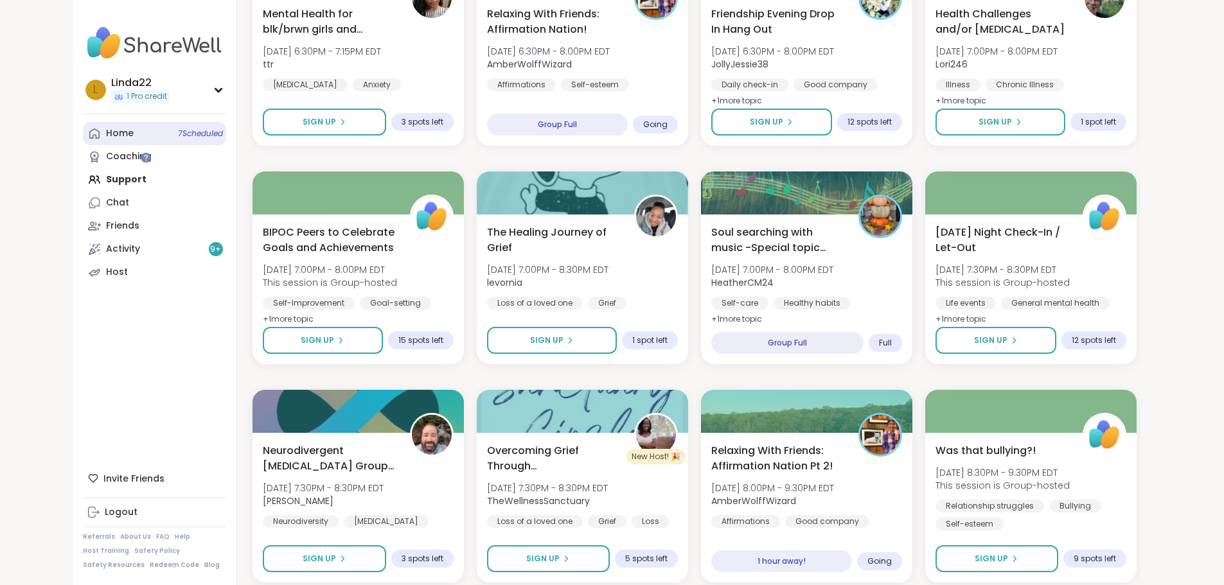
click at [178, 136] on span "7 Scheduled" at bounding box center [200, 134] width 45 height 10
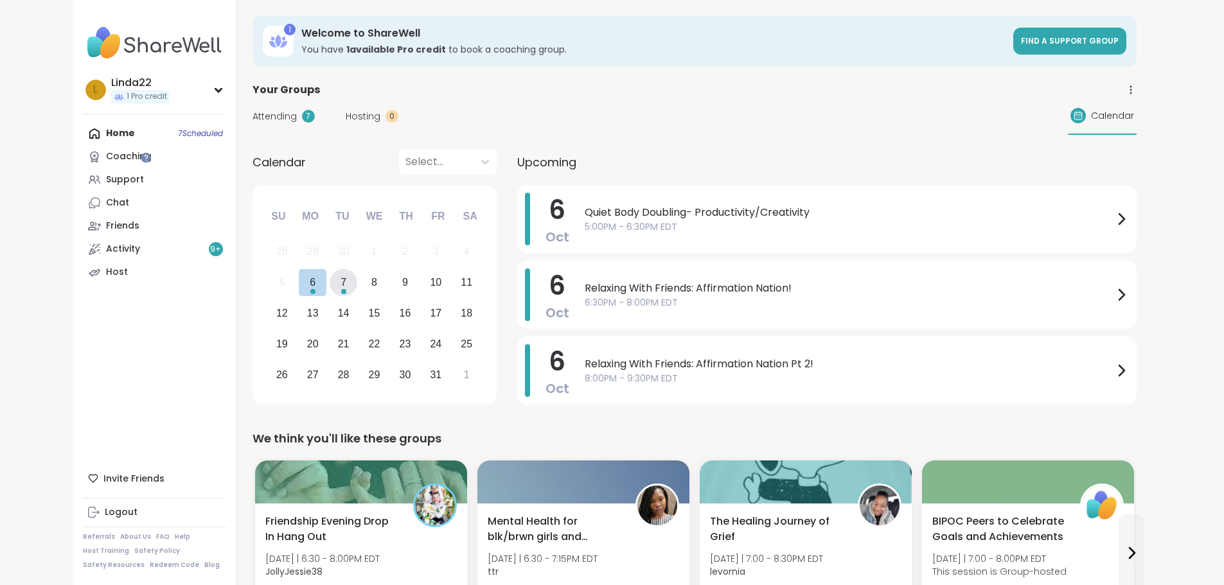
click at [330, 286] on div "7" at bounding box center [344, 283] width 28 height 28
click at [330, 294] on div "7" at bounding box center [344, 283] width 28 height 28
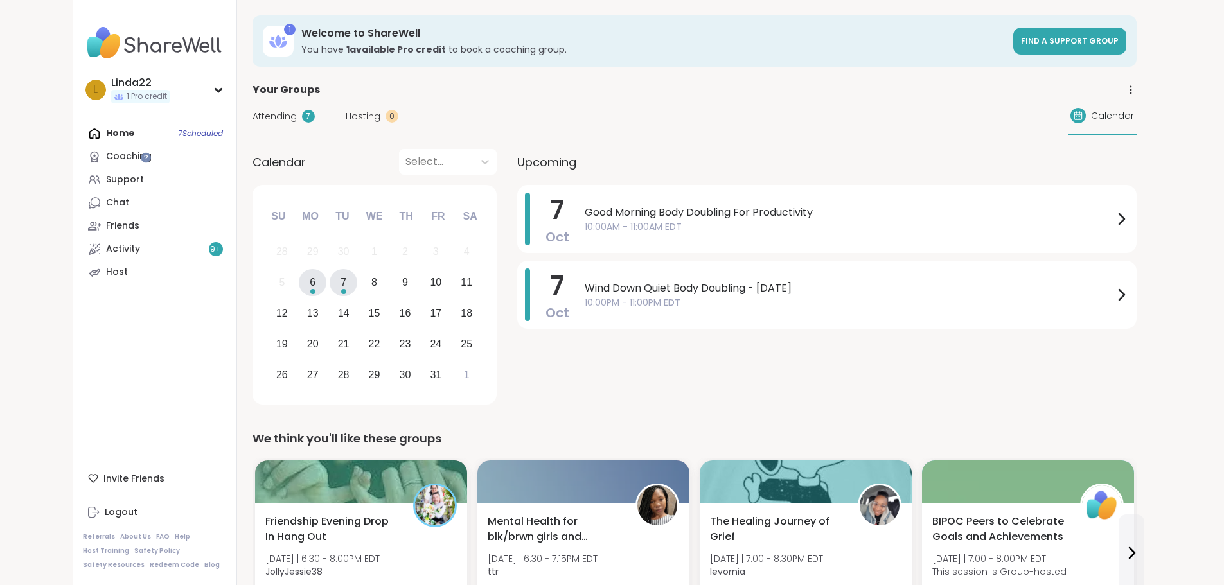
click at [310, 281] on div "6" at bounding box center [313, 282] width 6 height 17
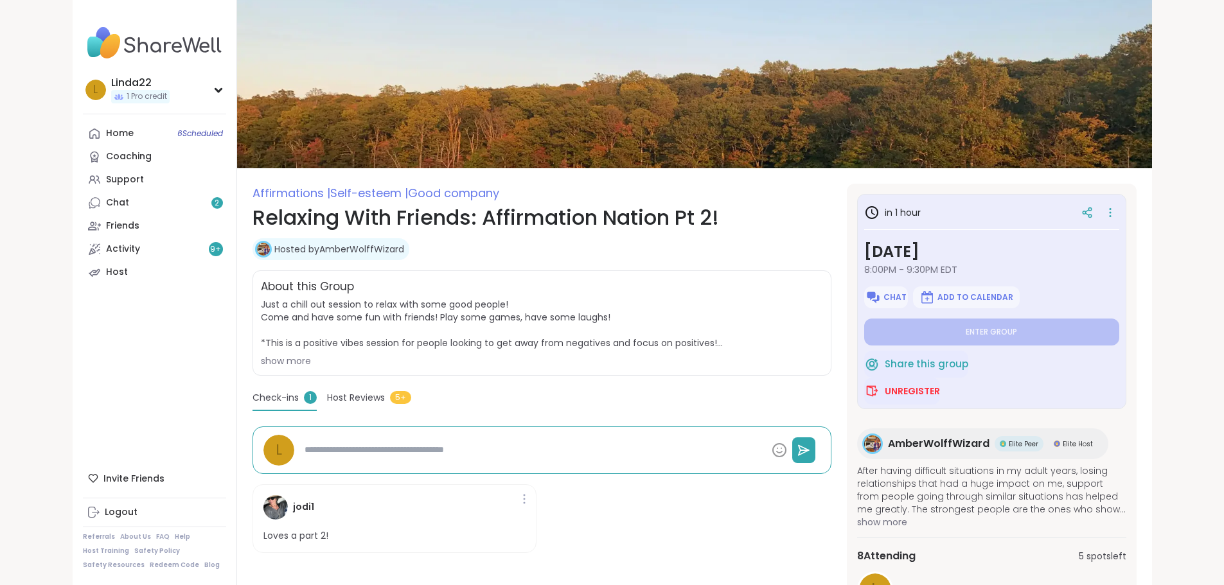
type textarea "*"
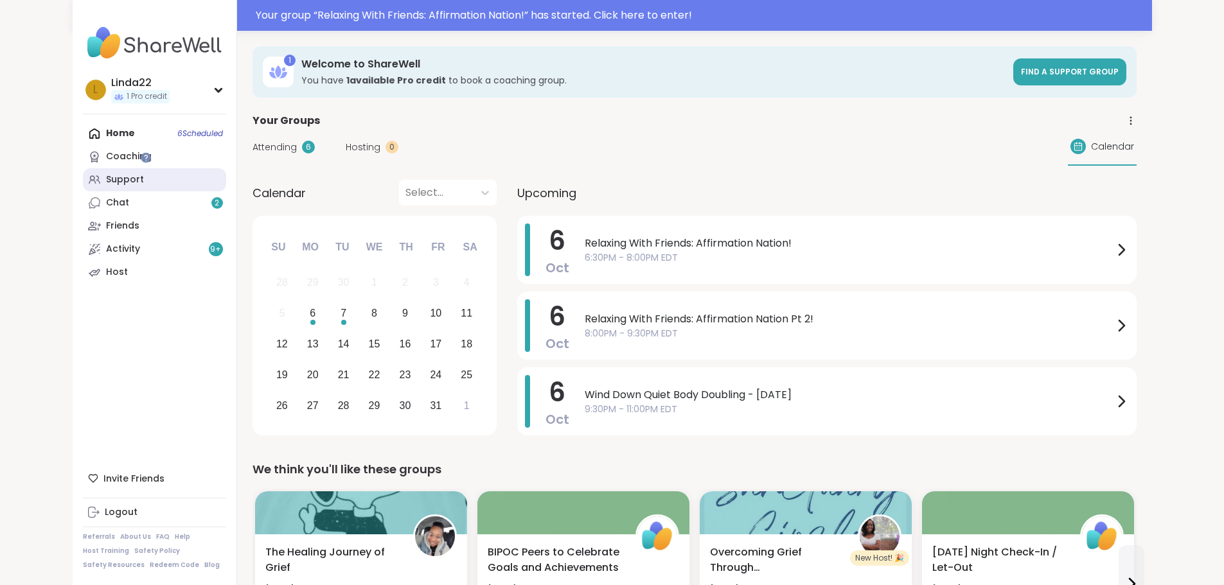
click at [111, 173] on link "Support" at bounding box center [154, 179] width 143 height 23
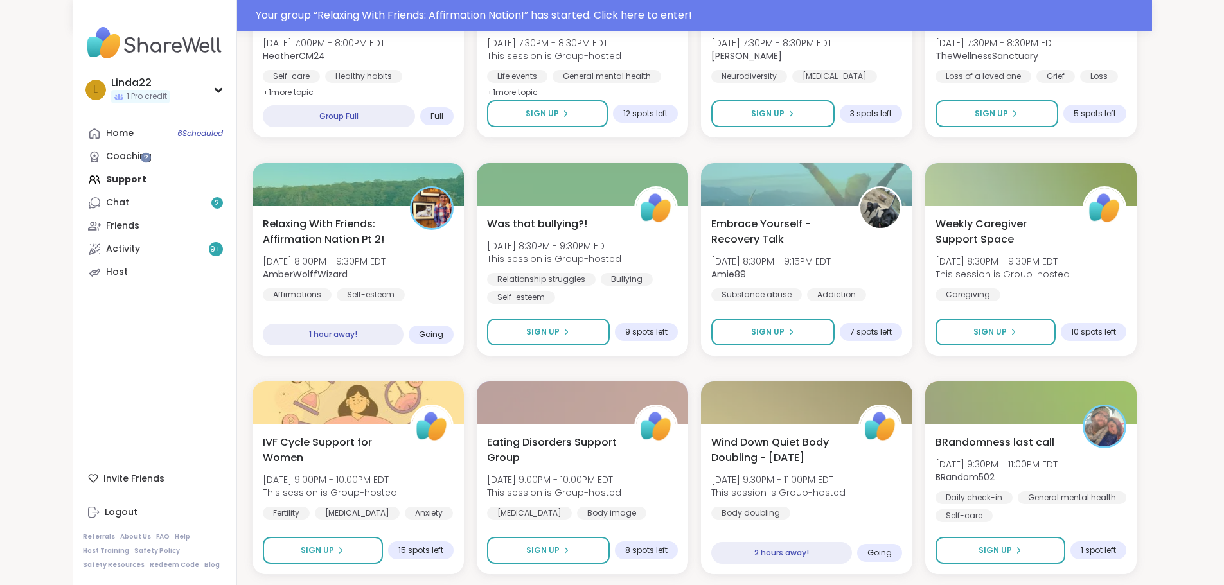
scroll to position [771, 0]
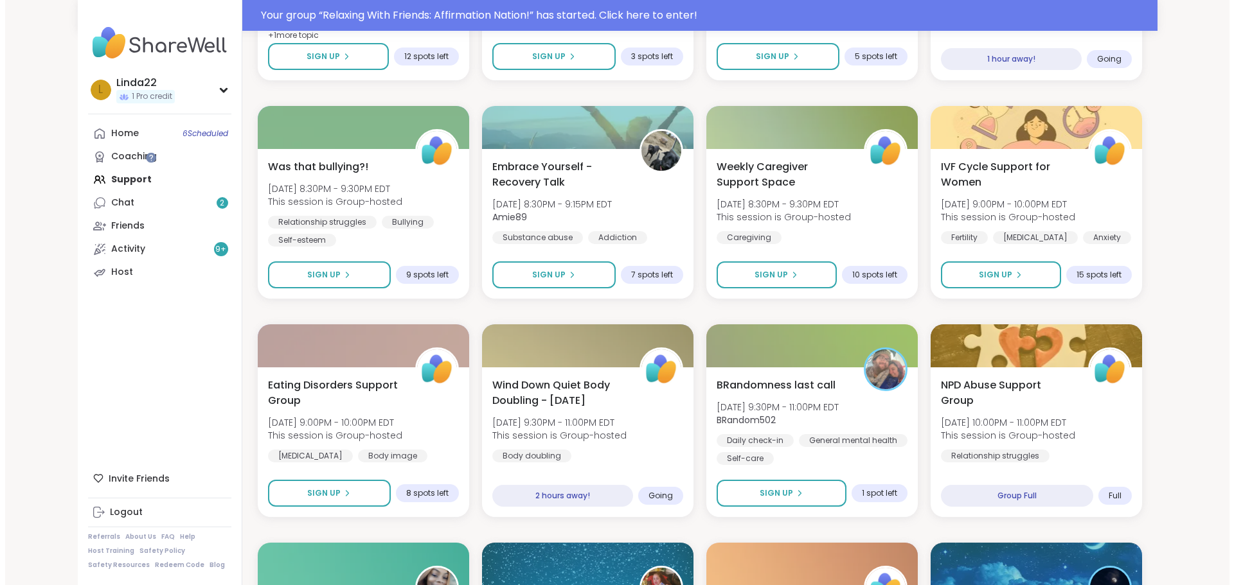
scroll to position [802, 0]
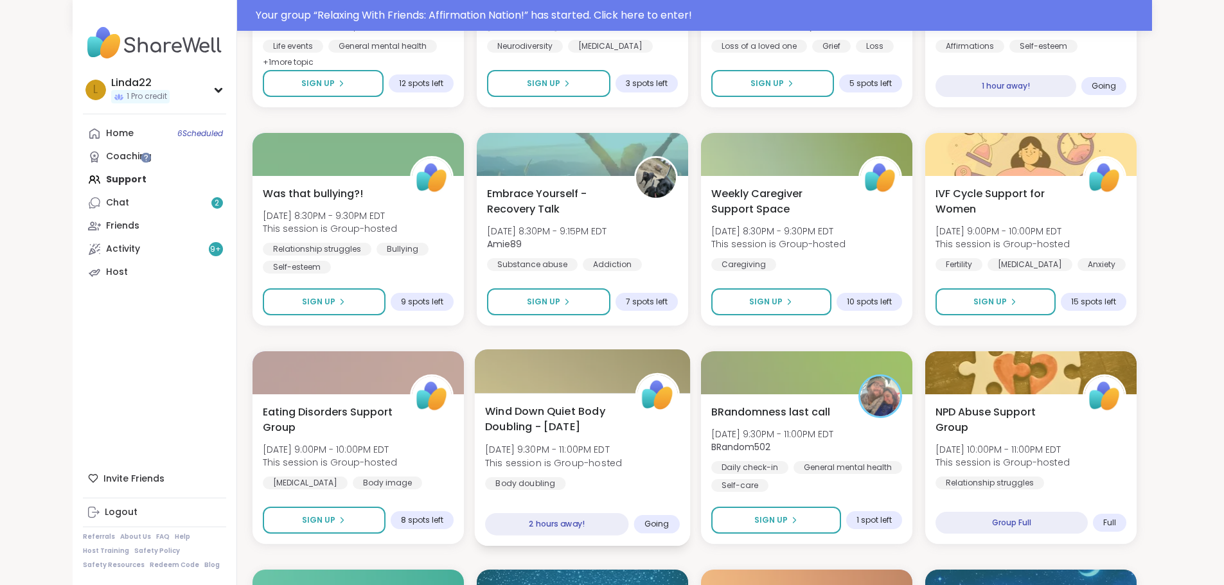
click at [482, 384] on div at bounding box center [582, 372] width 216 height 44
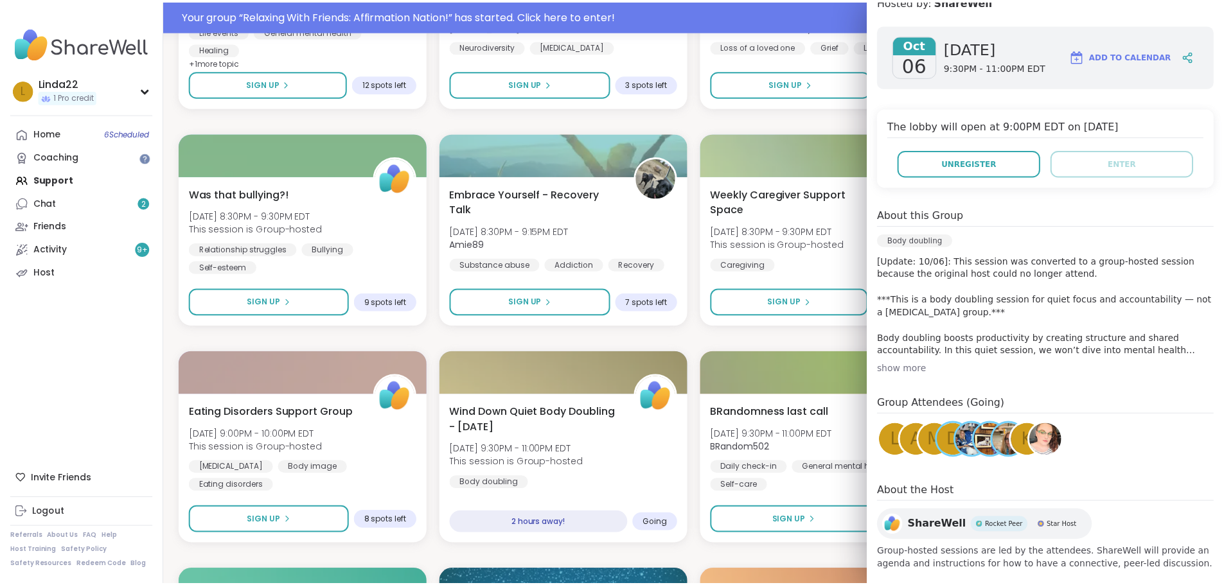
scroll to position [204, 0]
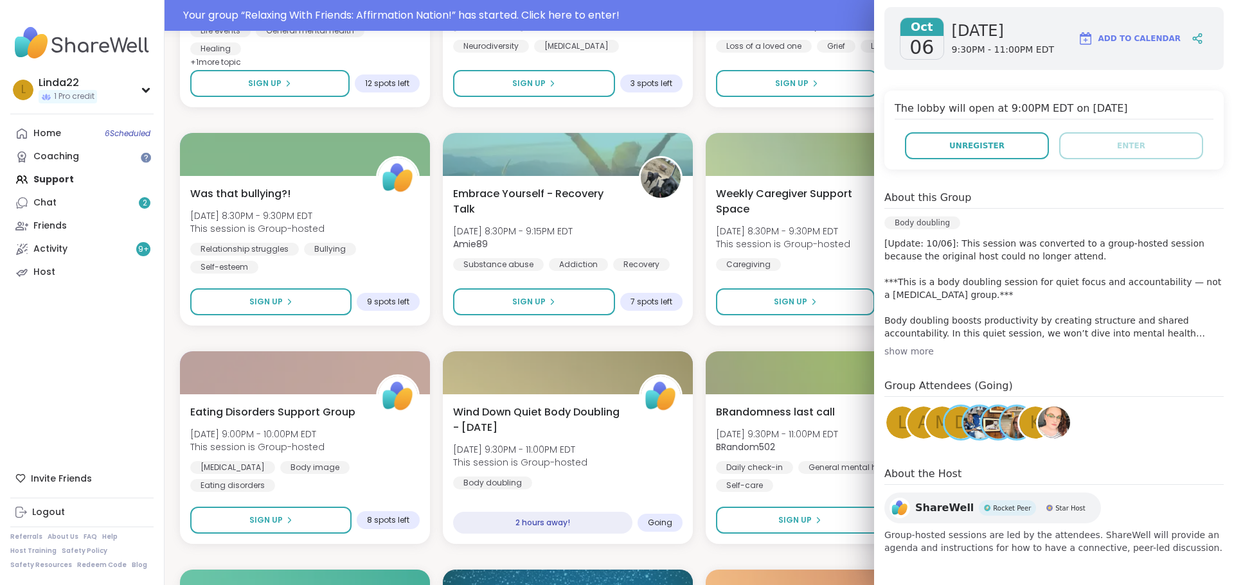
click at [1049, 426] on img at bounding box center [1054, 423] width 32 height 32
click at [696, 134] on div "Daughters of Narcissictic Mothers Mon, Oct 06 | 6:00PM - 7:00PM EDT Izzy6449 He…" at bounding box center [699, 448] width 1038 height 1941
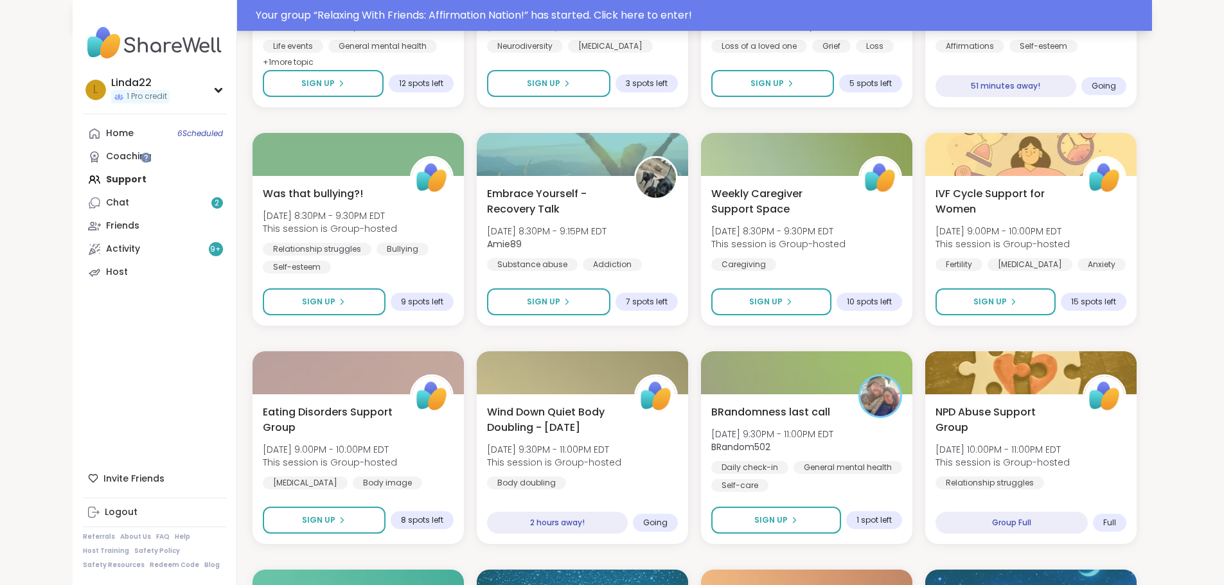
scroll to position [771, 0]
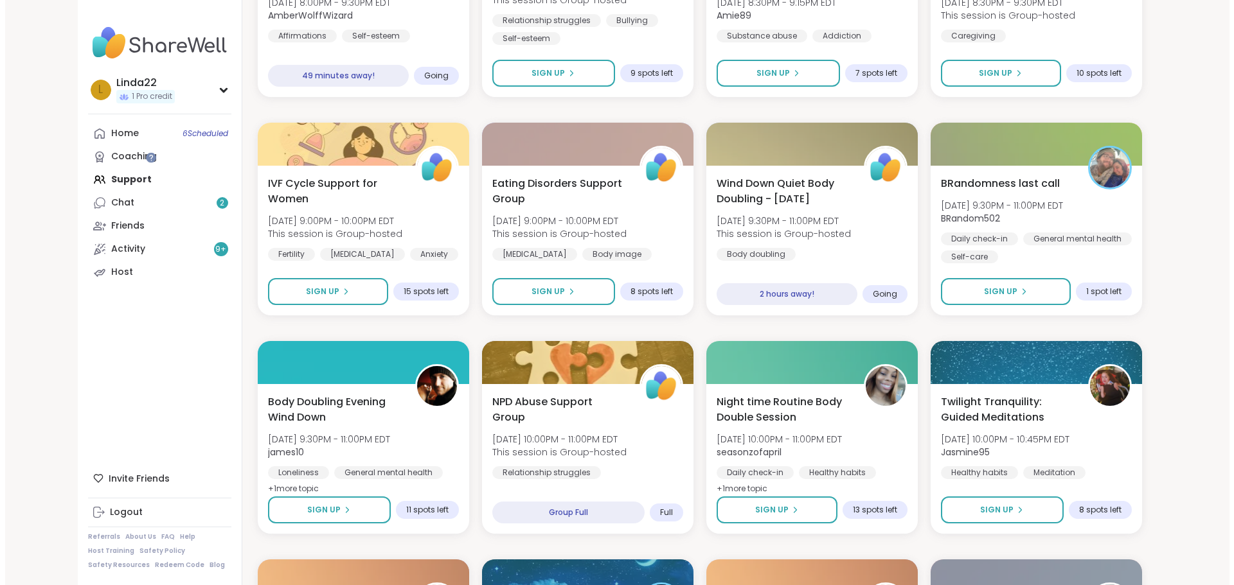
scroll to position [802, 0]
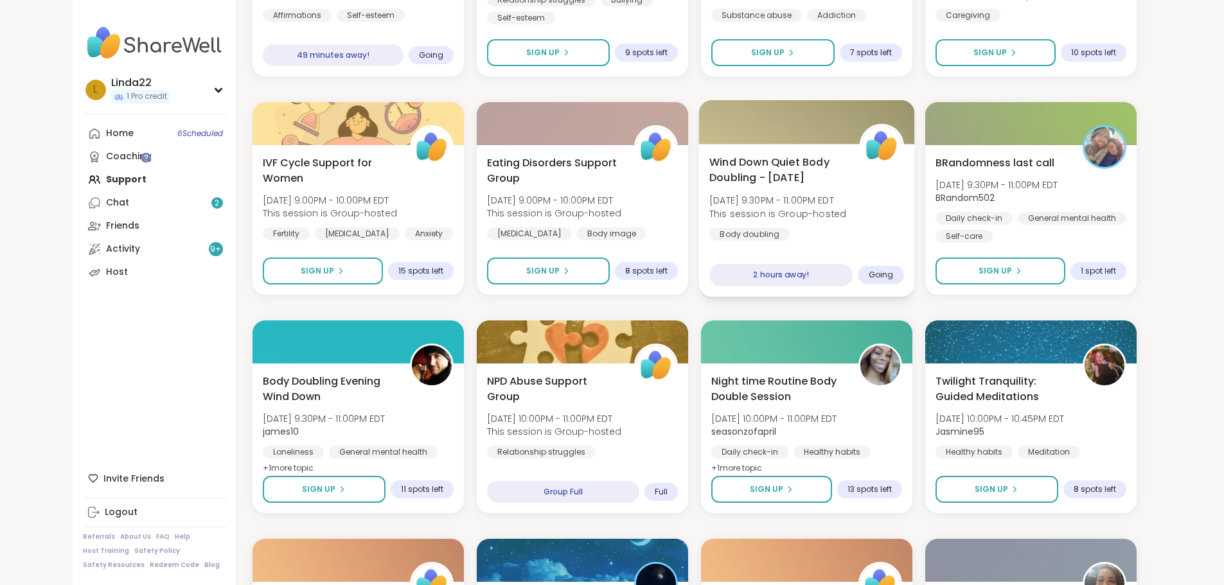
click at [822, 135] on div at bounding box center [806, 122] width 216 height 44
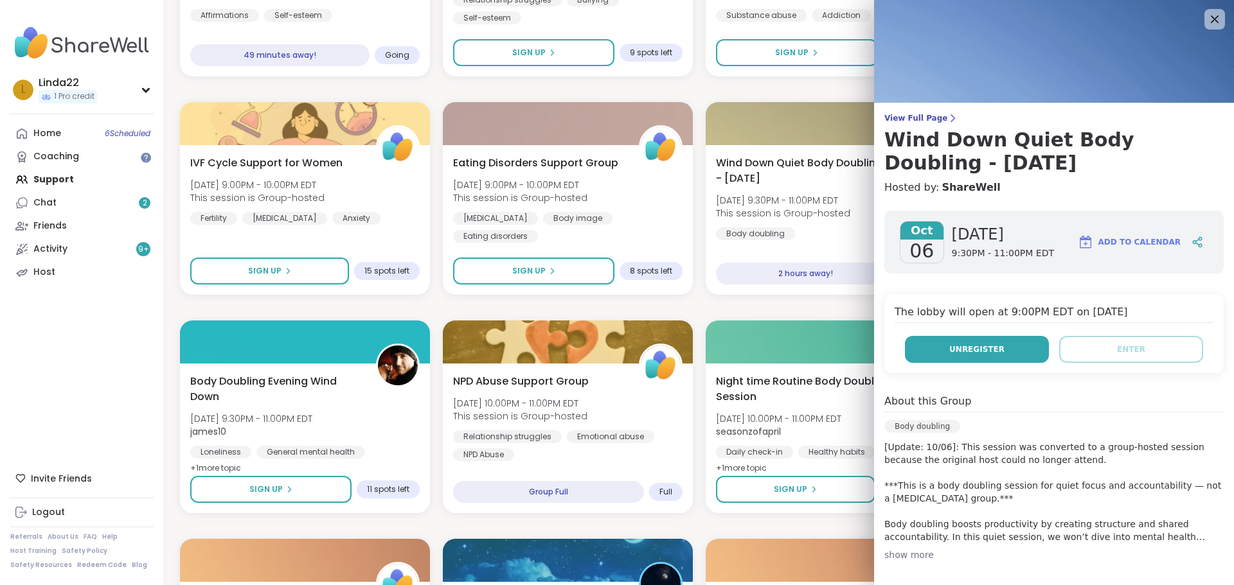
click at [925, 355] on button "Unregister" at bounding box center [977, 349] width 144 height 27
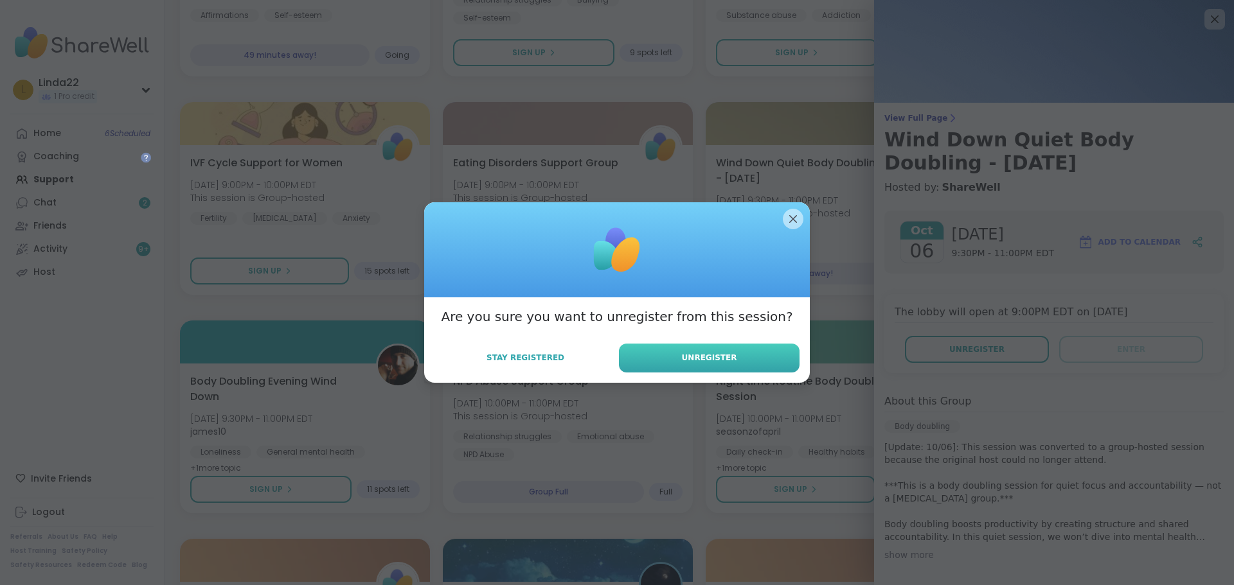
click at [765, 359] on button "Unregister" at bounding box center [709, 358] width 181 height 29
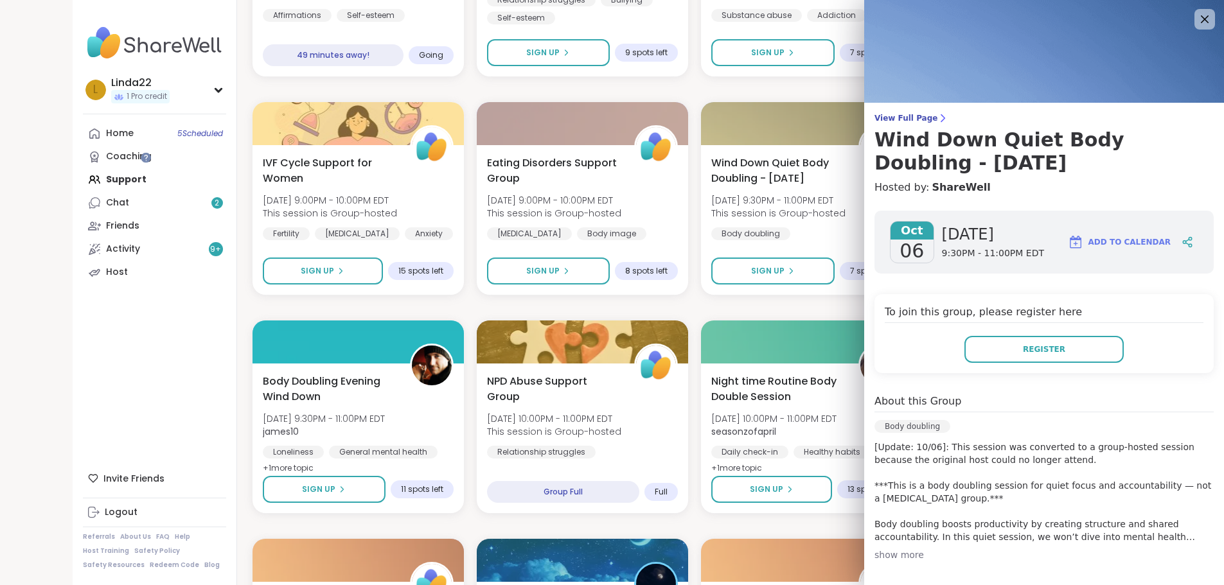
click at [305, 307] on div "Relaxing With Friends: Affirmation Nation! [DATE] 6:30PM - 8:00PM EDT AmberWolf…" at bounding box center [695, 417] width 884 height 1941
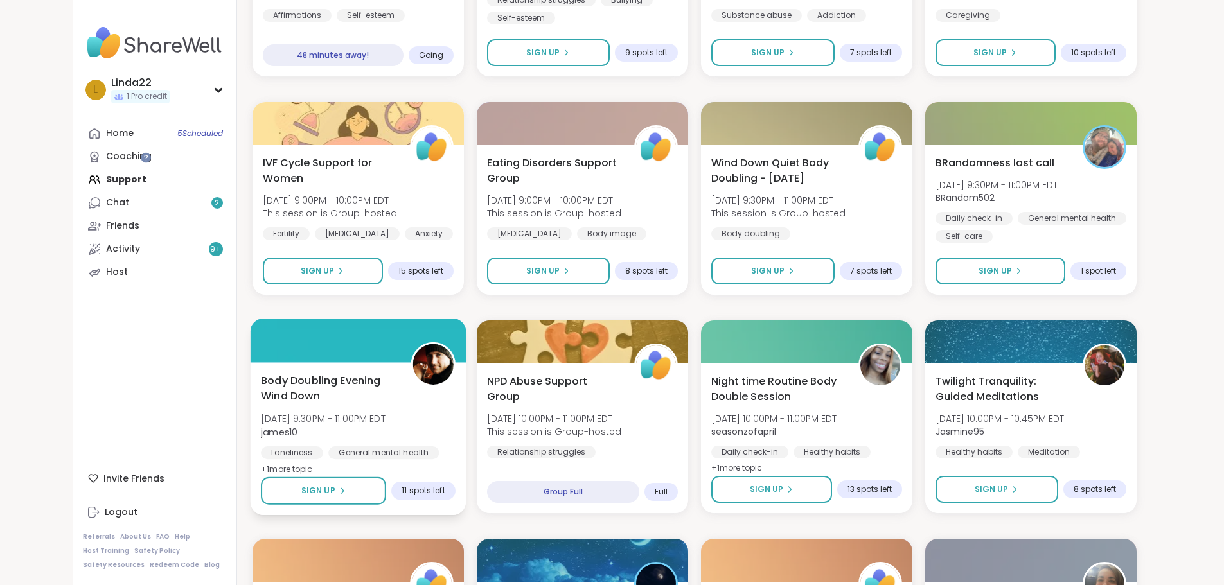
click at [287, 341] on div at bounding box center [358, 341] width 216 height 44
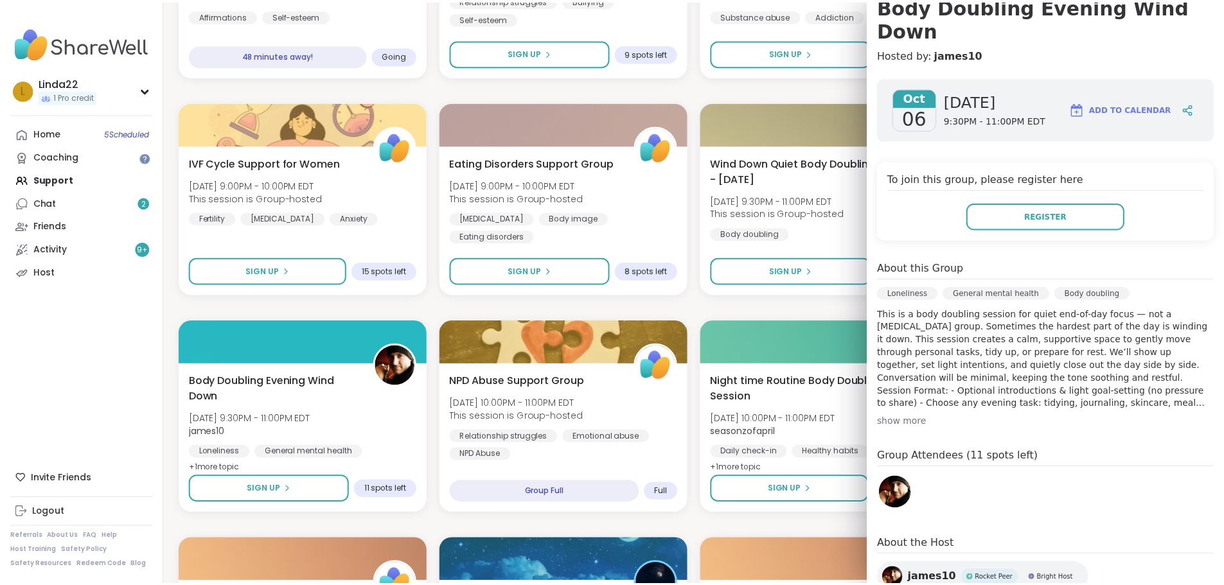
scroll to position [155, 0]
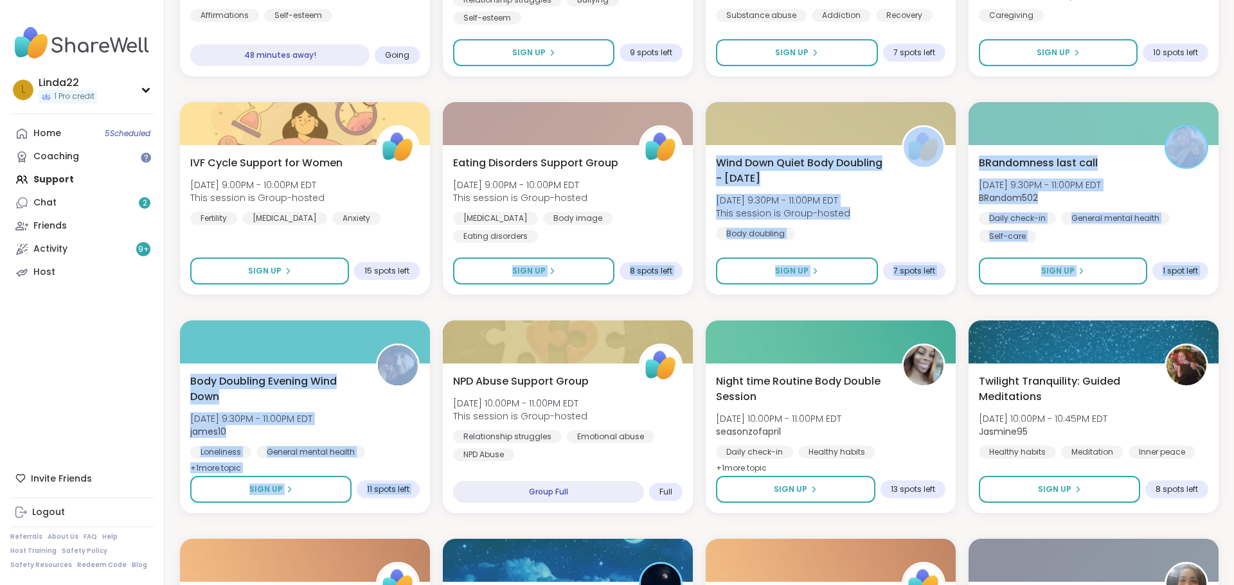
click at [484, 307] on div "Relaxing With Friends: Affirmation Nation! [DATE] 6:30PM - 8:00PM EDT AmberWolf…" at bounding box center [699, 417] width 1038 height 1941
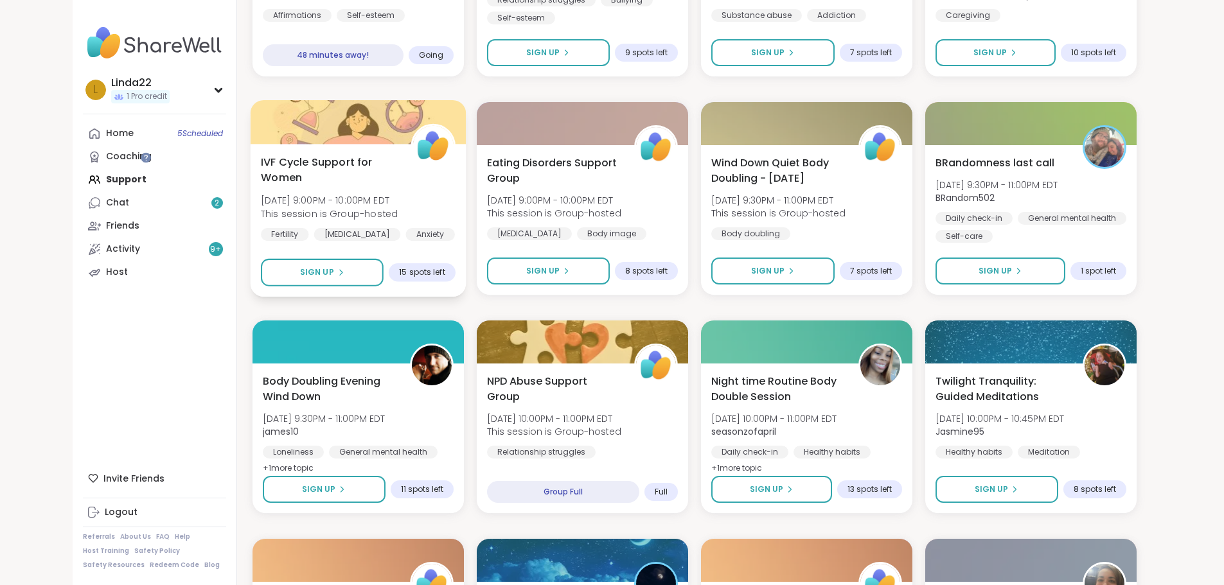
click at [317, 292] on div "IVF Cycle Support for Women Mon, Oct 06 | 9:00PM - 10:00PM EDT This session is …" at bounding box center [358, 220] width 216 height 153
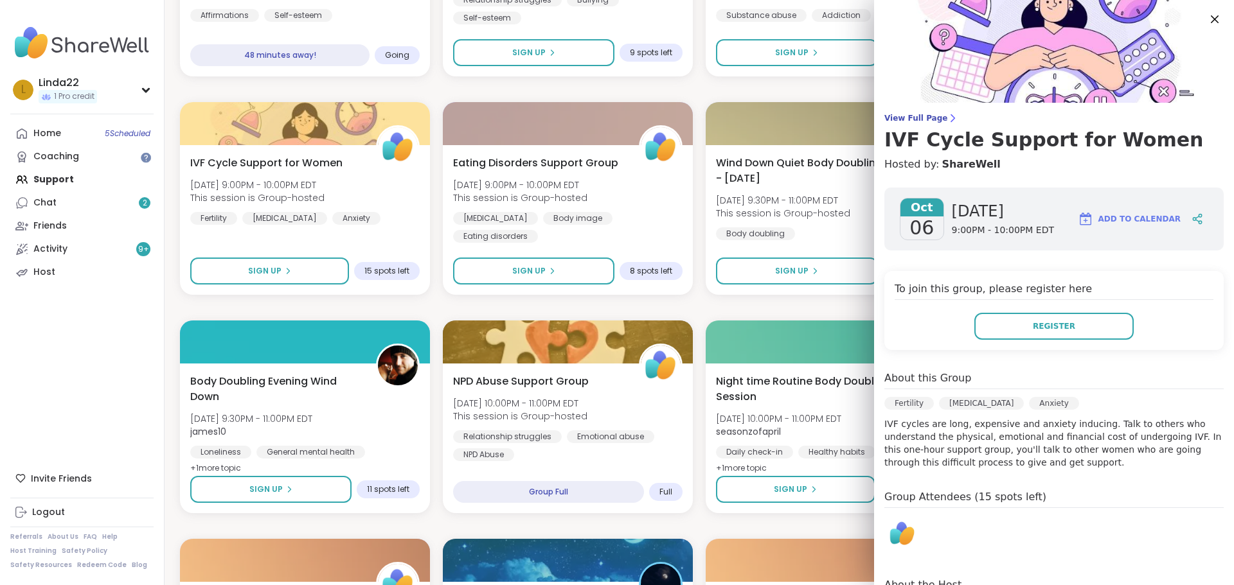
click at [320, 309] on div "Relaxing With Friends: Affirmation Nation! Mon, Oct 06 | 6:30PM - 8:00PM EDT Am…" at bounding box center [699, 417] width 1038 height 1941
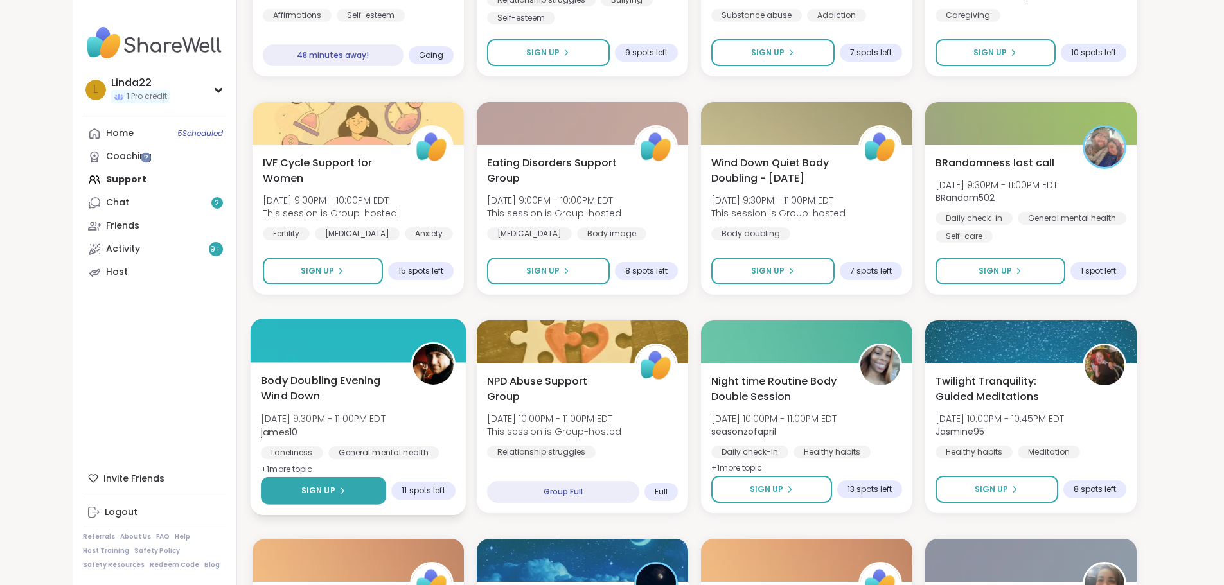
click at [293, 489] on button "Sign Up" at bounding box center [323, 491] width 125 height 28
click at [299, 495] on button "Sign Up" at bounding box center [323, 491] width 125 height 28
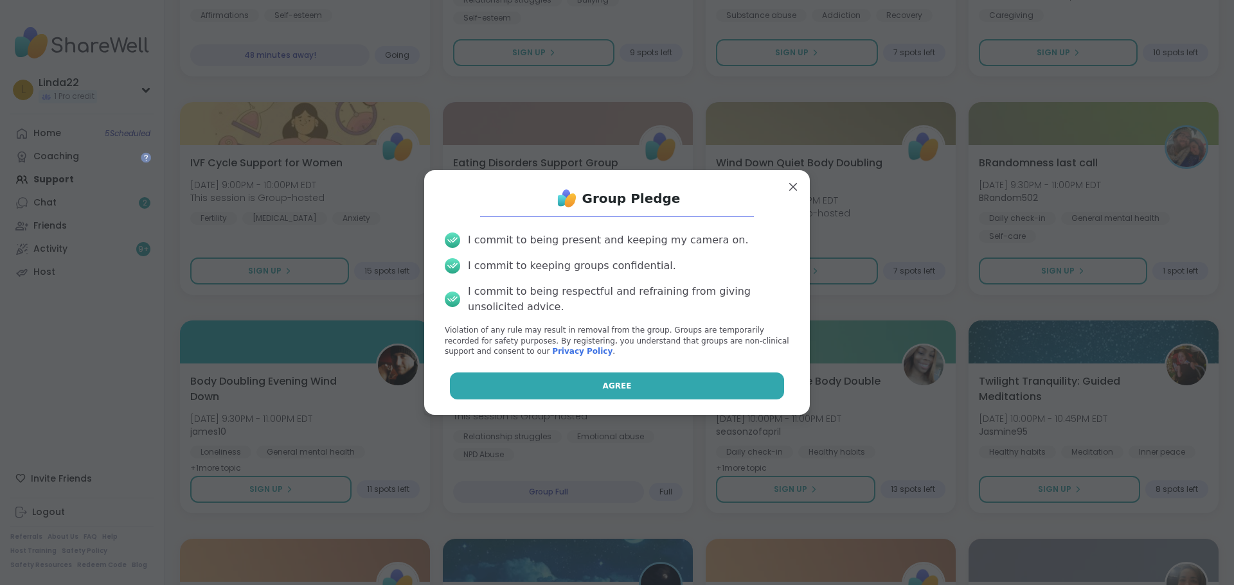
click at [547, 376] on button "Agree" at bounding box center [617, 386] width 335 height 27
click at [547, 376] on div "Group Pledge I commit to being present and keeping my camera on. I commit to ke…" at bounding box center [616, 293] width 365 height 224
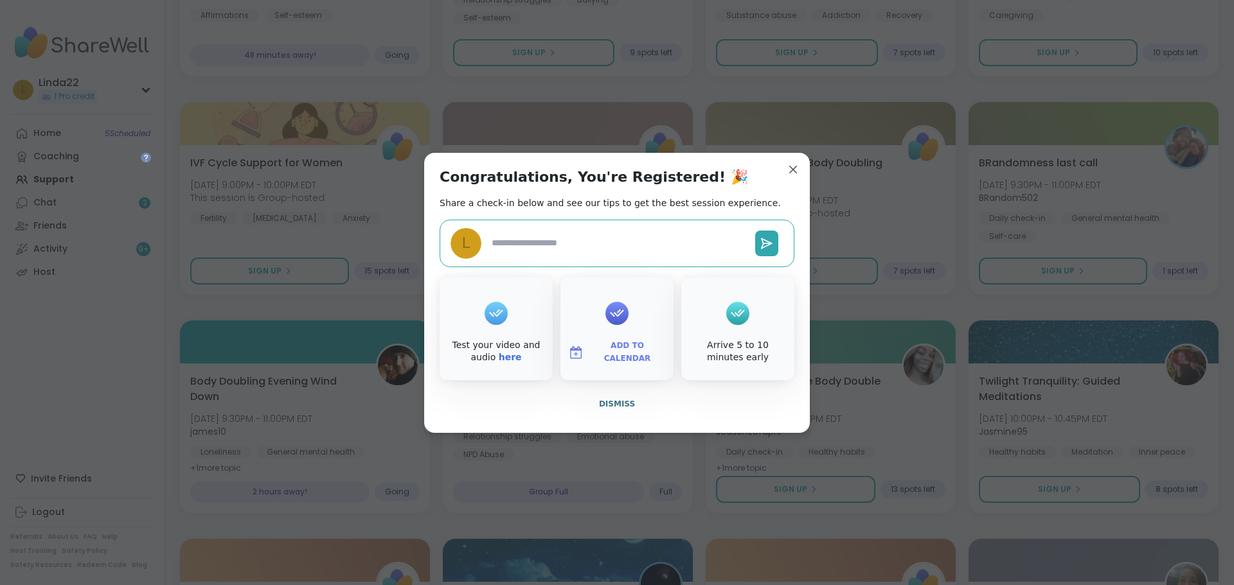
type textarea "*"
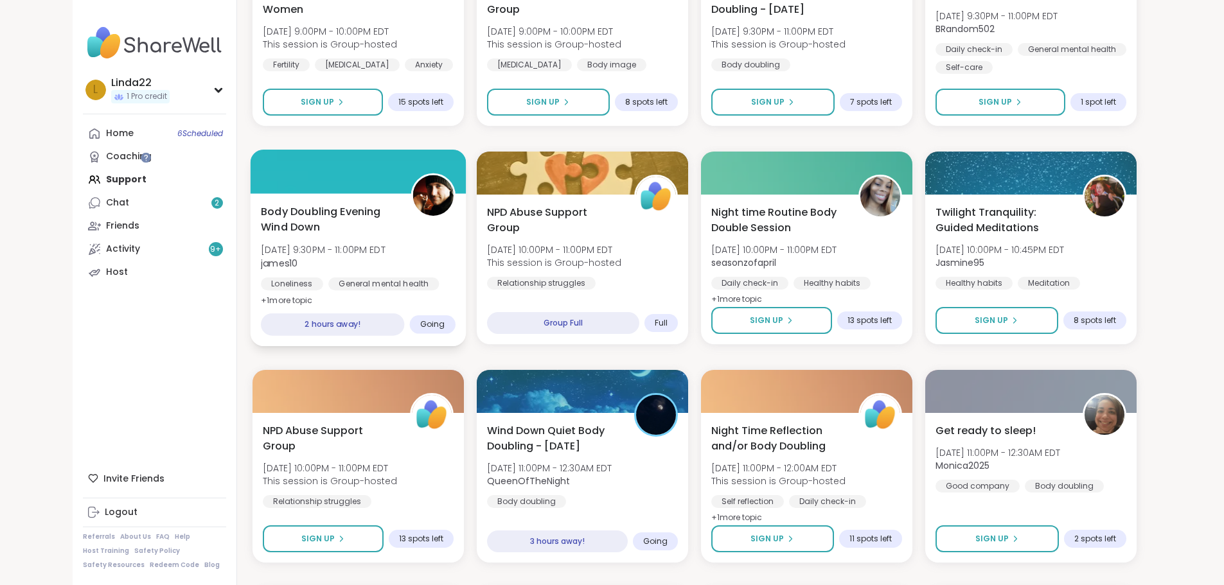
scroll to position [866, 0]
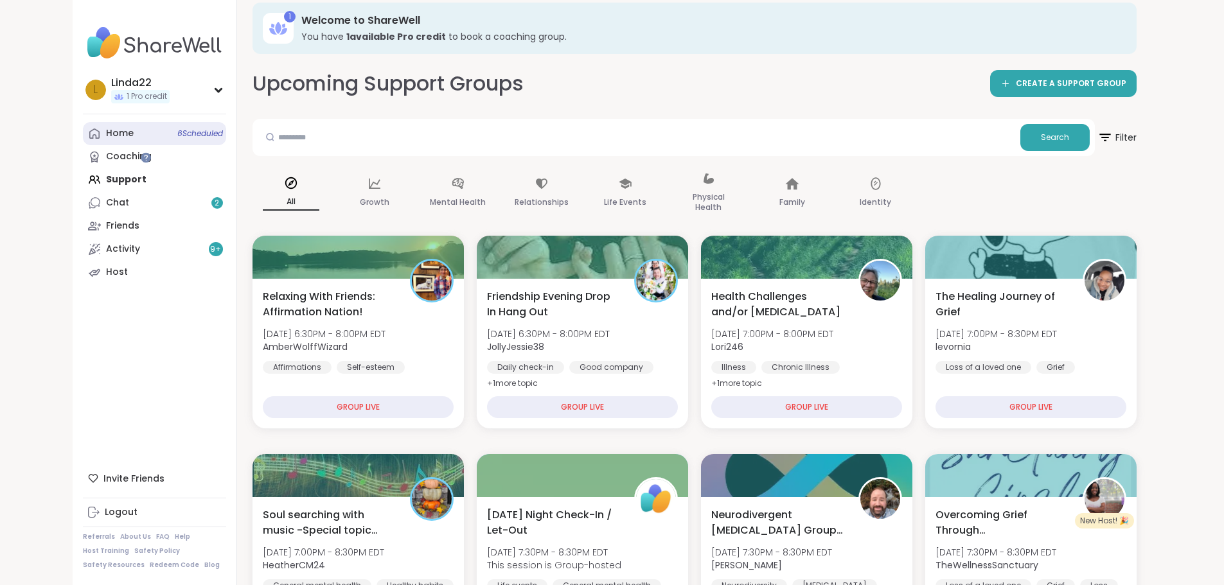
click at [177, 137] on span "6 Scheduled" at bounding box center [200, 134] width 46 height 10
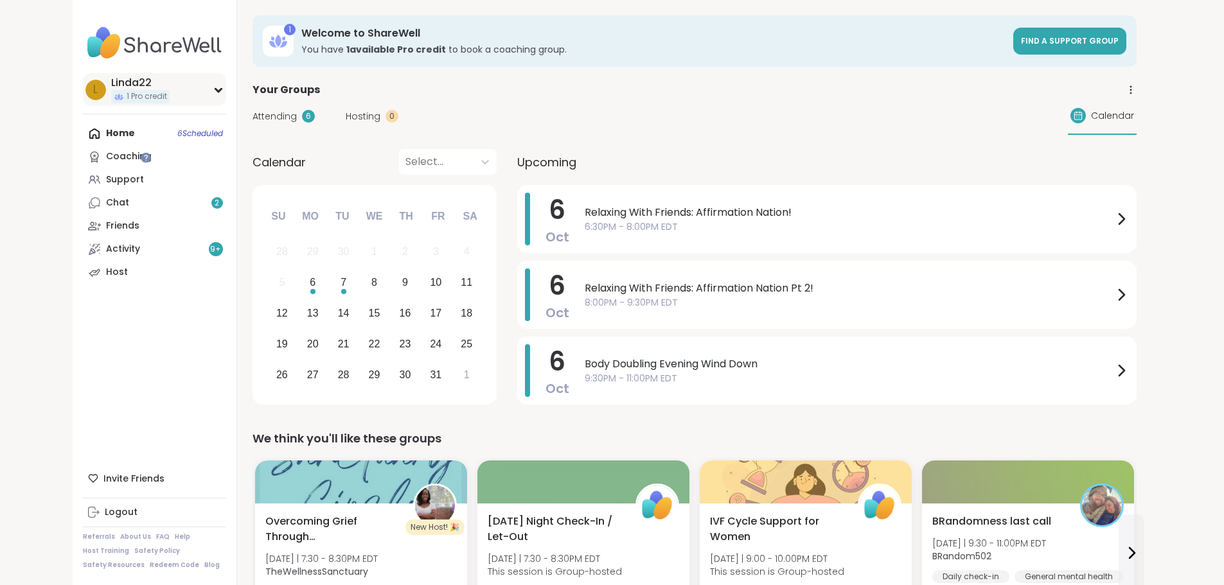
click at [120, 82] on div "L Linda22 1 Pro credit" at bounding box center [154, 89] width 143 height 33
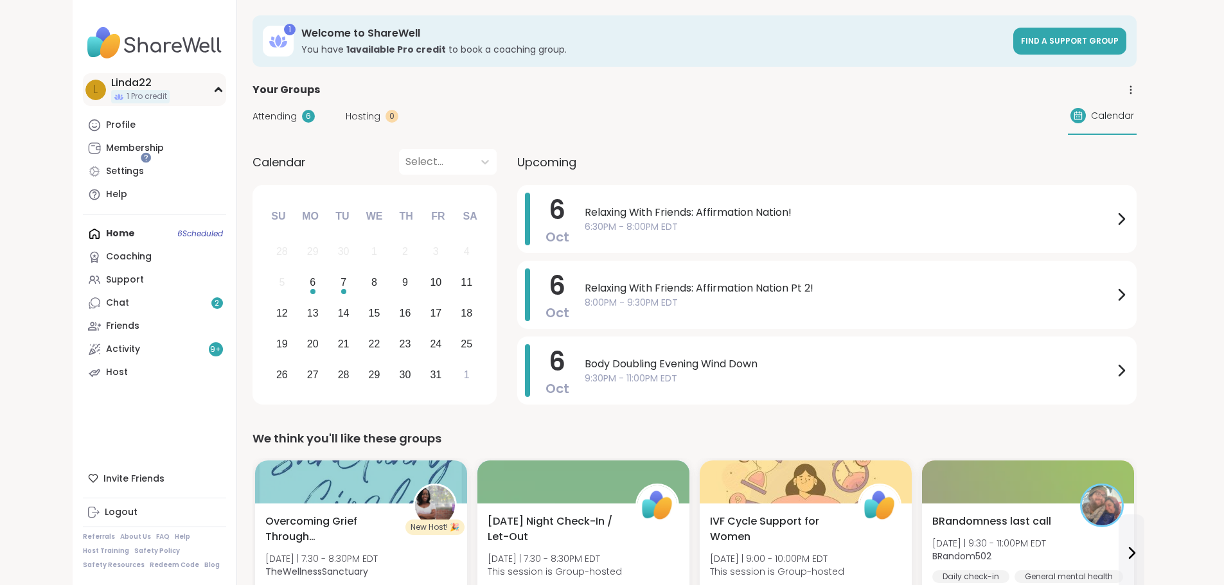
click at [120, 82] on div "L Linda22 1 Pro credit" at bounding box center [154, 89] width 143 height 33
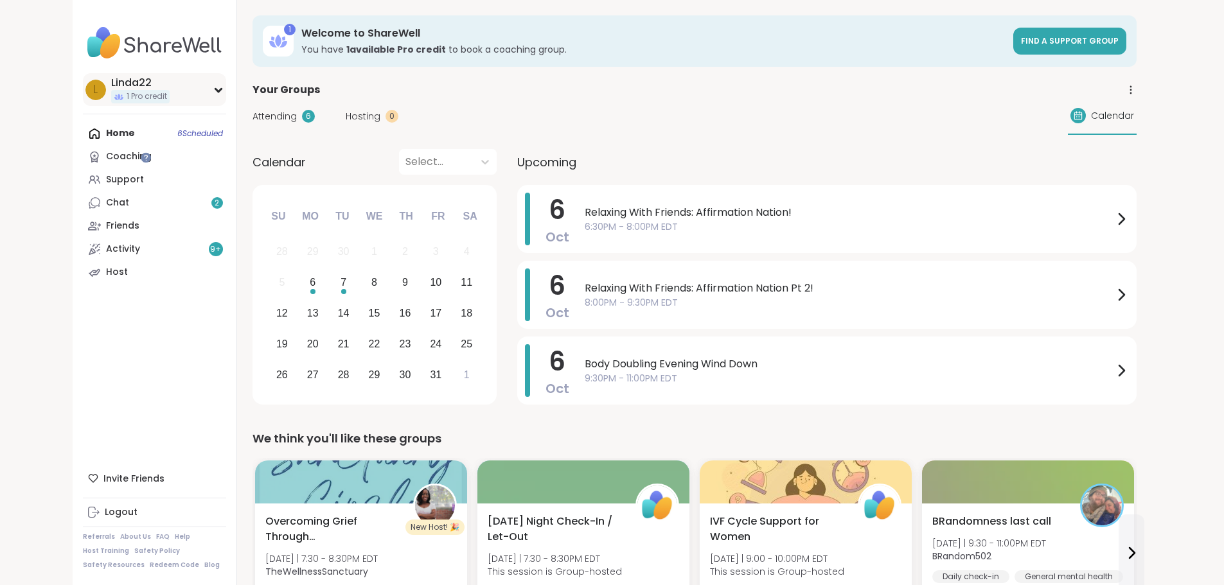
click at [120, 82] on div "L Linda22 1 Pro credit" at bounding box center [154, 89] width 143 height 33
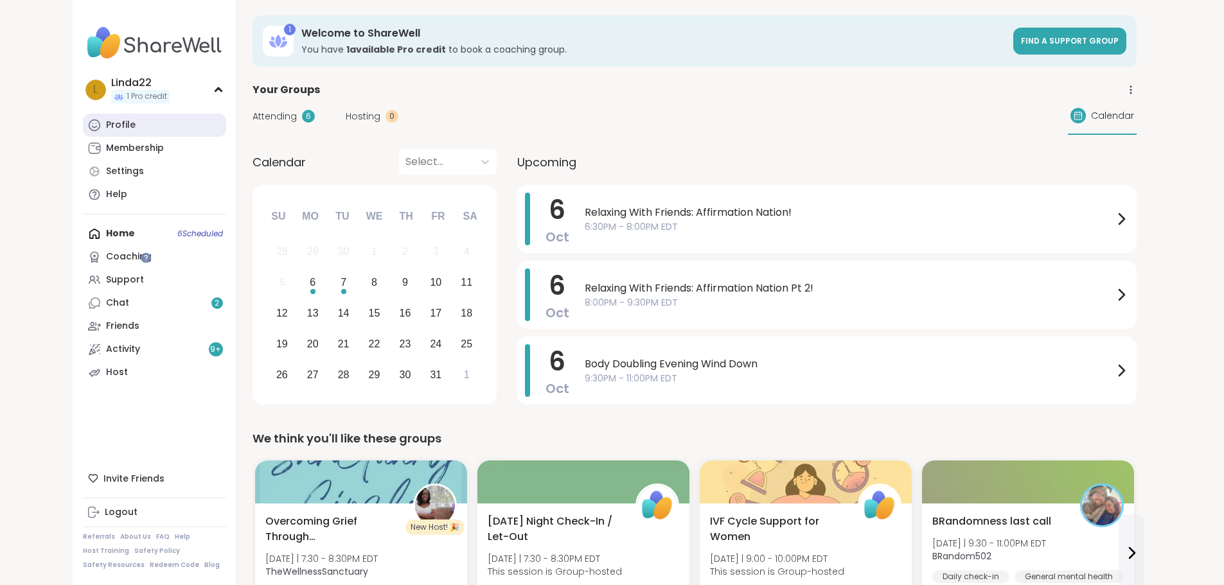
click at [106, 125] on link "Profile" at bounding box center [154, 125] width 143 height 23
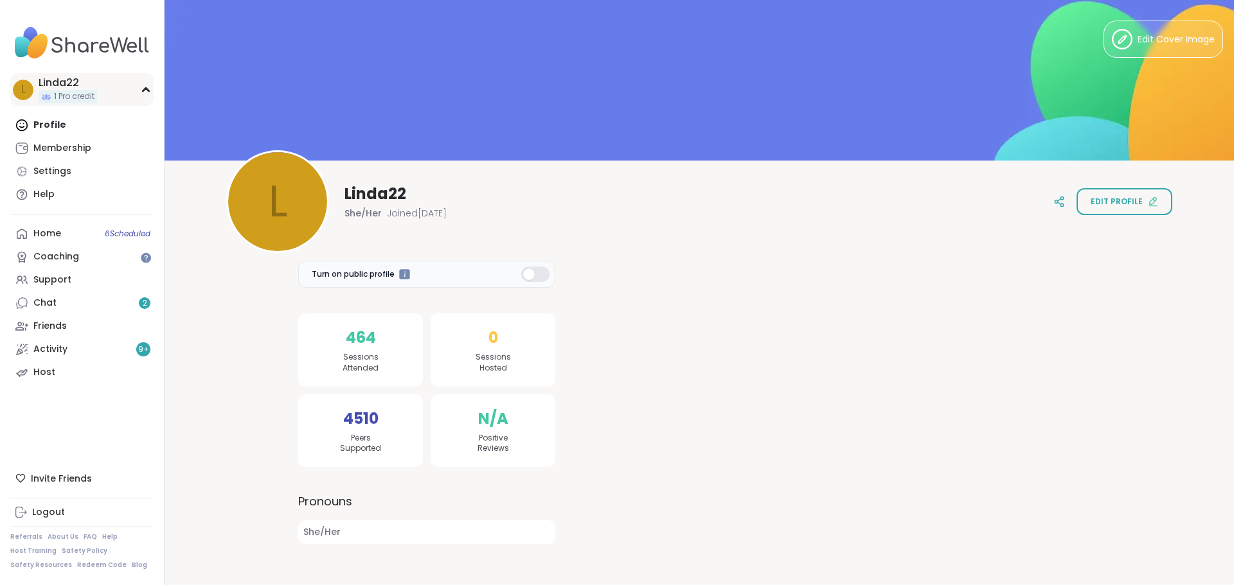
click at [105, 96] on div "L Linda22 1 Pro credit" at bounding box center [81, 89] width 143 height 33
click at [80, 273] on link "Support" at bounding box center [81, 280] width 143 height 23
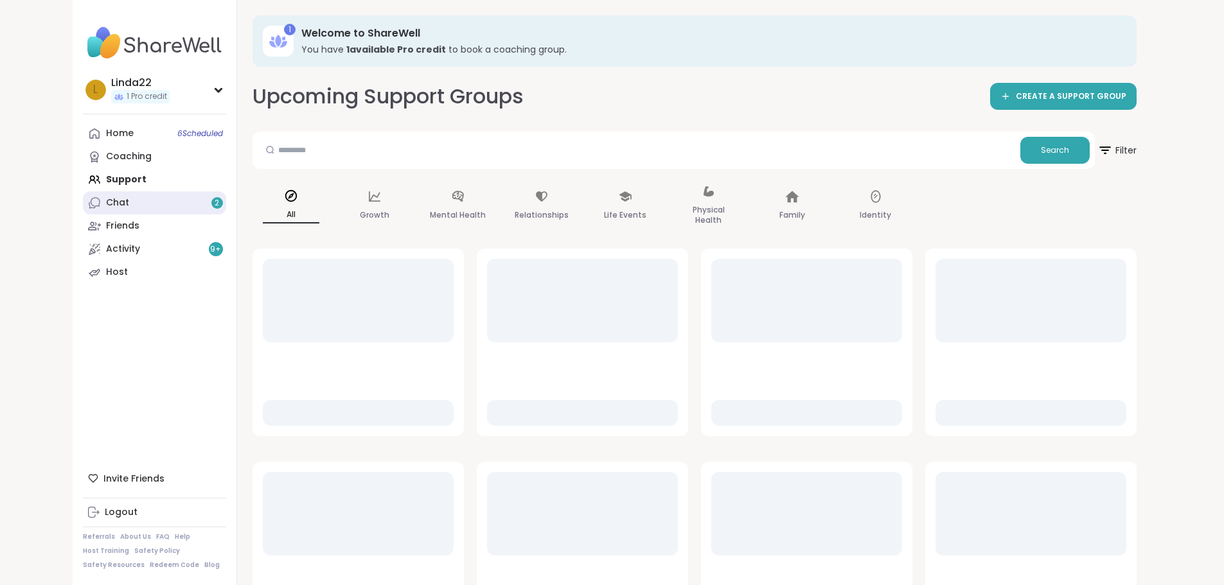
click at [121, 204] on link "Chat 2" at bounding box center [154, 202] width 143 height 23
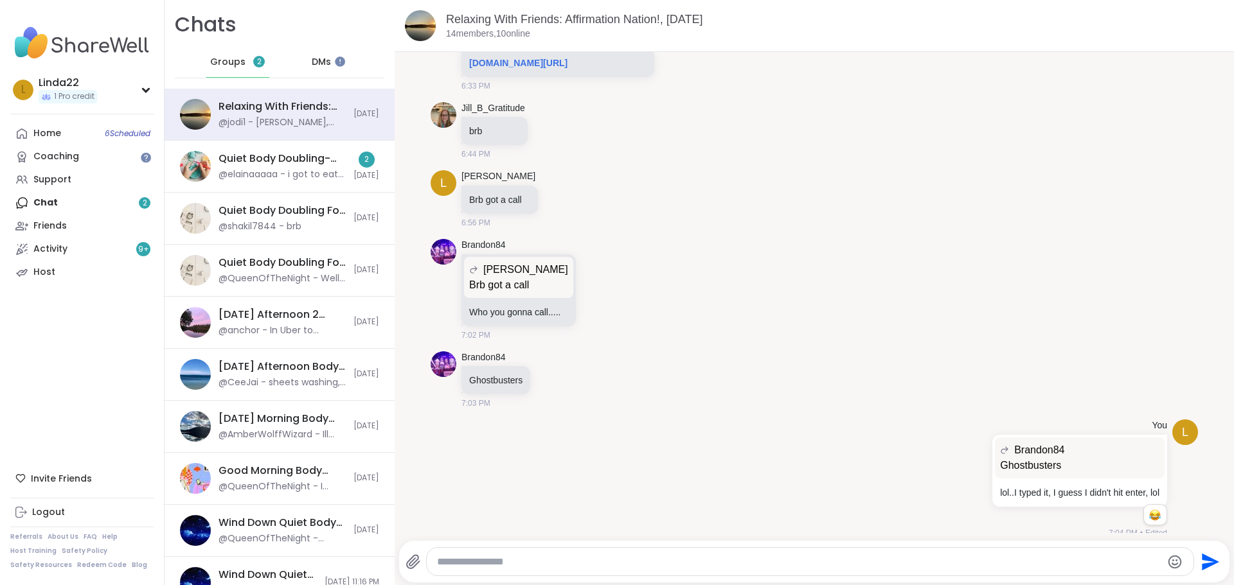
scroll to position [520, 0]
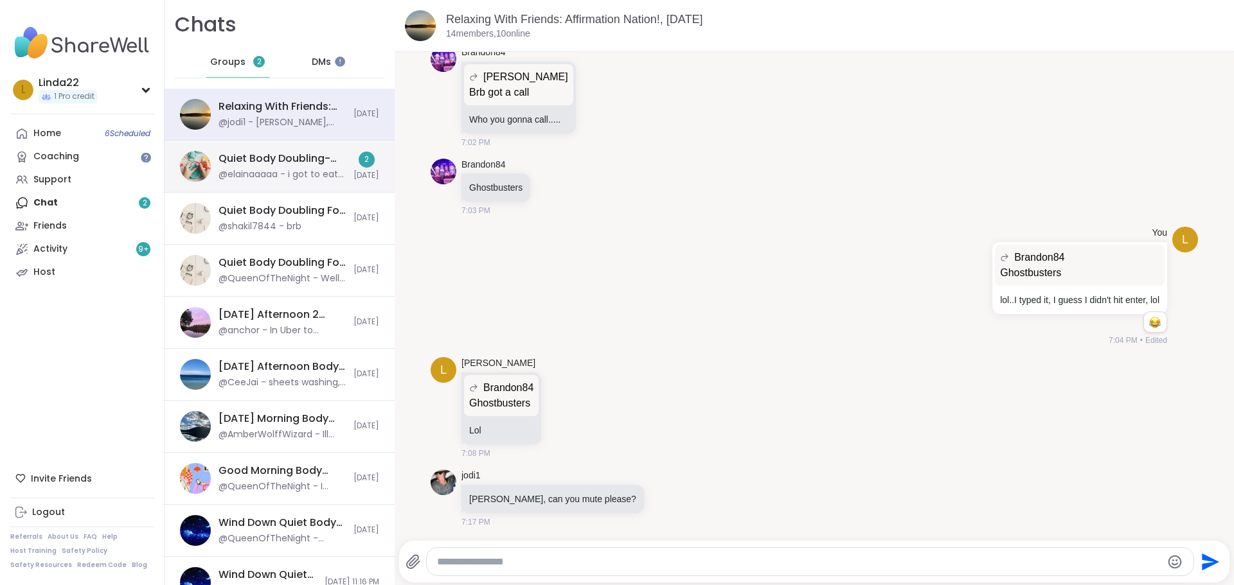
click at [329, 165] on div "Quiet Body Doubling- Productivity/Creativity , [DATE]" at bounding box center [281, 159] width 127 height 14
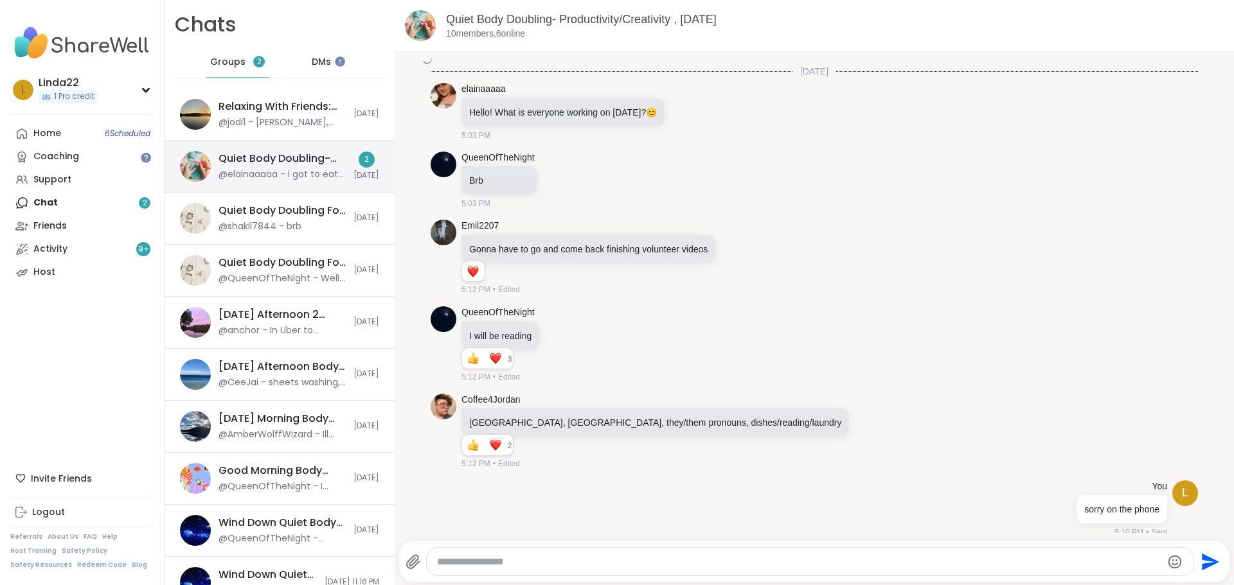
scroll to position [1984, 0]
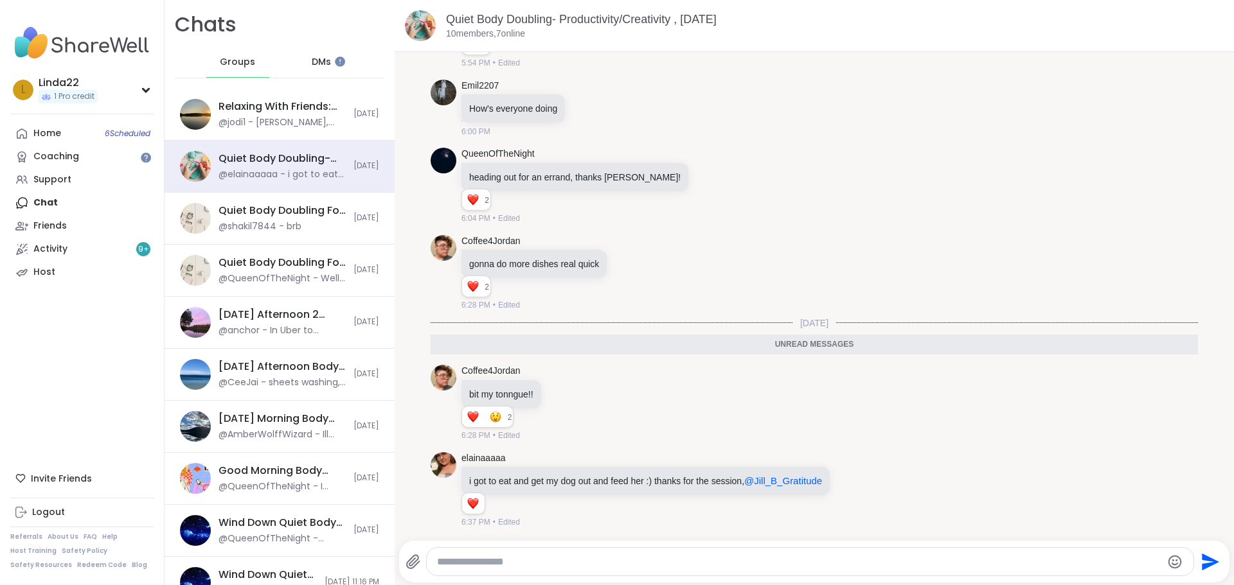
click at [312, 63] on span "DMs" at bounding box center [321, 62] width 19 height 13
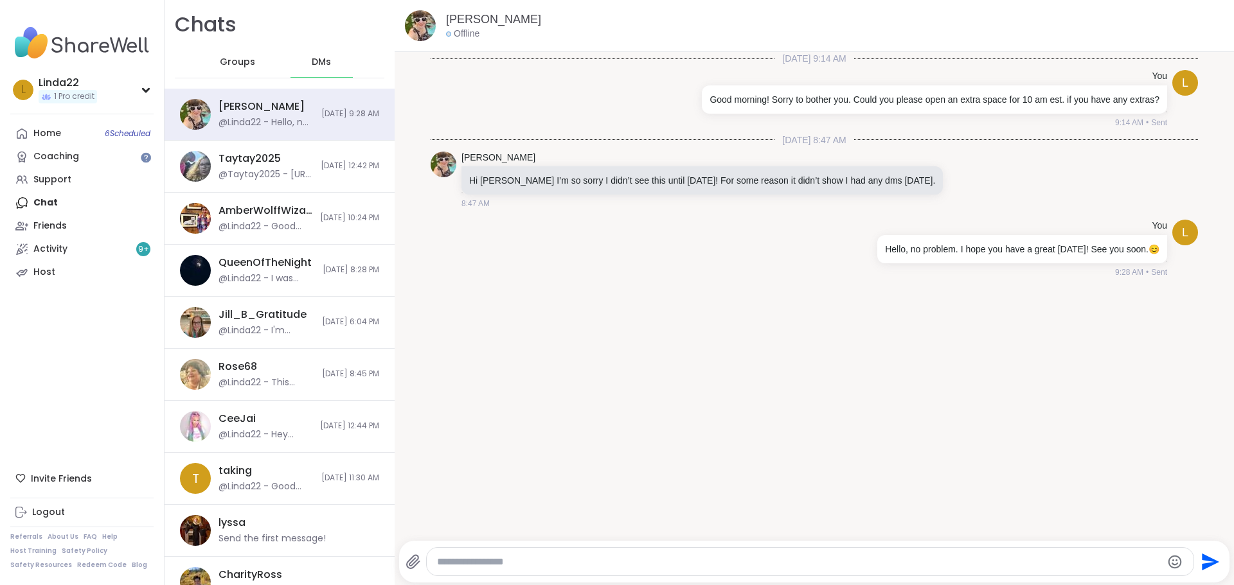
click at [244, 64] on span "Groups" at bounding box center [237, 62] width 35 height 13
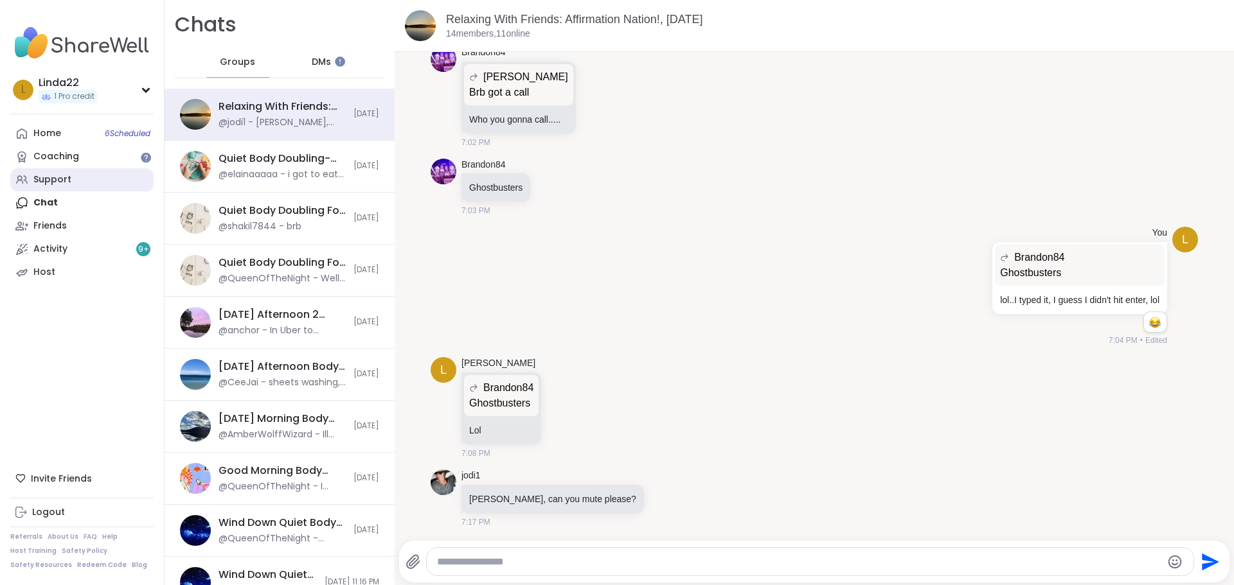
click at [126, 180] on link "Support" at bounding box center [81, 179] width 143 height 23
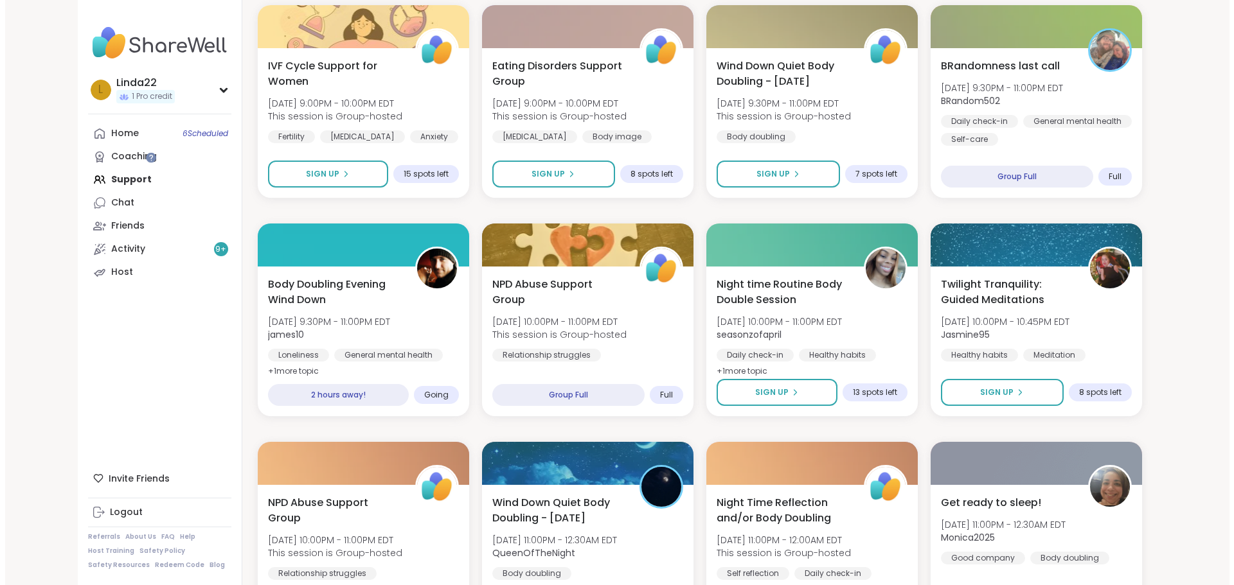
scroll to position [900, 0]
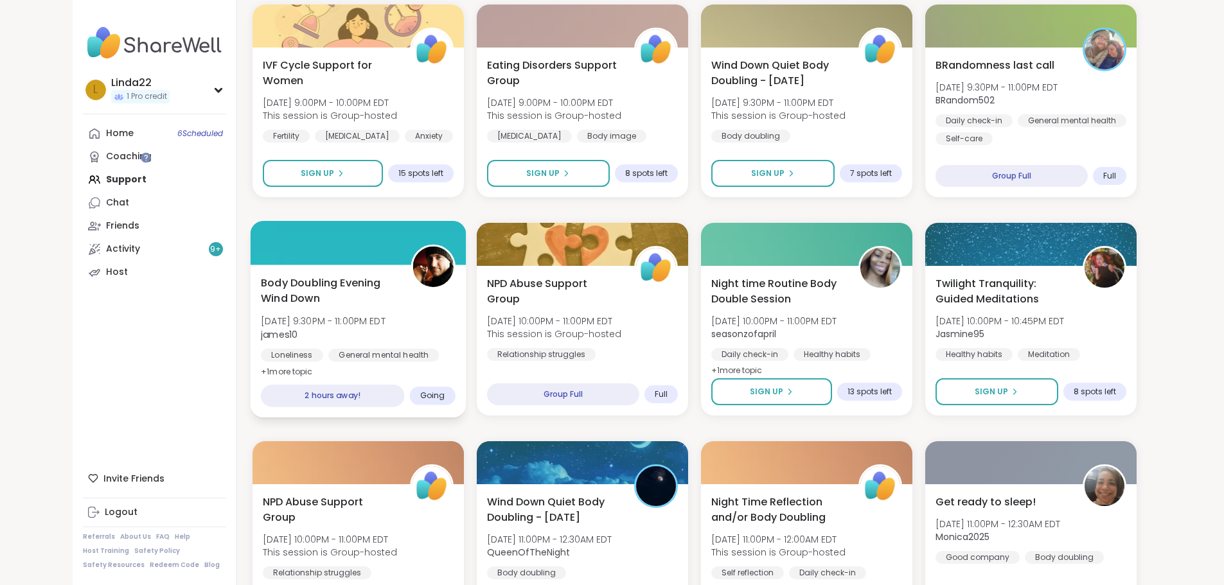
click at [304, 245] on div at bounding box center [358, 243] width 216 height 44
click at [360, 228] on div at bounding box center [358, 243] width 216 height 44
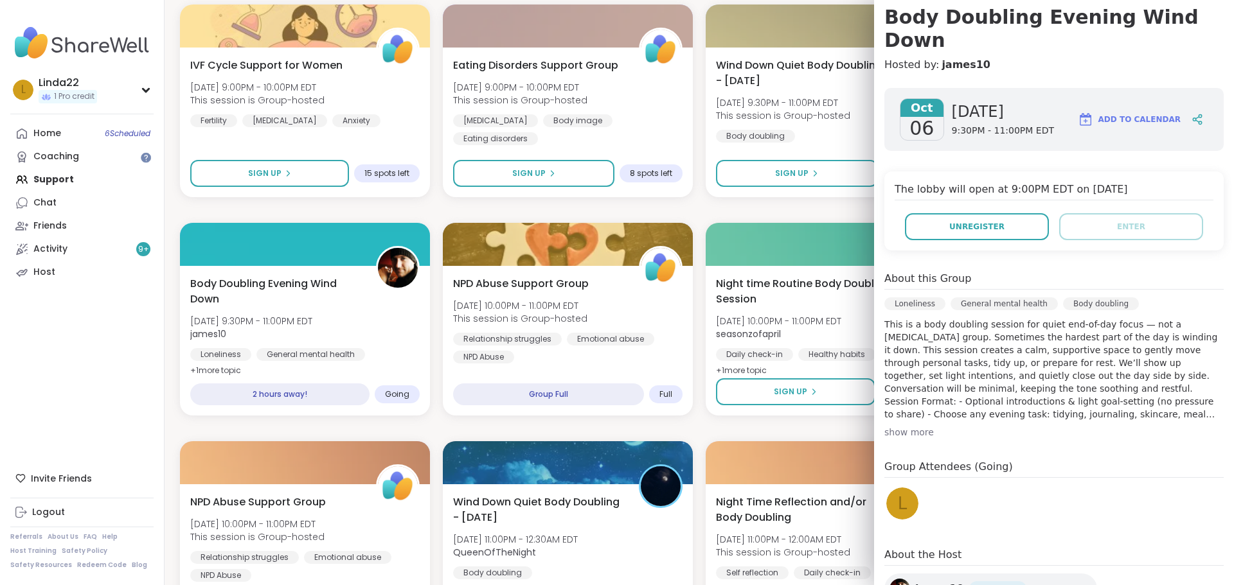
scroll to position [155, 0]
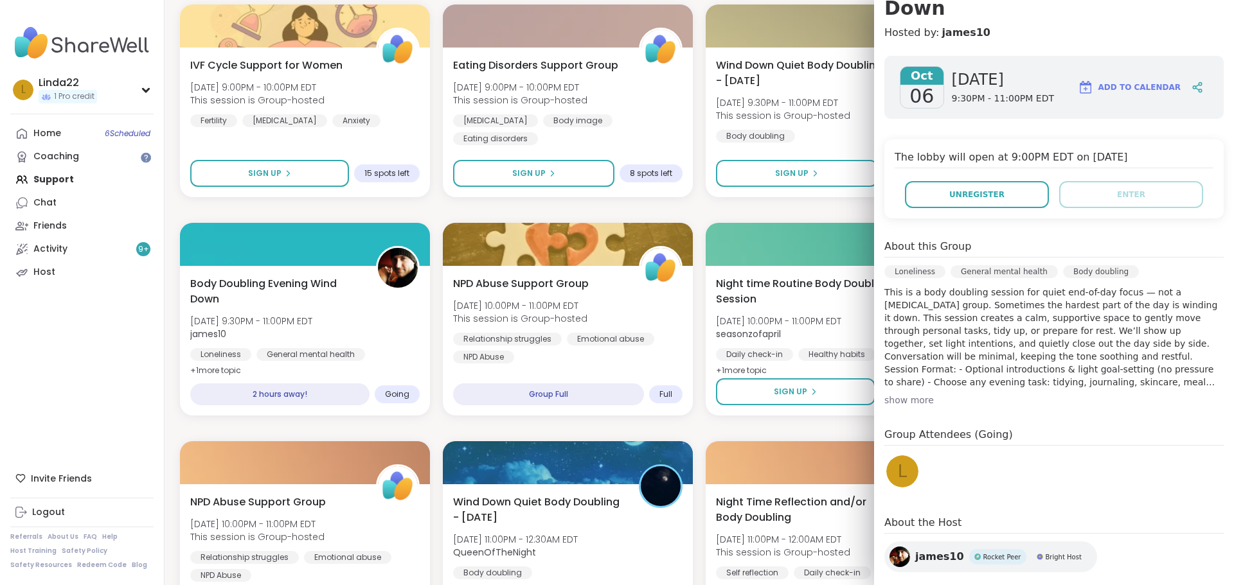
click at [774, 207] on div "Relaxing With Friends: Affirmation Nation! [DATE] 6:30PM - 8:00PM EDT AmberWolf…" at bounding box center [699, 319] width 1038 height 1941
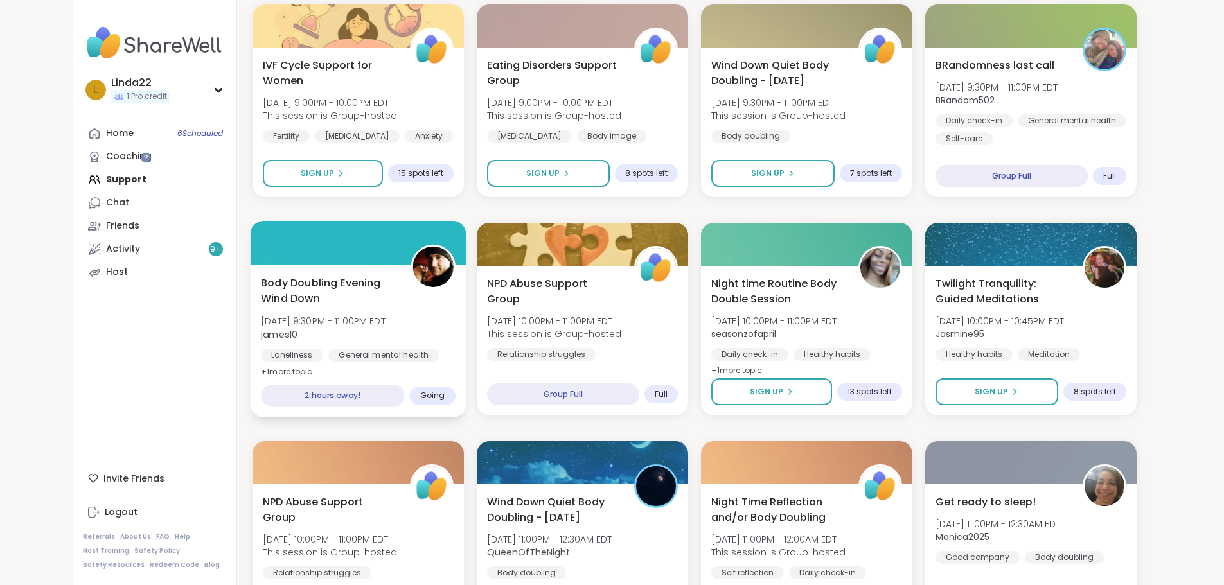
click at [323, 249] on div at bounding box center [358, 243] width 216 height 44
click at [342, 227] on div at bounding box center [358, 243] width 216 height 44
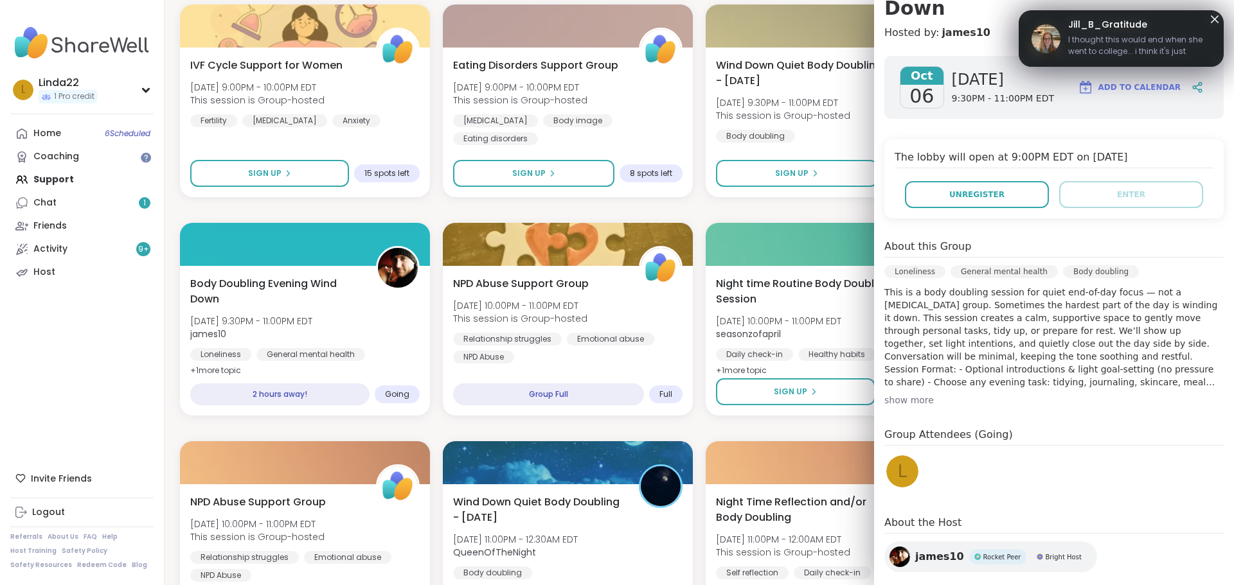
click at [697, 208] on div "Relaxing With Friends: Affirmation Nation! [DATE] 6:30PM - 8:00PM EDT AmberWolf…" at bounding box center [699, 319] width 1038 height 1941
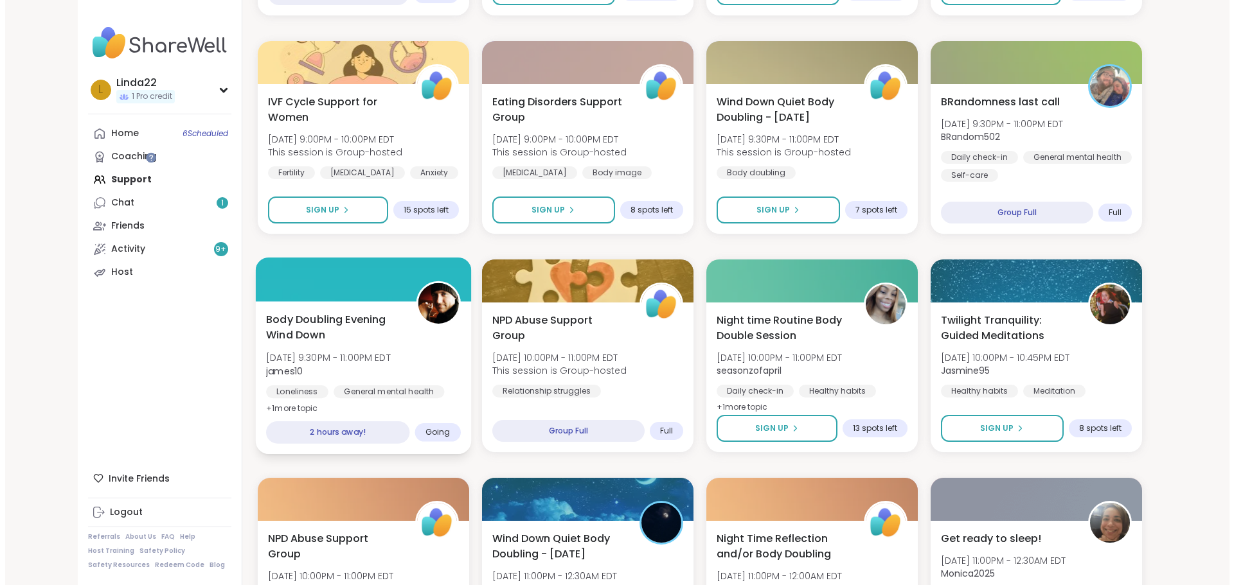
scroll to position [866, 0]
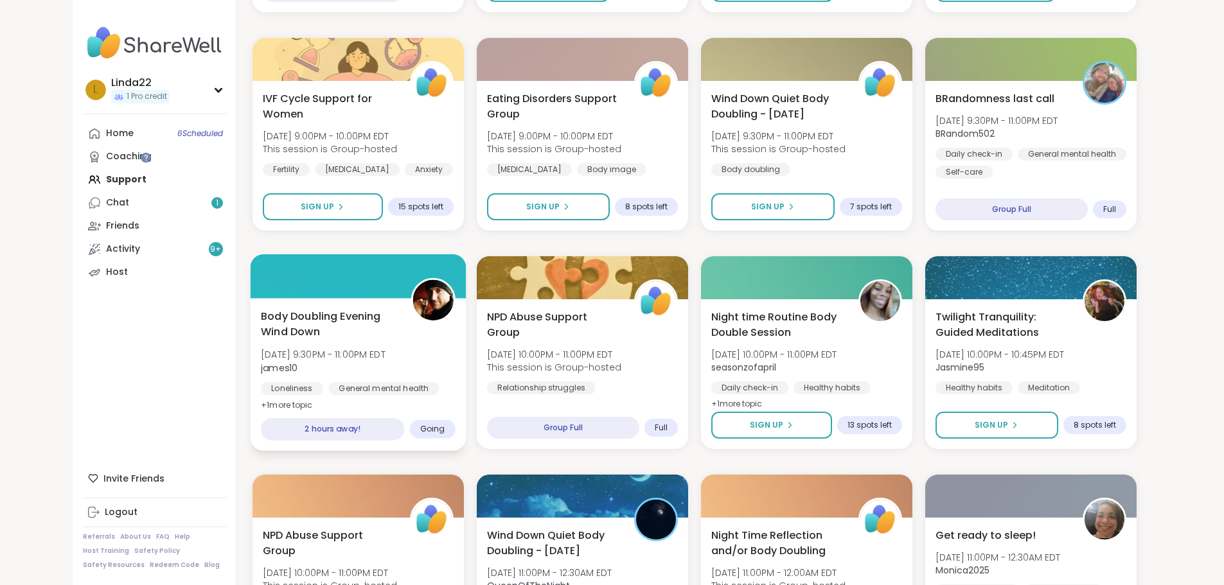
click at [378, 263] on div at bounding box center [358, 276] width 216 height 44
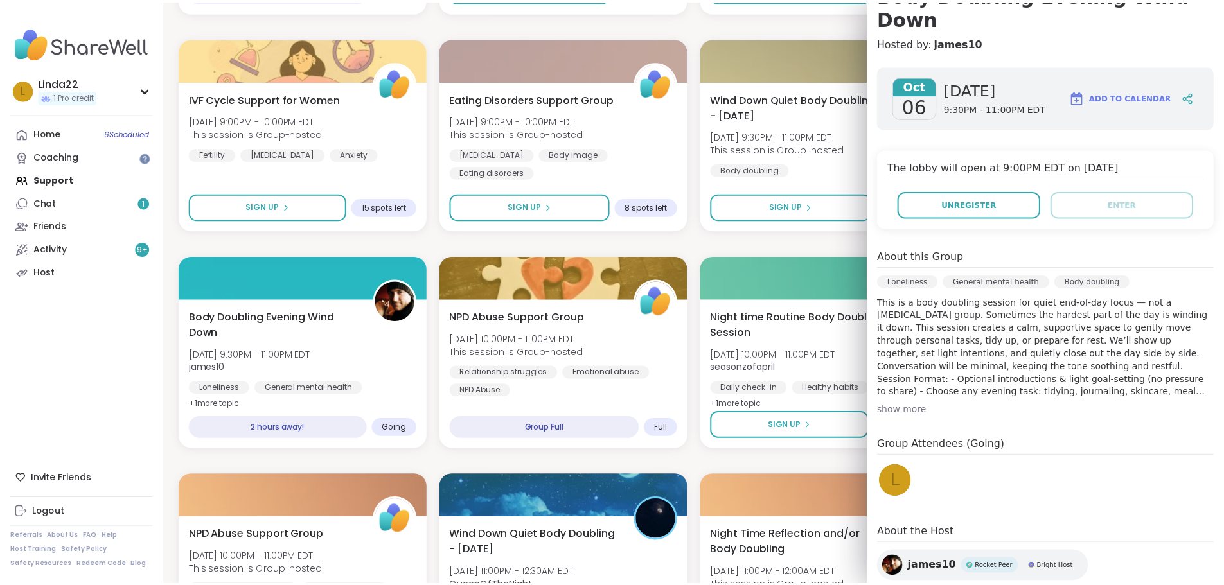
scroll to position [155, 0]
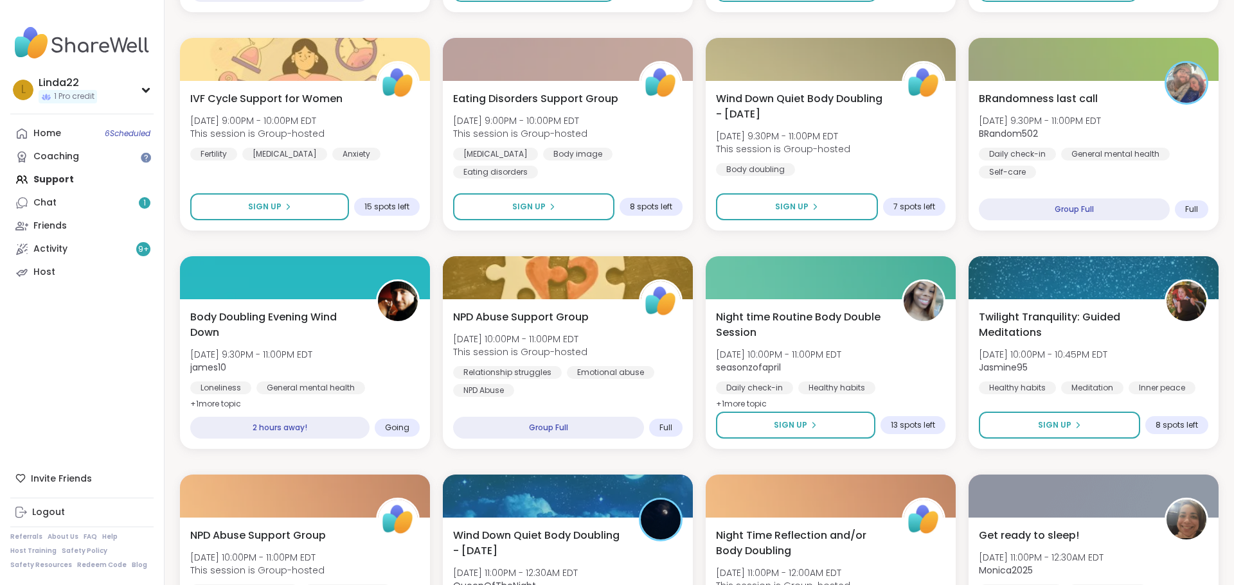
click at [698, 253] on div "Relaxing With Friends: Affirmation Nation! Mon, Oct 06 | 6:30PM - 8:00PM EDT Am…" at bounding box center [699, 352] width 1038 height 1941
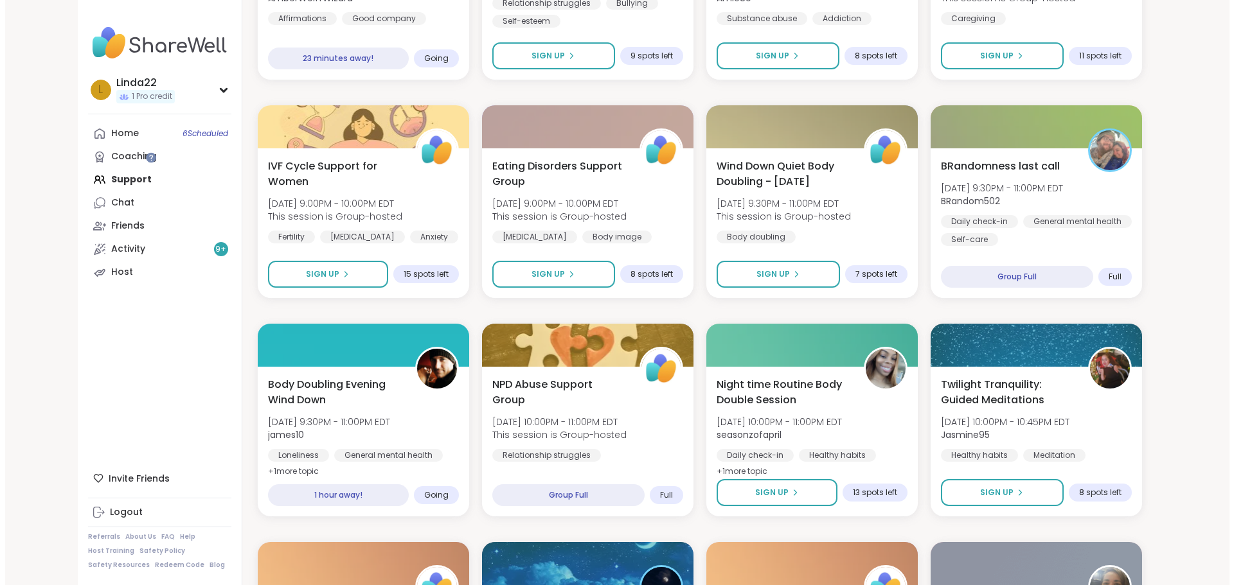
scroll to position [802, 0]
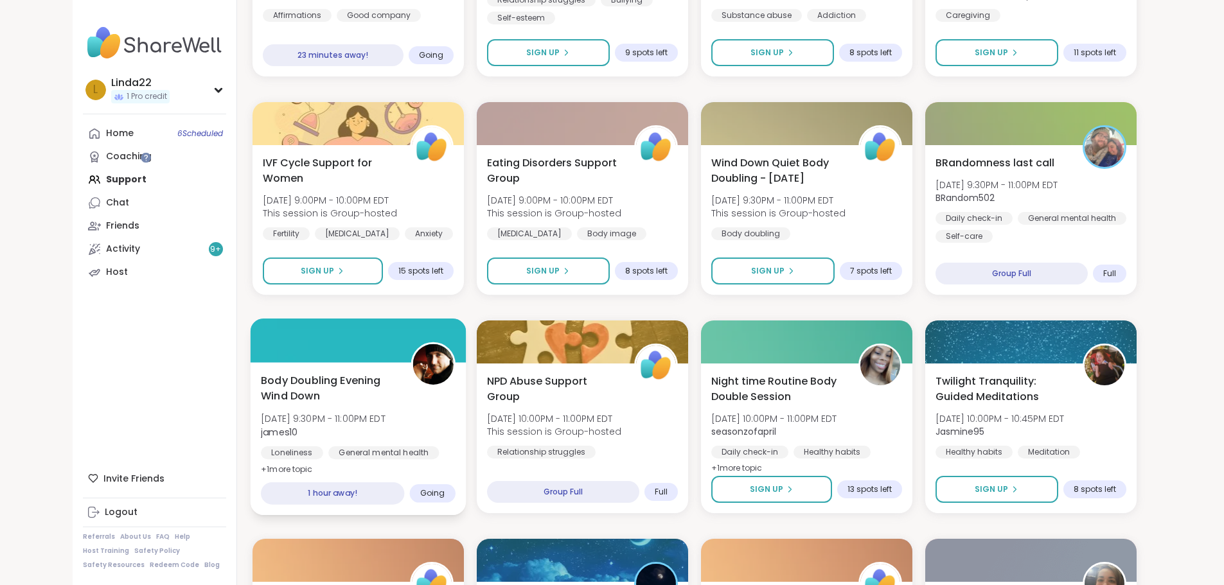
click at [325, 335] on div at bounding box center [358, 341] width 216 height 44
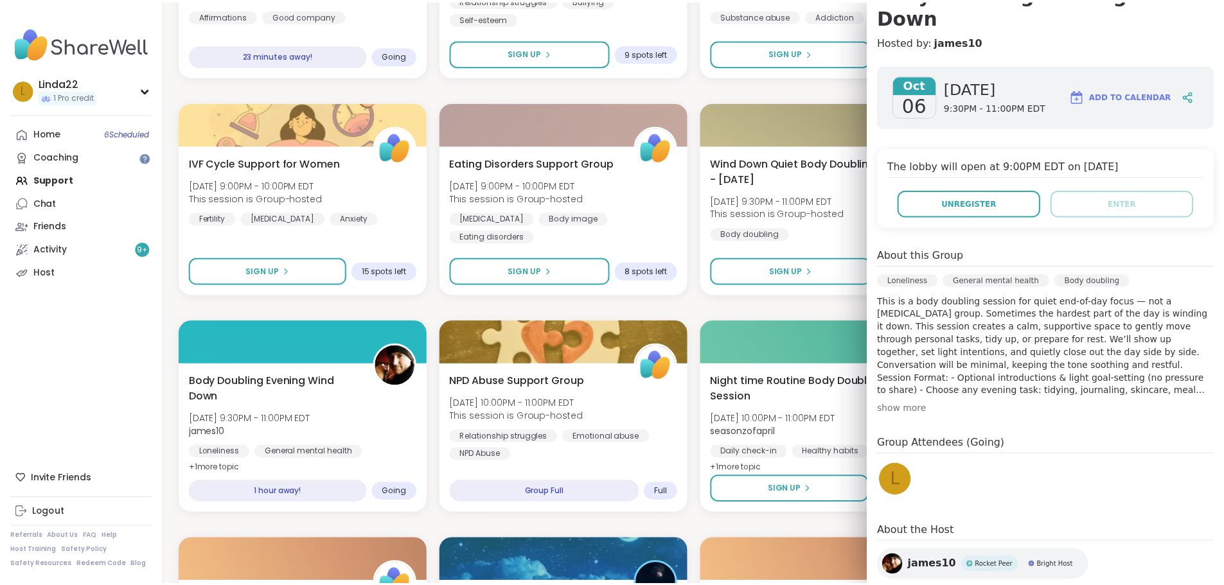
scroll to position [155, 0]
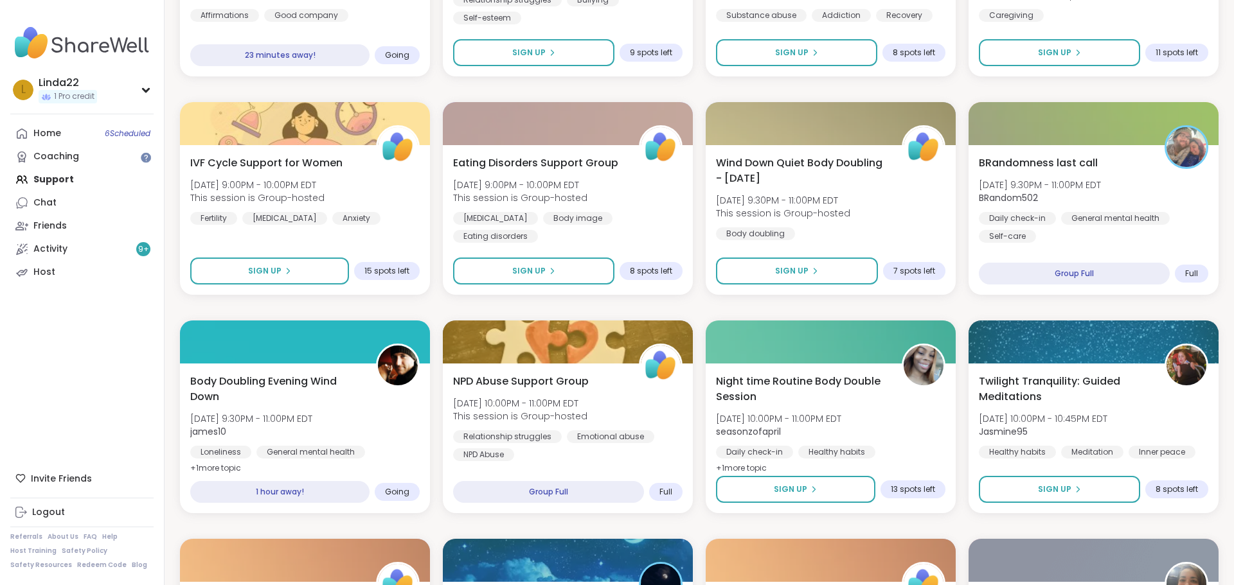
click at [753, 310] on div "Relaxing With Friends: Affirmation Nation! [DATE] 6:30PM - 8:00PM EDT AmberWolf…" at bounding box center [699, 417] width 1038 height 1941
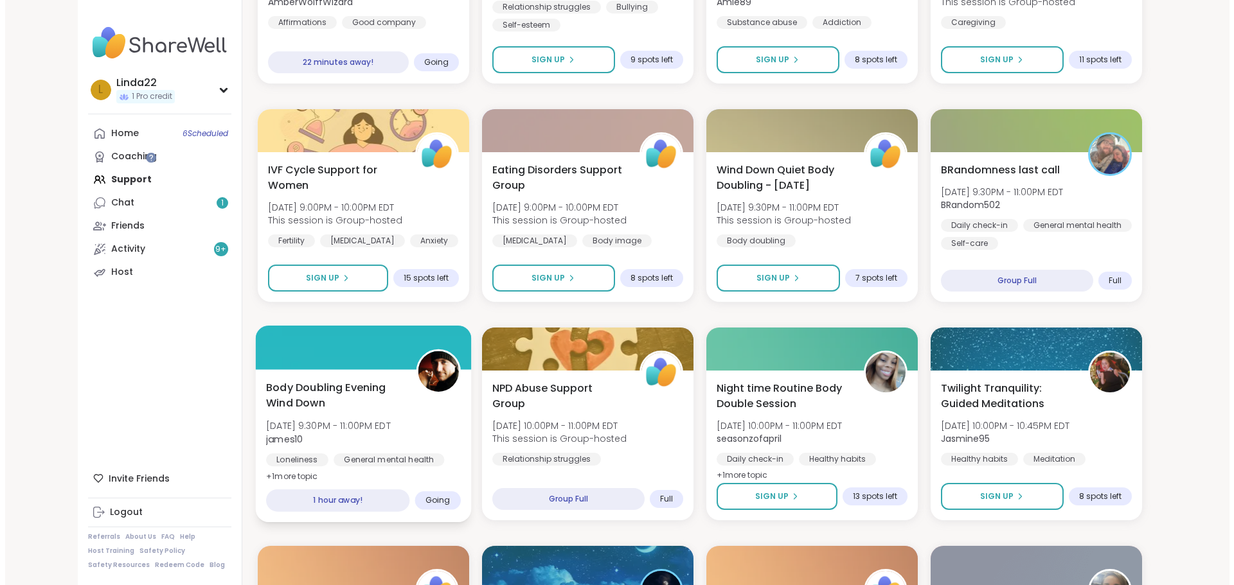
scroll to position [848, 0]
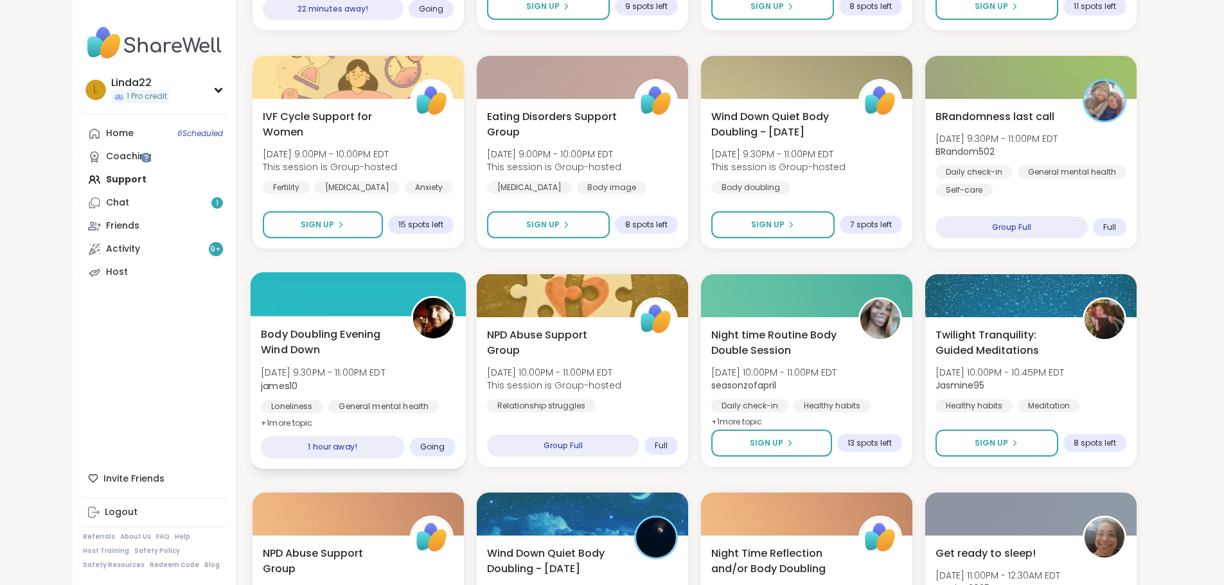
click at [304, 306] on div at bounding box center [358, 294] width 216 height 44
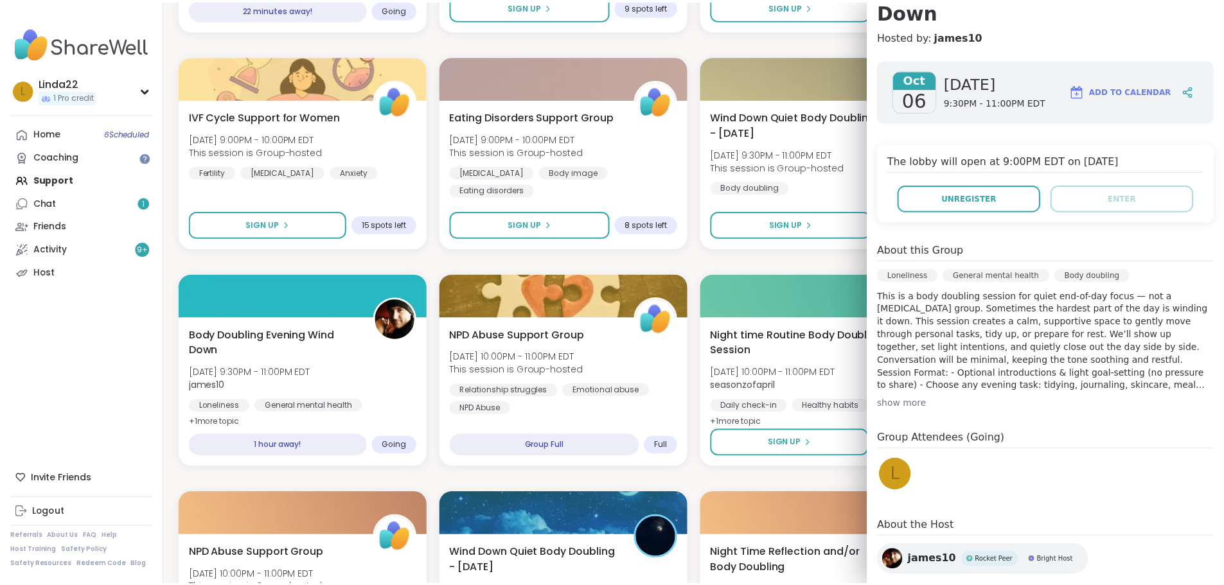
scroll to position [155, 0]
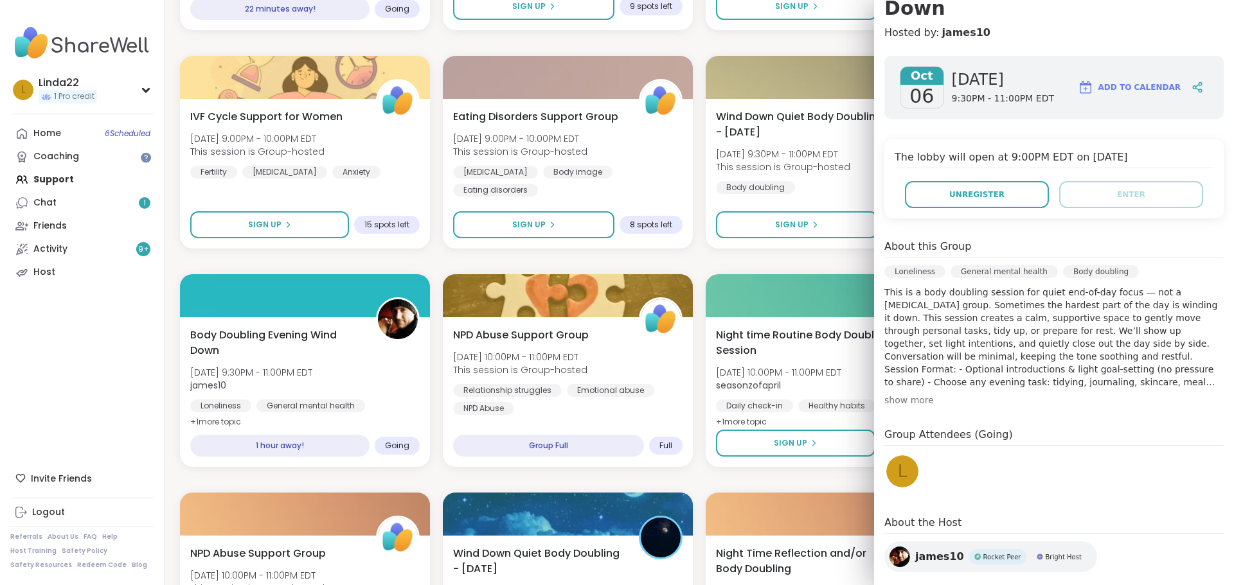
click at [691, 262] on div "Relaxing With Friends: Affirmation Nation! [DATE] 6:30PM - 8:00PM EDT AmberWolf…" at bounding box center [699, 370] width 1038 height 1941
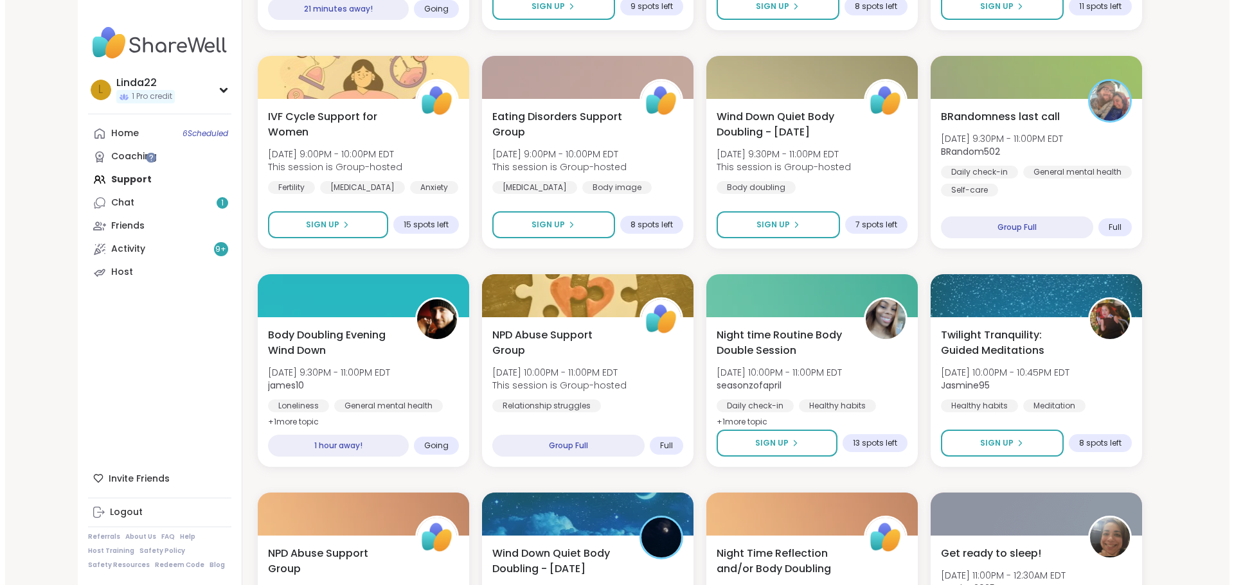
scroll to position [977, 0]
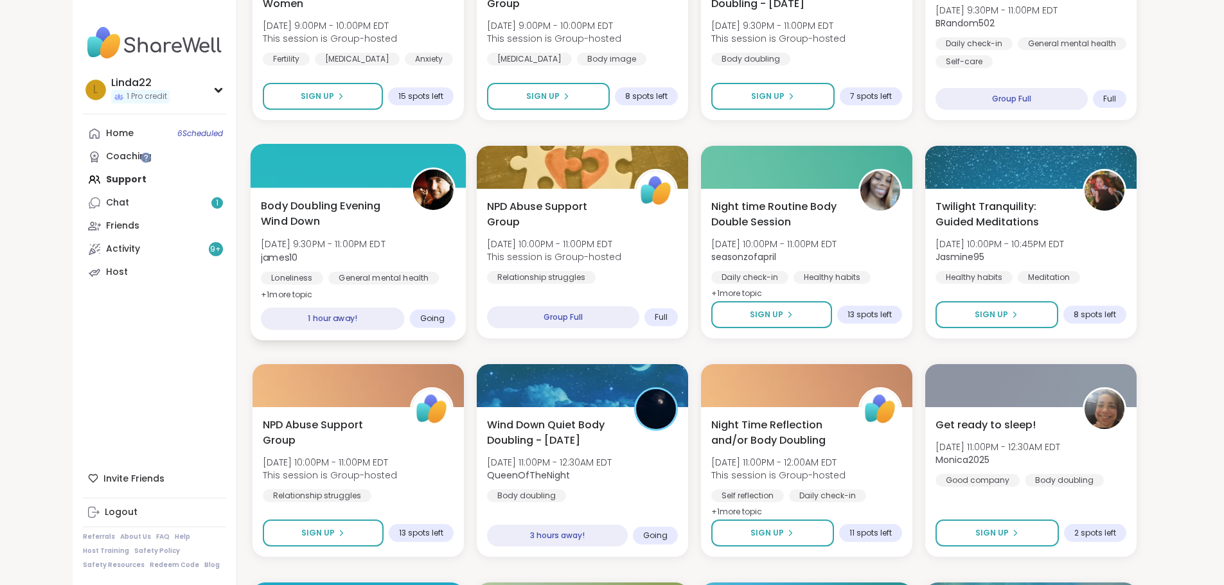
click at [337, 168] on div at bounding box center [358, 166] width 216 height 44
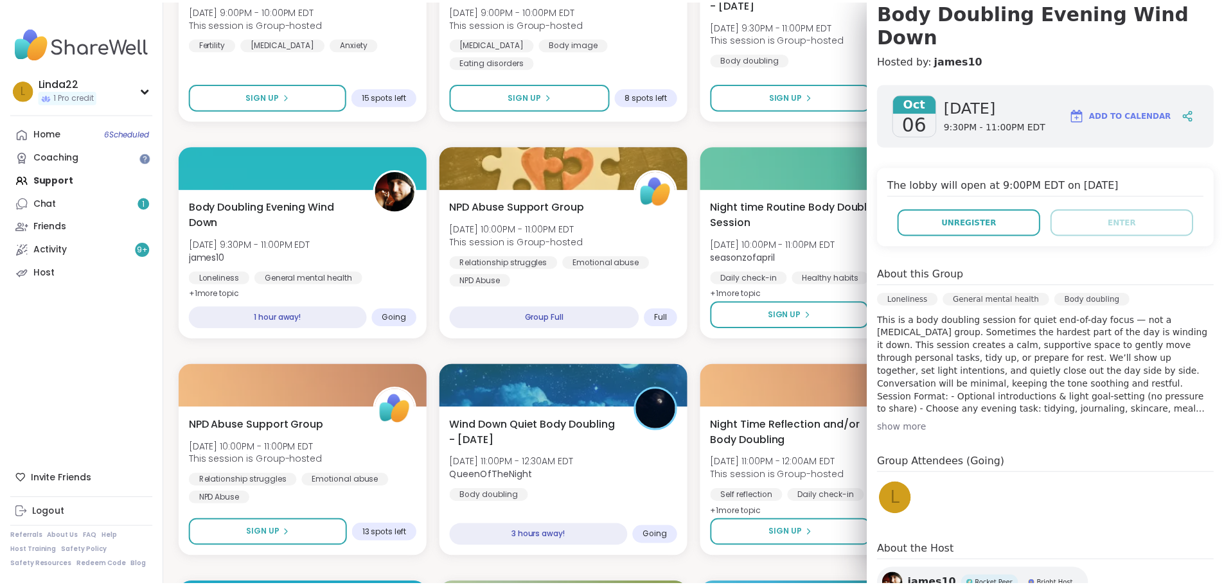
scroll to position [129, 0]
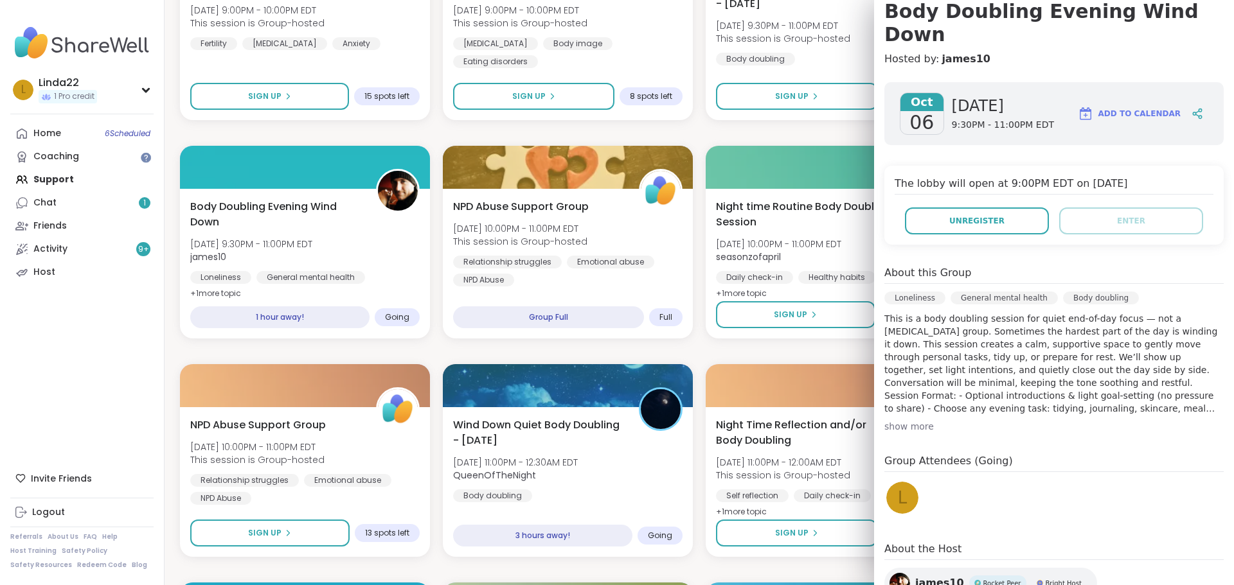
click at [702, 136] on div "Relaxing With Friends: Affirmation Nation! [DATE] 6:30PM - 8:00PM EDT AmberWolf…" at bounding box center [699, 242] width 1038 height 1941
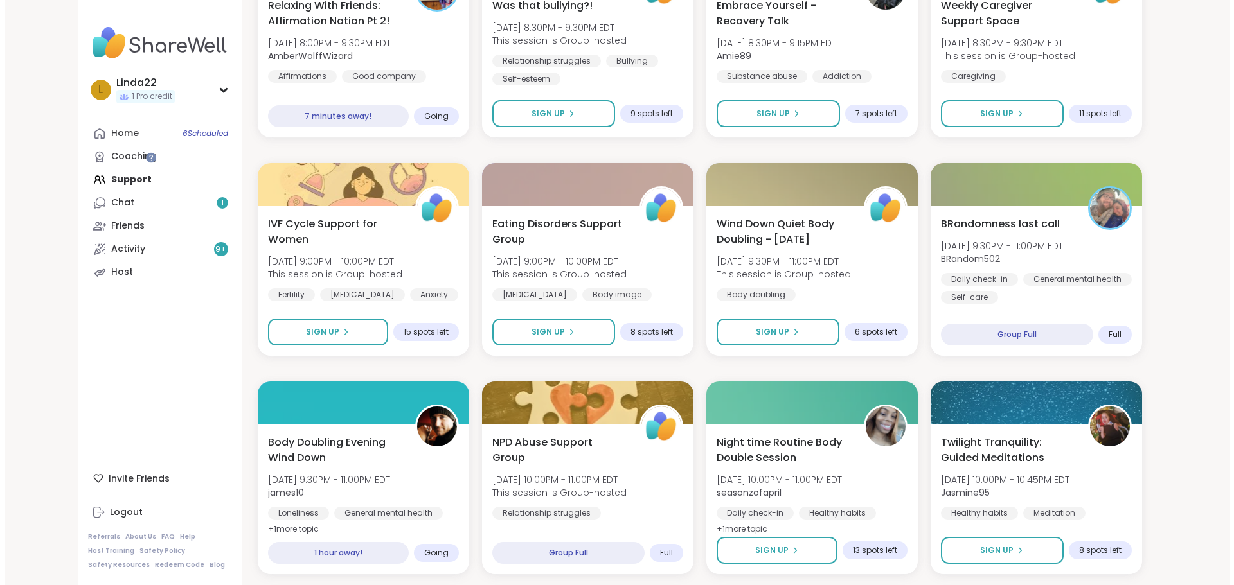
scroll to position [784, 0]
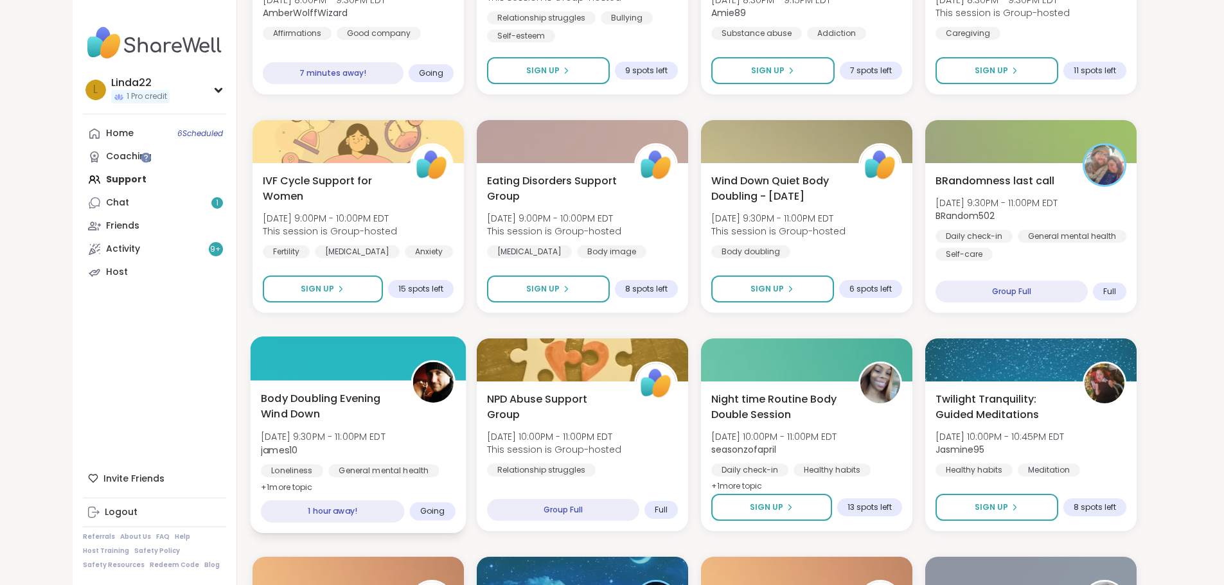
click at [302, 367] on div at bounding box center [358, 359] width 216 height 44
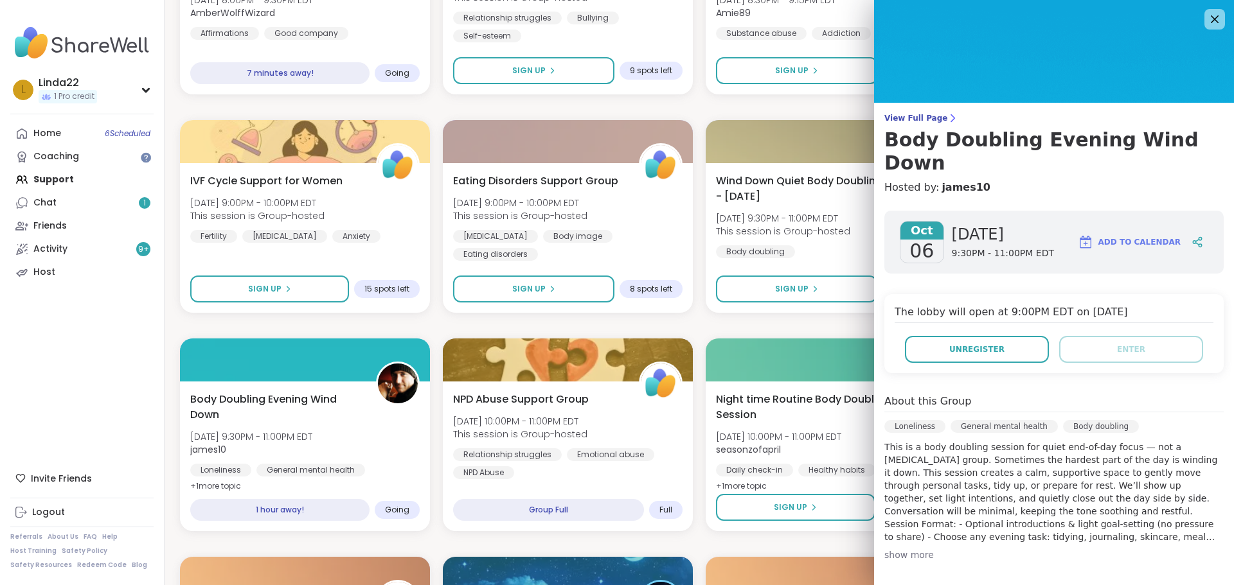
scroll to position [155, 0]
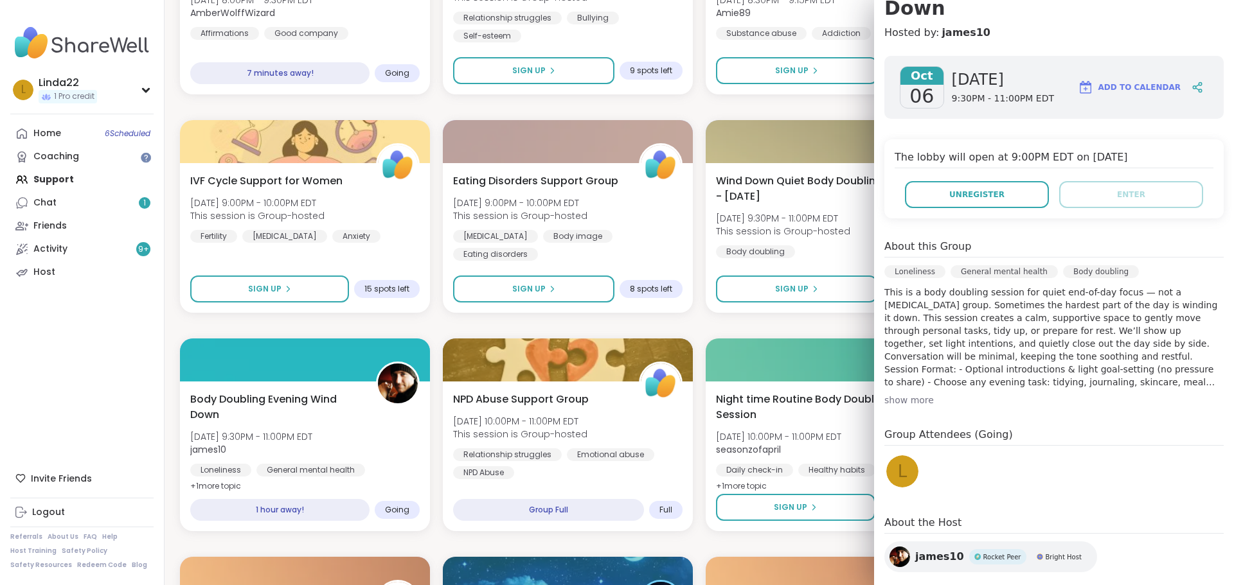
click at [740, 328] on div "Relaxing With Friends: Affirmation Nation! [DATE] 6:30PM - 8:00PM EDT AmberWolf…" at bounding box center [699, 435] width 1038 height 1941
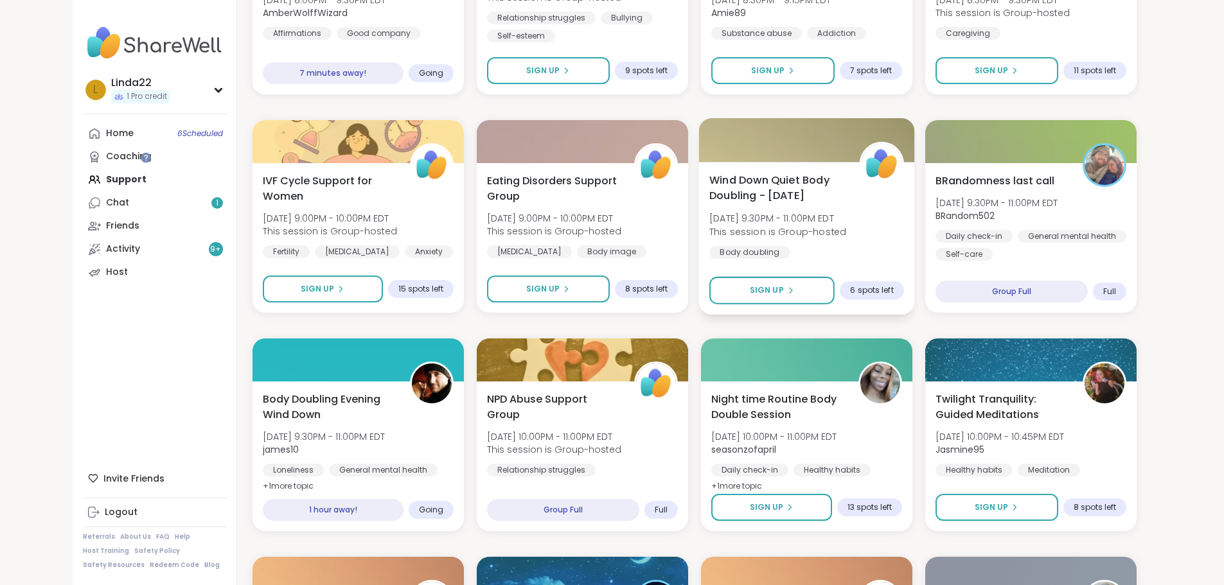
click at [745, 144] on div at bounding box center [806, 140] width 216 height 44
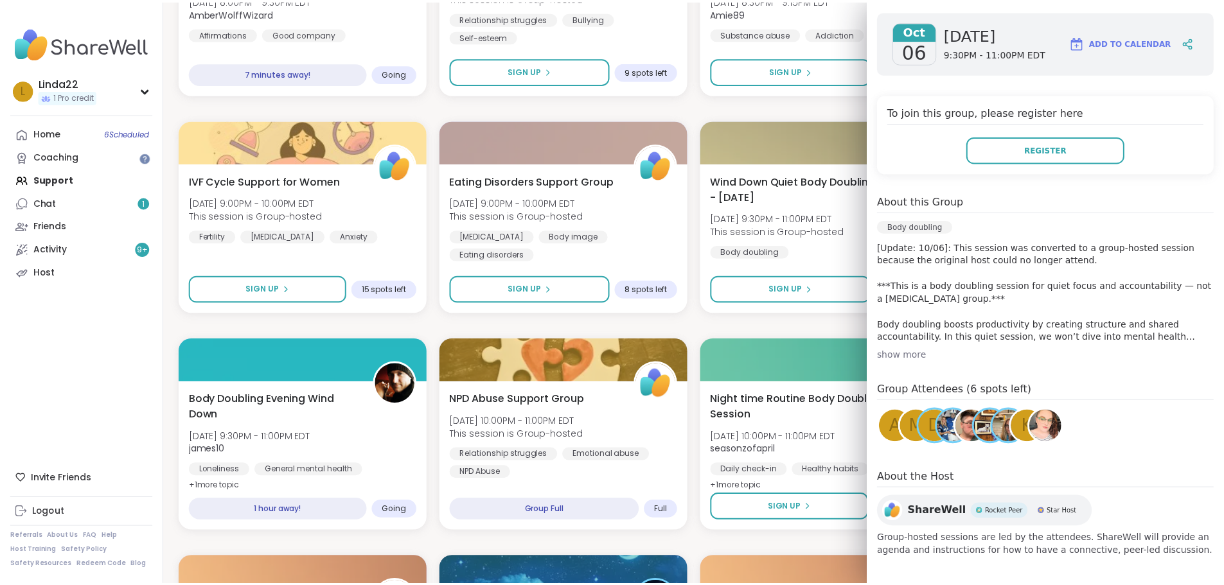
scroll to position [204, 0]
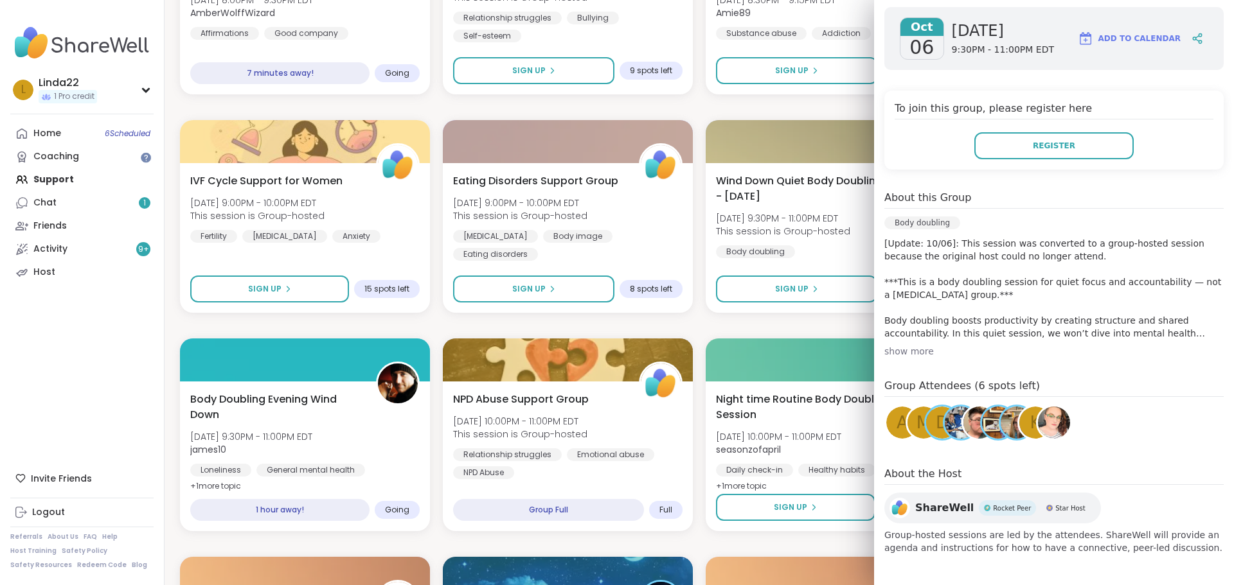
click at [772, 321] on div "Relaxing With Friends: Affirmation Nation! [DATE] 6:30PM - 8:00PM EDT AmberWolf…" at bounding box center [699, 435] width 1038 height 1941
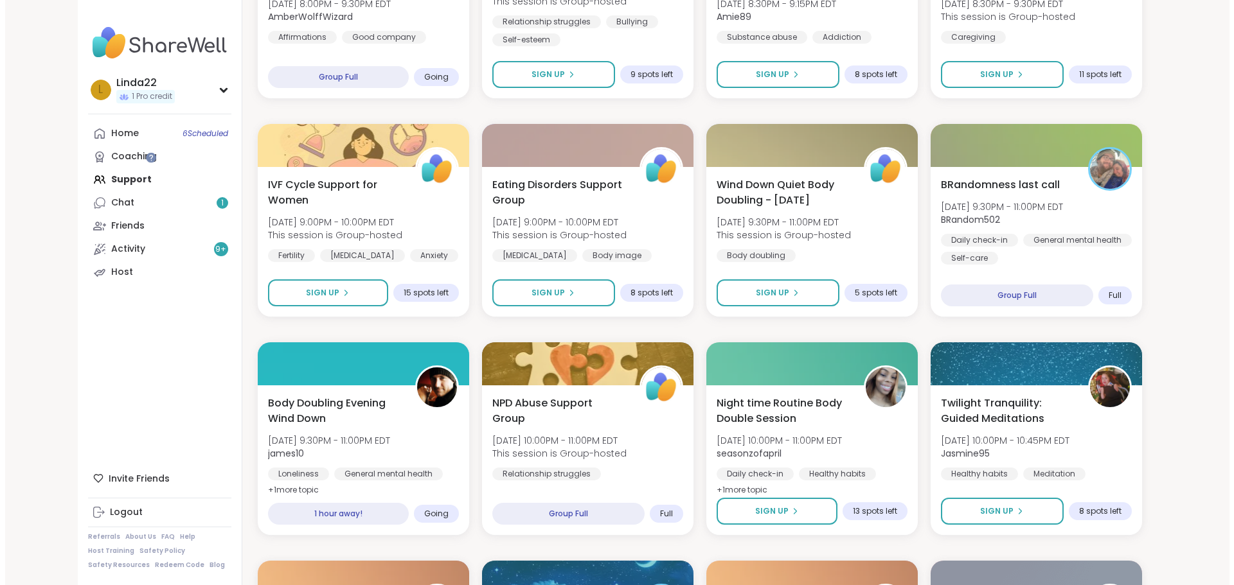
scroll to position [848, 0]
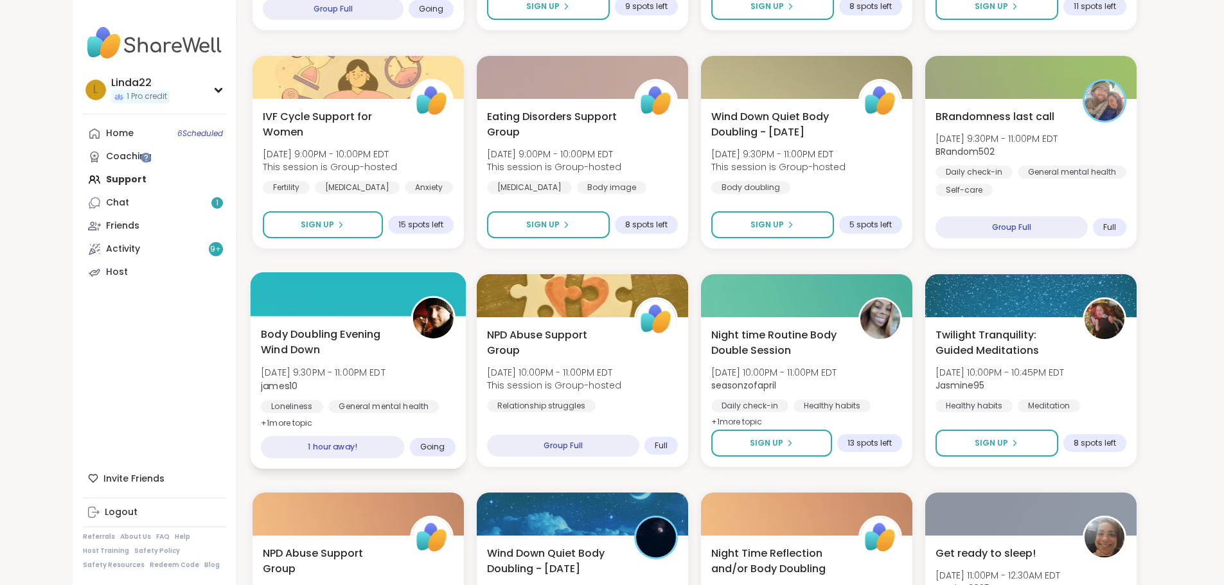
click at [373, 288] on div at bounding box center [358, 294] width 216 height 44
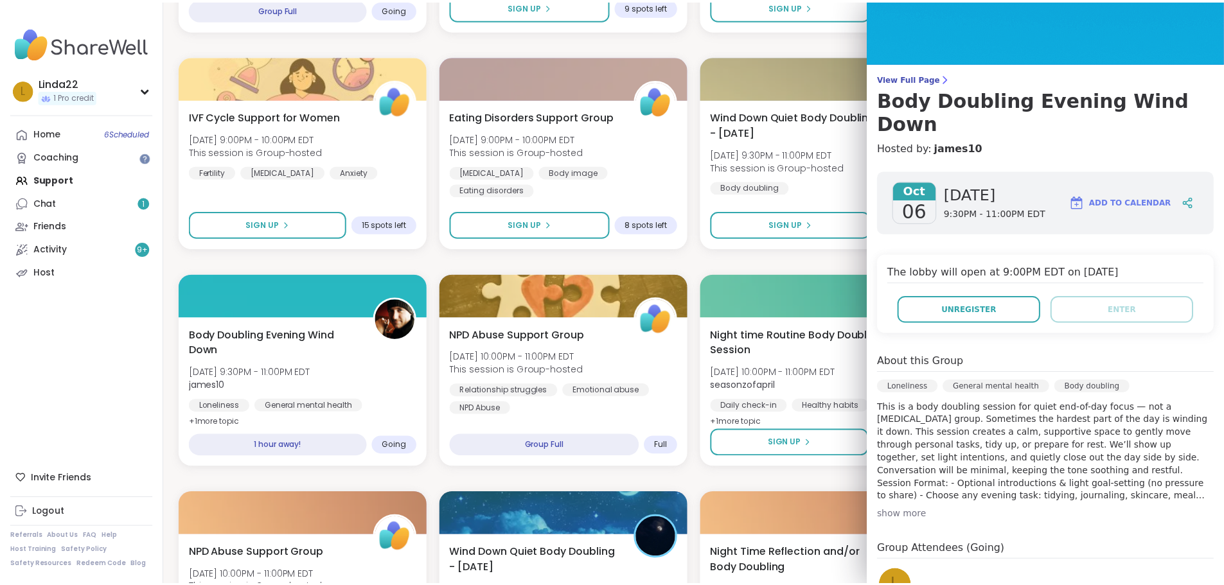
scroll to position [129, 0]
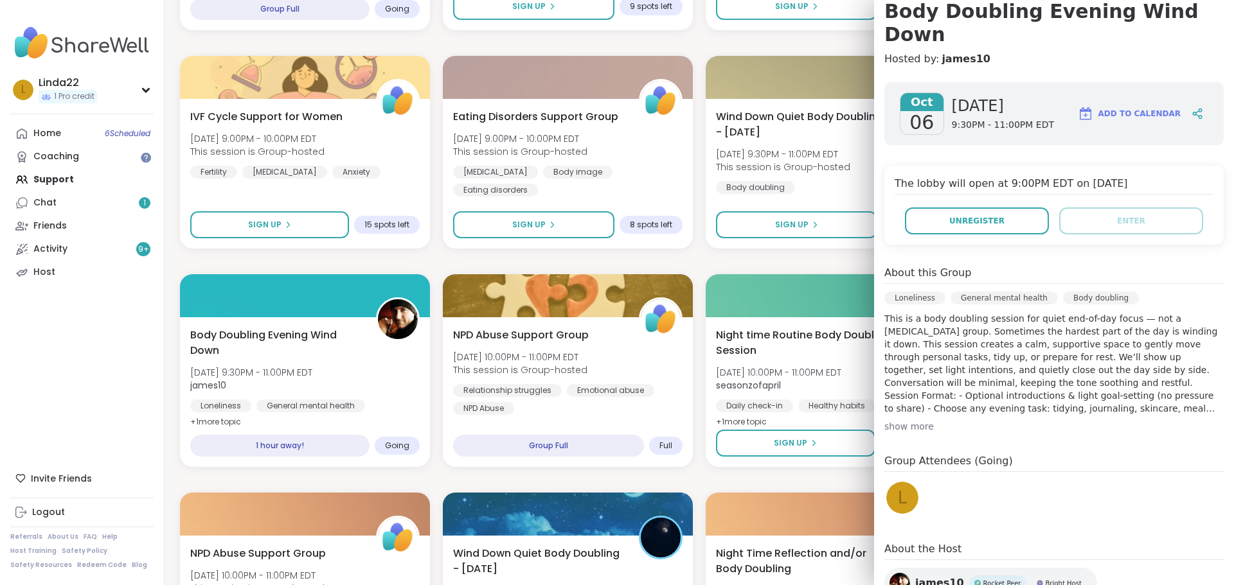
click at [751, 251] on div "Relaxing With Friends: Affirmation Nation! [DATE] 6:30PM - 8:00PM EDT AmberWolf…" at bounding box center [699, 370] width 1038 height 1941
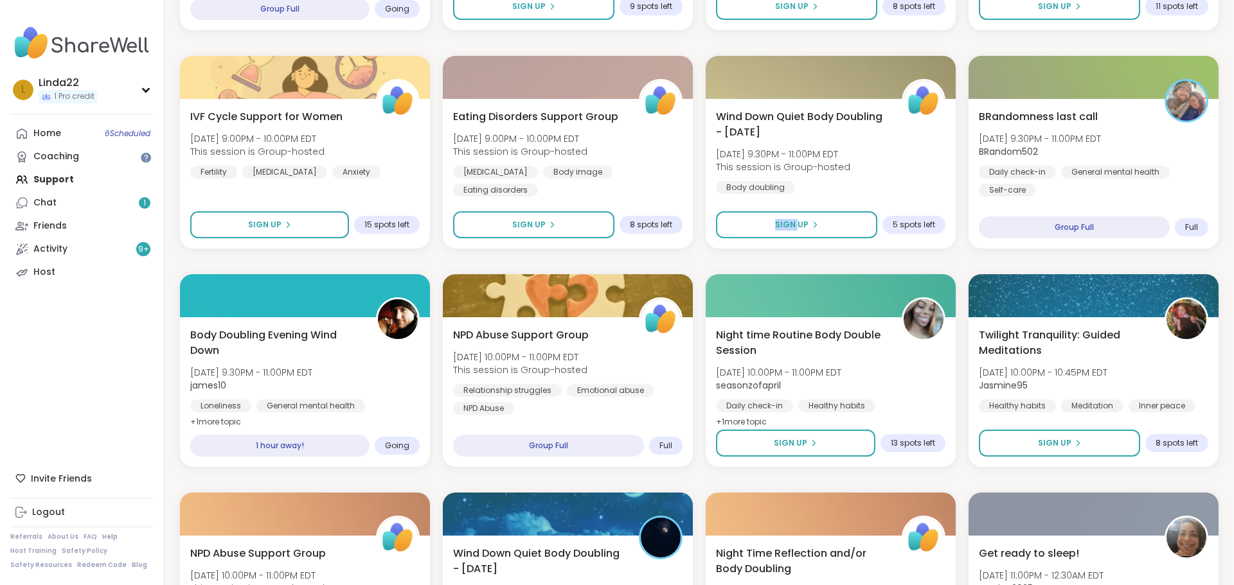
click at [751, 251] on div "Relaxing With Friends: Affirmation Nation! [DATE] 6:30PM - 8:00PM EDT AmberWolf…" at bounding box center [699, 370] width 1038 height 1941
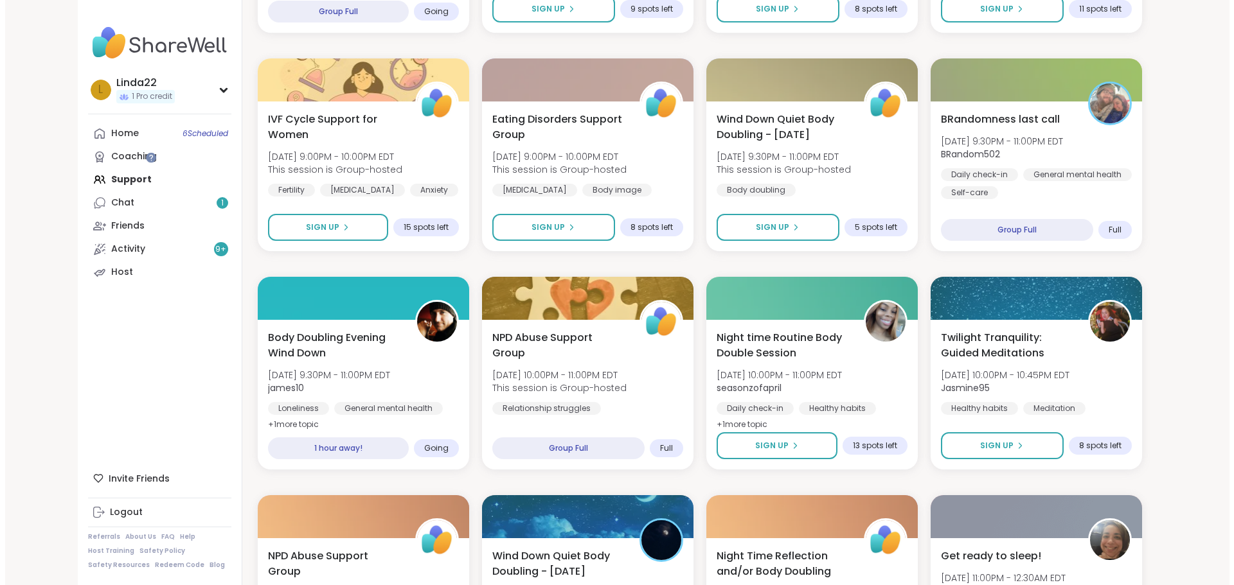
scroll to position [848, 0]
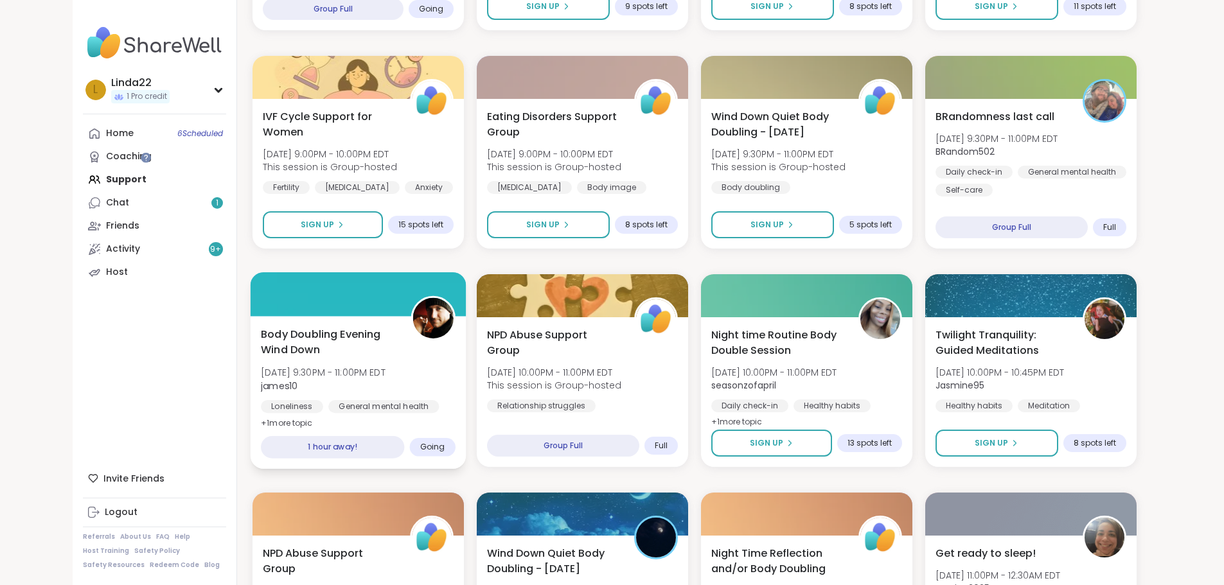
click at [366, 283] on div at bounding box center [358, 294] width 216 height 44
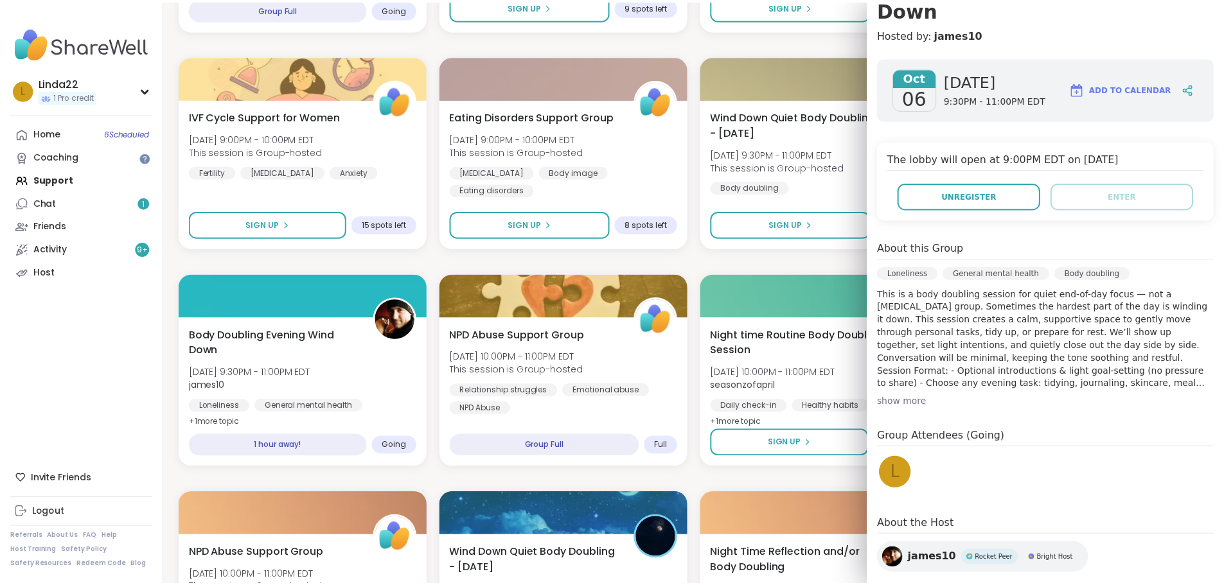
scroll to position [155, 0]
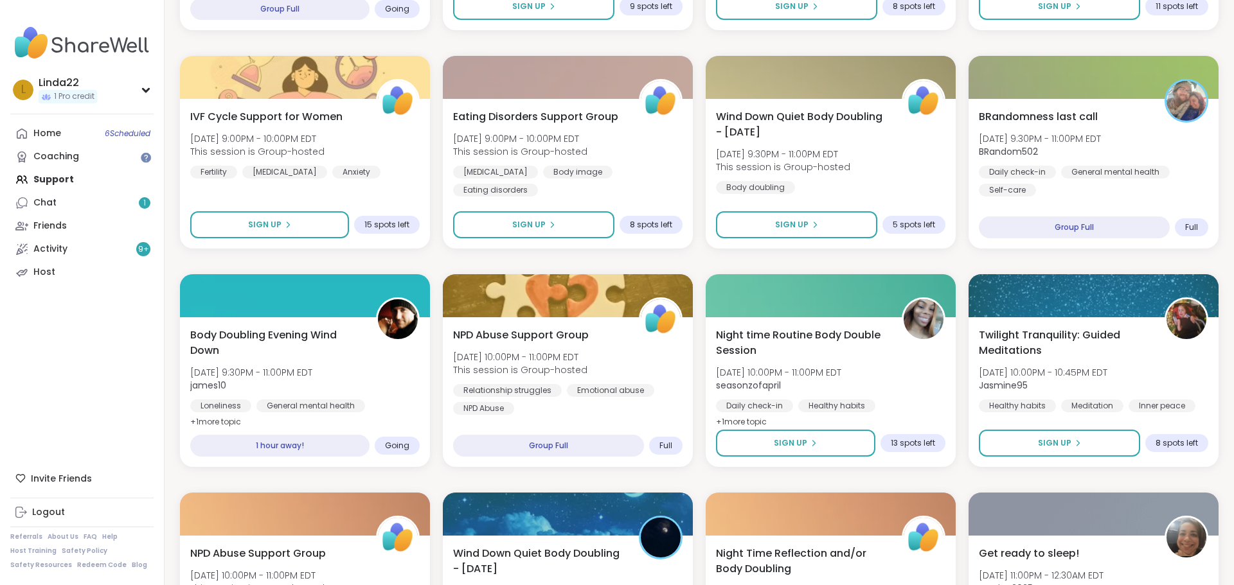
click at [776, 265] on div "Relaxing With Friends: Affirmation Nation! [DATE] 6:30PM - 8:00PM EDT AmberWolf…" at bounding box center [699, 370] width 1038 height 1941
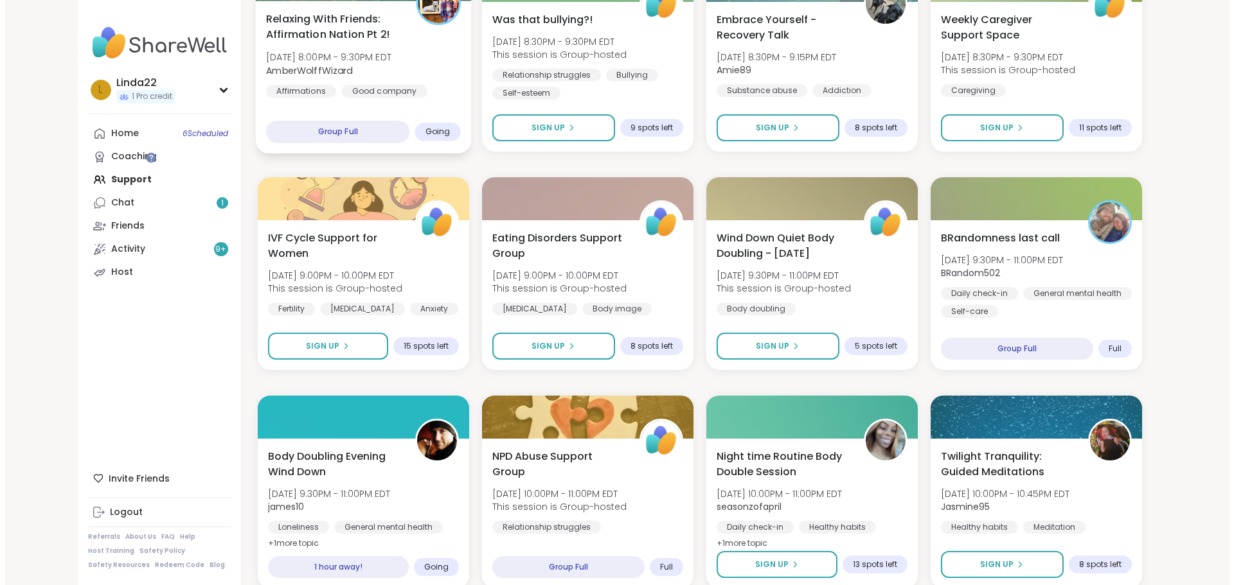
scroll to position [771, 0]
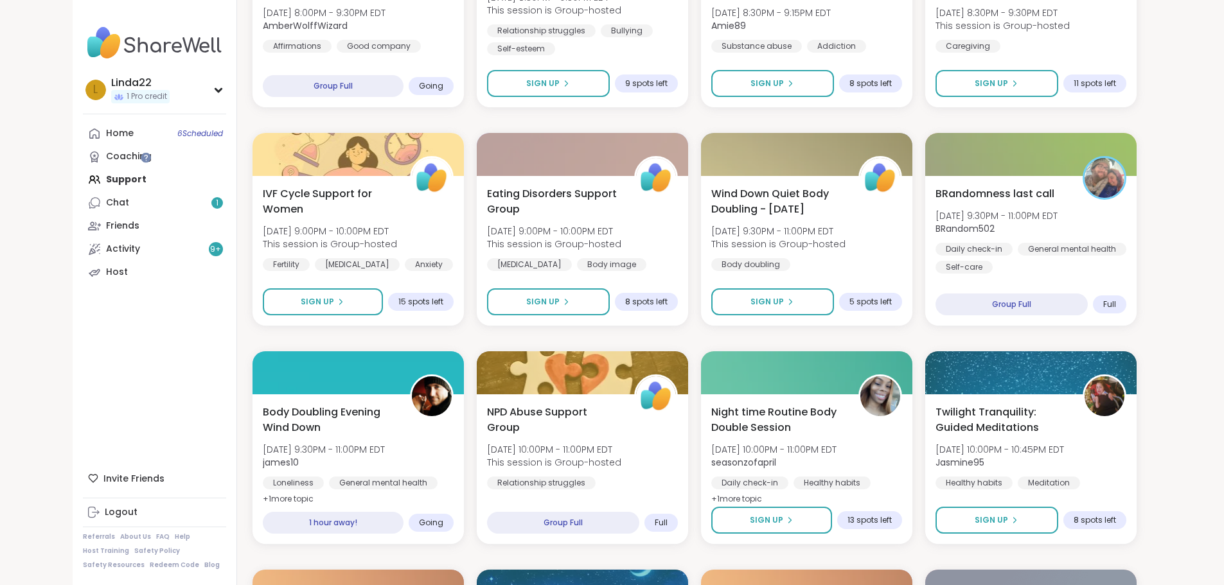
click at [327, 350] on div "Relaxing With Friends: Affirmation Nation! [DATE] 6:30PM - 8:00PM EDT AmberWolf…" at bounding box center [695, 448] width 884 height 1941
click at [321, 367] on div at bounding box center [358, 372] width 216 height 44
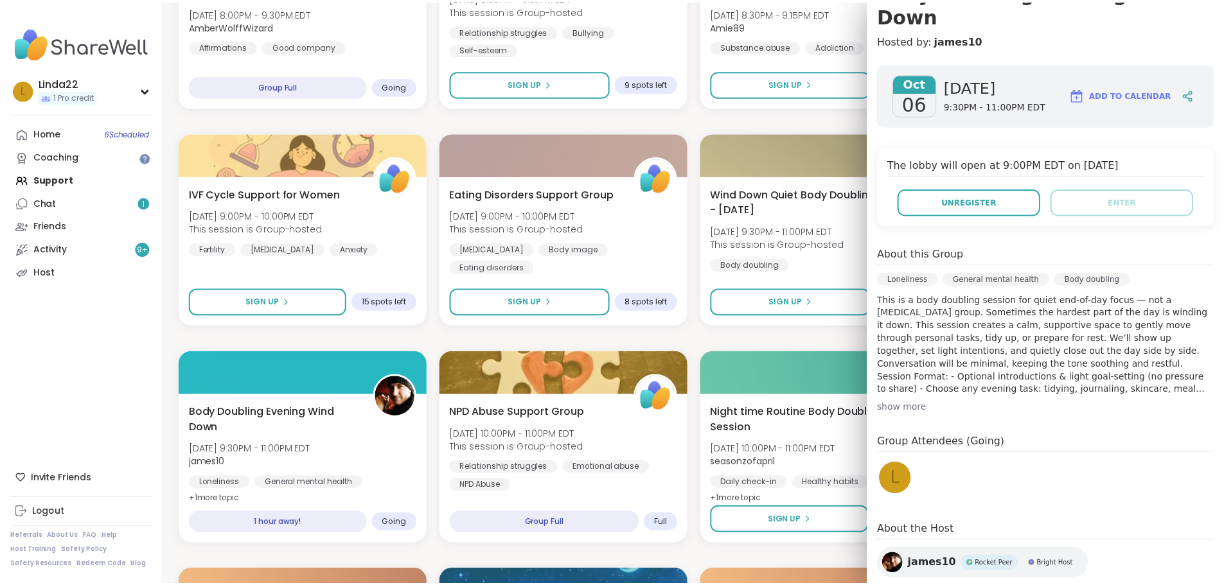
scroll to position [155, 0]
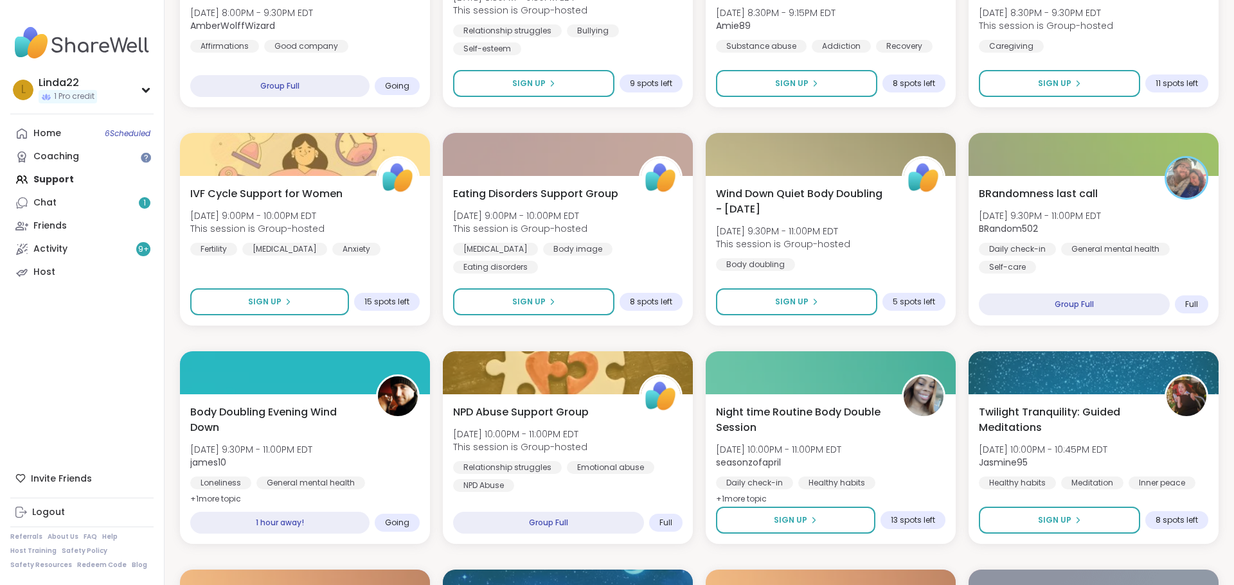
click at [817, 341] on div "Relaxing With Friends: Affirmation Nation! [DATE] 6:30PM - 8:00PM EDT AmberWolf…" at bounding box center [699, 448] width 1038 height 1941
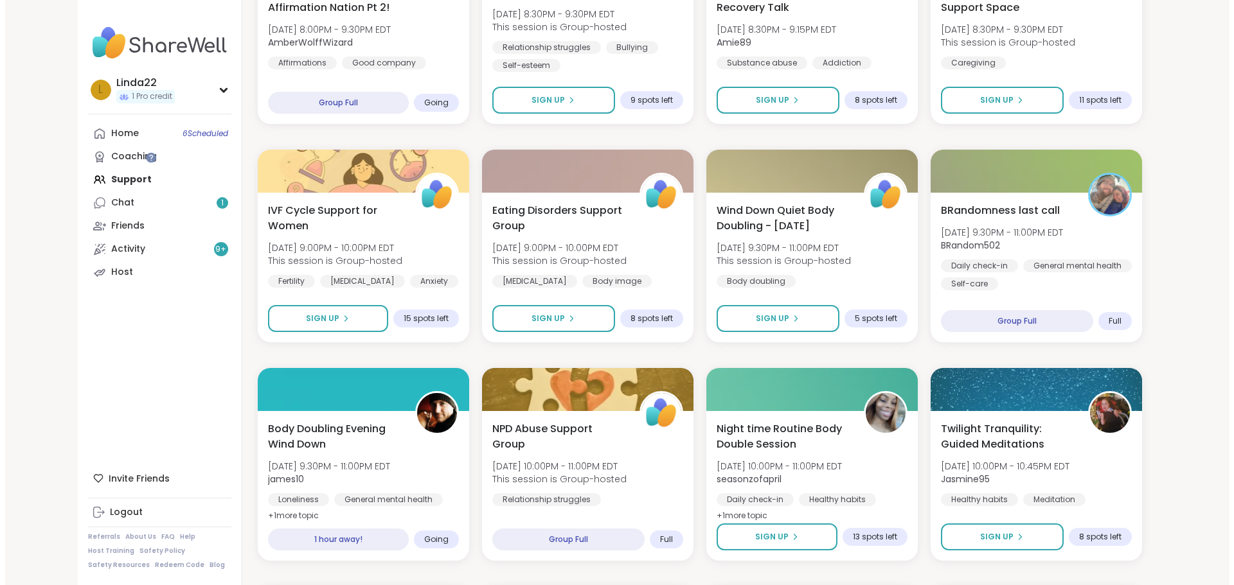
scroll to position [784, 0]
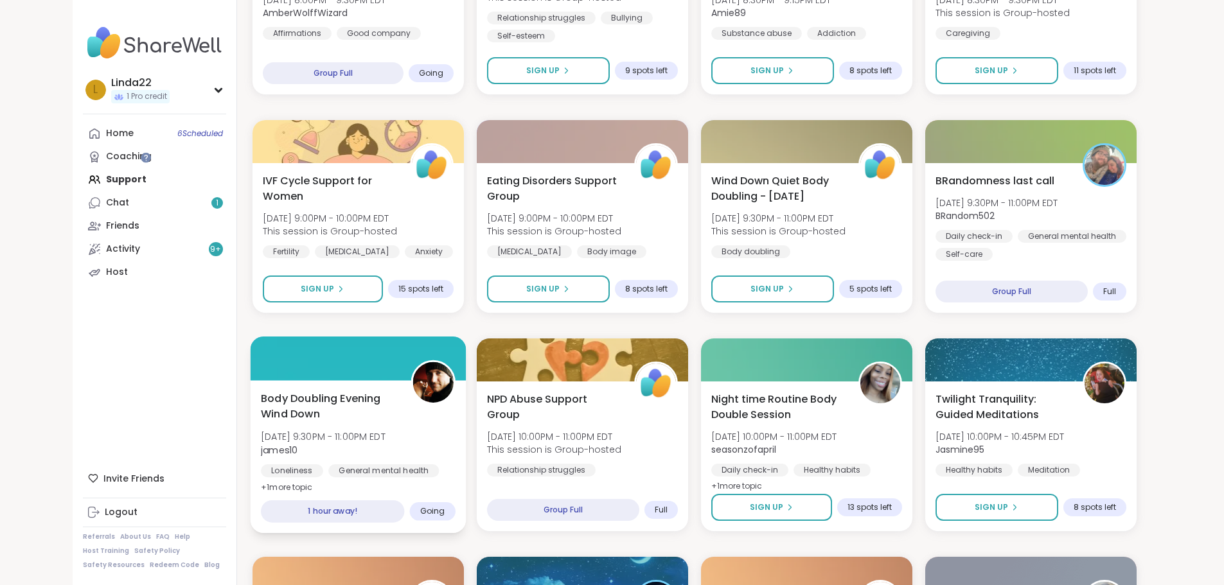
click at [344, 351] on div at bounding box center [358, 359] width 216 height 44
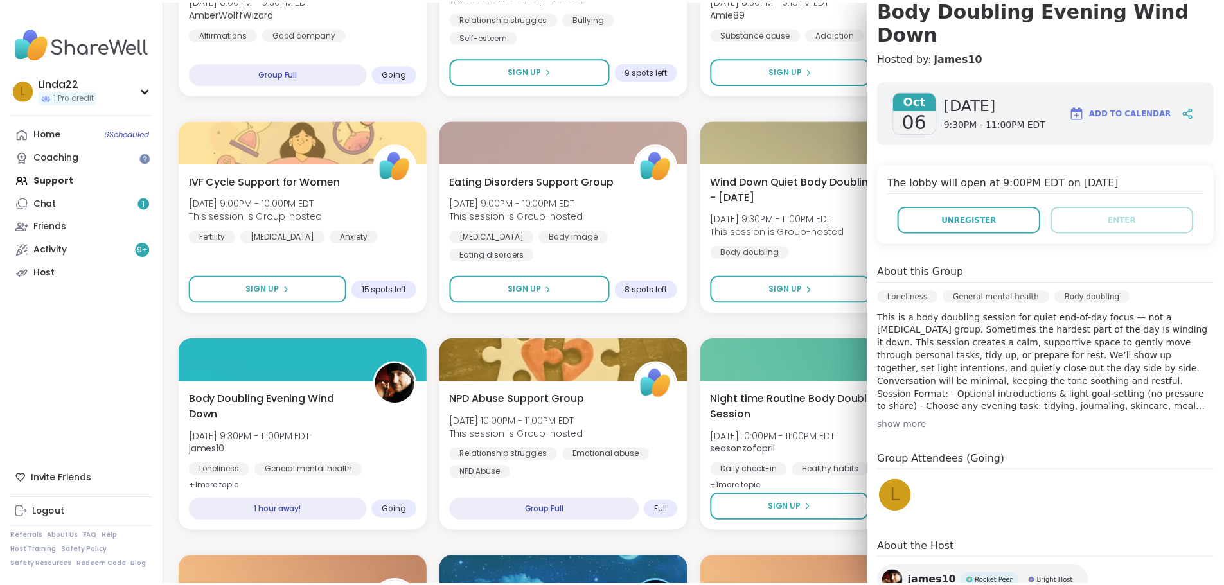
scroll to position [155, 0]
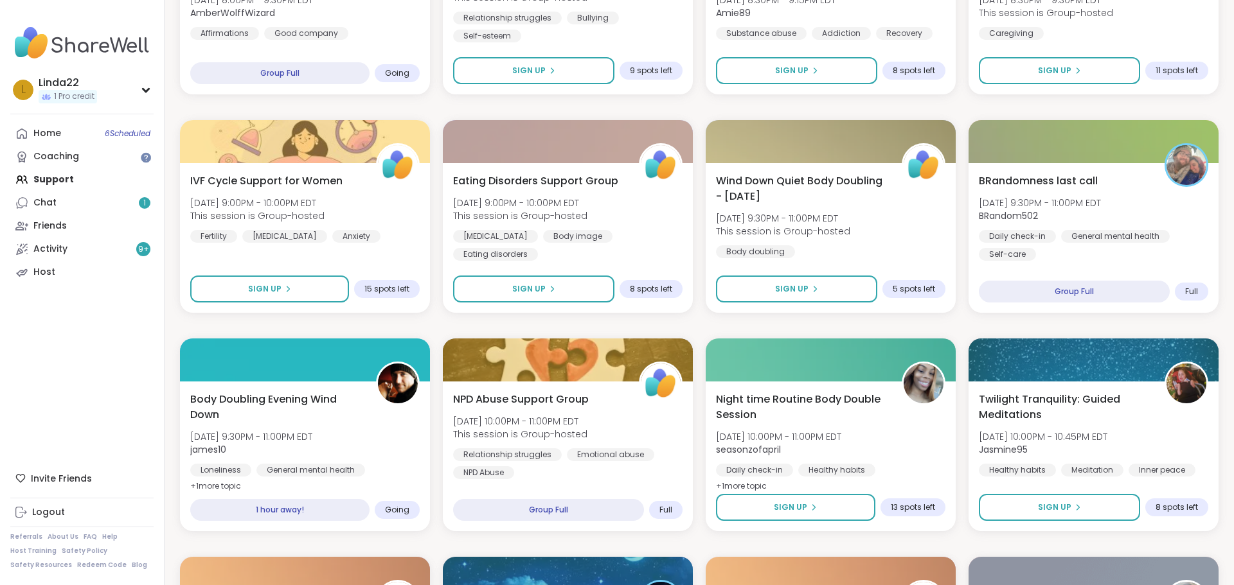
click at [752, 316] on div "Relaxing With Friends: Affirmation Nation! [DATE] 6:30PM - 8:00PM EDT AmberWolf…" at bounding box center [699, 435] width 1038 height 1941
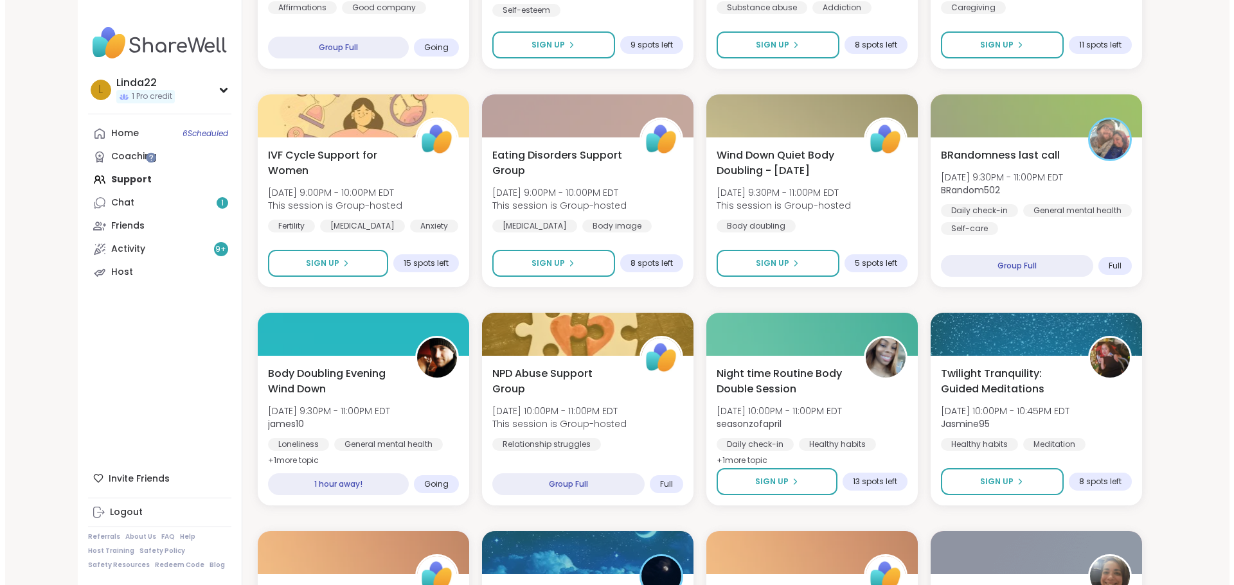
scroll to position [912, 0]
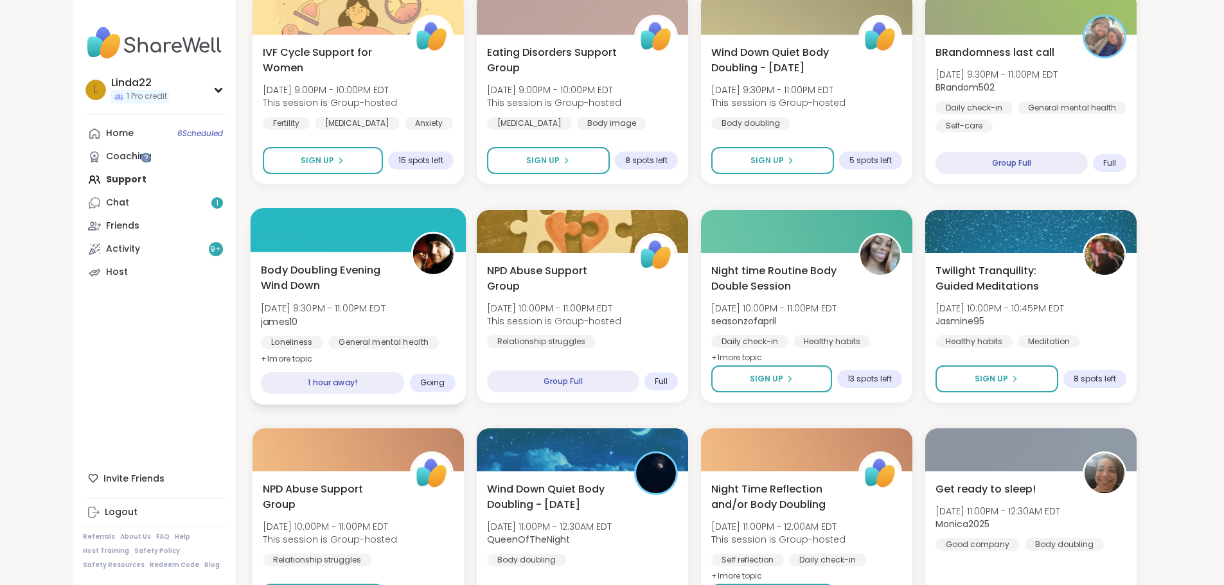
click at [268, 229] on div at bounding box center [358, 230] width 216 height 44
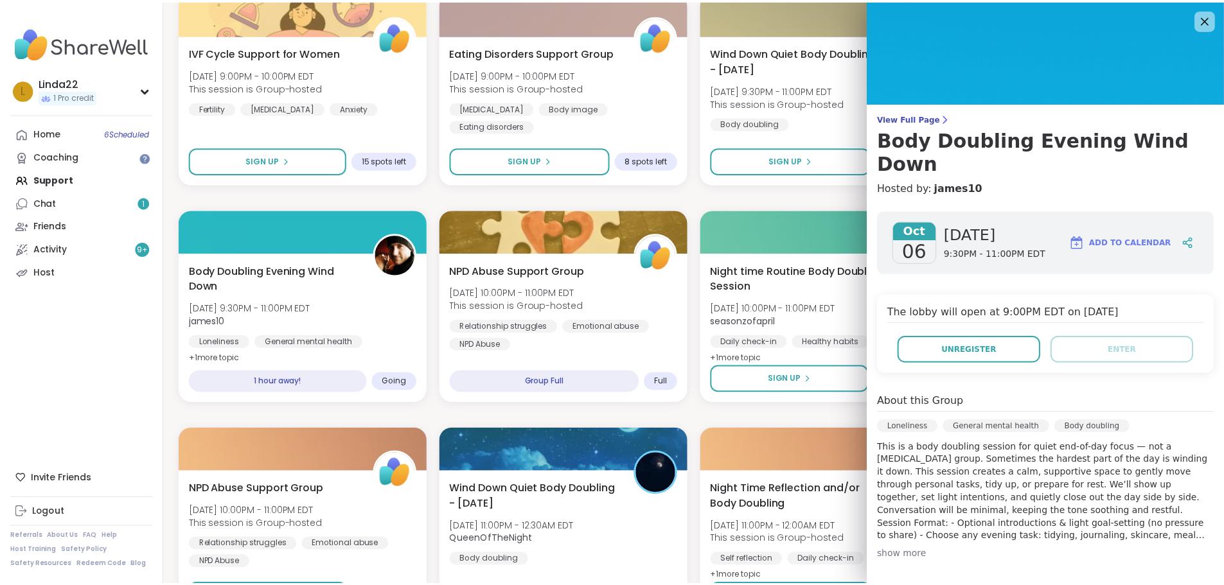
scroll to position [129, 0]
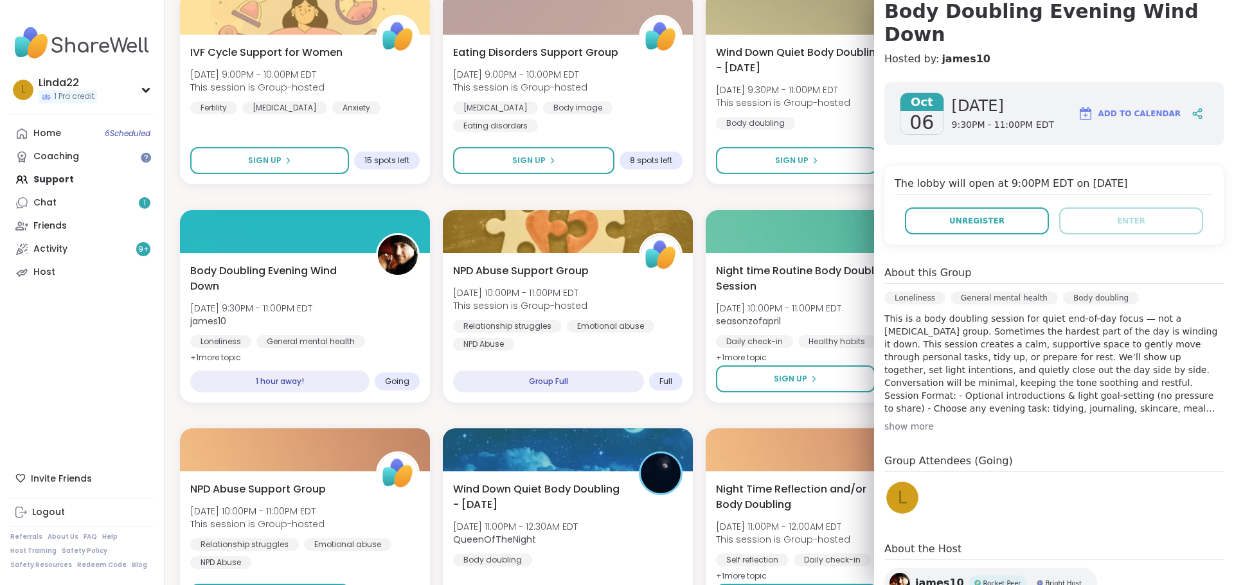
click at [706, 196] on div "Relaxing With Friends: Affirmation Nation! [DATE] 6:30PM - 8:00PM EDT AmberWolf…" at bounding box center [699, 306] width 1038 height 1941
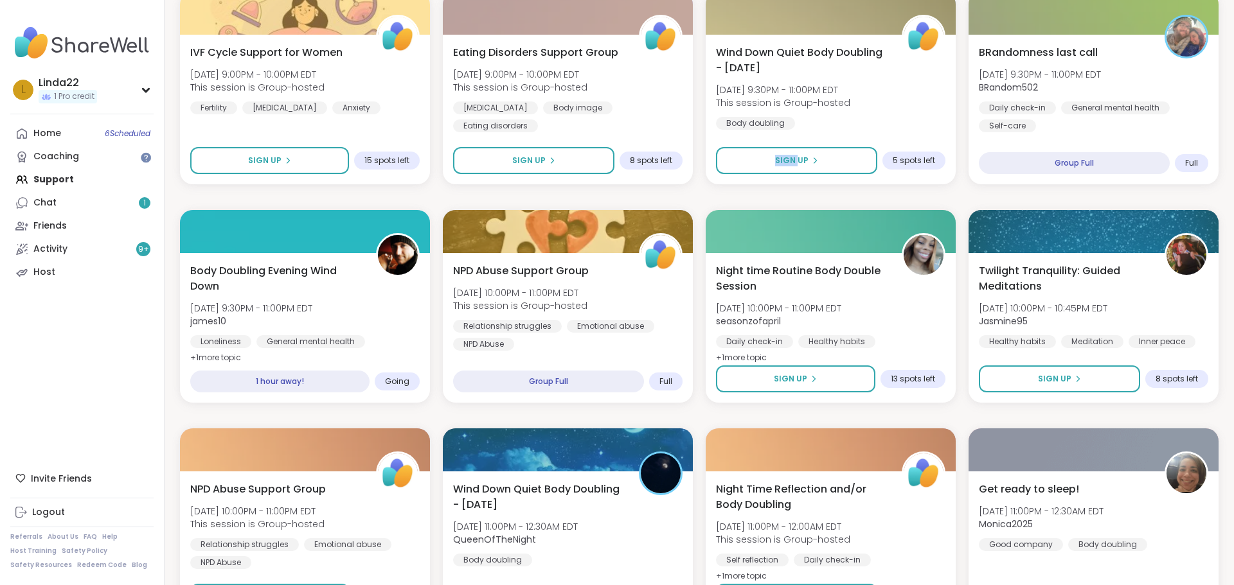
click at [706, 196] on div "Relaxing With Friends: Affirmation Nation! [DATE] 6:30PM - 8:00PM EDT AmberWolf…" at bounding box center [699, 306] width 1038 height 1941
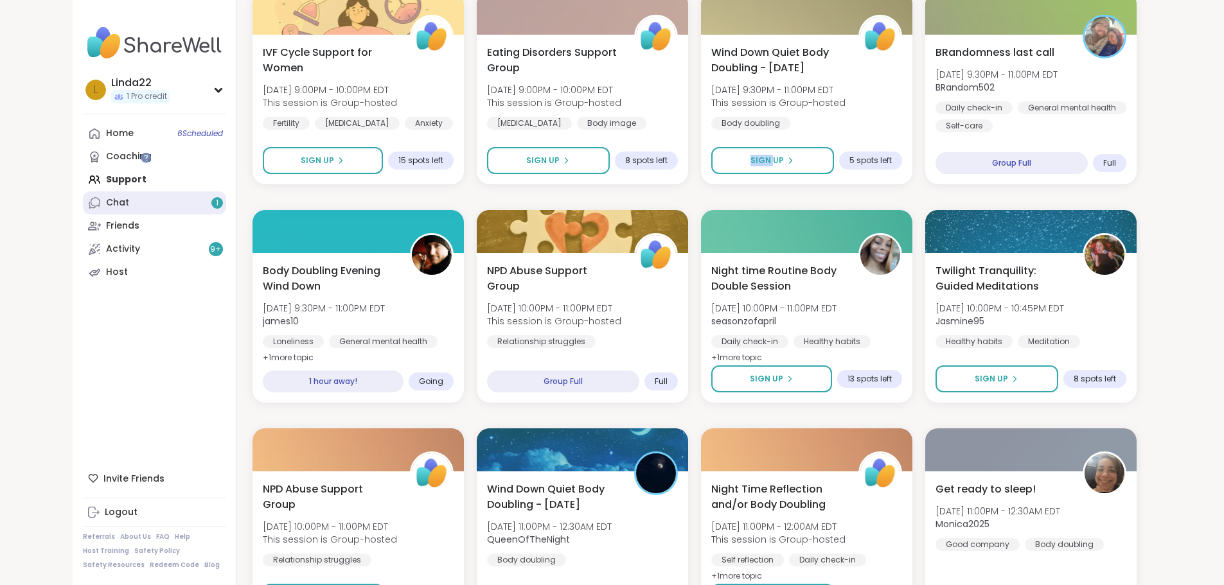
click at [93, 197] on link "Chat 1" at bounding box center [154, 202] width 143 height 23
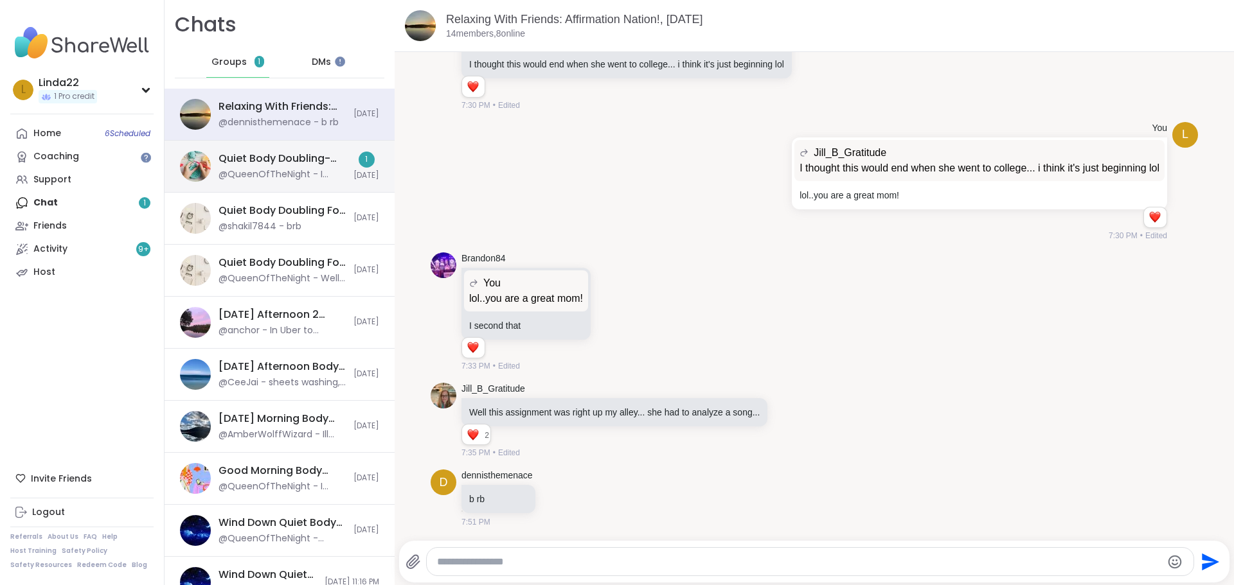
click at [208, 176] on div "Quiet Body Doubling- Productivity/Creativity , Oct 06 @QueenOfTheNight - I drop…" at bounding box center [279, 167] width 230 height 52
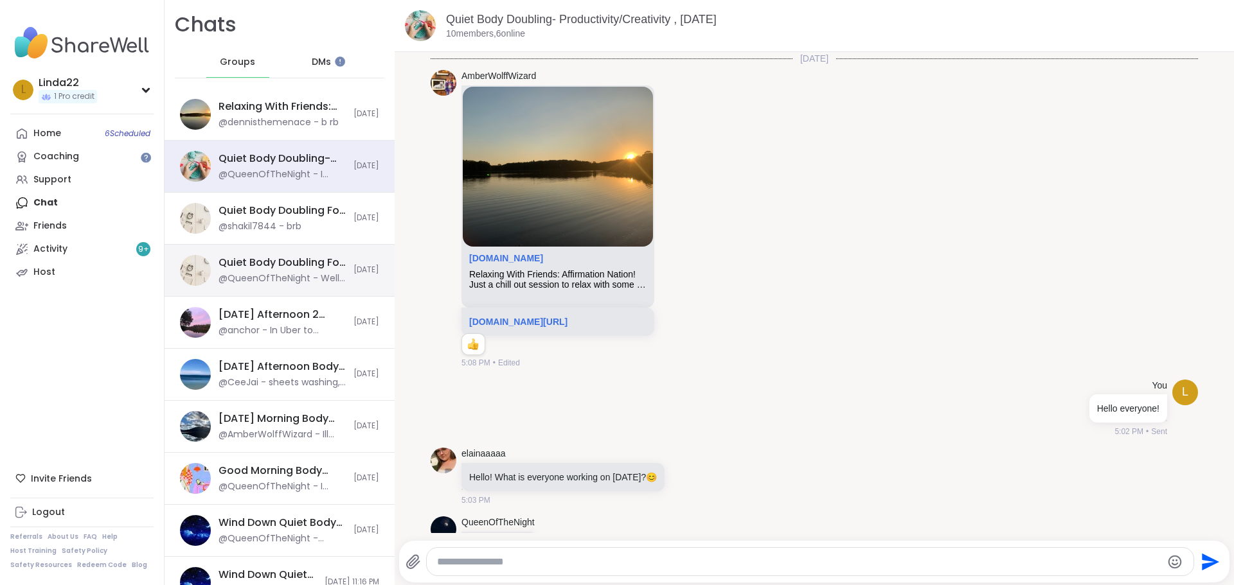
scroll to position [2053, 0]
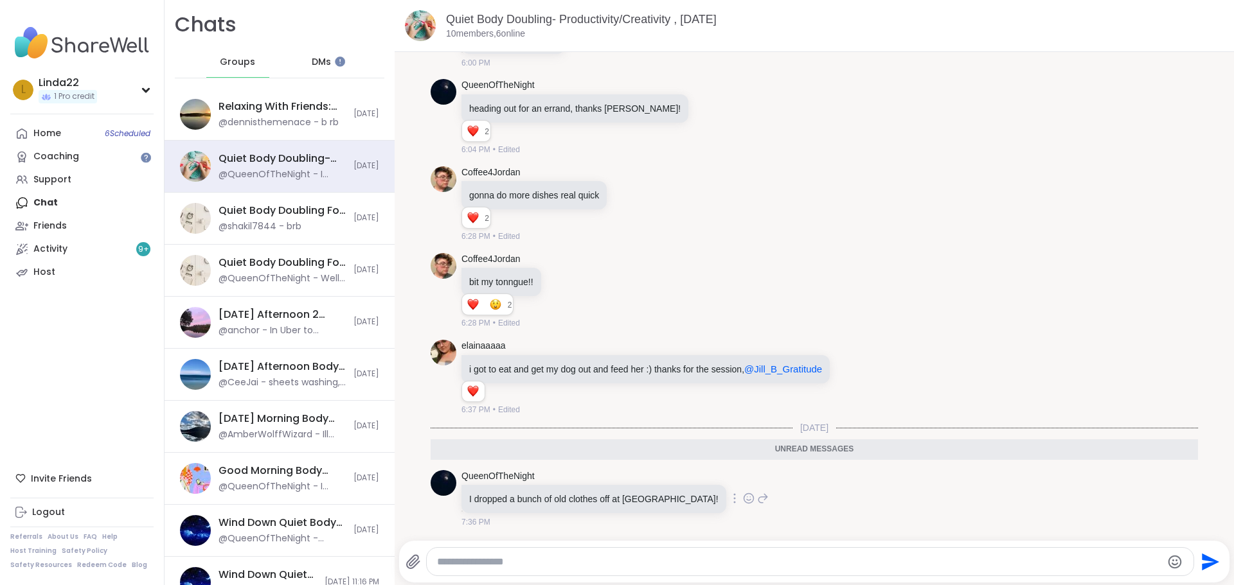
click at [743, 494] on icon at bounding box center [748, 499] width 10 height 10
click at [641, 478] on div "Select Reaction: Heart" at bounding box center [647, 478] width 12 height 12
click at [587, 478] on div "QueenOfTheNight" at bounding box center [594, 476] width 267 height 13
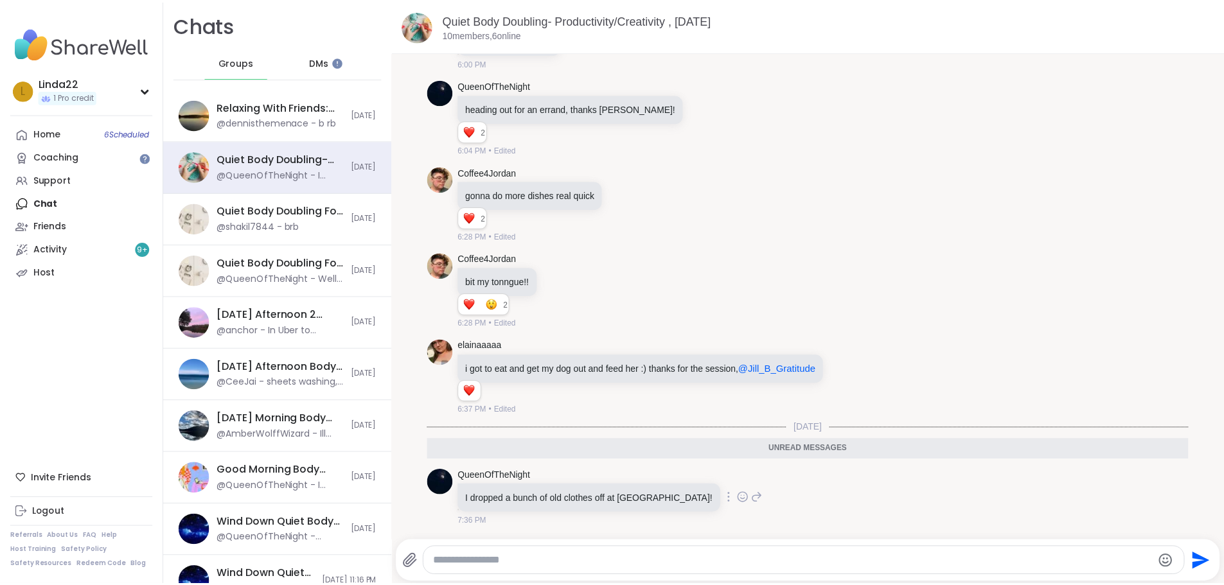
scroll to position [2072, 0]
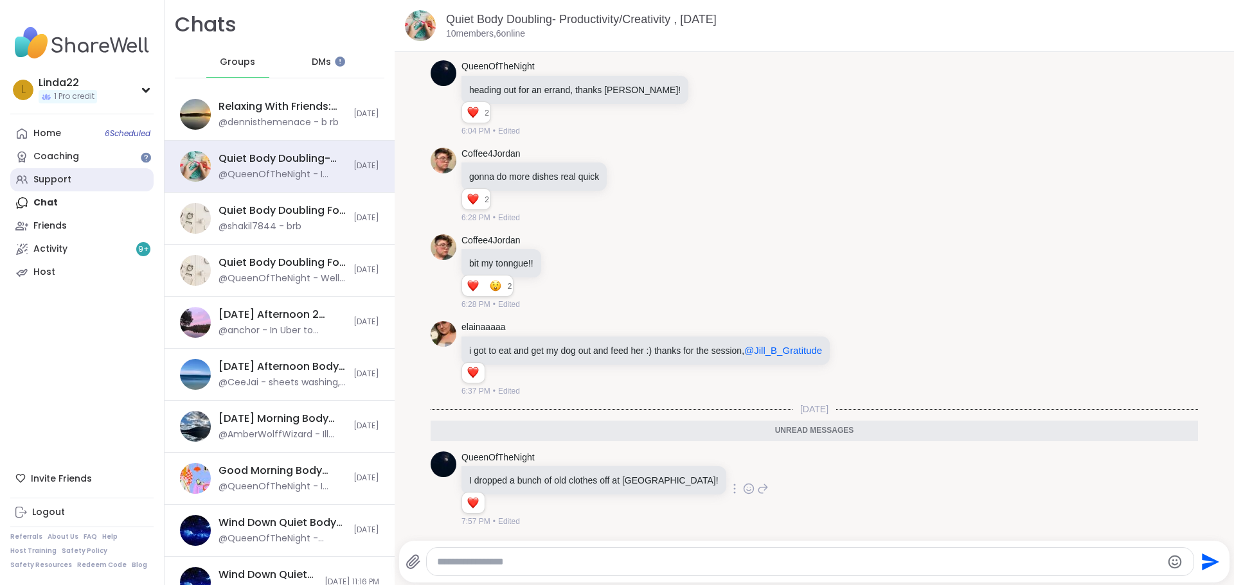
click at [111, 173] on link "Support" at bounding box center [81, 179] width 143 height 23
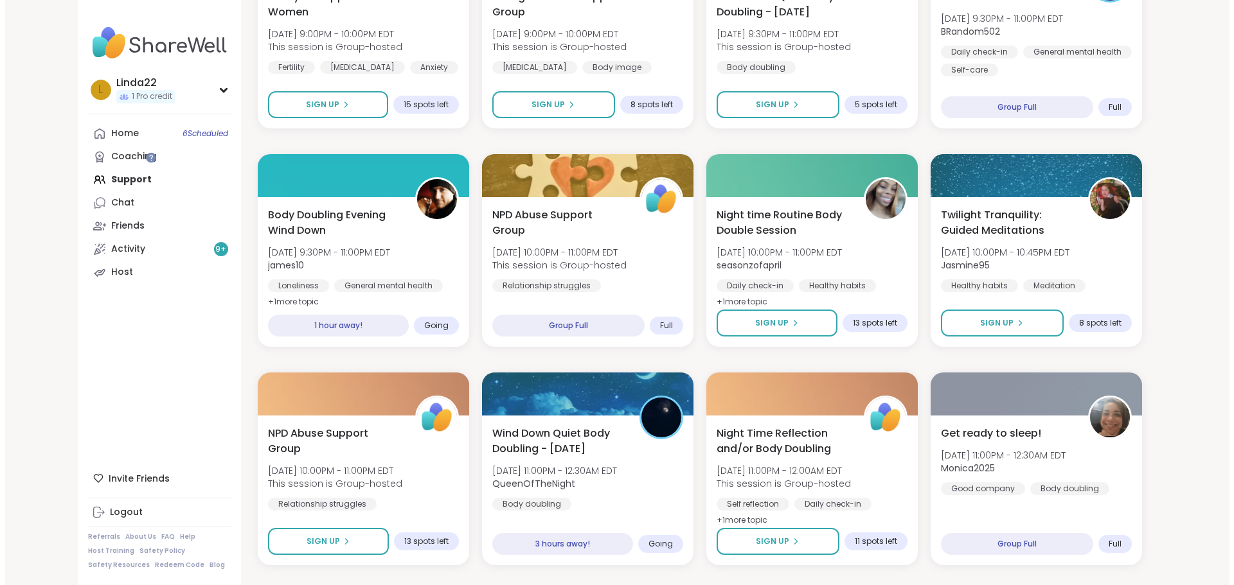
scroll to position [900, 0]
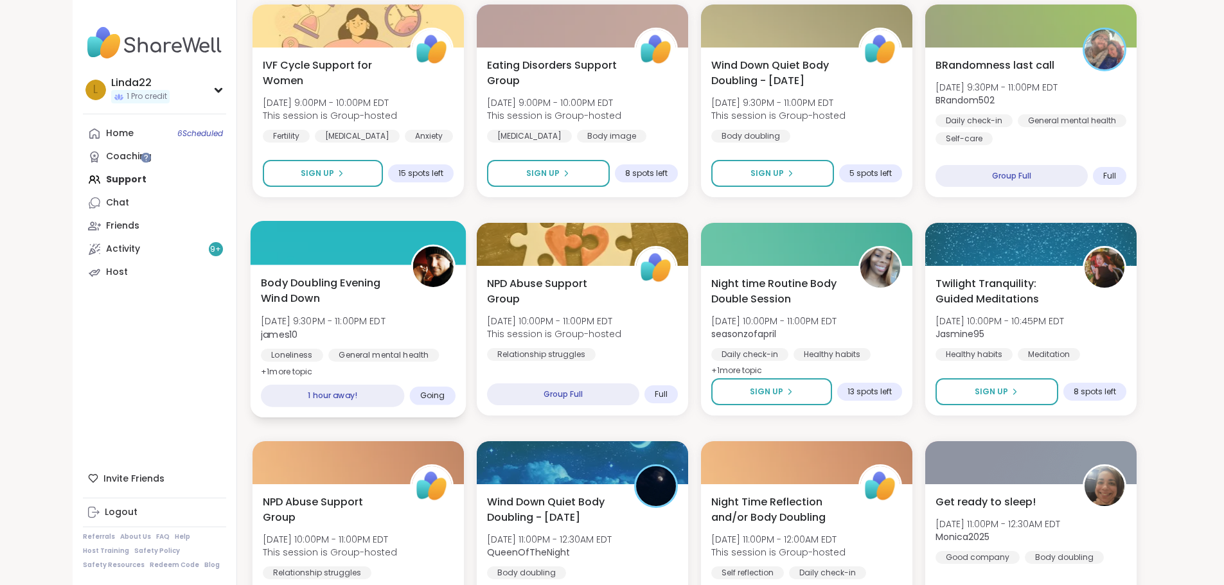
click at [385, 236] on div at bounding box center [358, 243] width 216 height 44
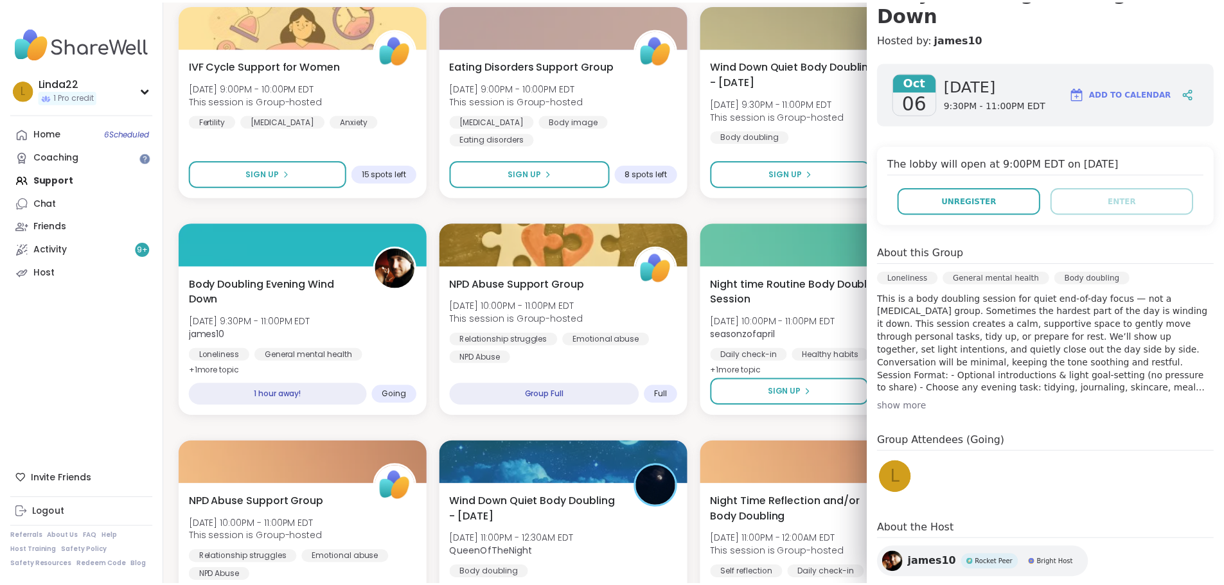
scroll to position [155, 0]
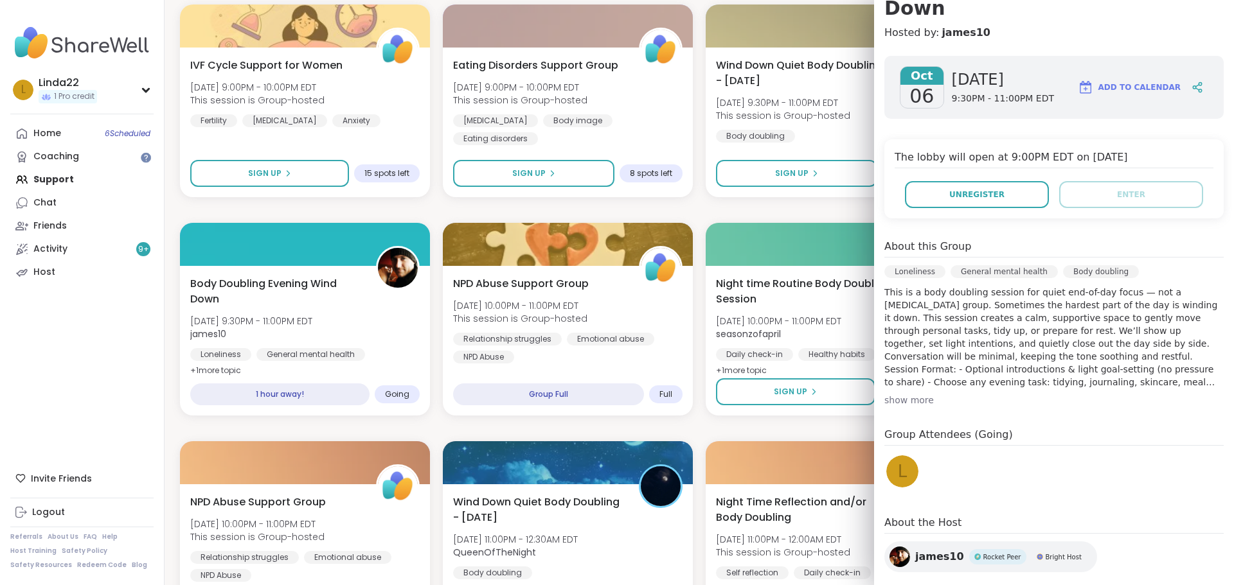
click at [736, 205] on div "Relaxing With Friends: Affirmation Nation! [DATE] 6:30PM - 8:00PM EDT AmberWolf…" at bounding box center [699, 319] width 1038 height 1941
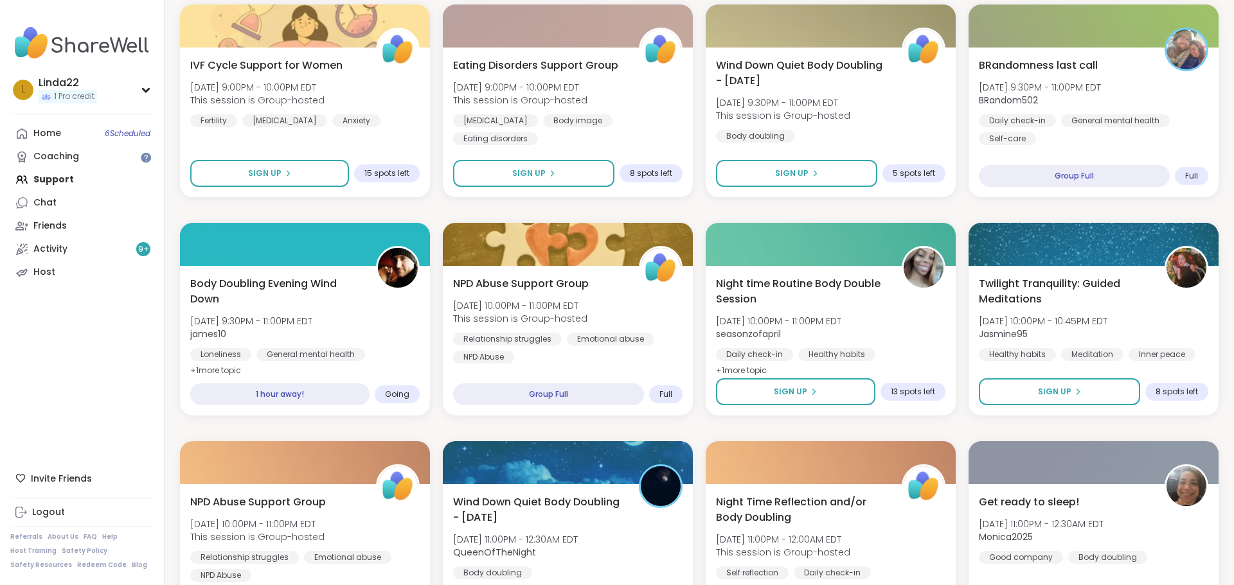
click at [736, 205] on div "Relaxing With Friends: Affirmation Nation! [DATE] 6:30PM - 8:00PM EDT AmberWolf…" at bounding box center [699, 319] width 1038 height 1941
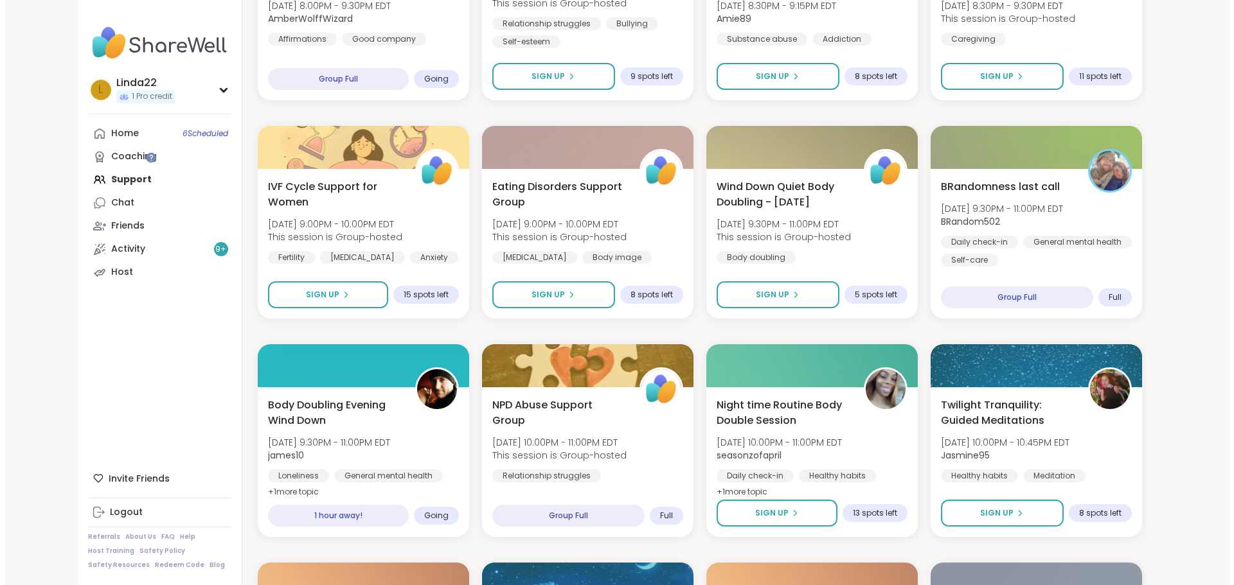
scroll to position [848, 0]
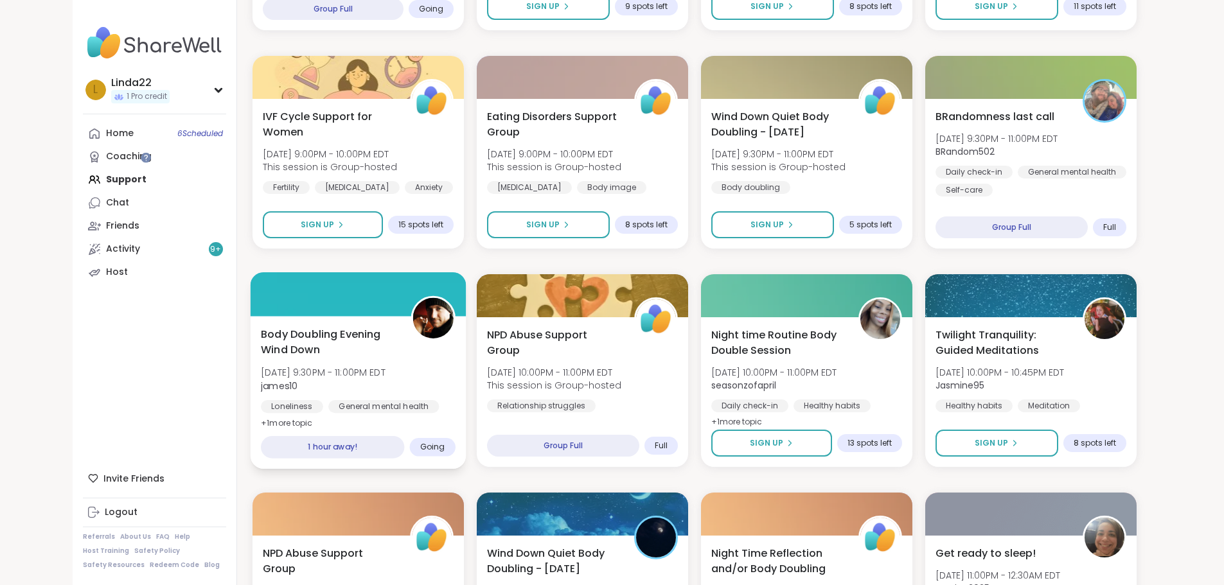
click at [331, 308] on div at bounding box center [358, 294] width 216 height 44
click at [290, 279] on div at bounding box center [358, 294] width 216 height 44
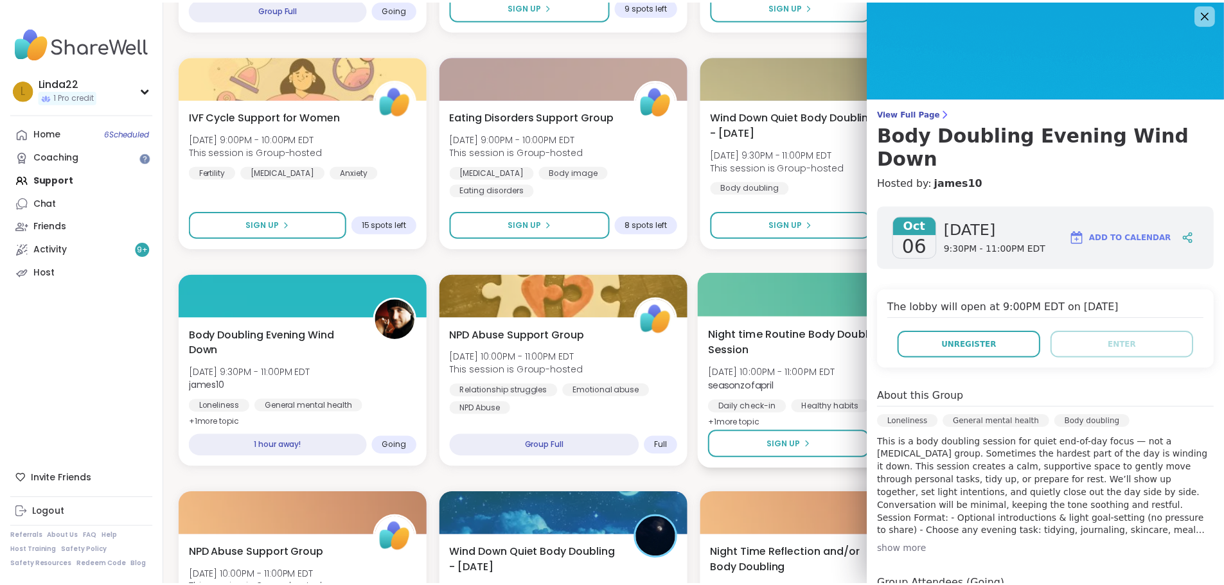
scroll to position [0, 0]
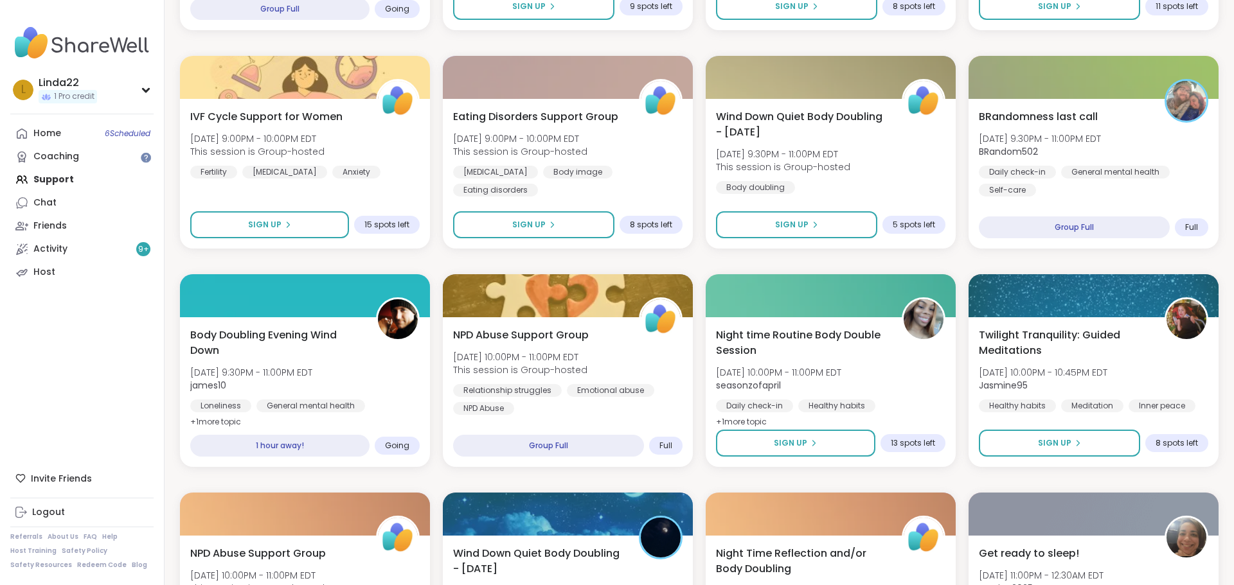
click at [729, 255] on div "Relaxing With Friends: Affirmation Nation! [DATE] 6:30PM - 8:00PM EDT AmberWolf…" at bounding box center [699, 370] width 1038 height 1941
